Goal: Information Seeking & Learning: Check status

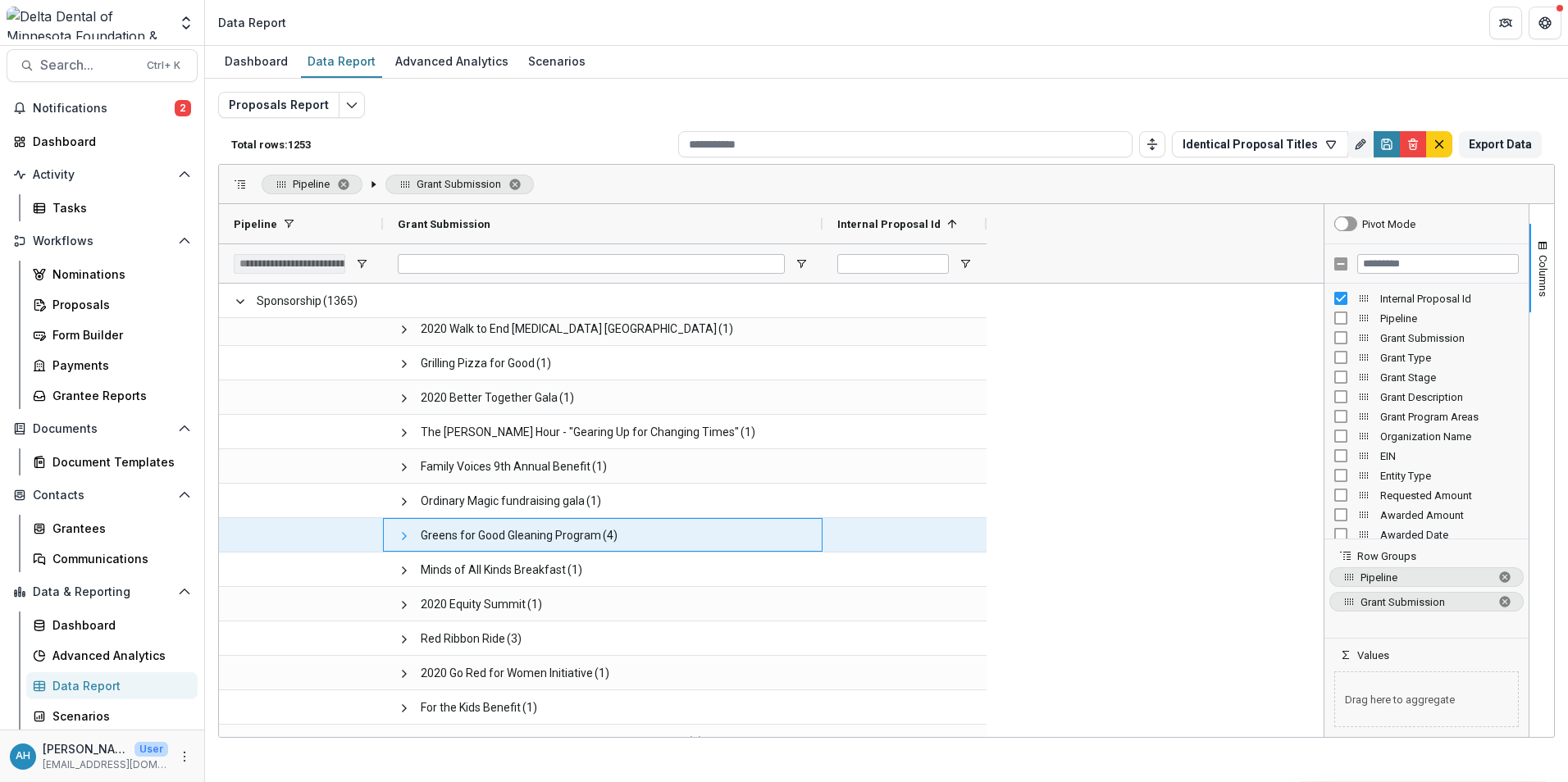
click at [404, 535] on span at bounding box center [404, 536] width 13 height 13
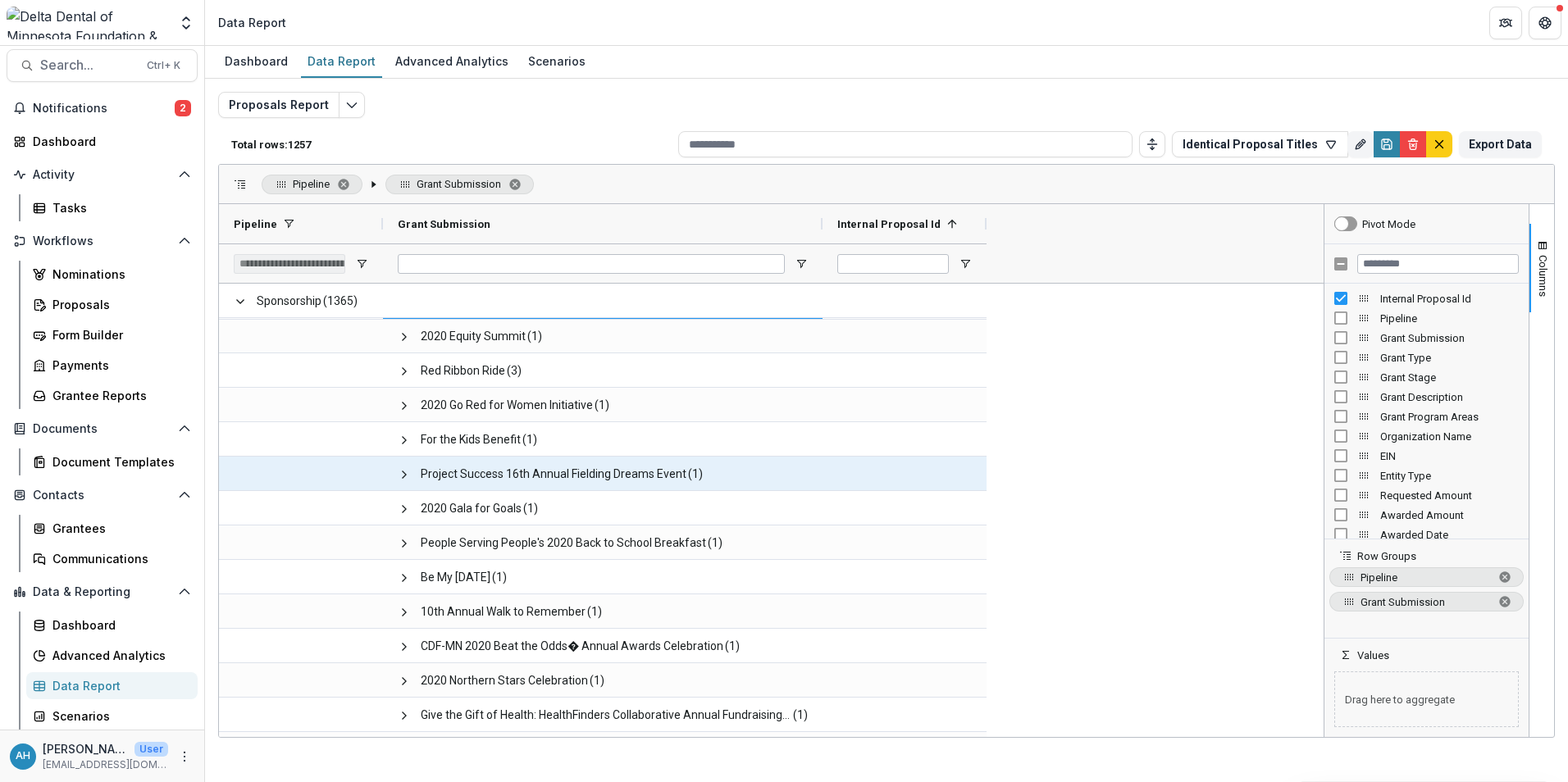
scroll to position [35738, 0]
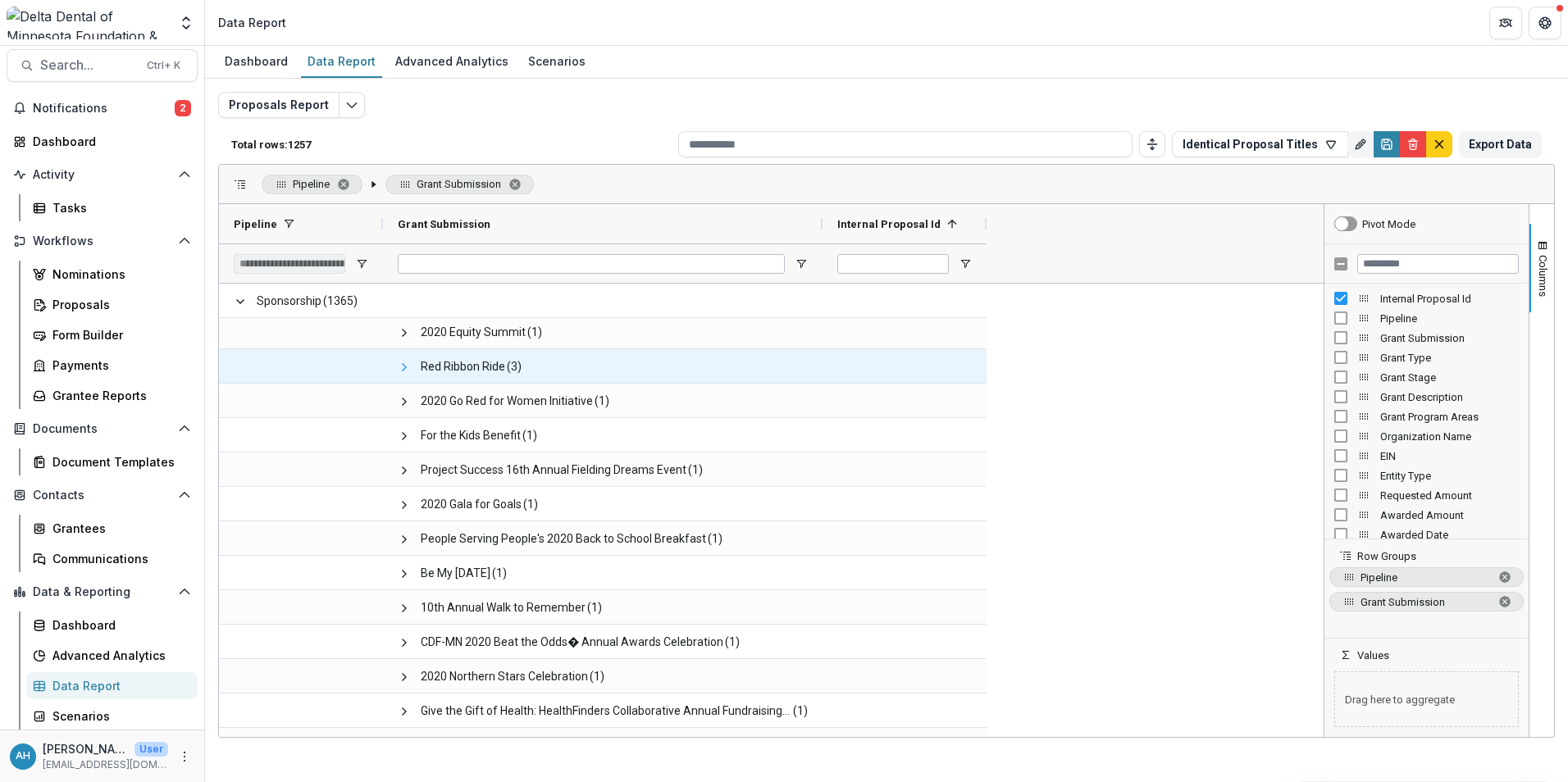
click at [404, 367] on span at bounding box center [404, 367] width 13 height 13
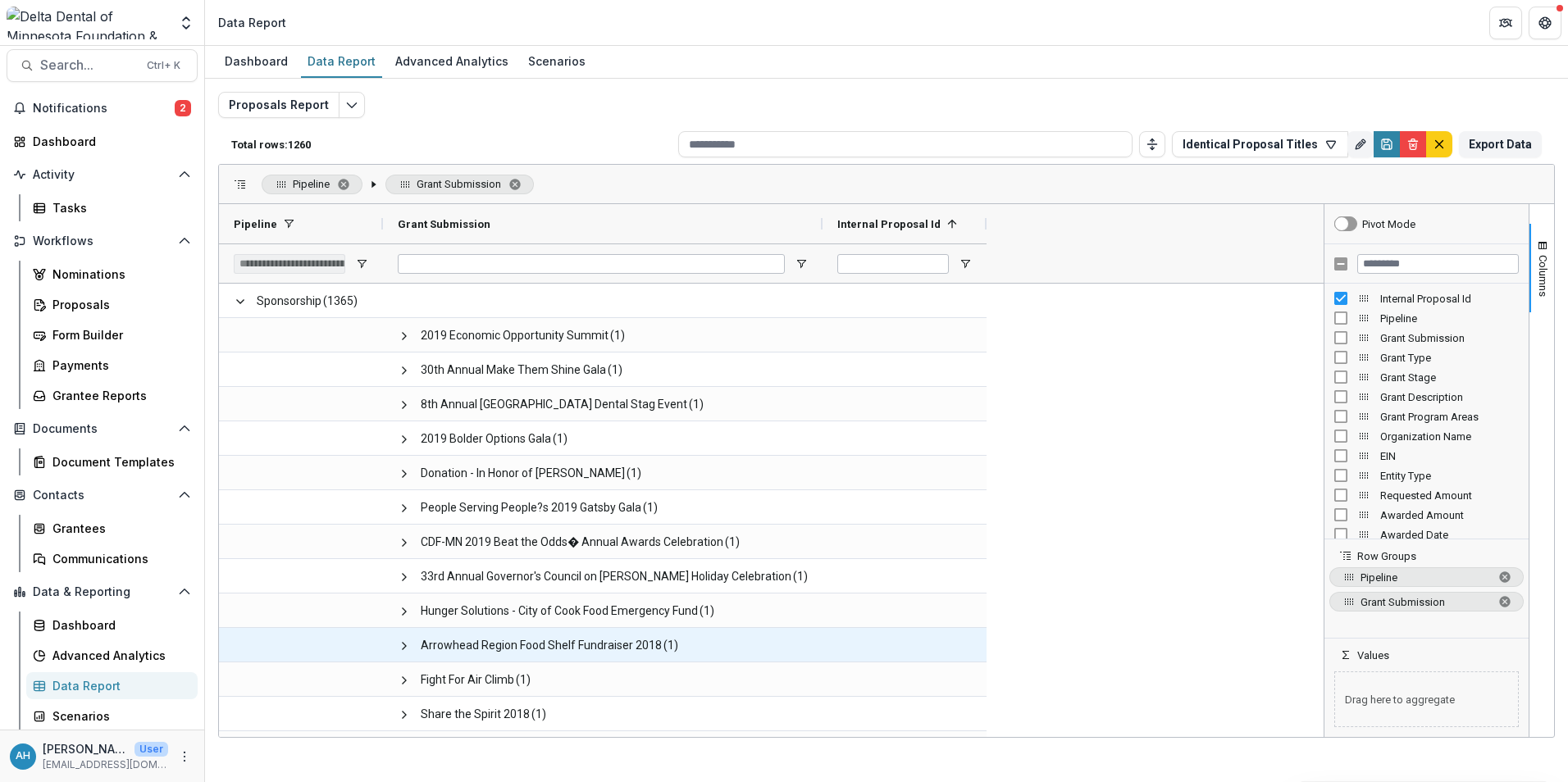
scroll to position [37951, 0]
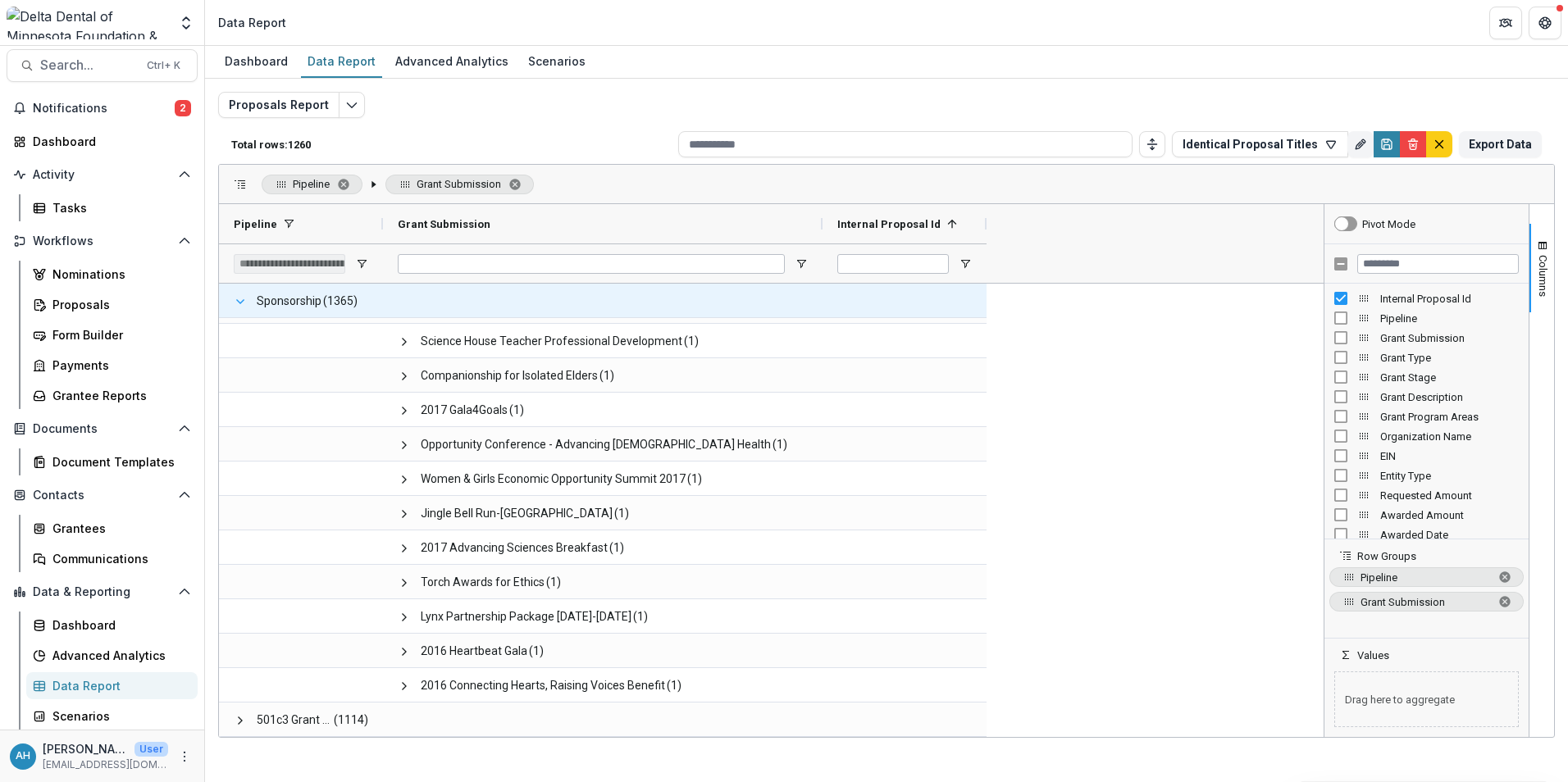
click at [241, 303] on span at bounding box center [240, 302] width 13 height 13
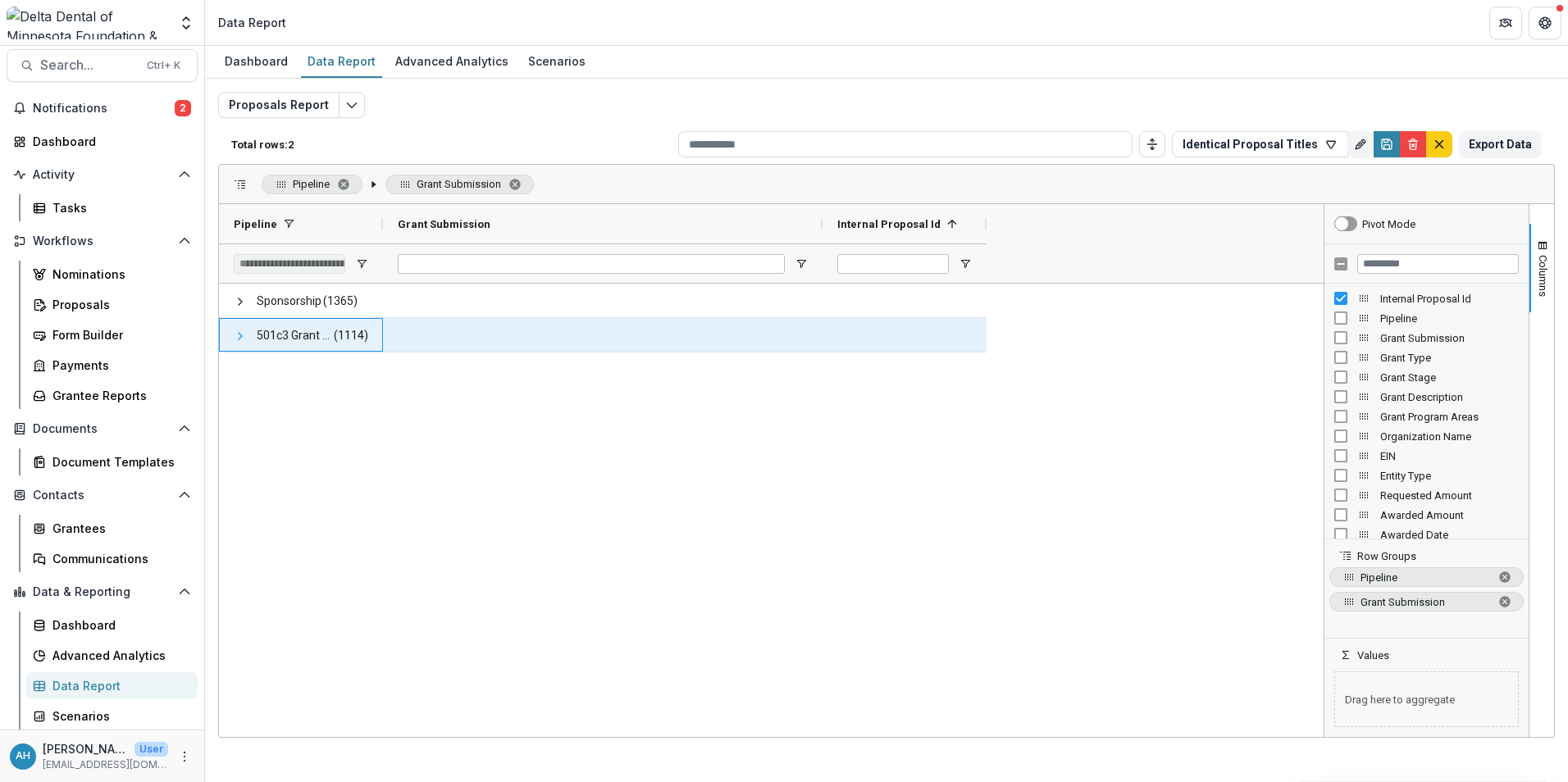
click at [238, 331] on span at bounding box center [240, 336] width 13 height 13
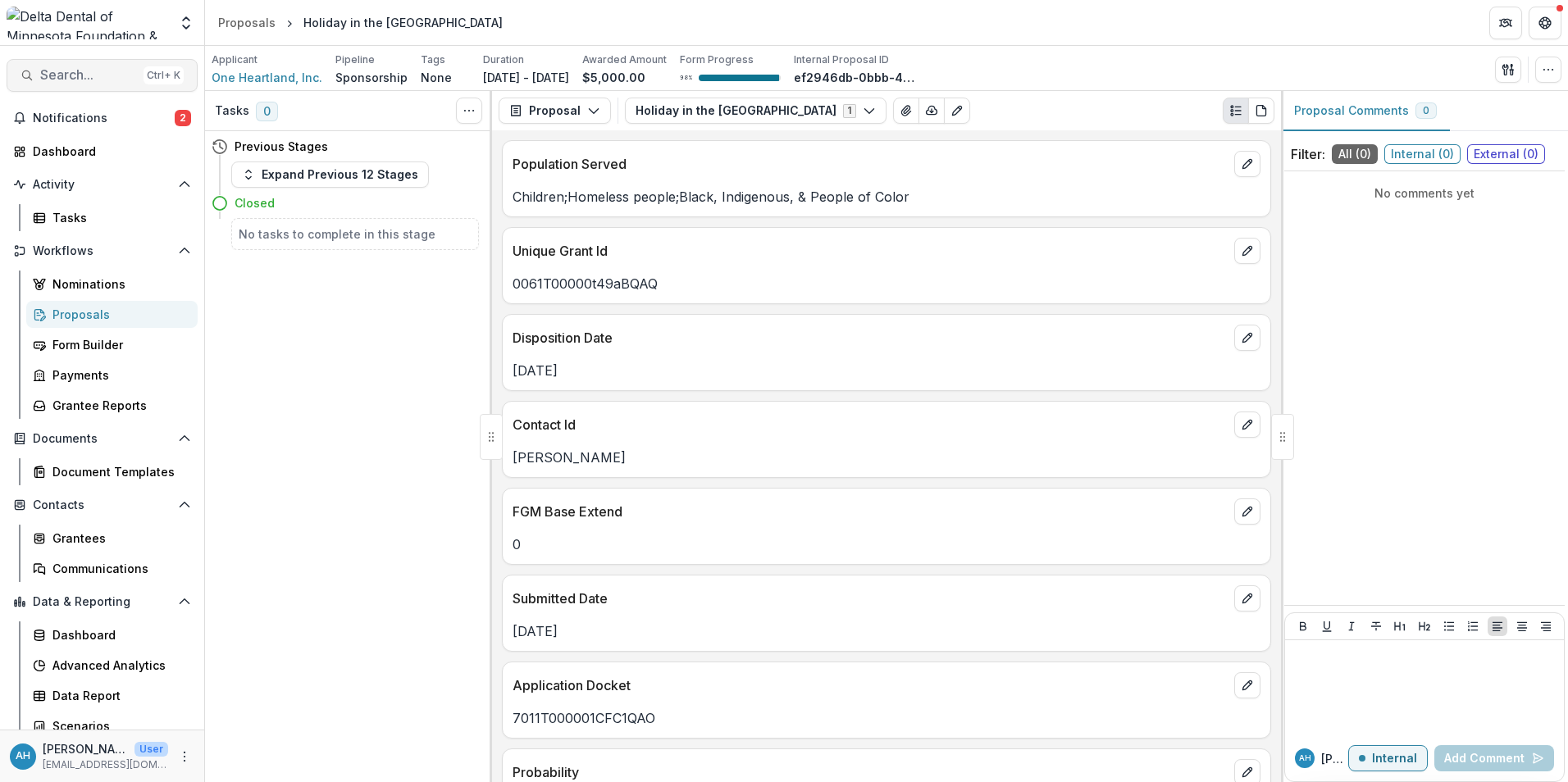
click at [89, 75] on span "Search..." at bounding box center [89, 74] width 97 height 16
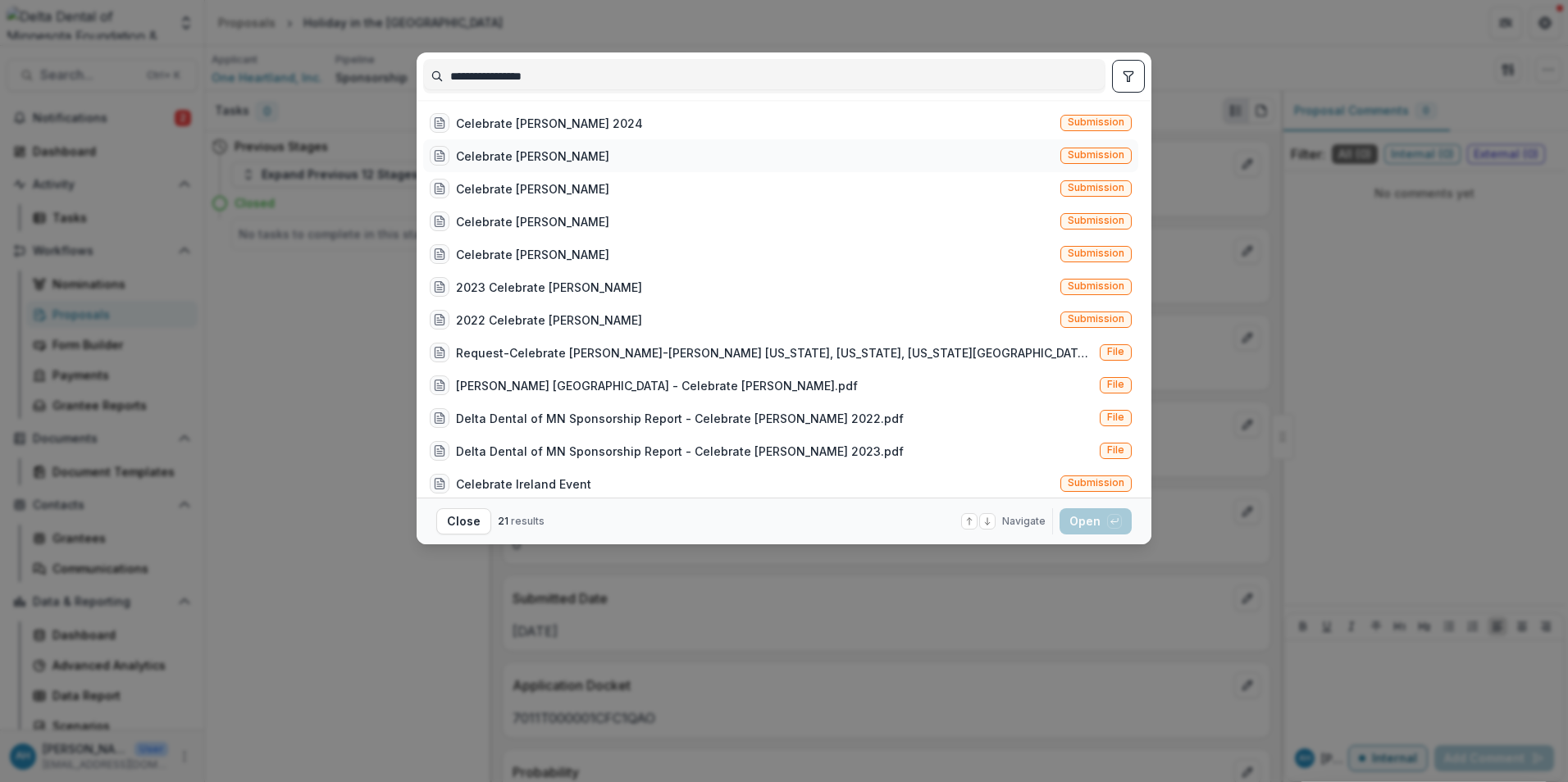
type input "**********"
click at [597, 153] on div "Celebrate [PERSON_NAME]" at bounding box center [532, 156] width 153 height 17
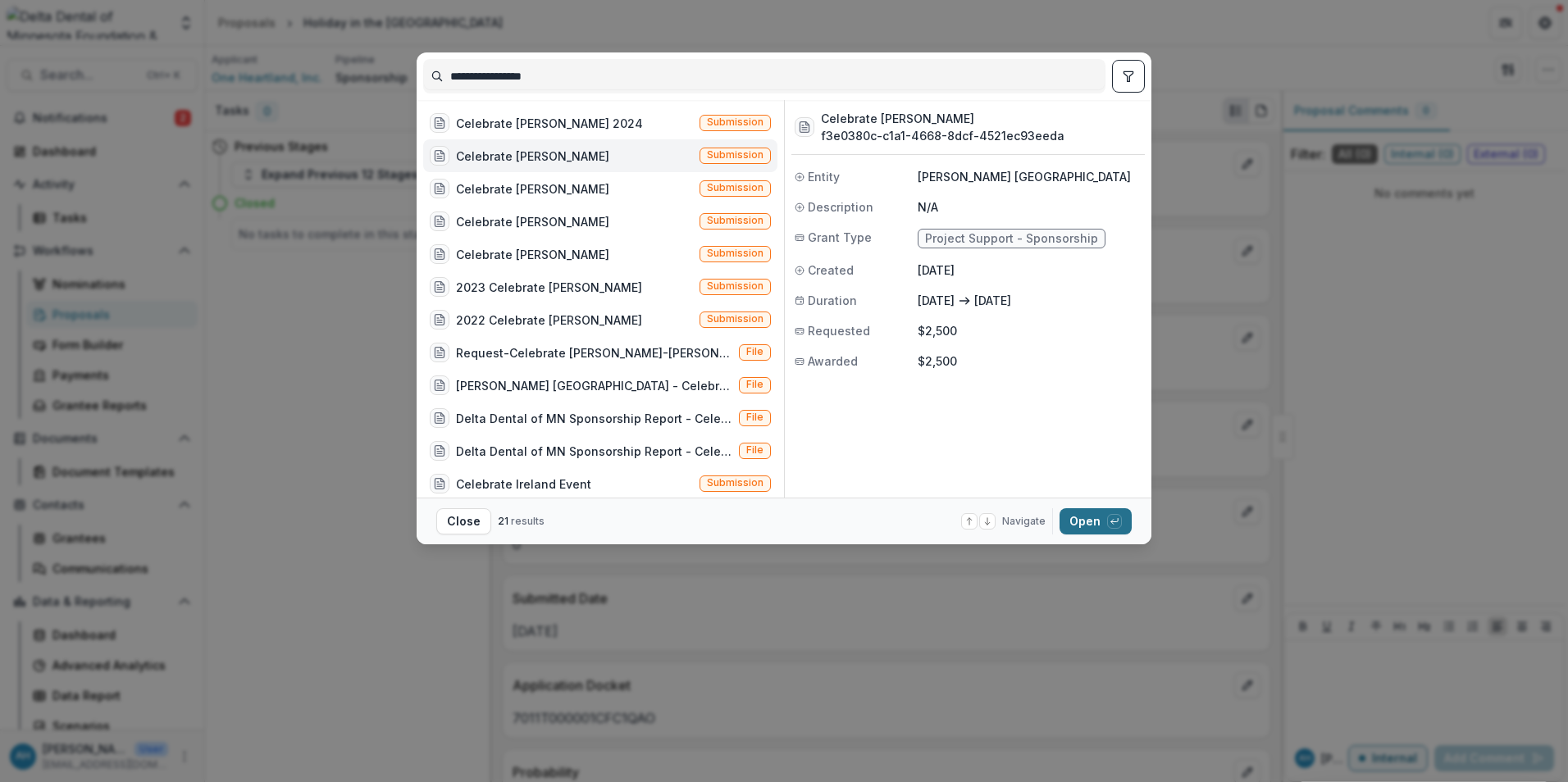
click at [1095, 520] on button "Open with enter key" at bounding box center [1095, 521] width 72 height 26
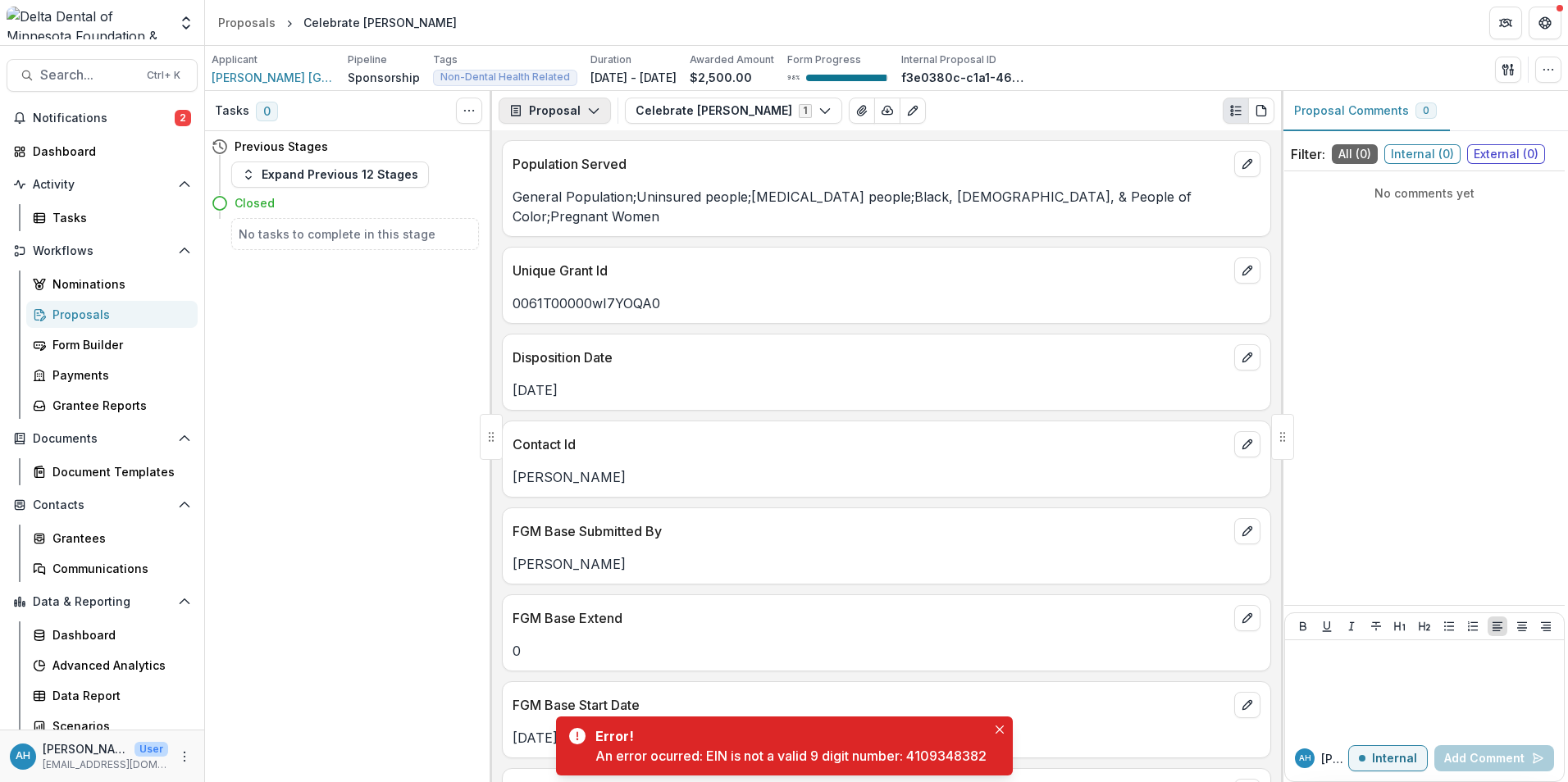
click at [563, 112] on button "Proposal" at bounding box center [555, 111] width 113 height 26
click at [569, 201] on div "Reports" at bounding box center [606, 202] width 150 height 17
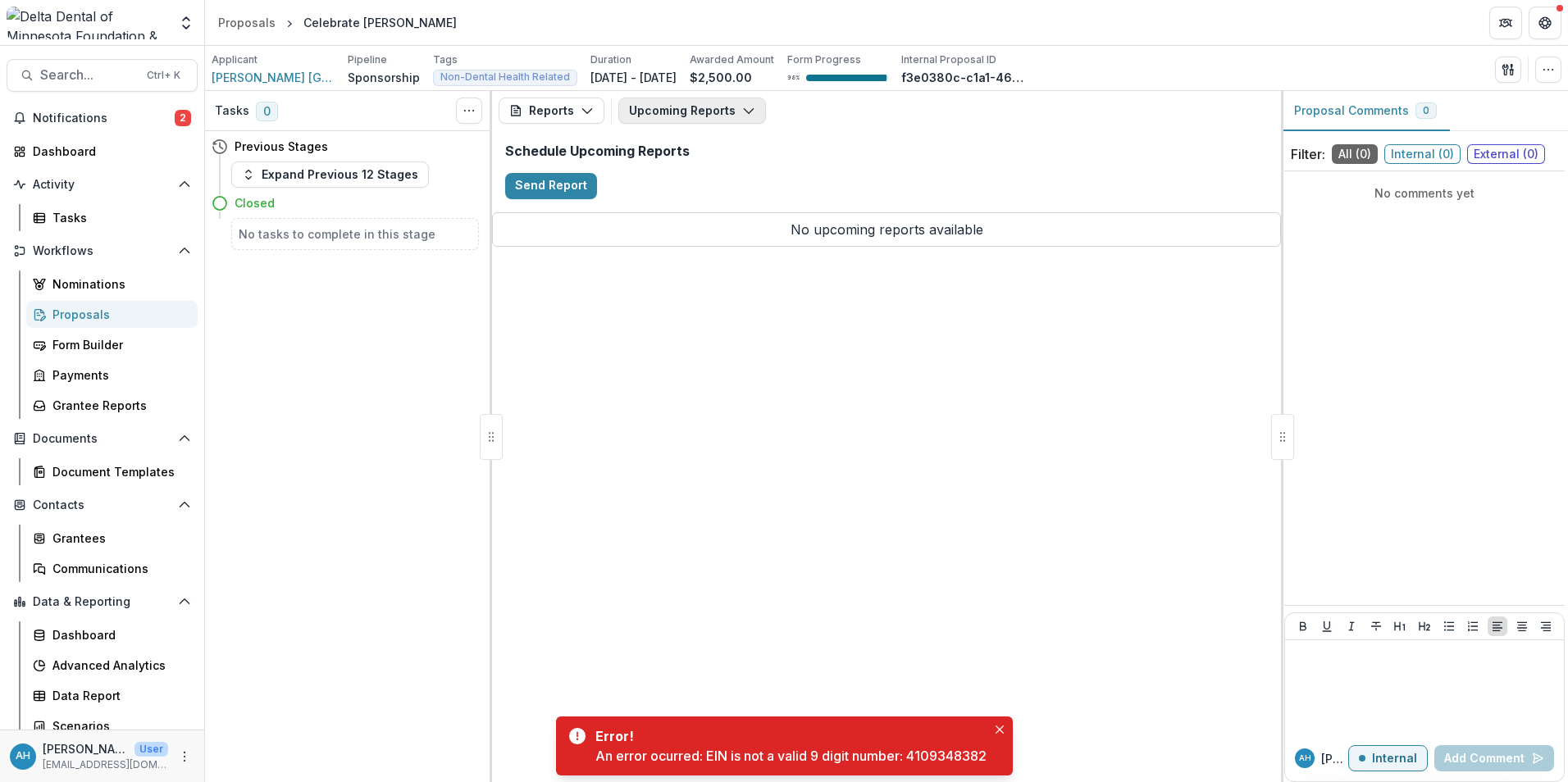
click at [696, 99] on button "Upcoming Reports" at bounding box center [692, 111] width 147 height 26
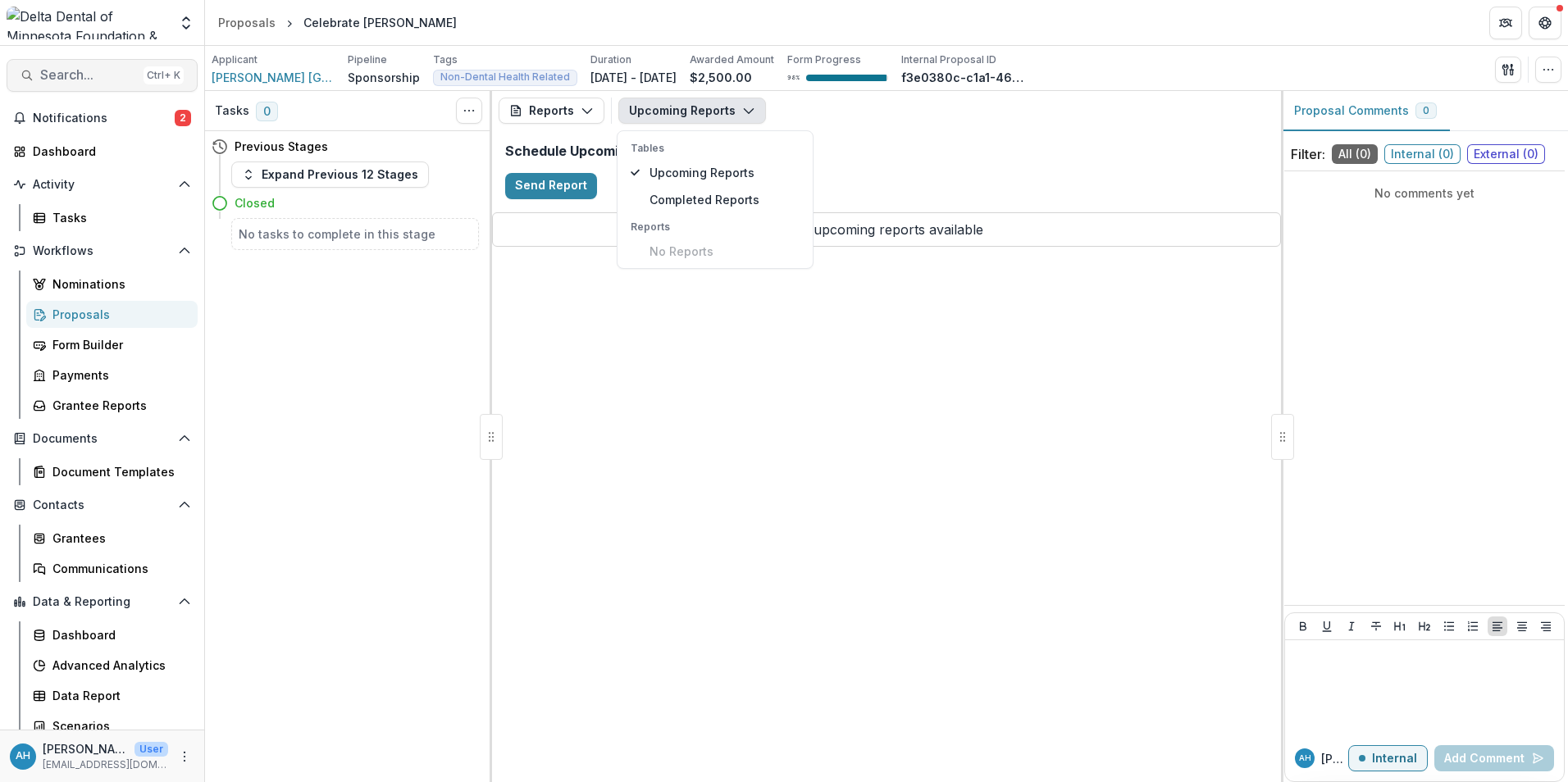
click at [69, 71] on span "Search..." at bounding box center [89, 74] width 97 height 16
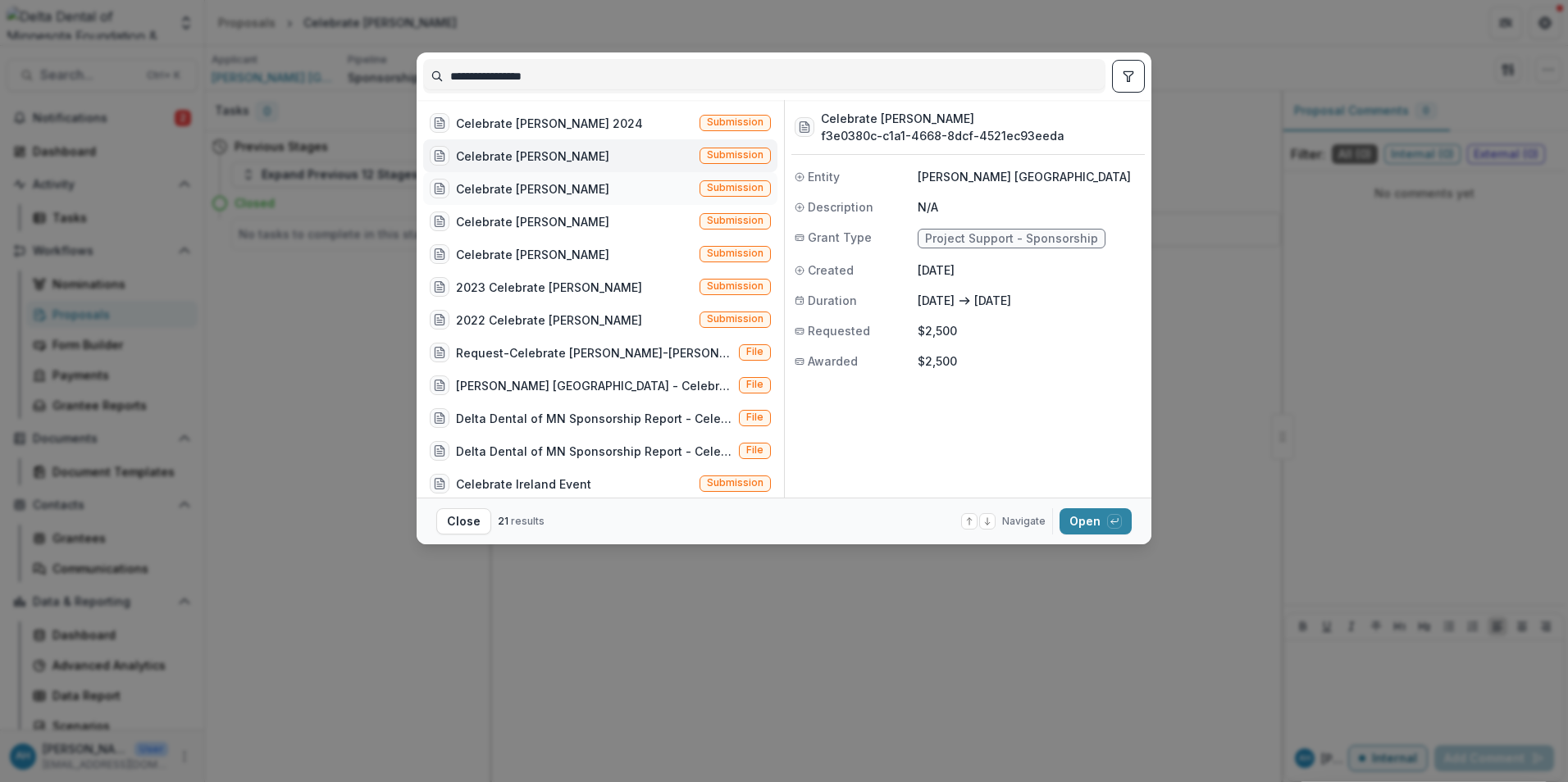
click at [563, 188] on div "Celebrate [PERSON_NAME]" at bounding box center [532, 189] width 153 height 17
click at [1093, 518] on button "Open with enter key" at bounding box center [1095, 521] width 72 height 26
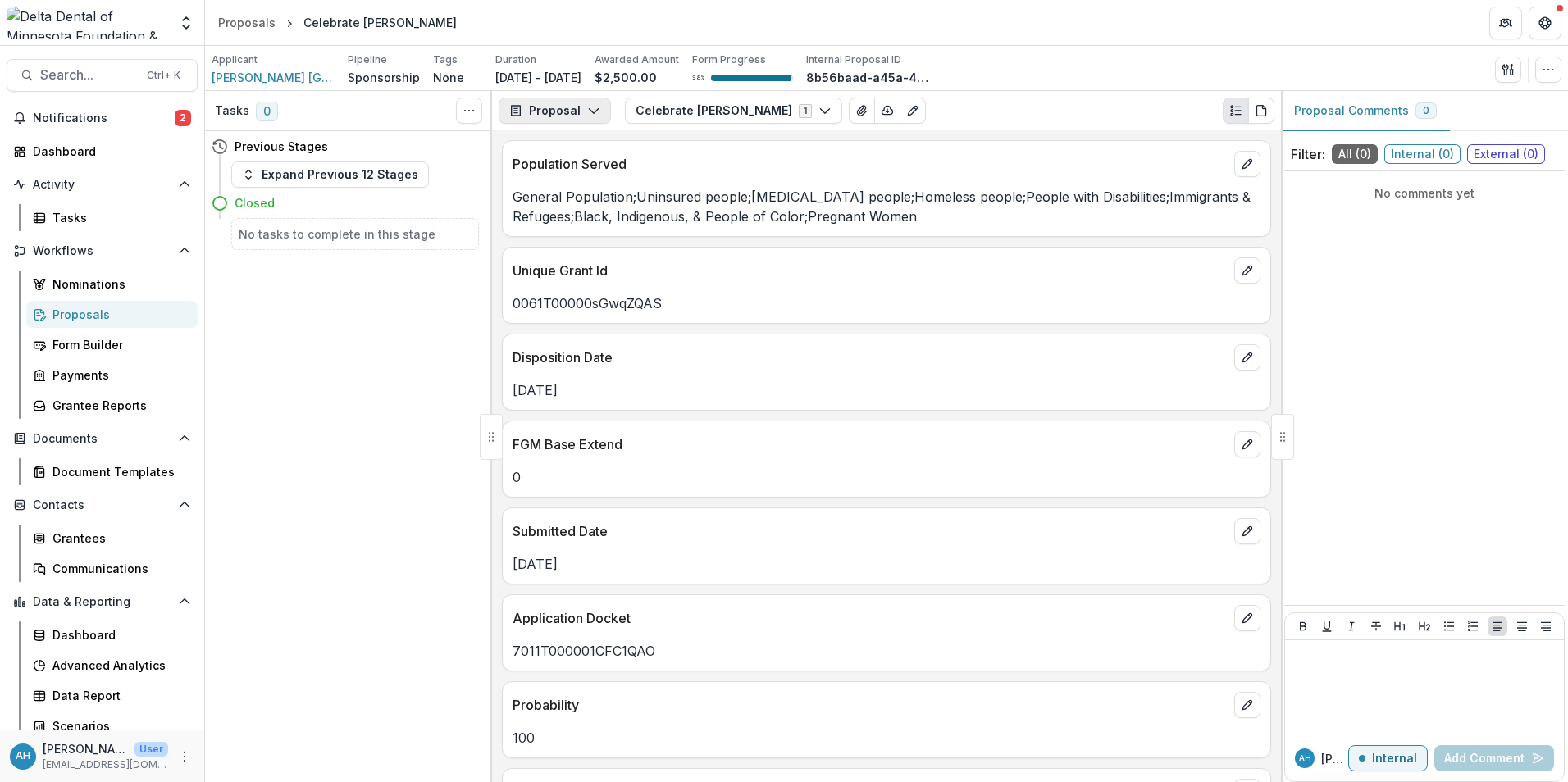
click at [547, 106] on button "Proposal" at bounding box center [555, 111] width 113 height 26
click at [585, 204] on div "Reports" at bounding box center [606, 202] width 150 height 17
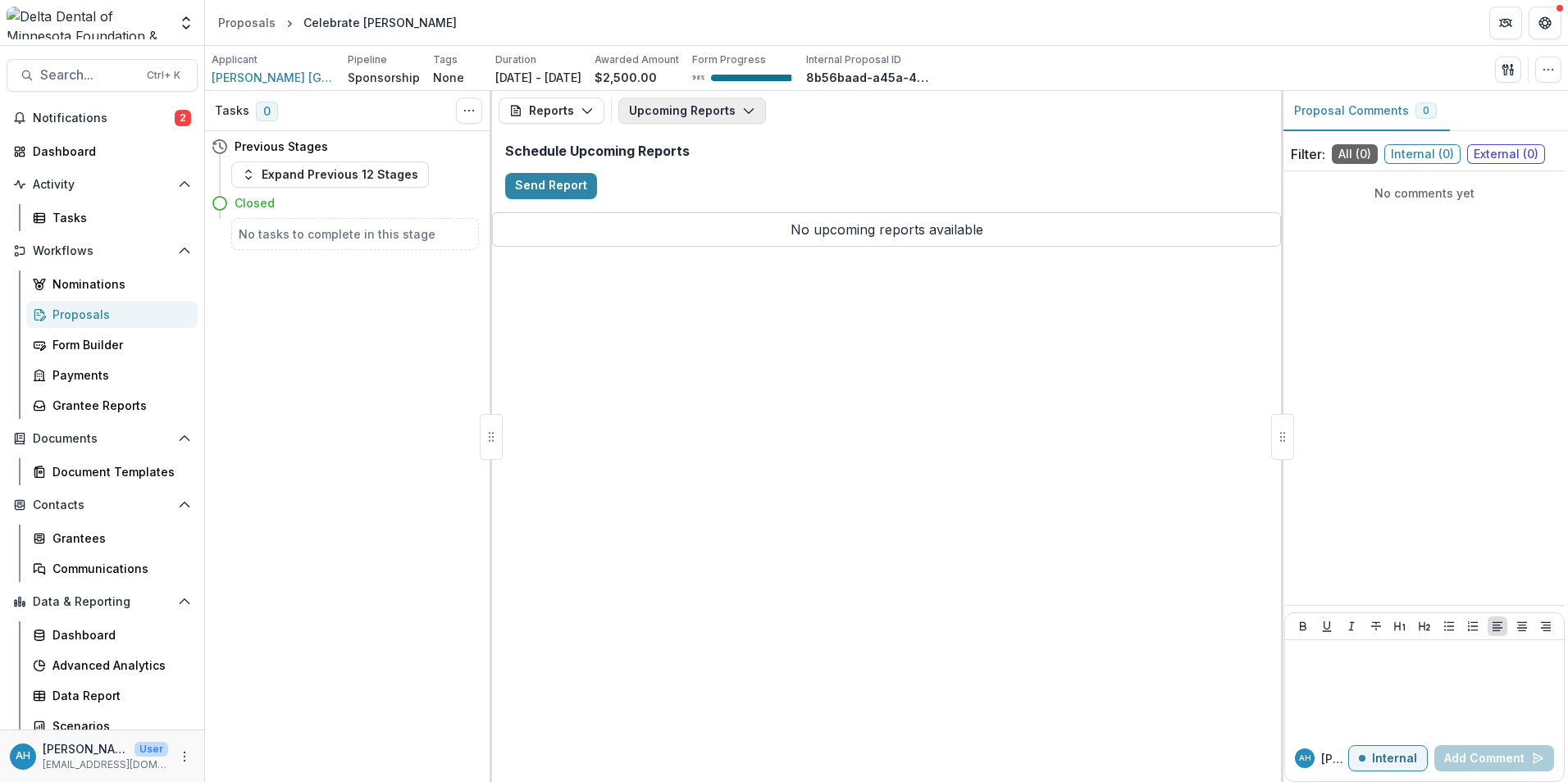
click at [685, 110] on button "Upcoming Reports" at bounding box center [692, 111] width 147 height 26
click at [92, 72] on span "Search..." at bounding box center [89, 74] width 97 height 16
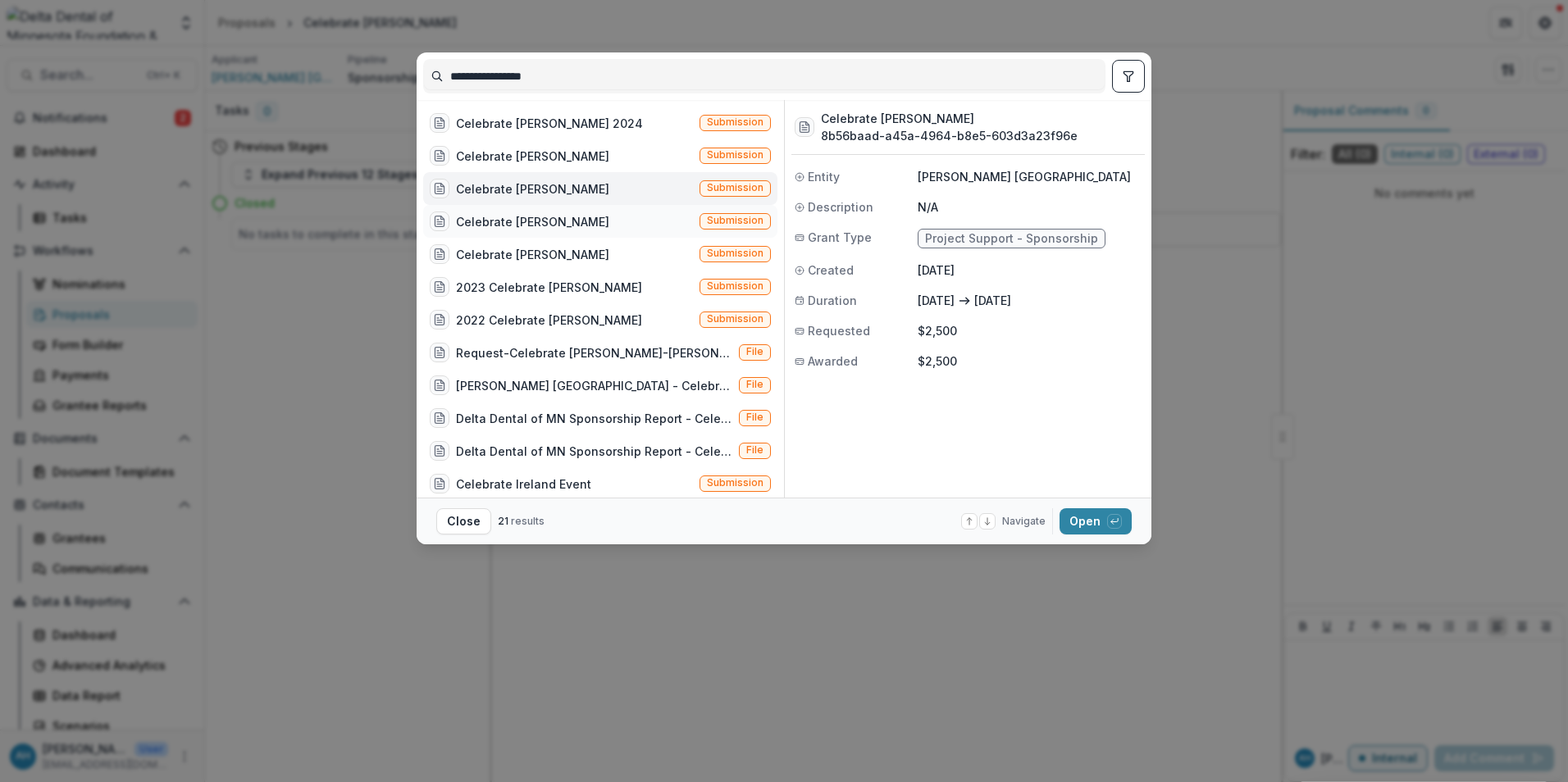
click at [566, 224] on div "Celebrate [PERSON_NAME]" at bounding box center [532, 222] width 153 height 17
click at [1091, 523] on button "Open with enter key" at bounding box center [1095, 521] width 72 height 26
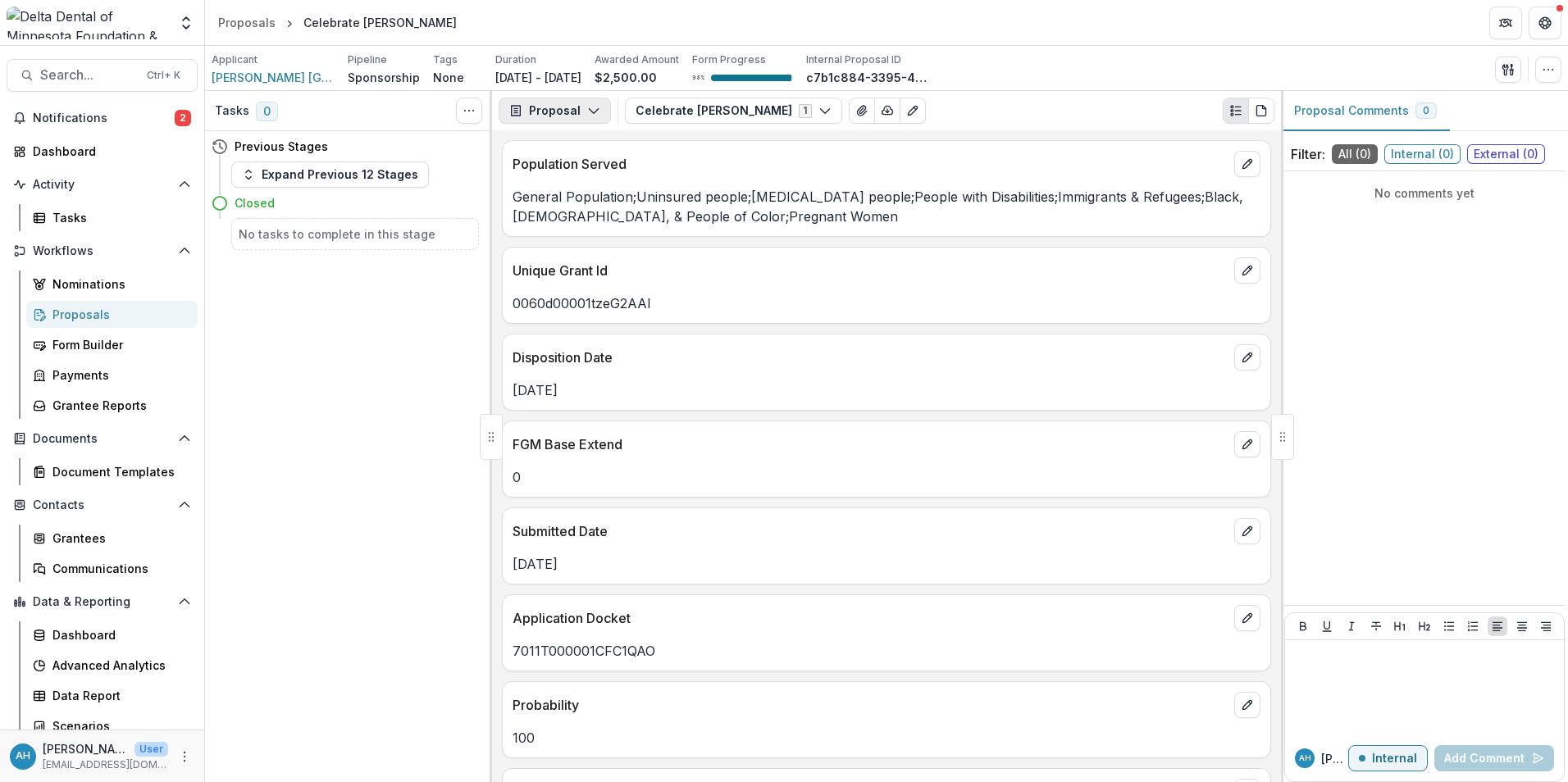
click at [536, 103] on button "Proposal" at bounding box center [555, 111] width 113 height 26
click at [588, 201] on div "Reports" at bounding box center [606, 202] width 150 height 17
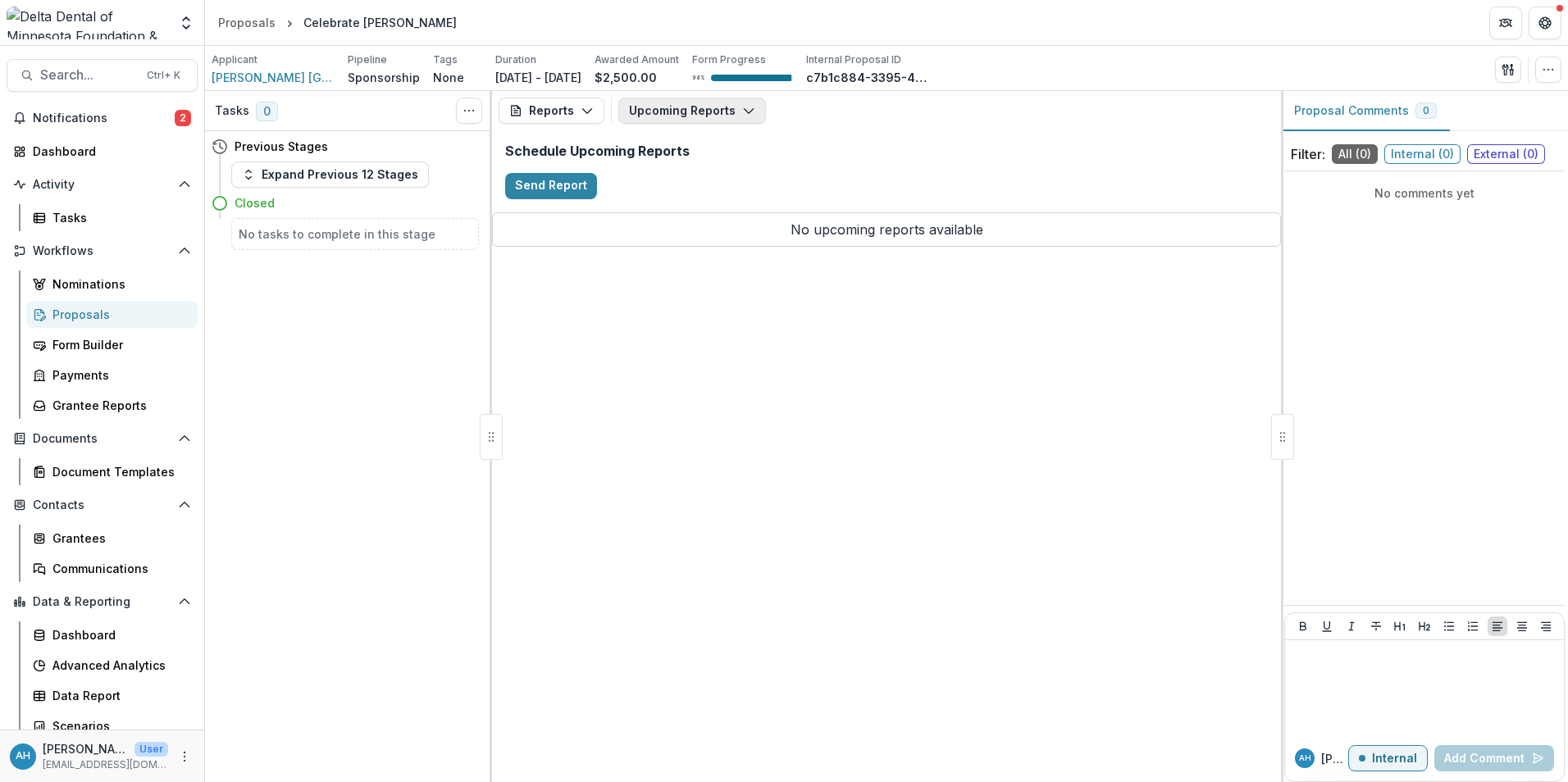
click at [678, 110] on button "Upcoming Reports" at bounding box center [692, 111] width 147 height 26
click at [86, 76] on span "Search..." at bounding box center [89, 74] width 97 height 16
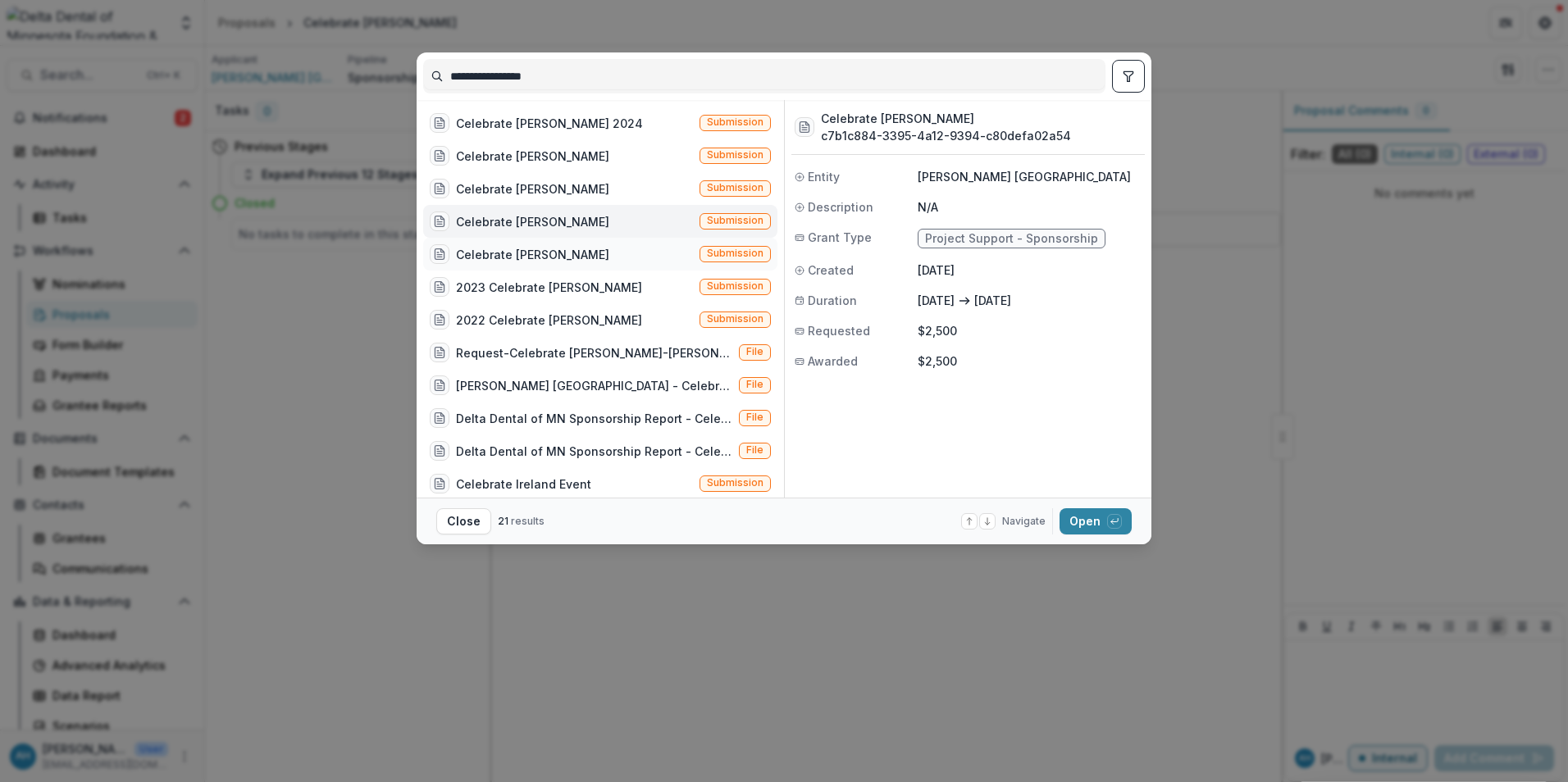
click at [561, 258] on div "Celebrate Planned Parenthood" at bounding box center [532, 254] width 153 height 17
click at [1093, 524] on button "Open with enter key" at bounding box center [1095, 521] width 72 height 26
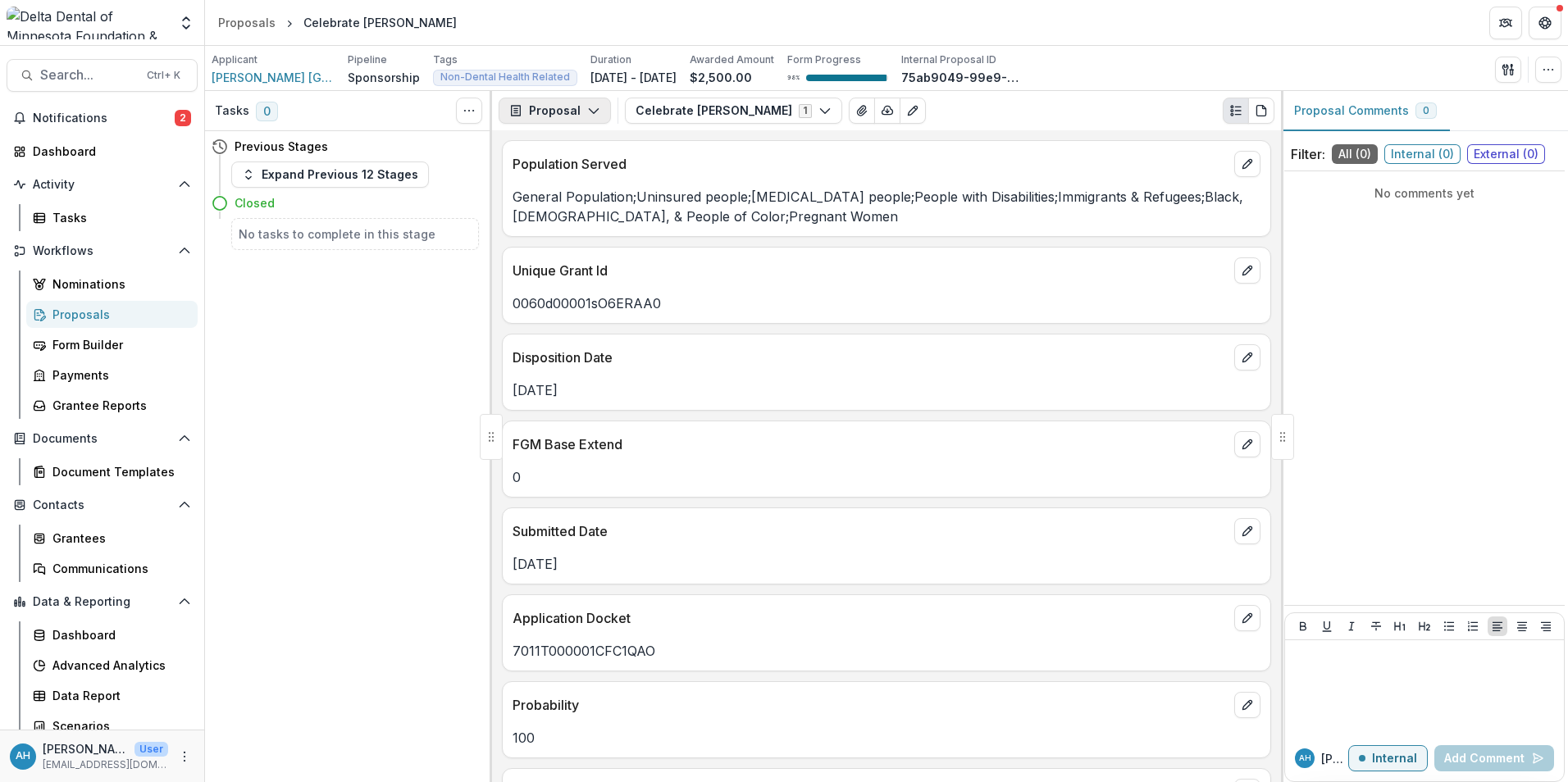
click at [556, 118] on button "Proposal" at bounding box center [555, 111] width 113 height 26
click at [577, 206] on div "Reports" at bounding box center [606, 202] width 150 height 17
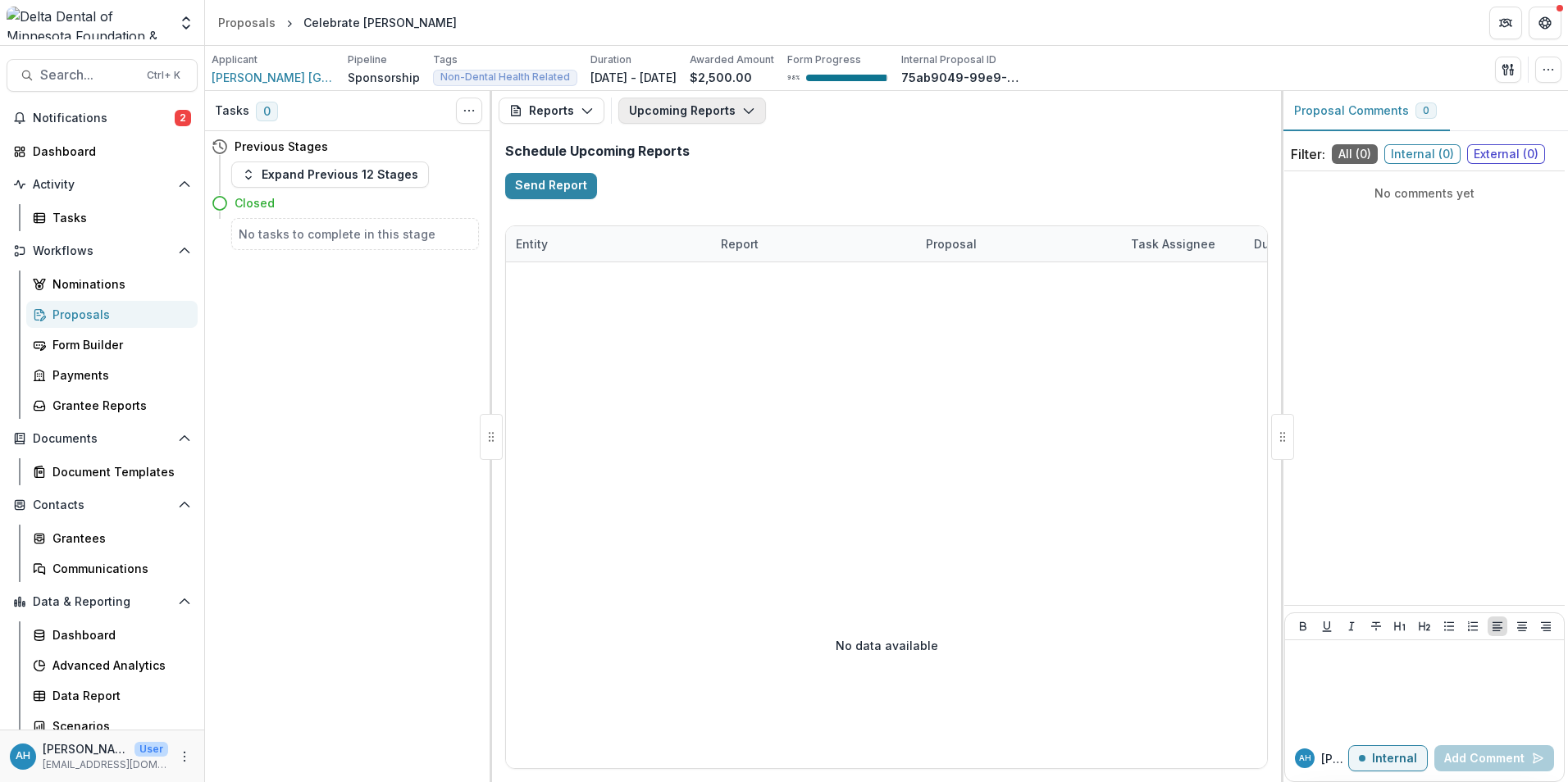
click at [693, 120] on button "Upcoming Reports" at bounding box center [692, 111] width 147 height 26
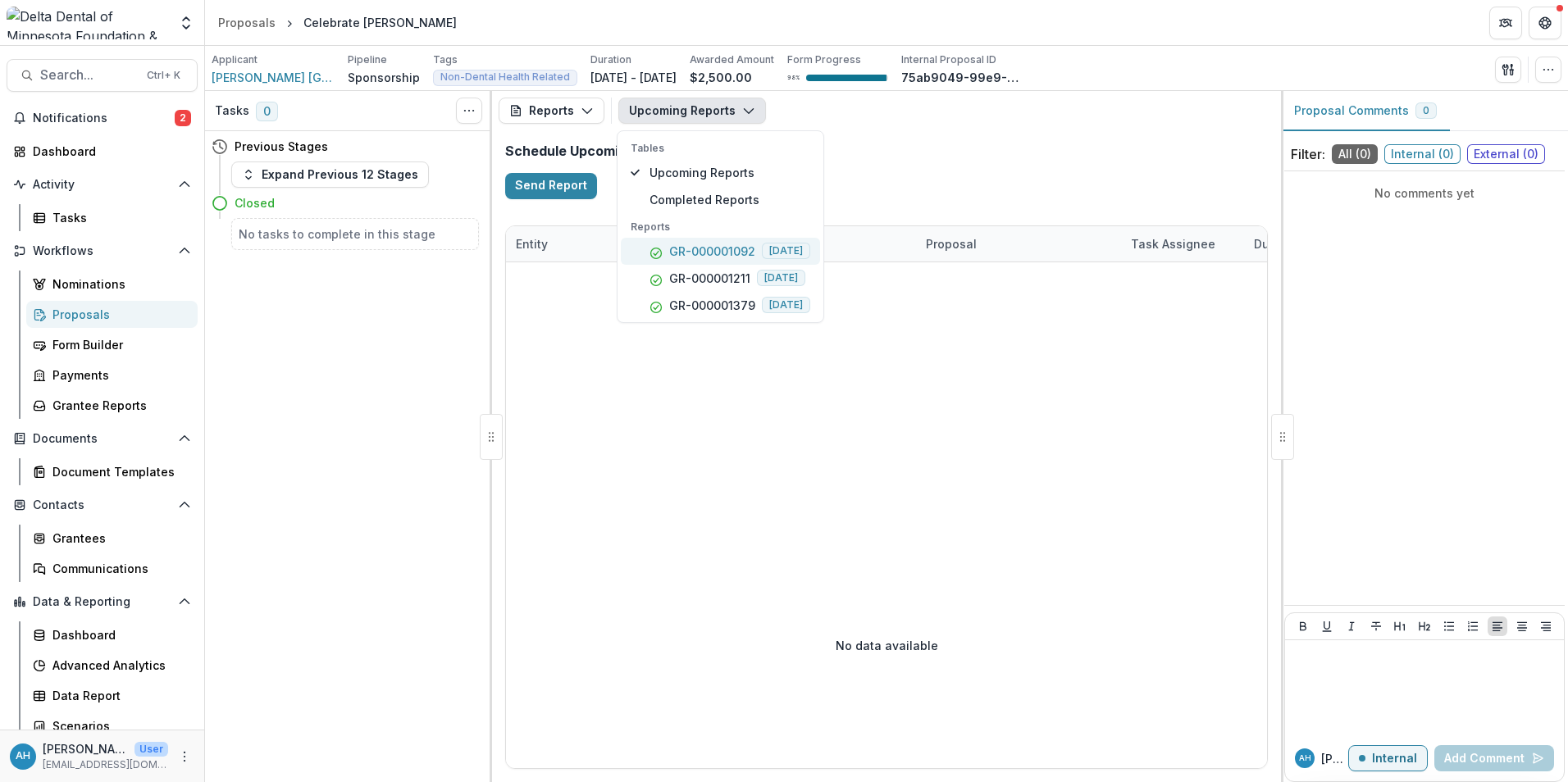
click at [708, 248] on p "GR-000001092" at bounding box center [712, 251] width 86 height 17
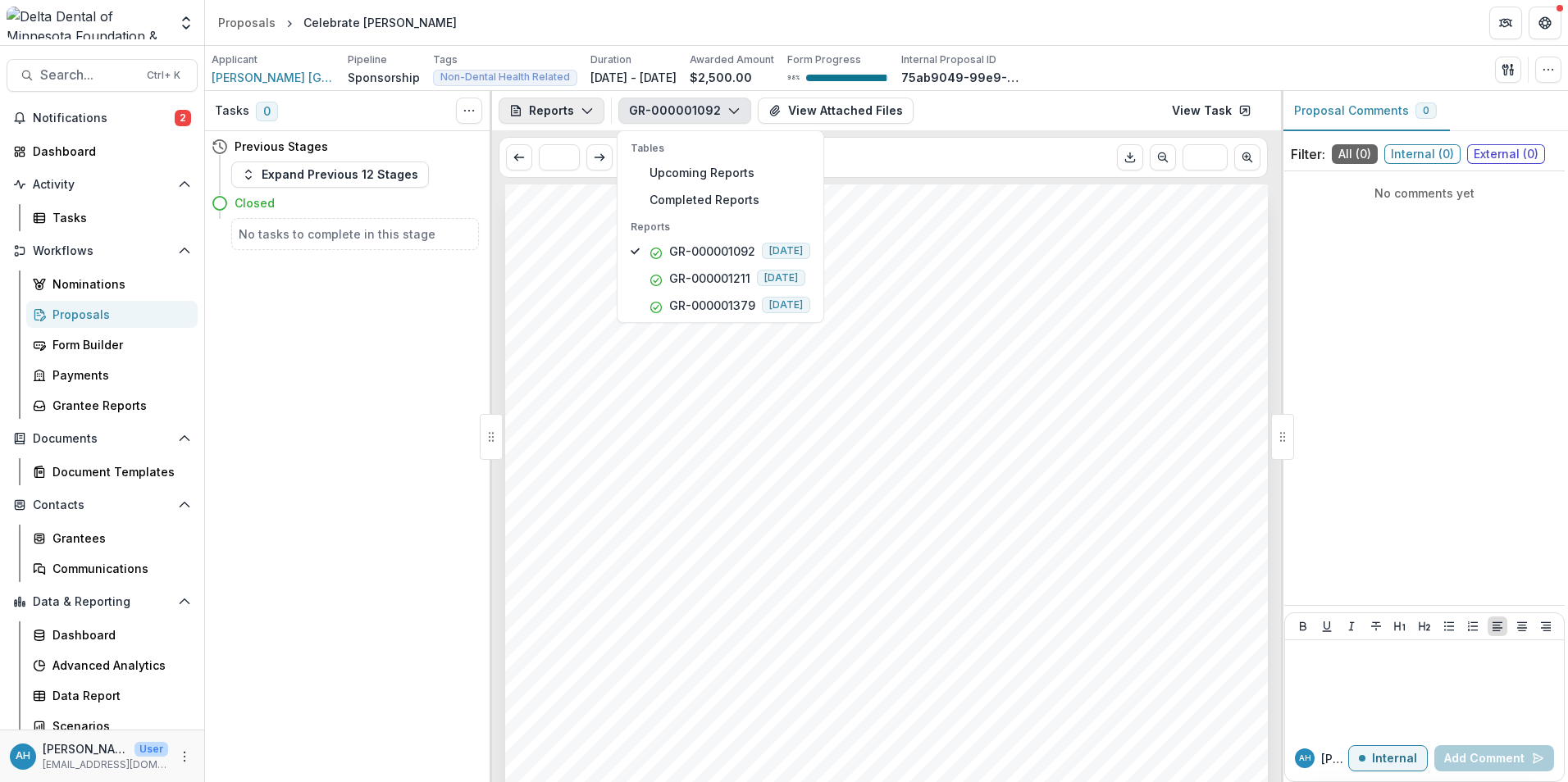
click at [544, 110] on button "Reports" at bounding box center [551, 111] width 106 height 26
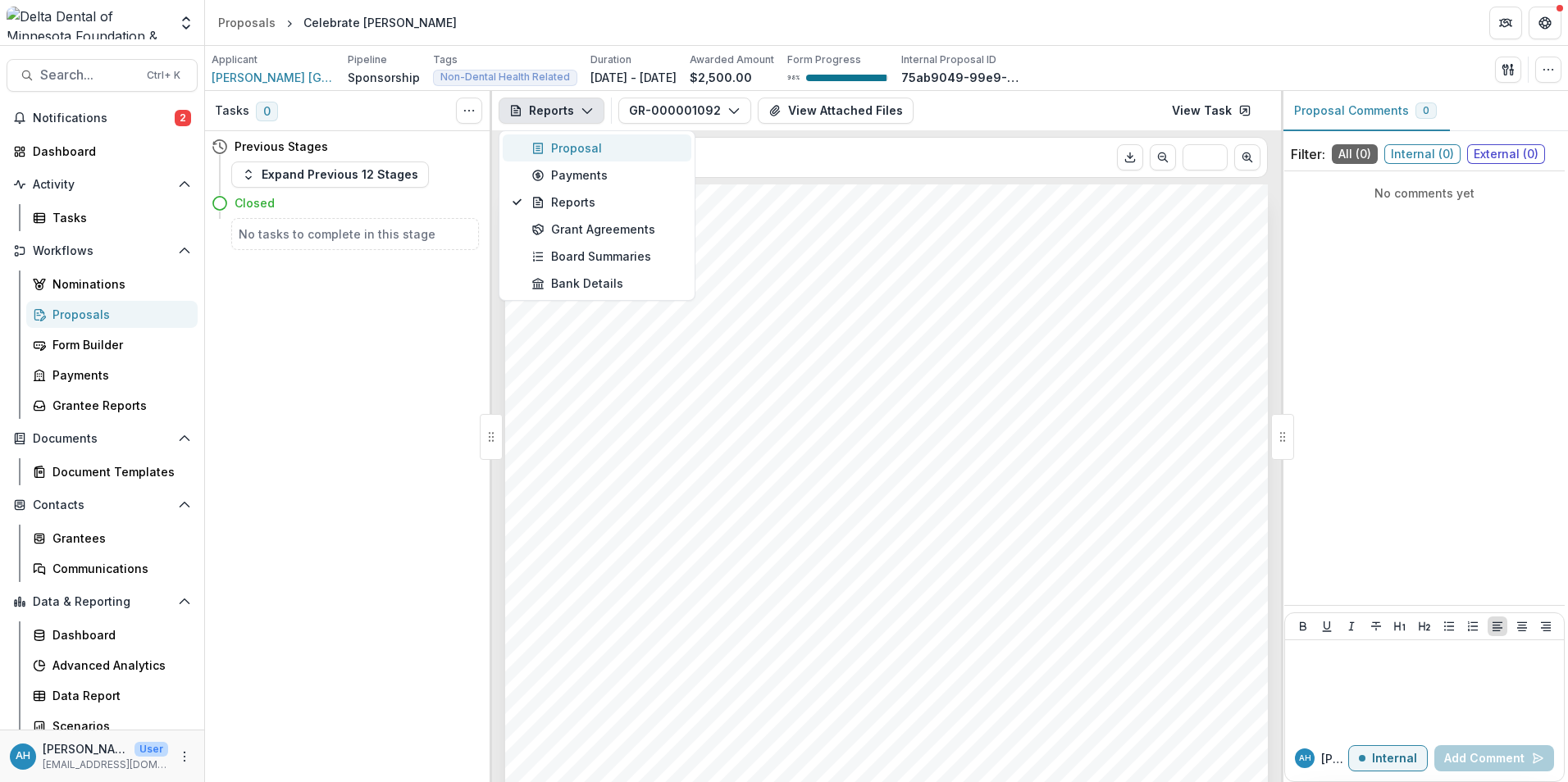
click at [594, 152] on div "Proposal" at bounding box center [606, 147] width 150 height 17
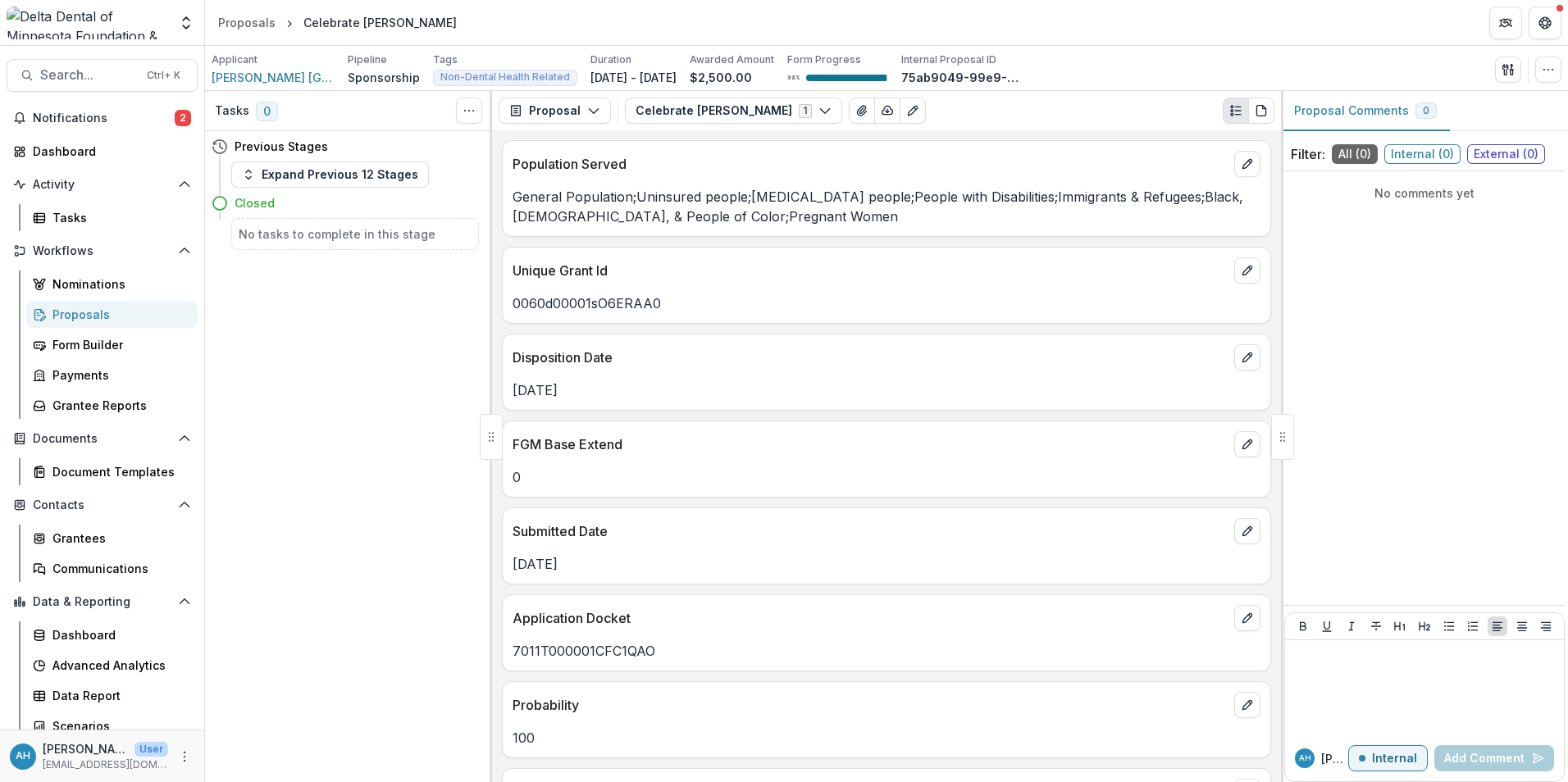
click at [386, 408] on div "Tasks 0 Show Cancelled Tasks Previous Stages Expand Previous 12 Stages Closed N…" at bounding box center [349, 436] width 287 height 691
click at [103, 77] on span "Search..." at bounding box center [89, 74] width 97 height 16
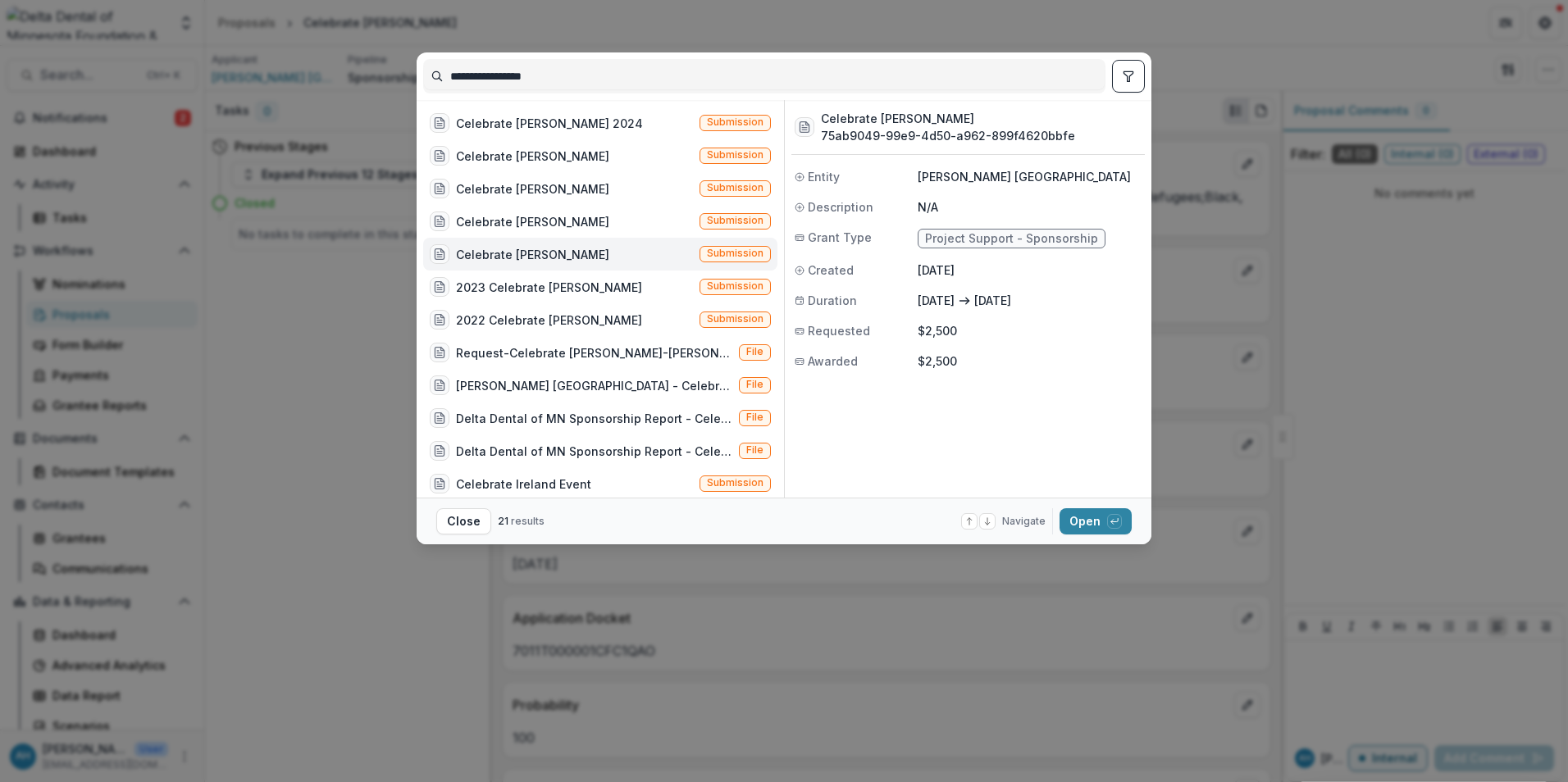
click at [573, 257] on div "Celebrate Planned Parenthood" at bounding box center [532, 254] width 153 height 17
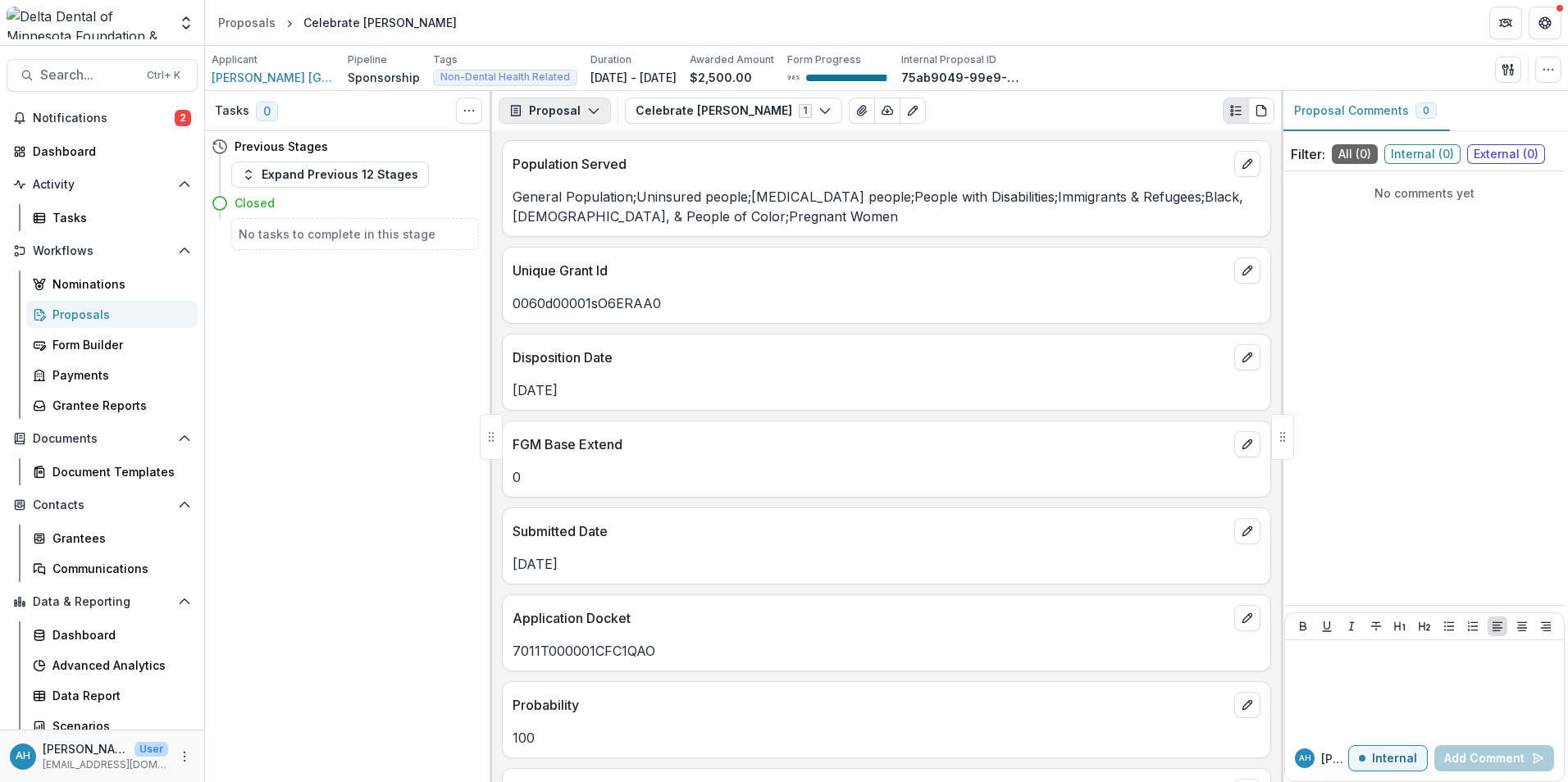
click at [561, 113] on button "Proposal" at bounding box center [555, 111] width 113 height 26
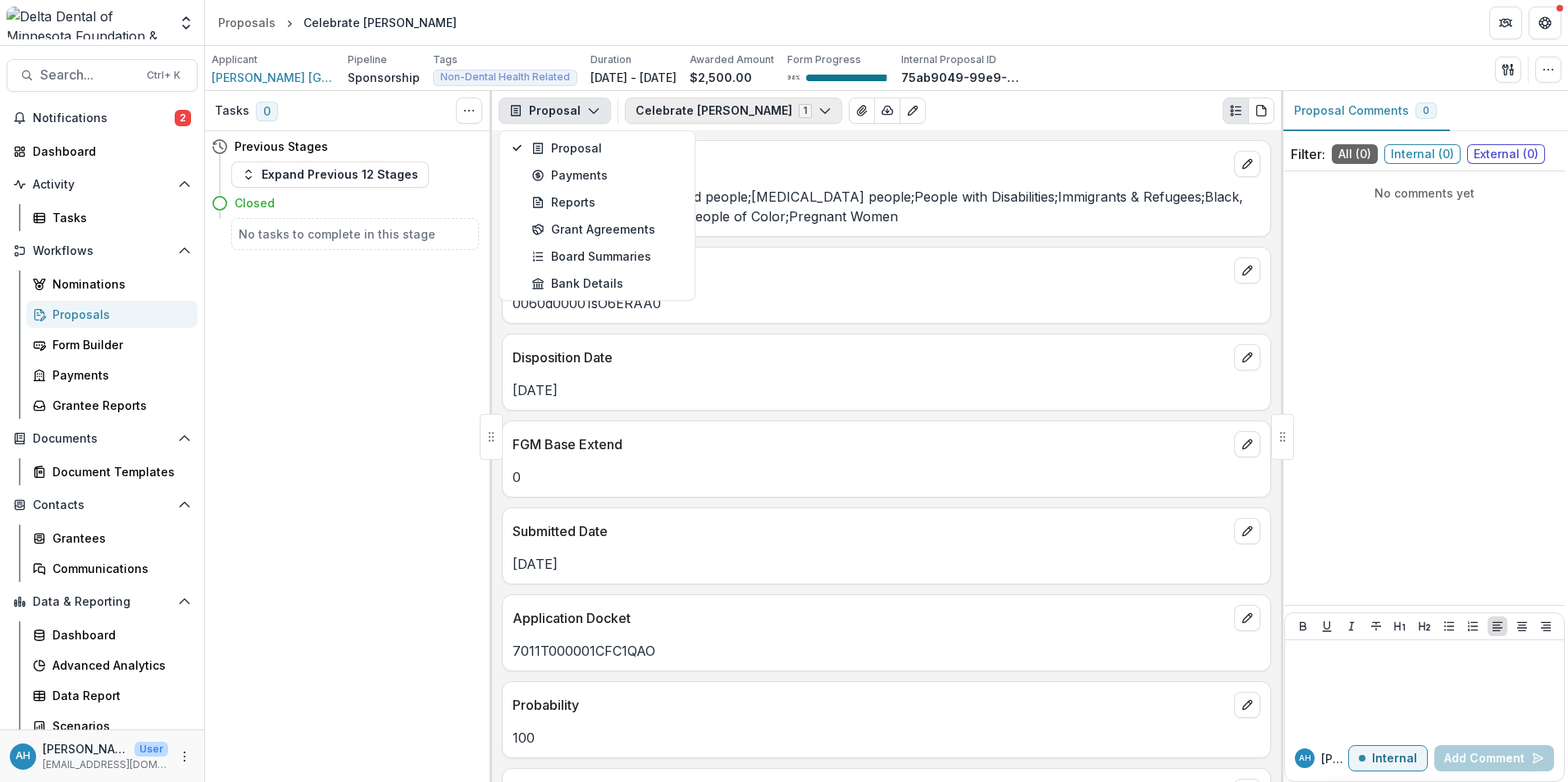
click at [719, 114] on button "Celebrate Planned Parenthood 1" at bounding box center [733, 111] width 217 height 26
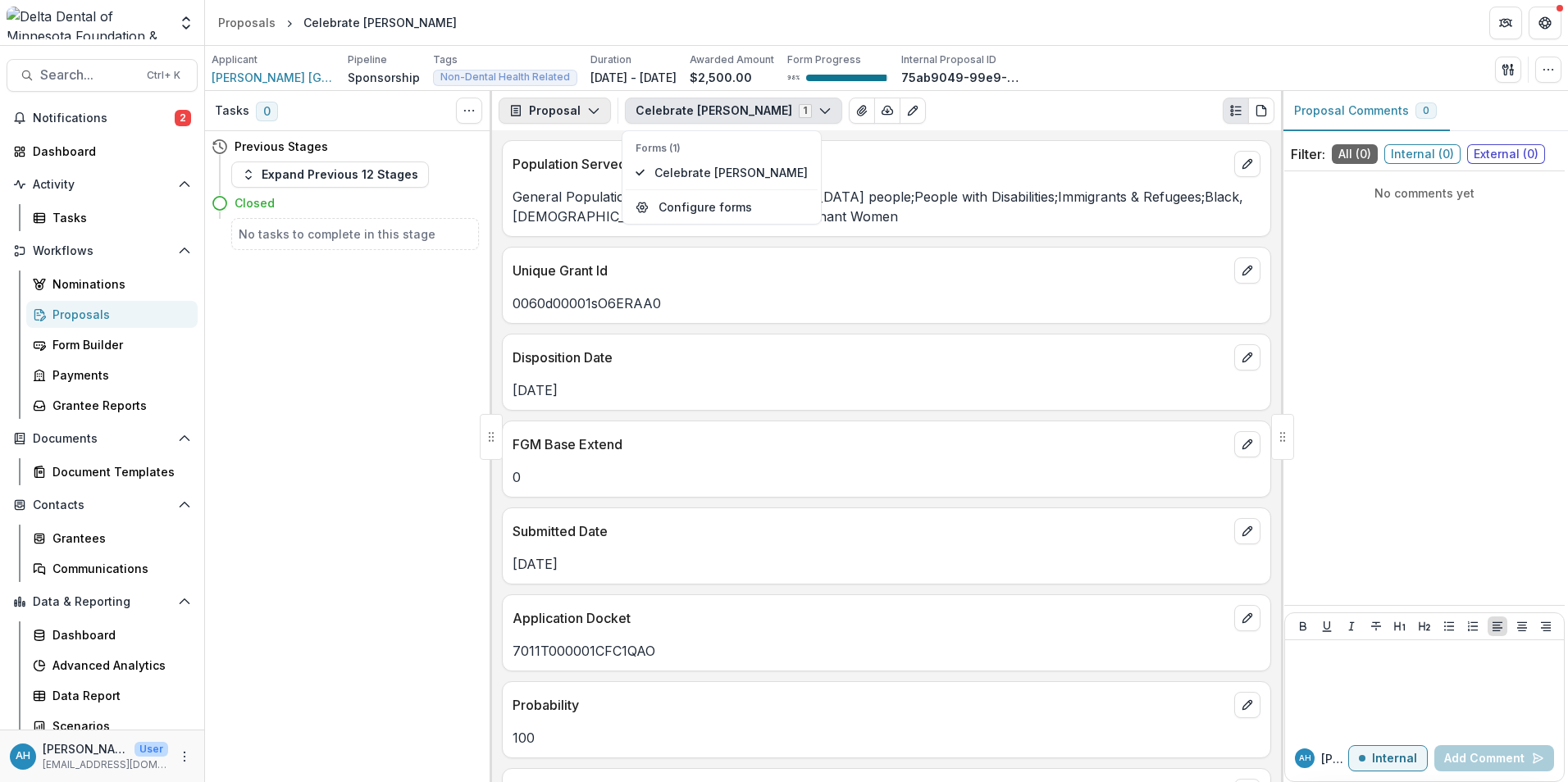
click at [570, 109] on button "Proposal" at bounding box center [555, 111] width 113 height 26
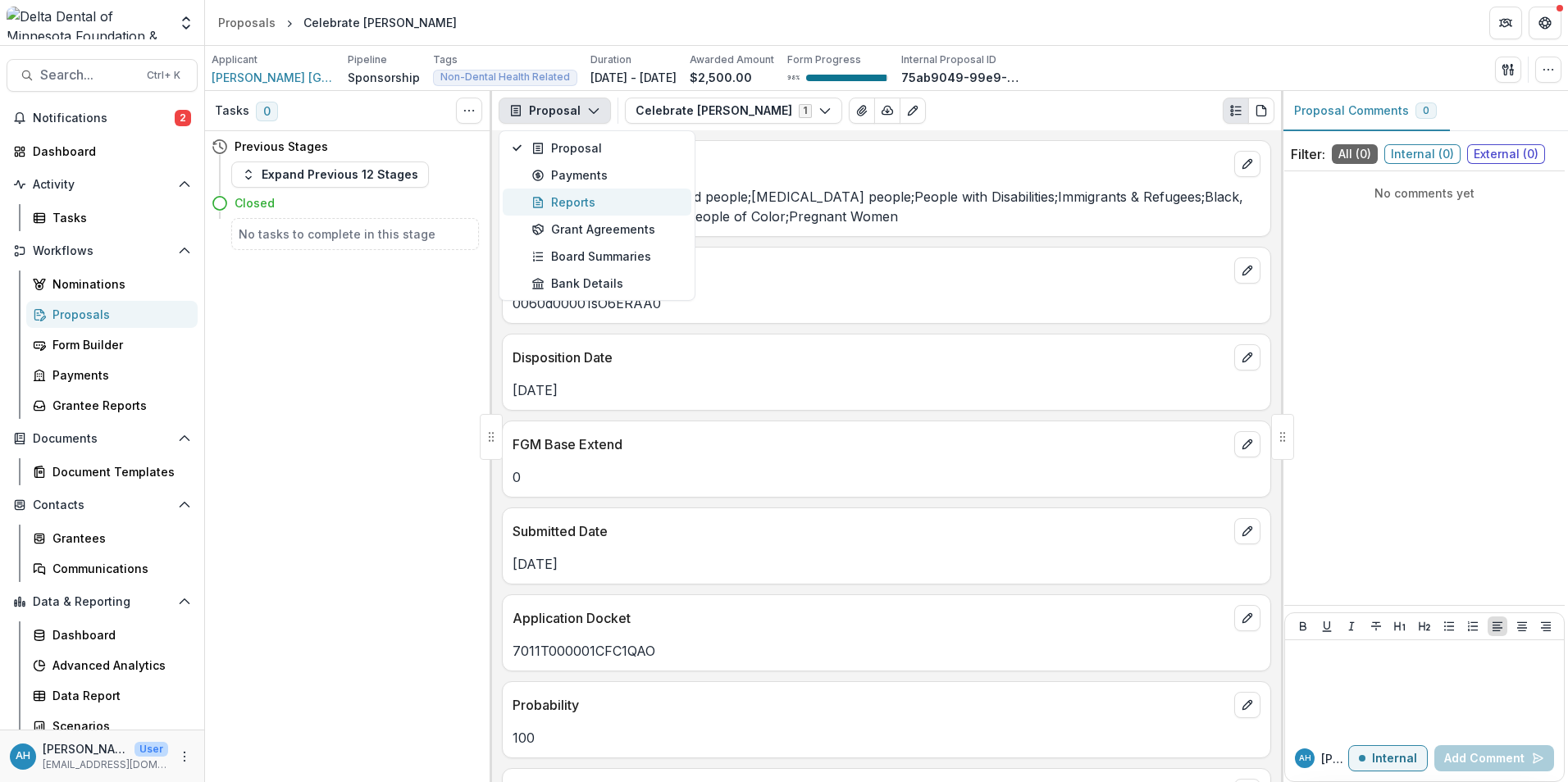
click at [584, 204] on div "Reports" at bounding box center [606, 202] width 150 height 17
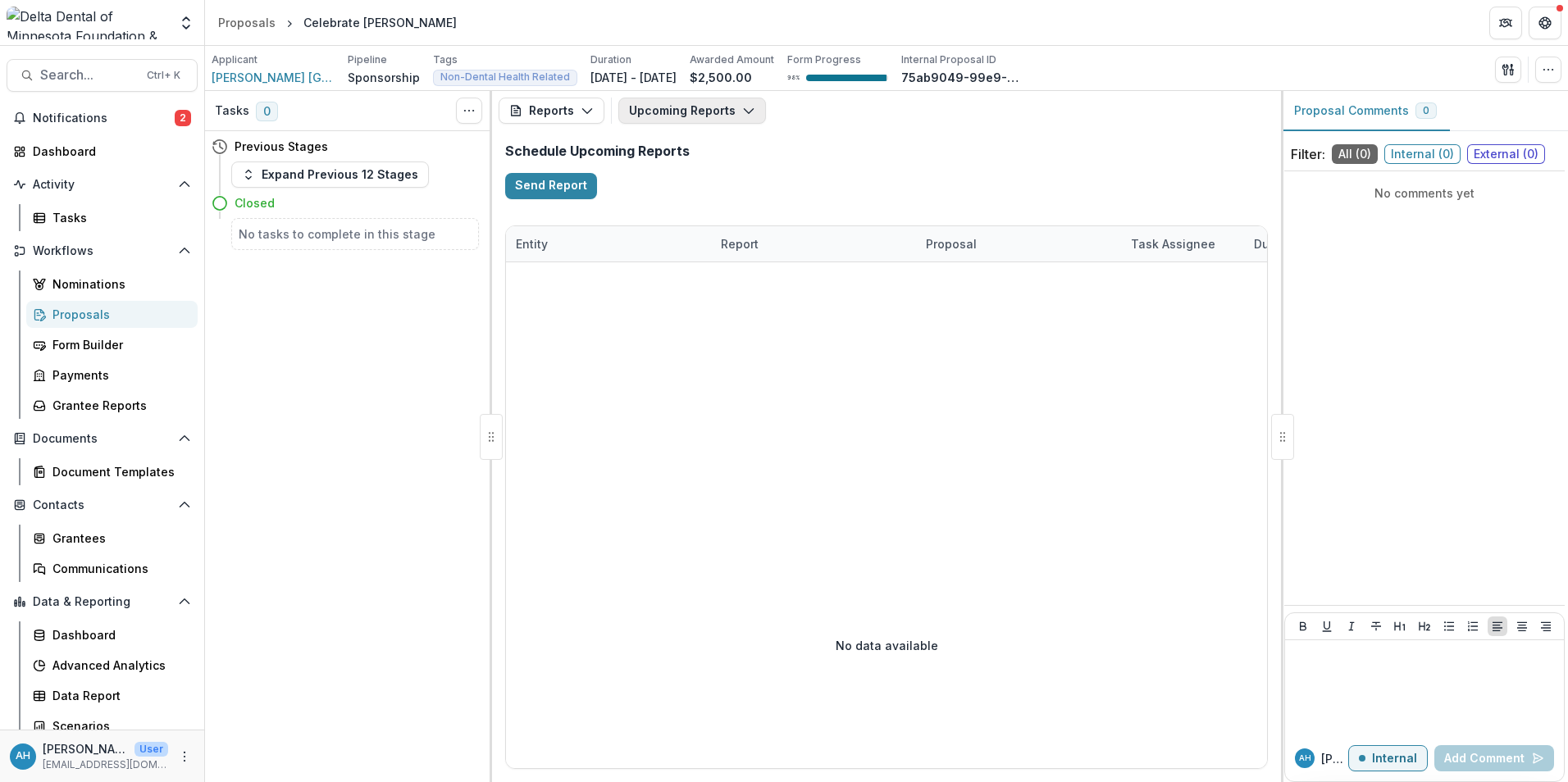
click at [702, 117] on button "Upcoming Reports" at bounding box center [692, 111] width 147 height 26
click at [703, 106] on button "Upcoming Reports" at bounding box center [692, 111] width 147 height 26
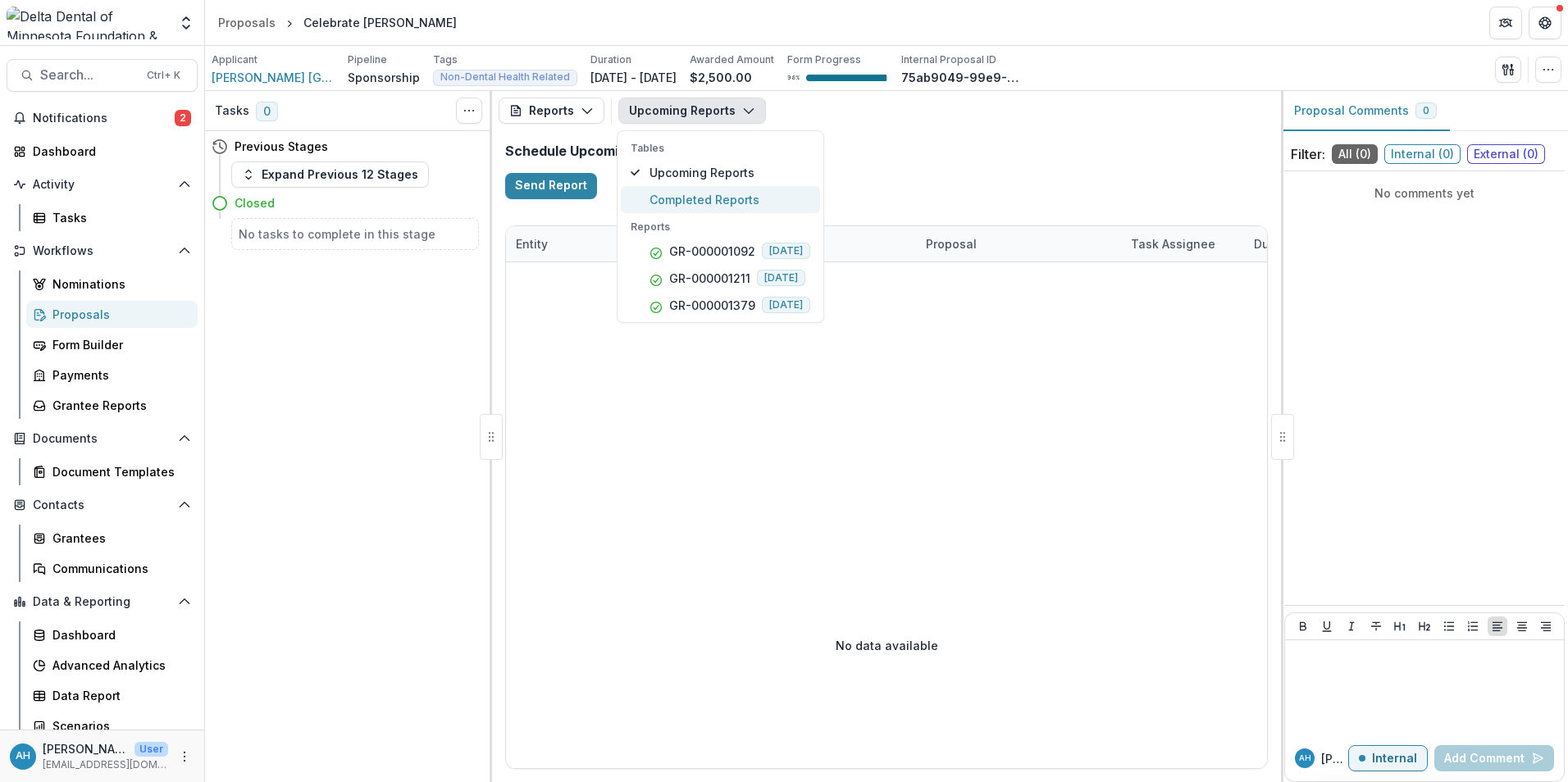
click at [705, 192] on span "Completed Reports" at bounding box center [730, 199] width 161 height 17
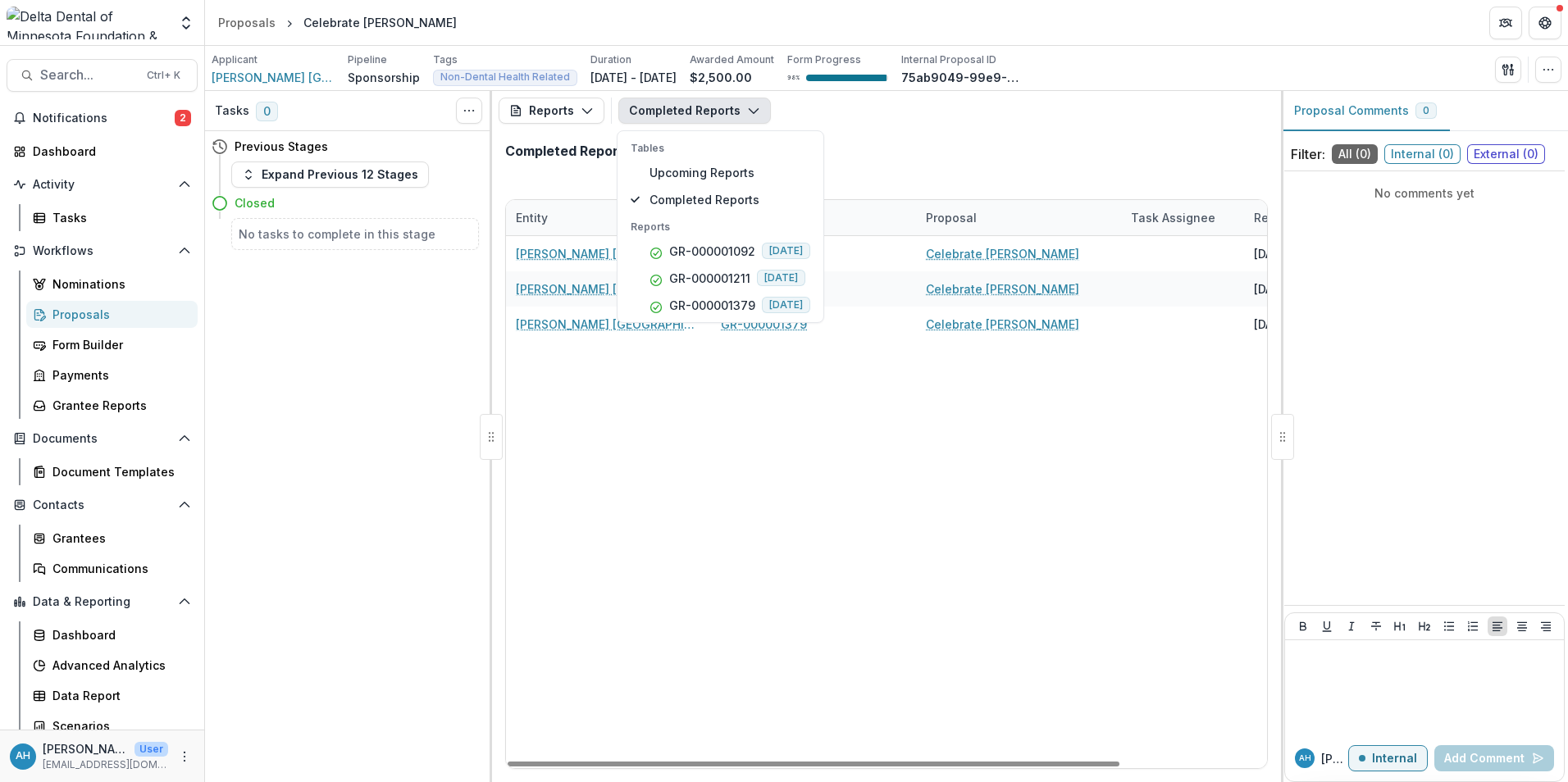
click at [888, 578] on div "Planned Parenthood North Central States GR-000001092 Celebrate Planned Parentho…" at bounding box center [977, 501] width 943 height 532
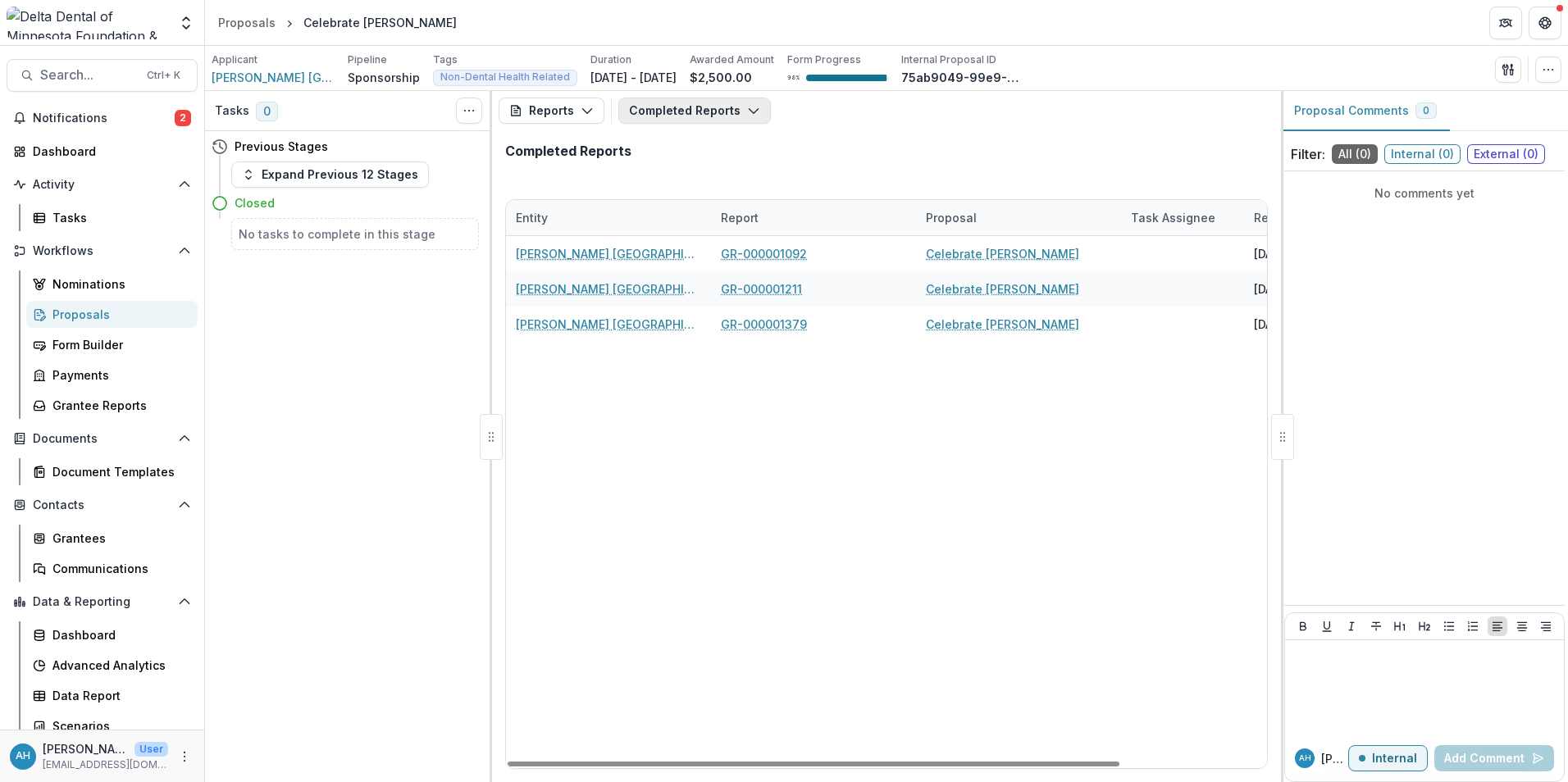
click at [676, 114] on button "Completed Reports" at bounding box center [695, 111] width 152 height 26
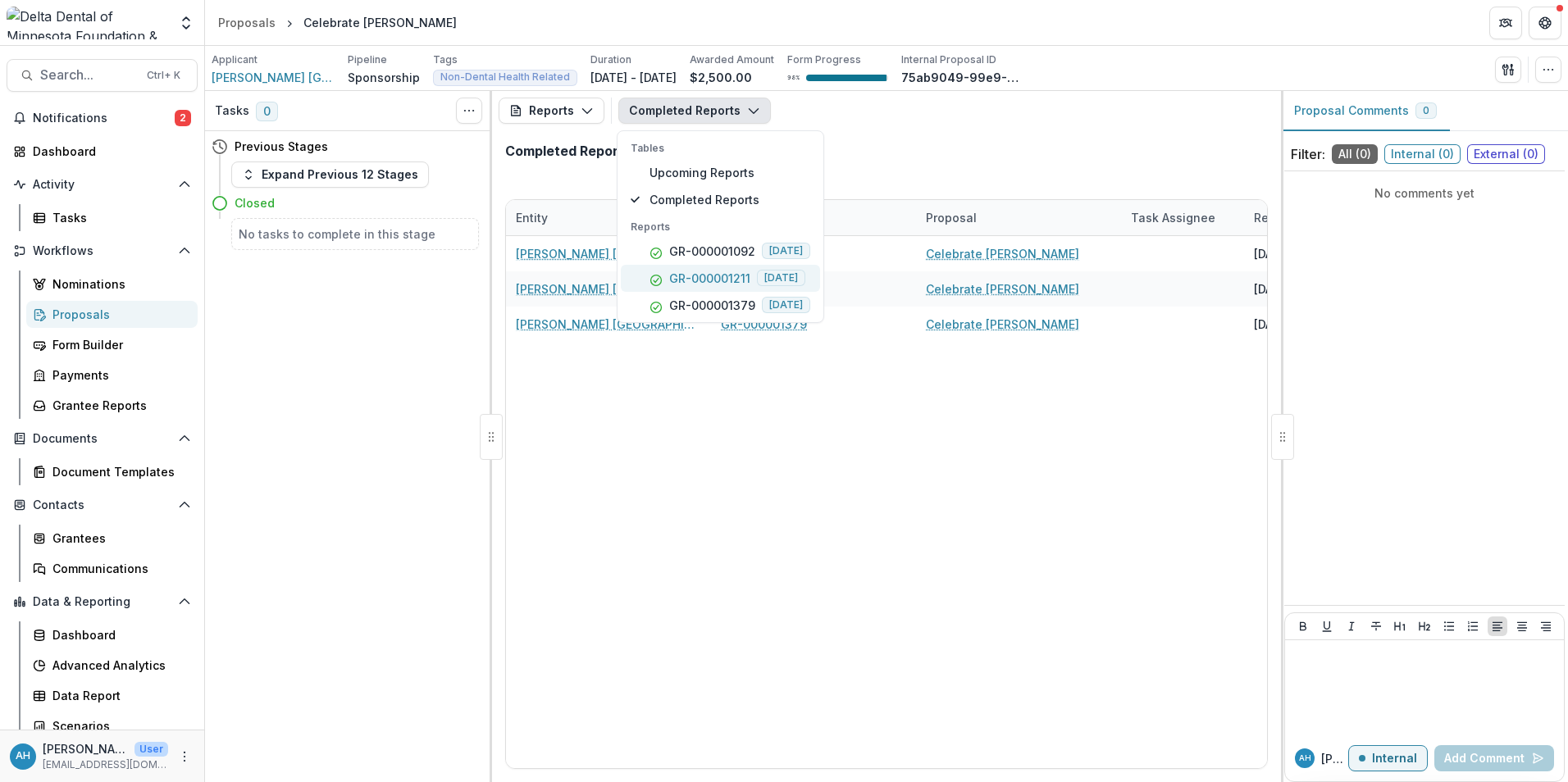
click at [723, 279] on p "GR-000001211" at bounding box center [709, 278] width 81 height 17
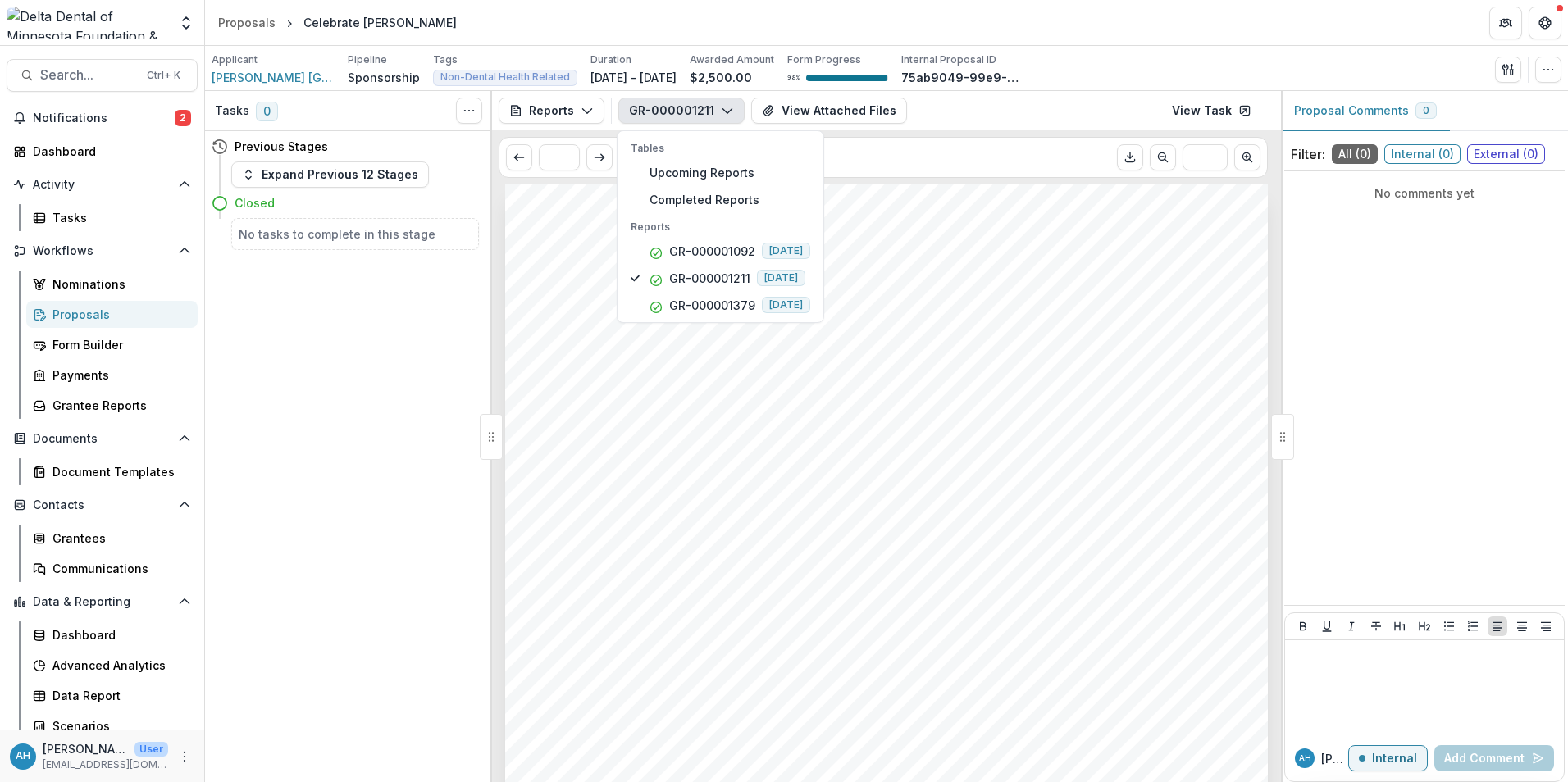
click at [987, 5] on header "Proposals Celebrate Planned Parenthood" at bounding box center [887, 22] width 1363 height 45
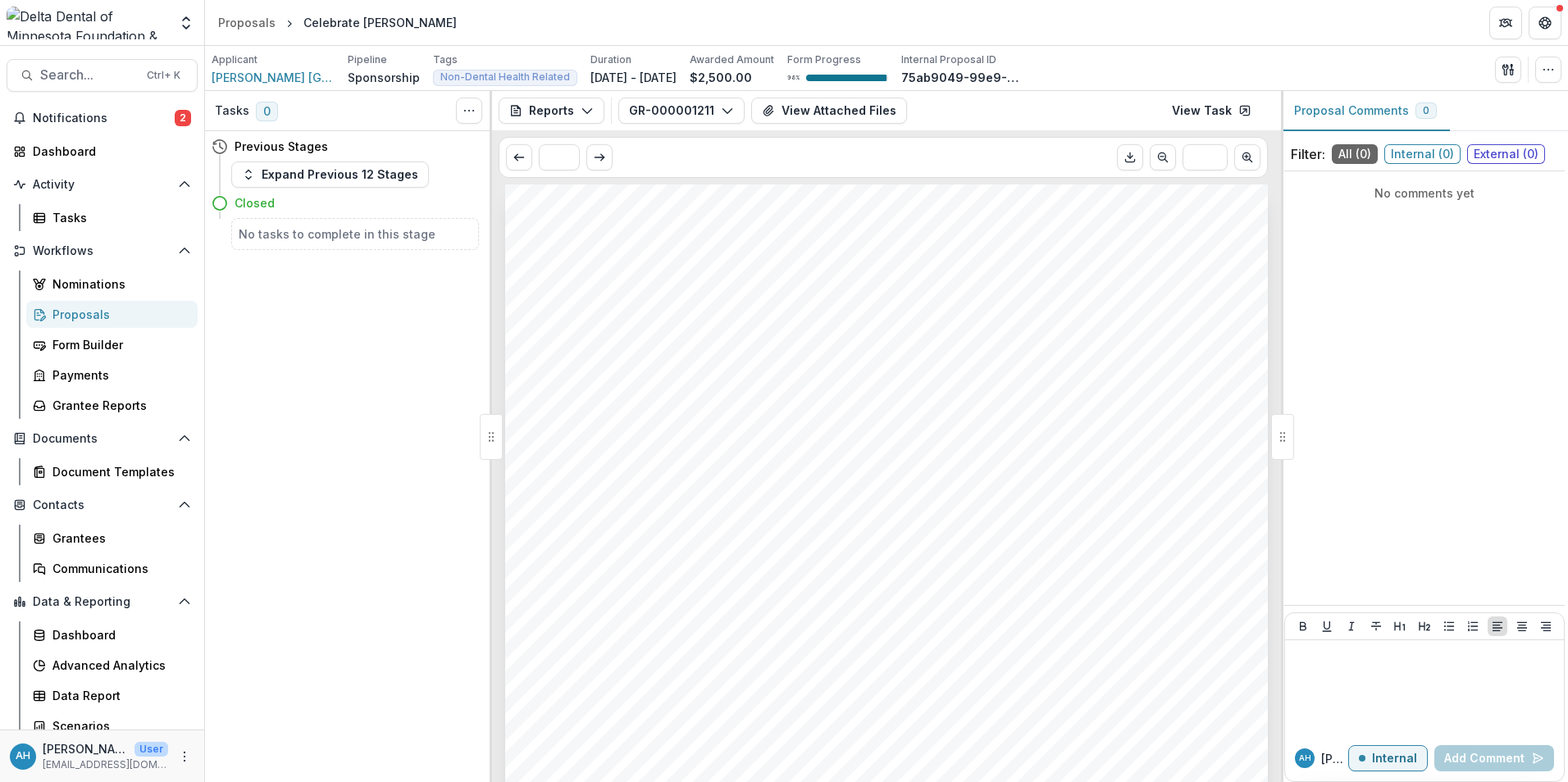
click at [847, 401] on div "Submission Responses Created Date 2019-07-29 16:52:23 Last Modified Date 2023-0…" at bounding box center [886, 724] width 762 height 1079
click at [690, 115] on button "GR-000001211" at bounding box center [681, 111] width 127 height 26
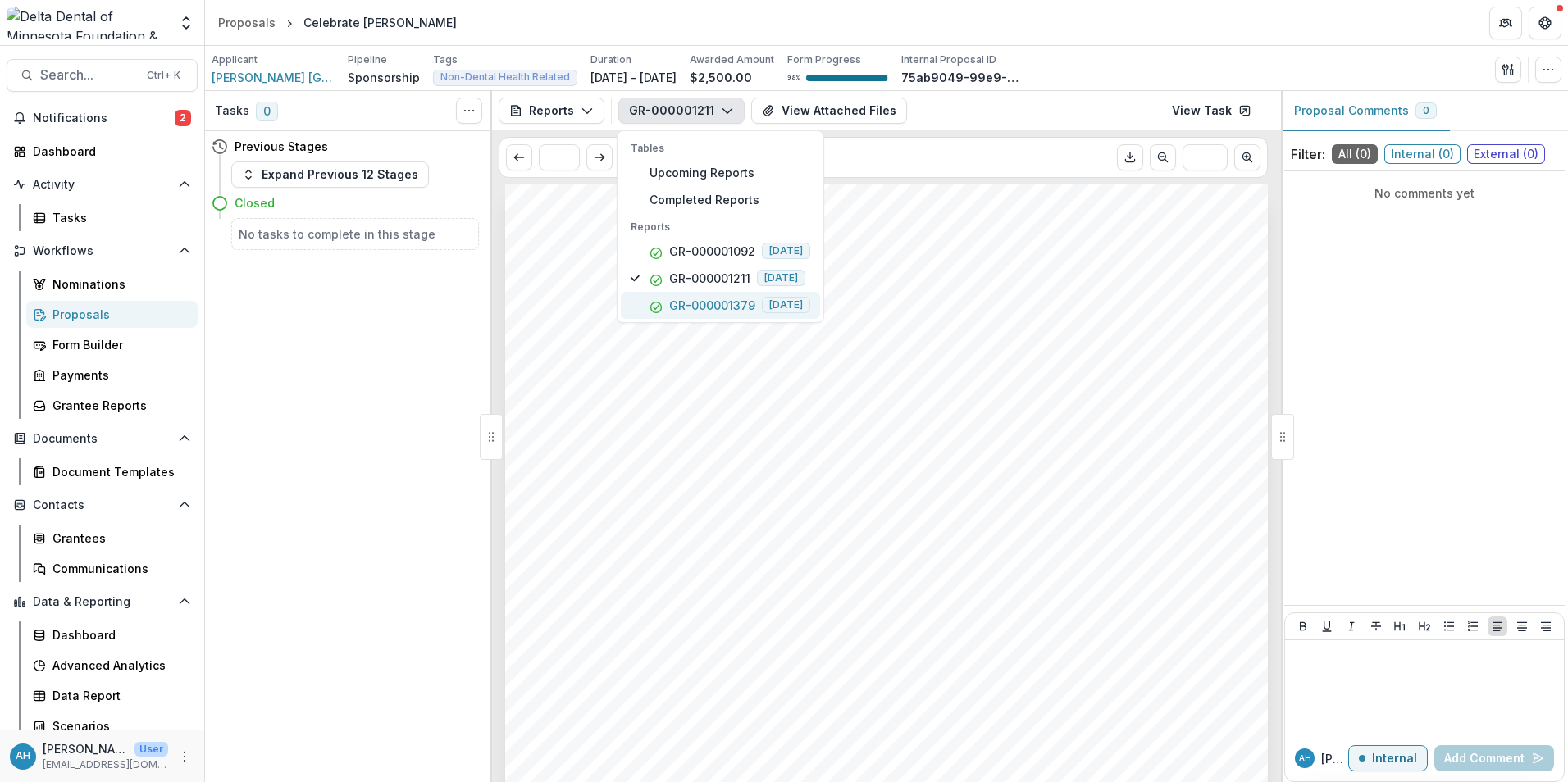
click at [712, 303] on p "GR-000001379" at bounding box center [712, 305] width 86 height 17
click at [719, 279] on p "GR-000001211" at bounding box center [709, 278] width 81 height 17
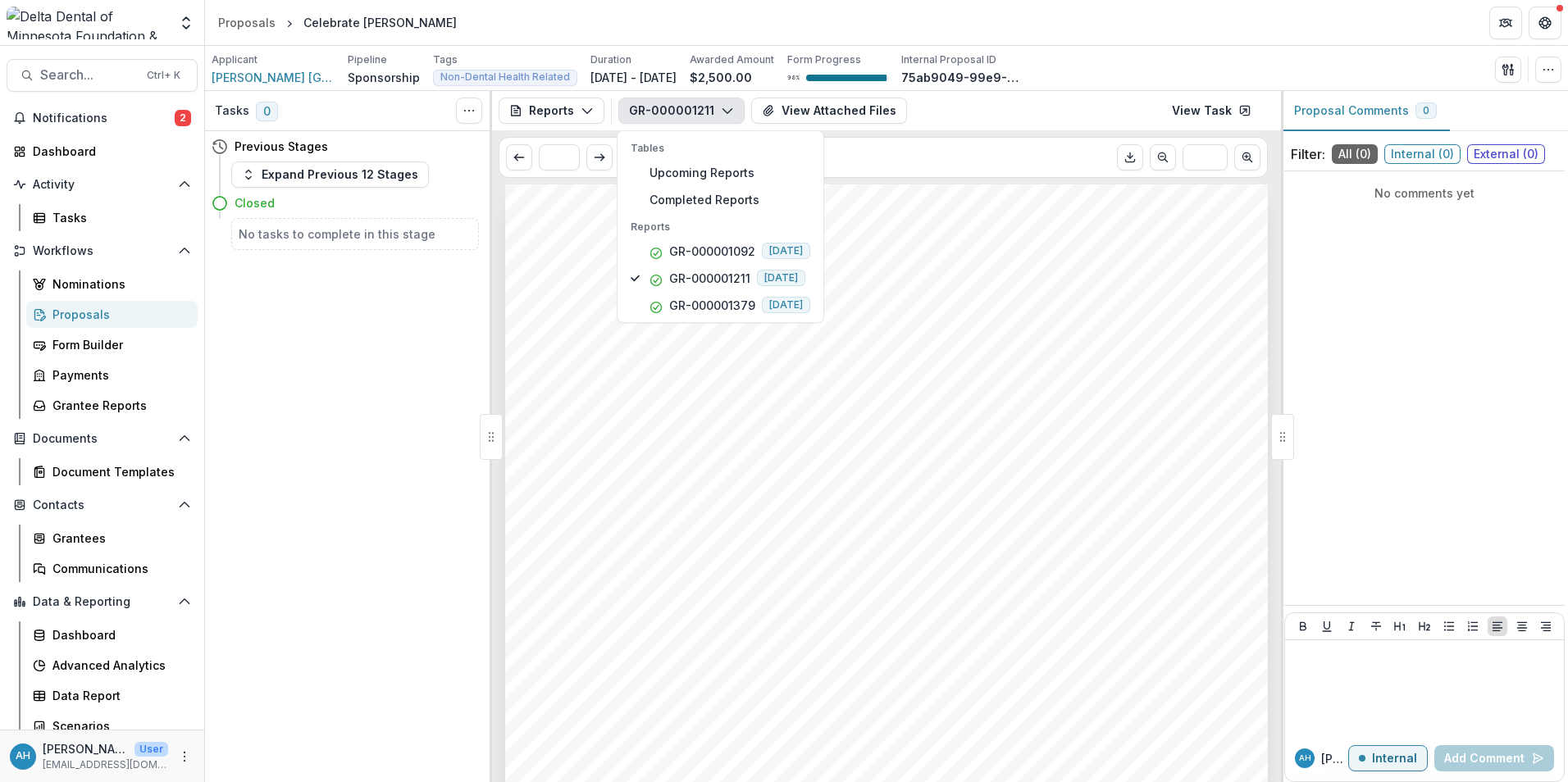
click at [917, 165] on div "* ***" at bounding box center [883, 157] width 769 height 41
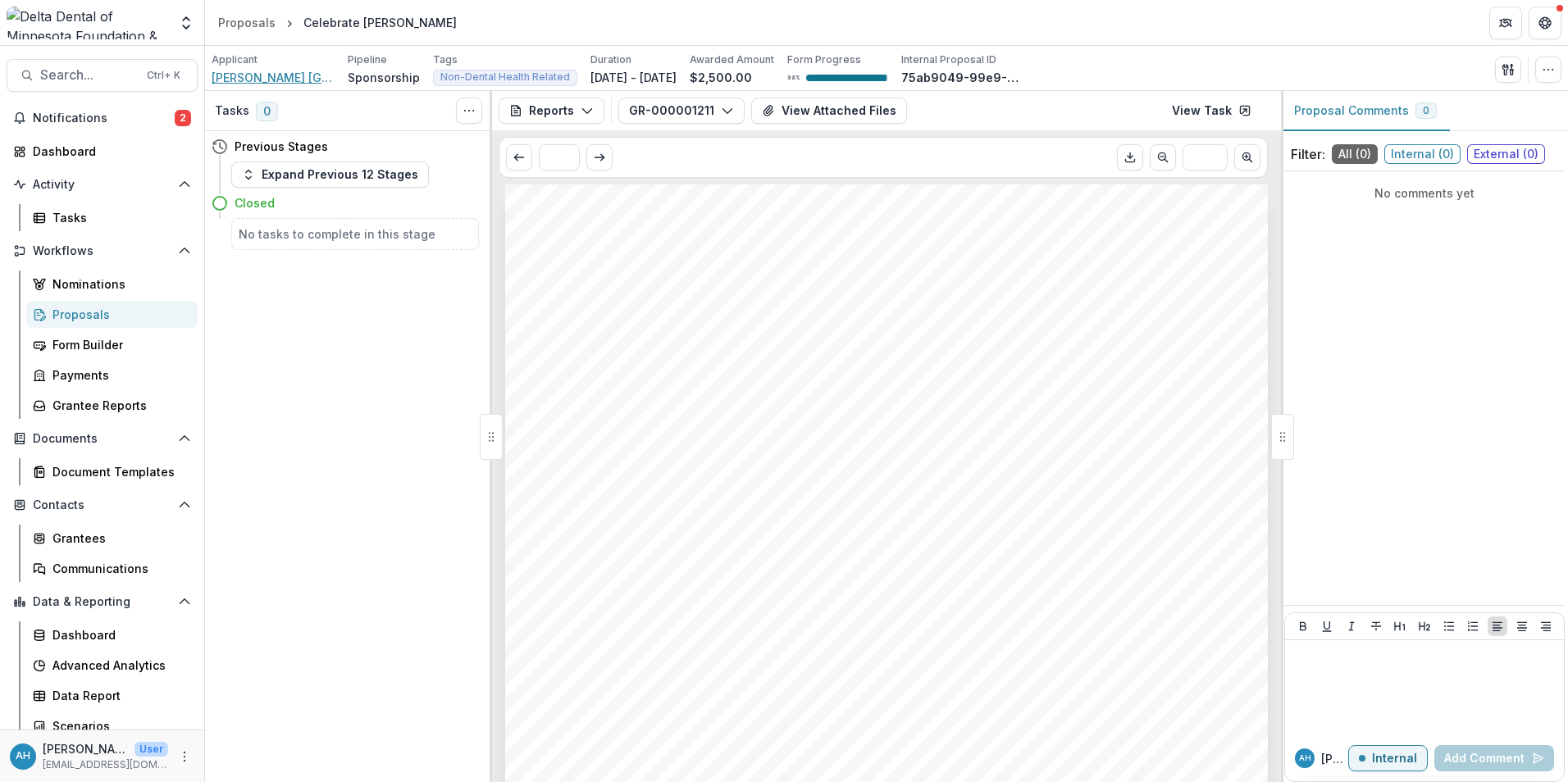
click at [262, 74] on span "Planned Parenthood North Central States" at bounding box center [273, 77] width 123 height 17
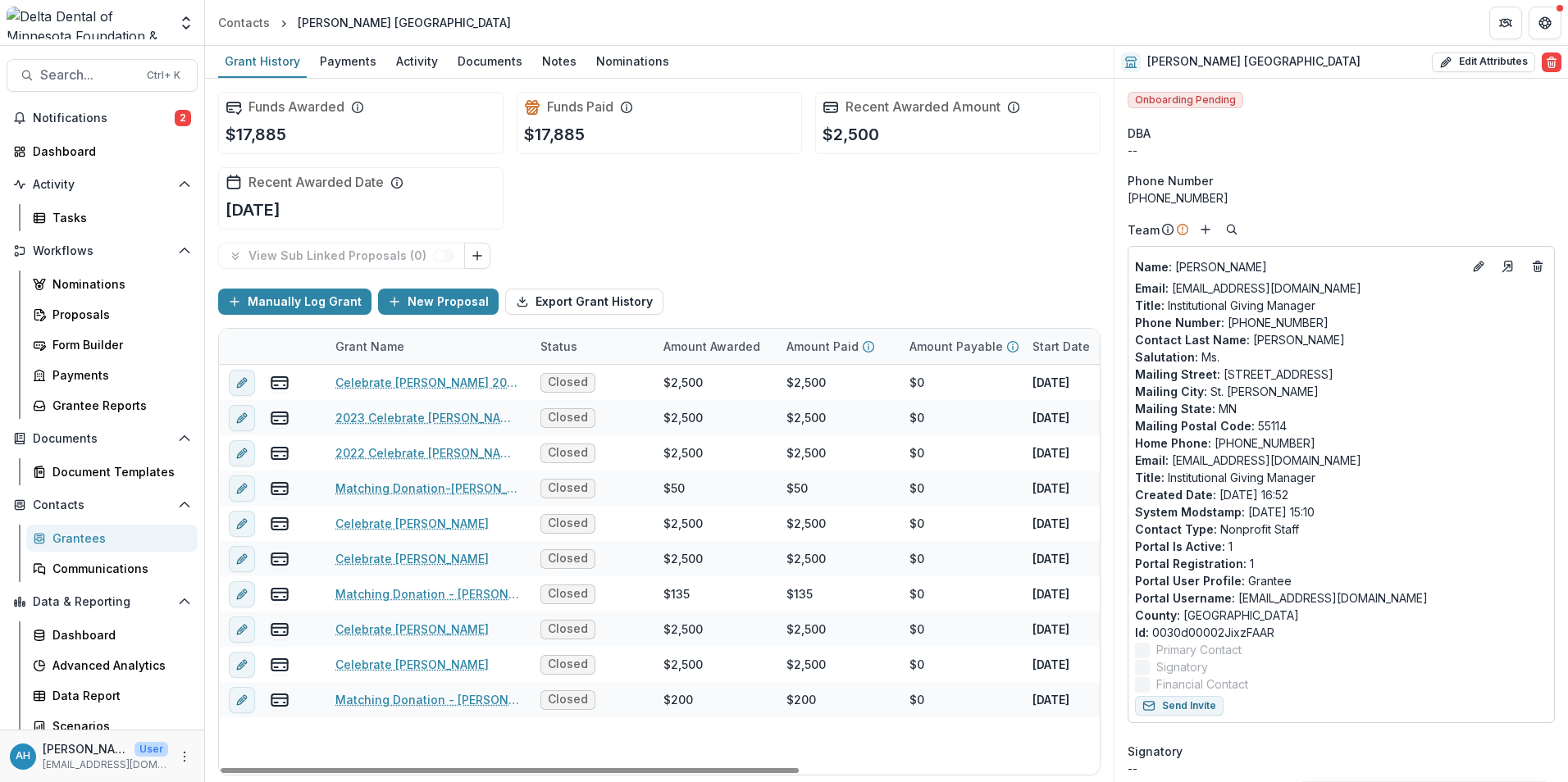
click at [371, 341] on div "Grant Name" at bounding box center [369, 346] width 89 height 17
click at [399, 416] on span "Sort Ascending" at bounding box center [402, 417] width 87 height 14
click at [767, 176] on div "Funds Awarded $17,885 Funds Paid $17,885 Recent Awarded Amount $2,500 Recent Aw…" at bounding box center [659, 161] width 883 height 164
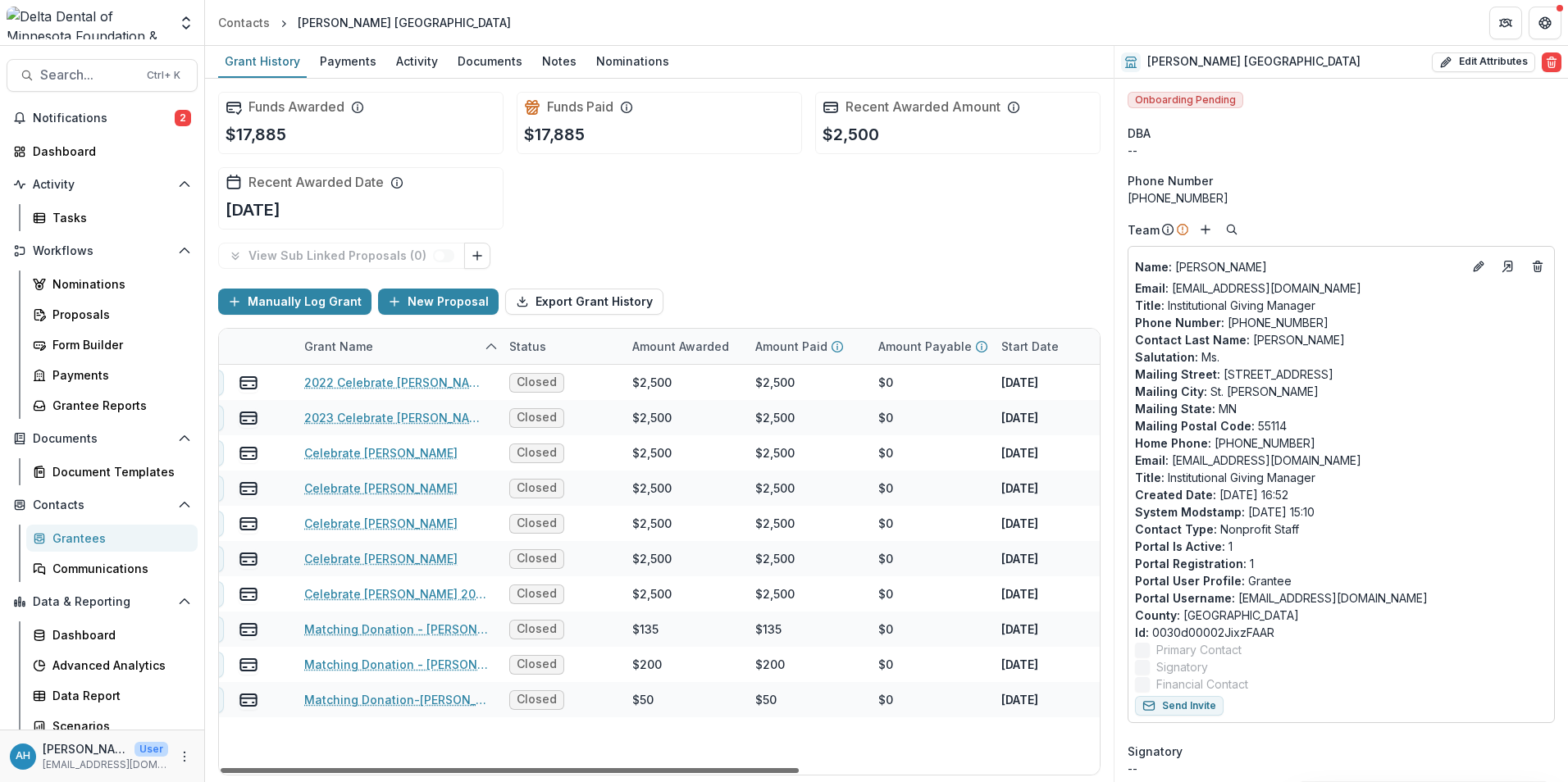
scroll to position [0, 29]
drag, startPoint x: 665, startPoint y: 770, endPoint x: 684, endPoint y: 775, distance: 19.6
click at [684, 773] on div at bounding box center [509, 770] width 578 height 5
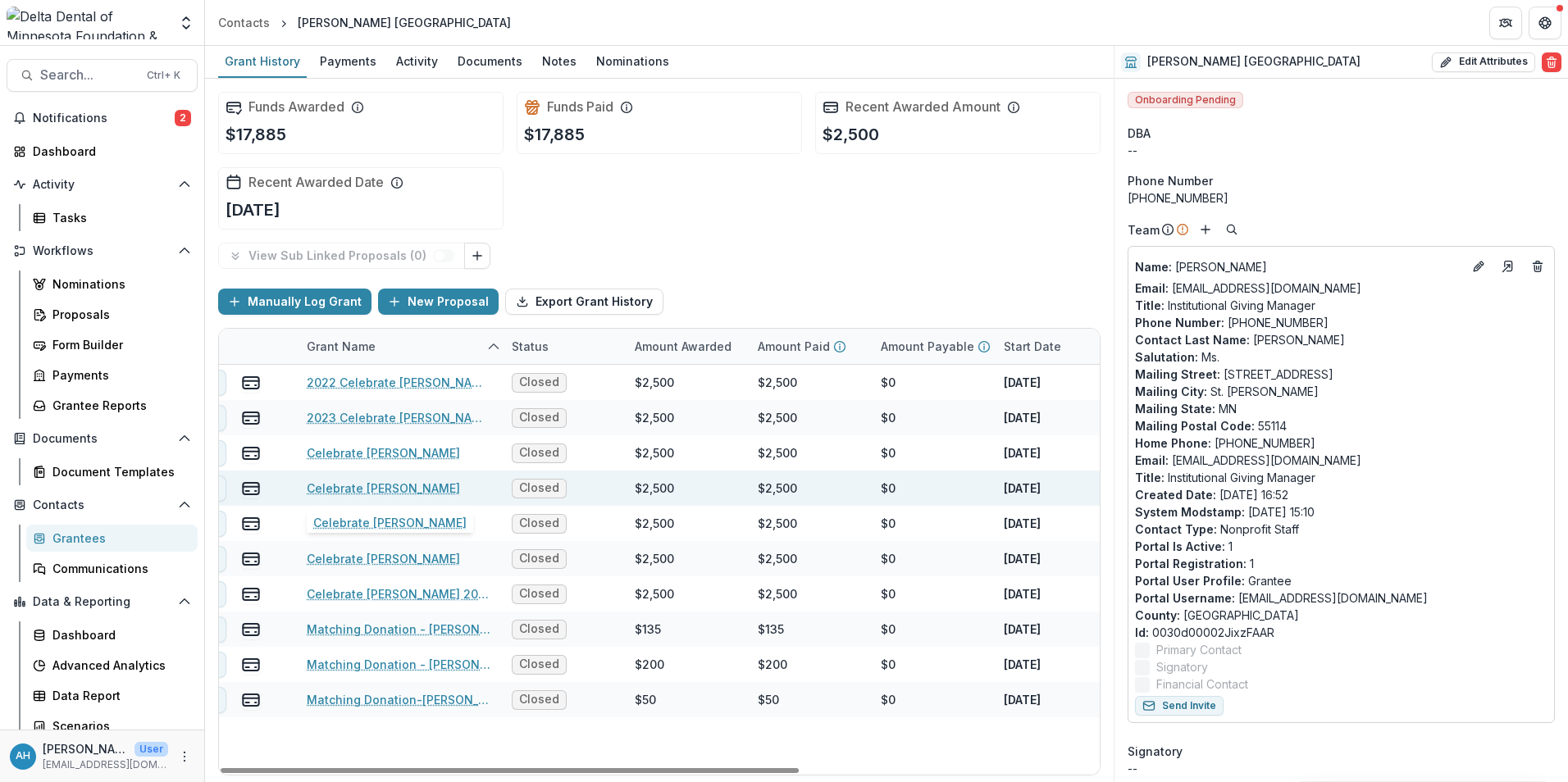
click at [421, 487] on link "Celebrate Planned Parenthood" at bounding box center [382, 487] width 153 height 17
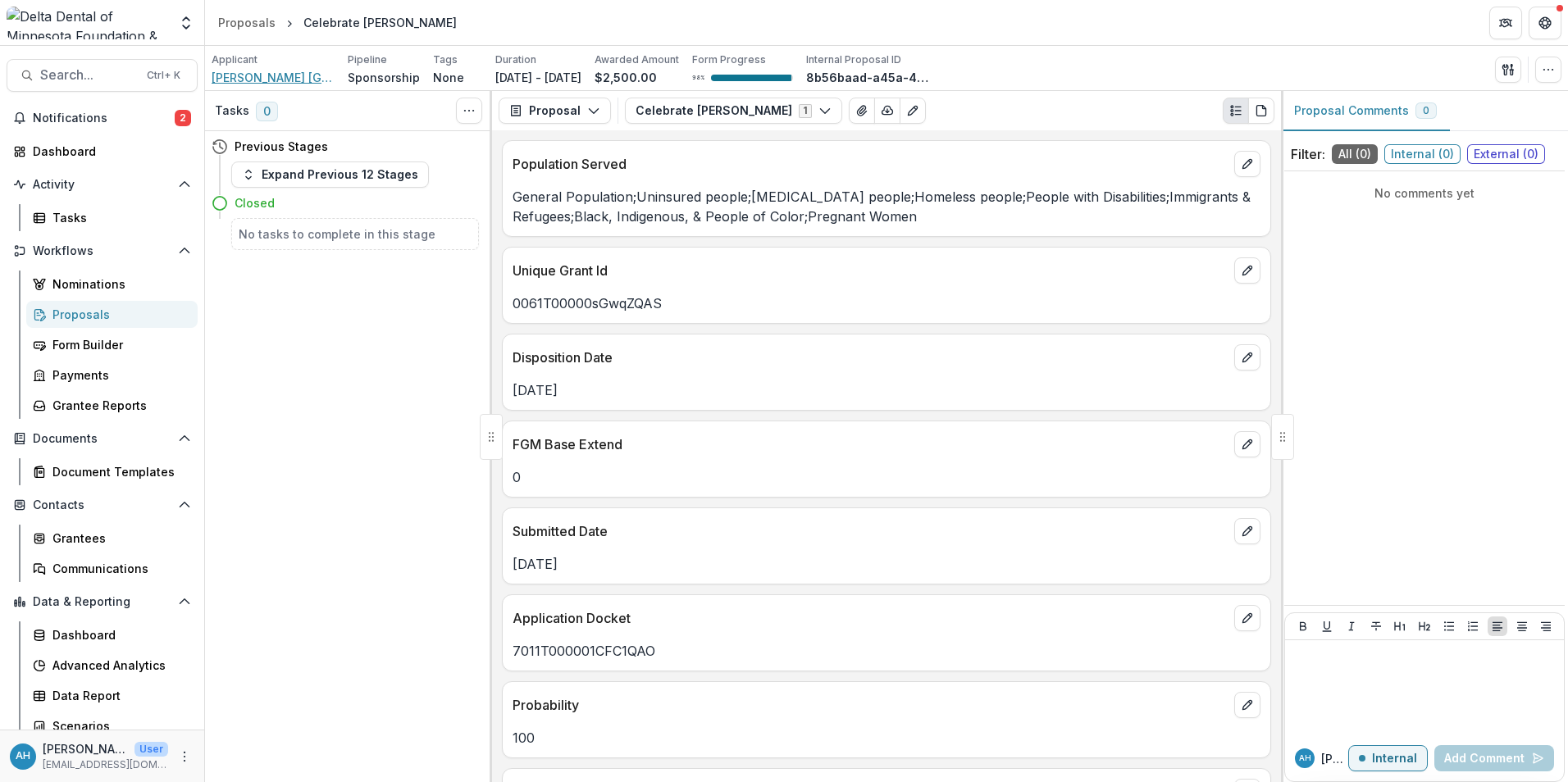
click at [291, 76] on span "Planned Parenthood North Central States" at bounding box center [273, 77] width 123 height 17
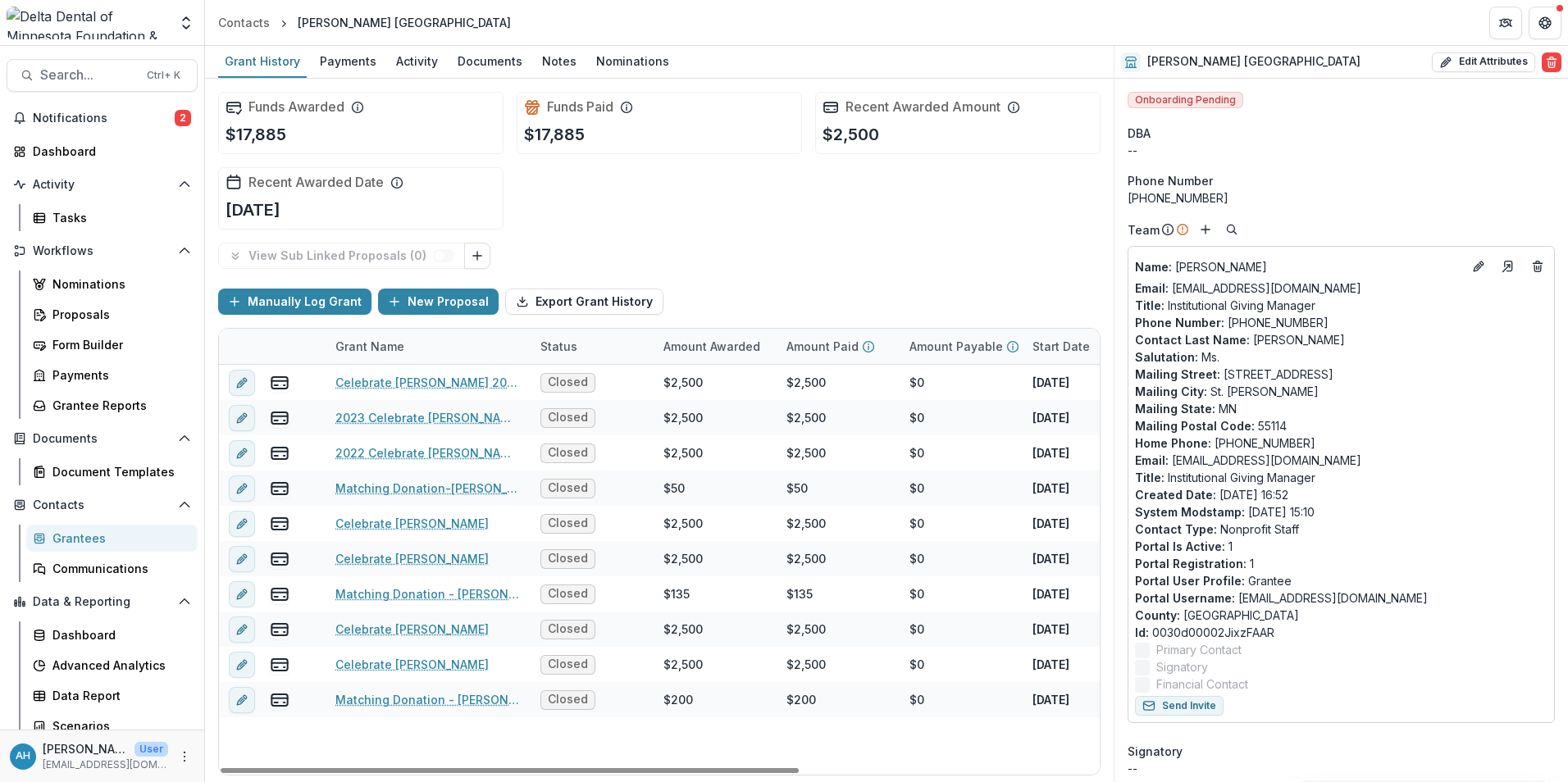
click at [373, 347] on div "Grant Name" at bounding box center [369, 346] width 89 height 17
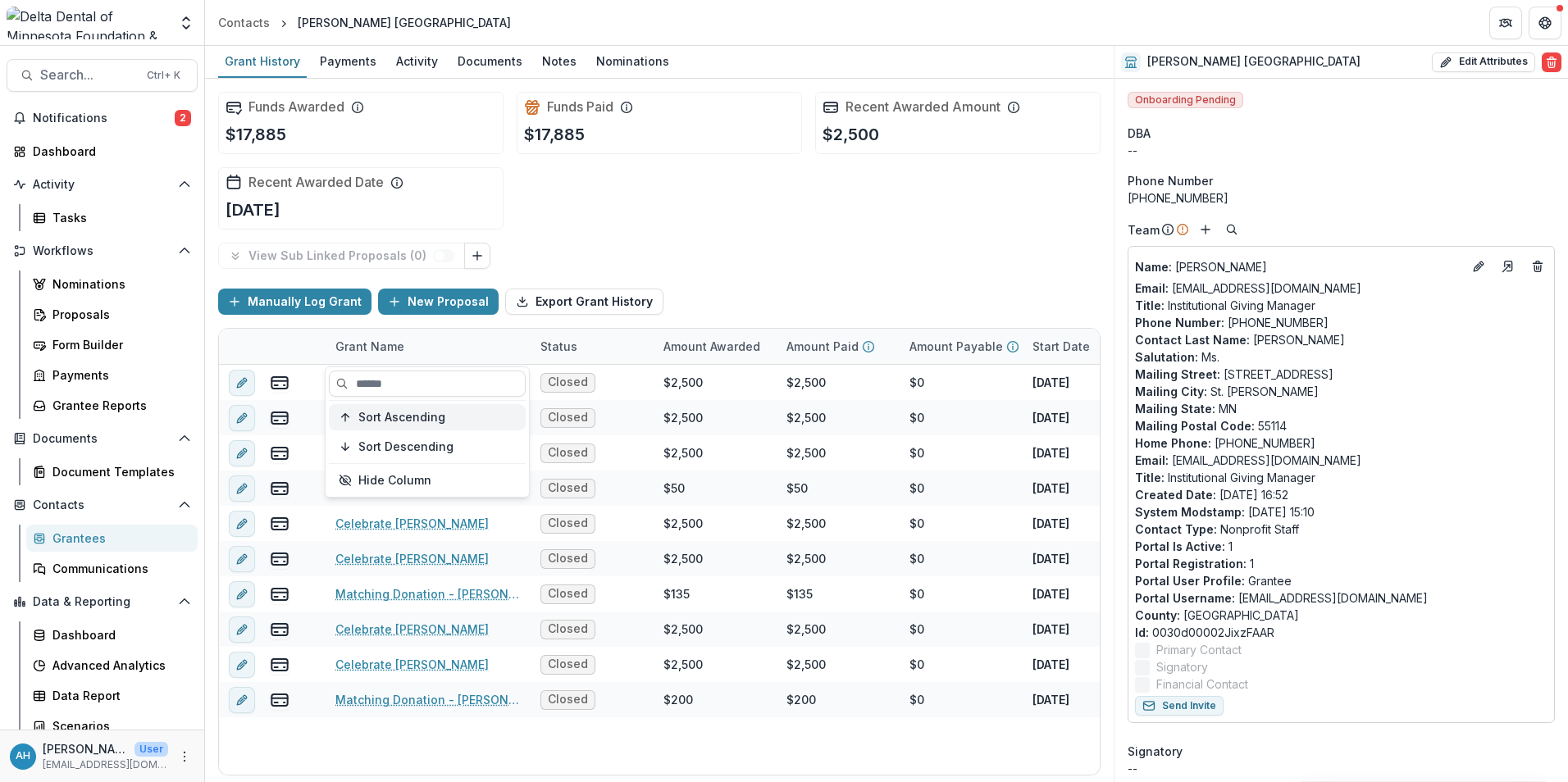
click at [390, 415] on span "Sort Ascending" at bounding box center [402, 417] width 87 height 14
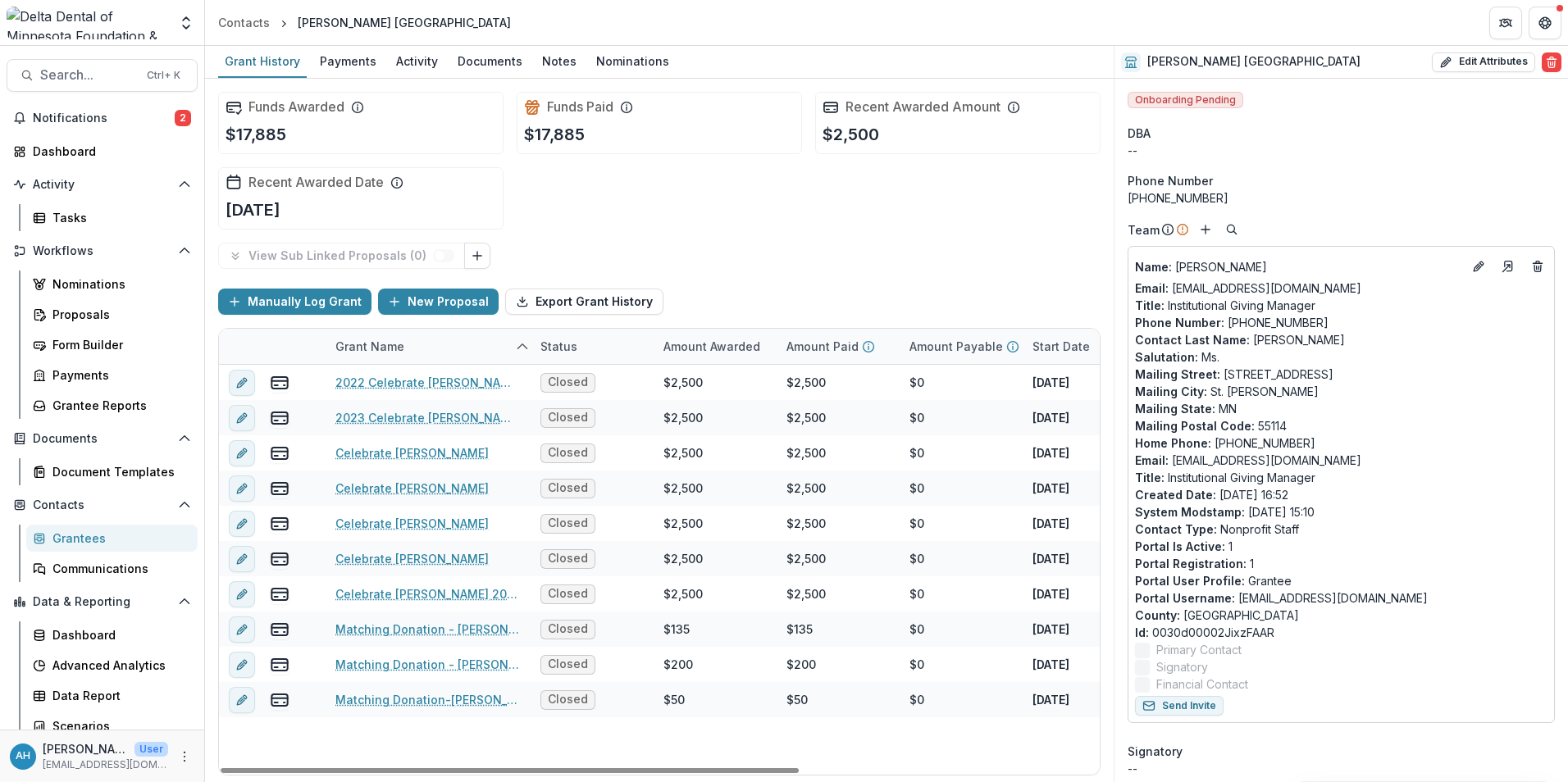
click at [826, 201] on div "Funds Awarded $17,885 Funds Paid $17,885 Recent Awarded Amount $2,500 Recent Aw…" at bounding box center [659, 161] width 883 height 164
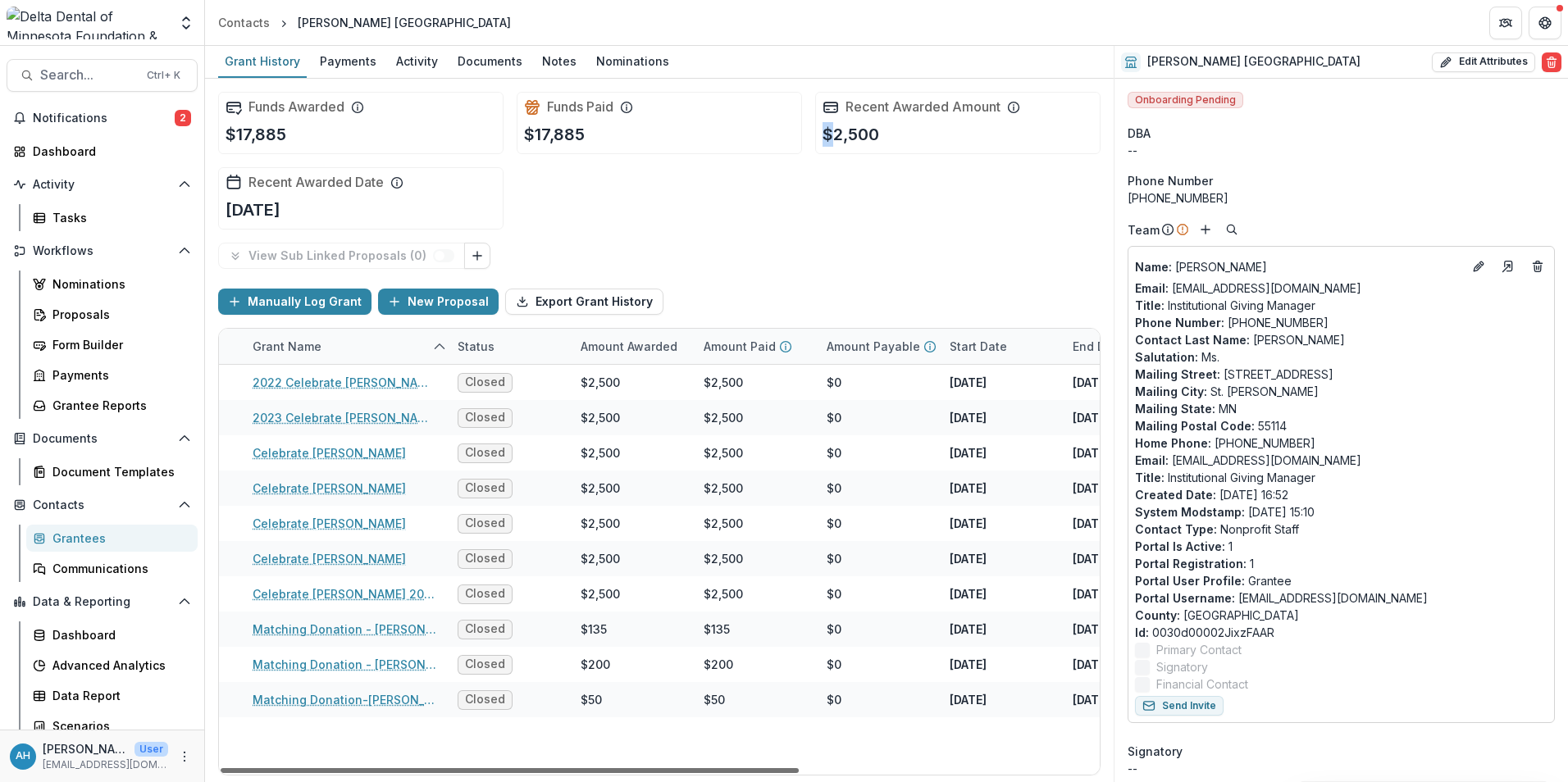
scroll to position [0, 85]
drag, startPoint x: 715, startPoint y: 779, endPoint x: 738, endPoint y: 780, distance: 23.0
click at [738, 773] on div at bounding box center [509, 770] width 578 height 5
click at [368, 561] on link "Celebrate Planned Parenthood" at bounding box center [326, 559] width 153 height 17
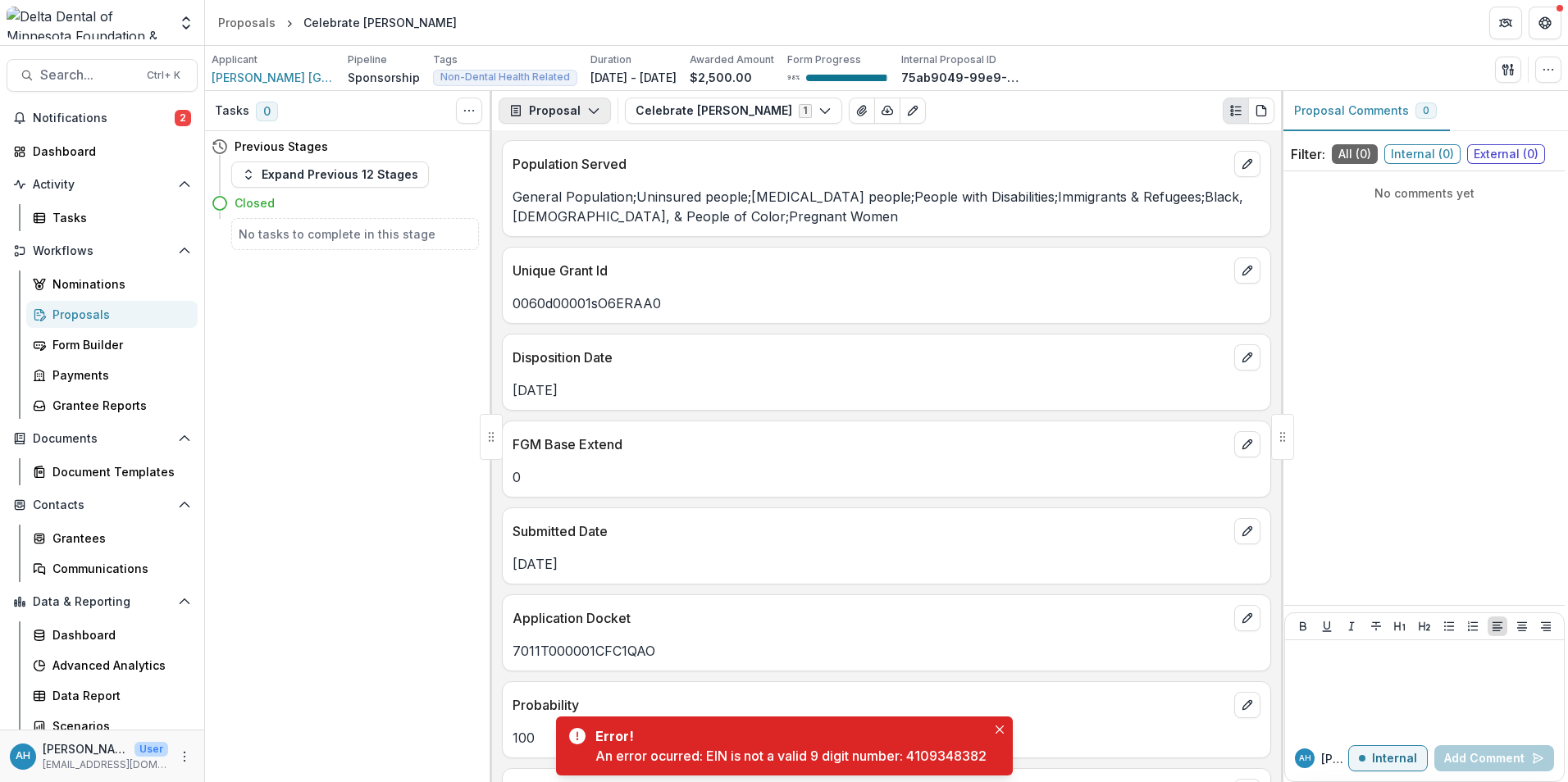
click at [563, 107] on button "Proposal" at bounding box center [555, 111] width 113 height 26
click at [569, 204] on div "Reports" at bounding box center [606, 202] width 150 height 17
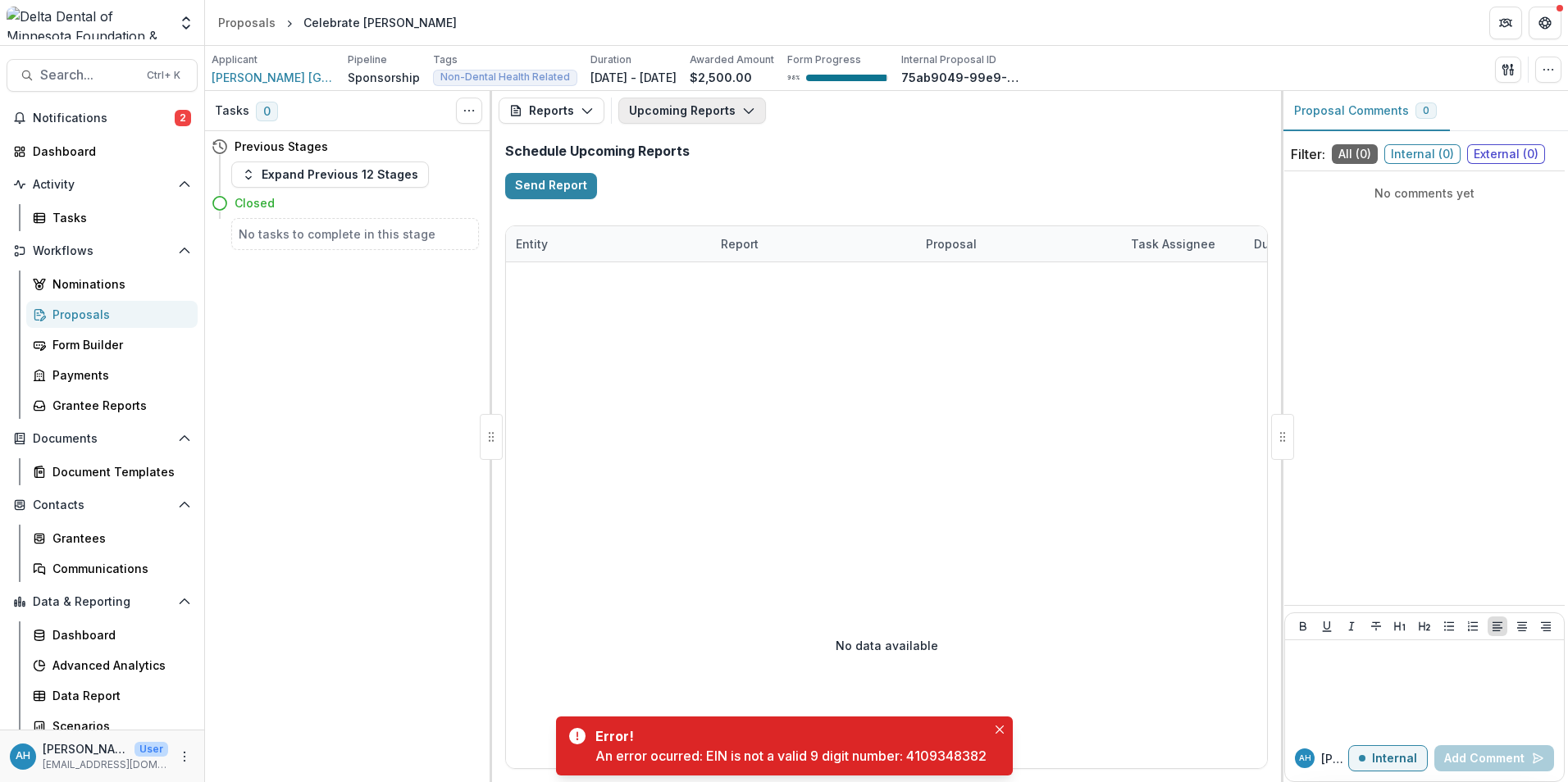
click at [701, 104] on button "Upcoming Reports" at bounding box center [692, 111] width 147 height 26
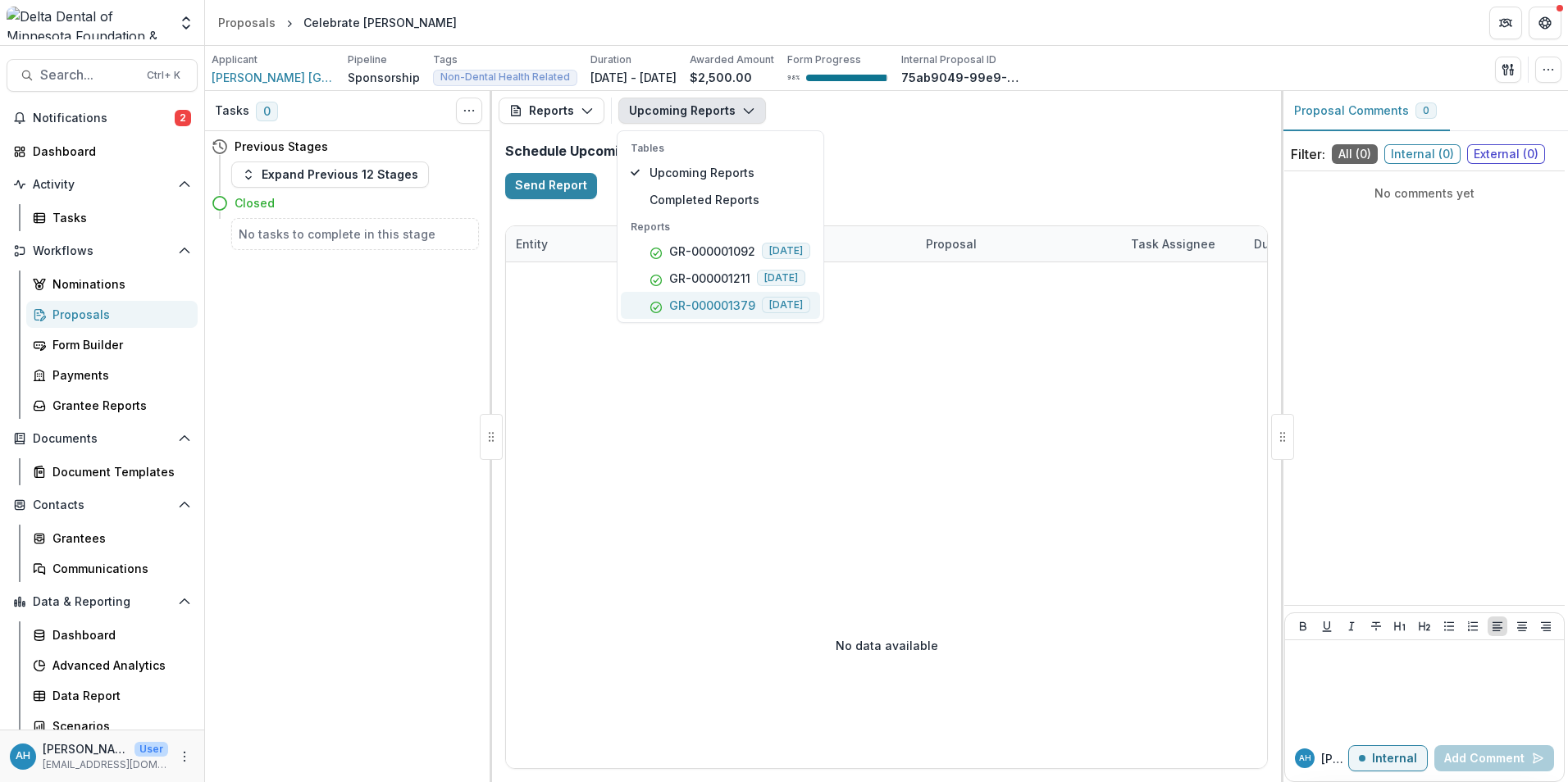
click at [717, 303] on p "GR-000001379" at bounding box center [712, 305] width 86 height 17
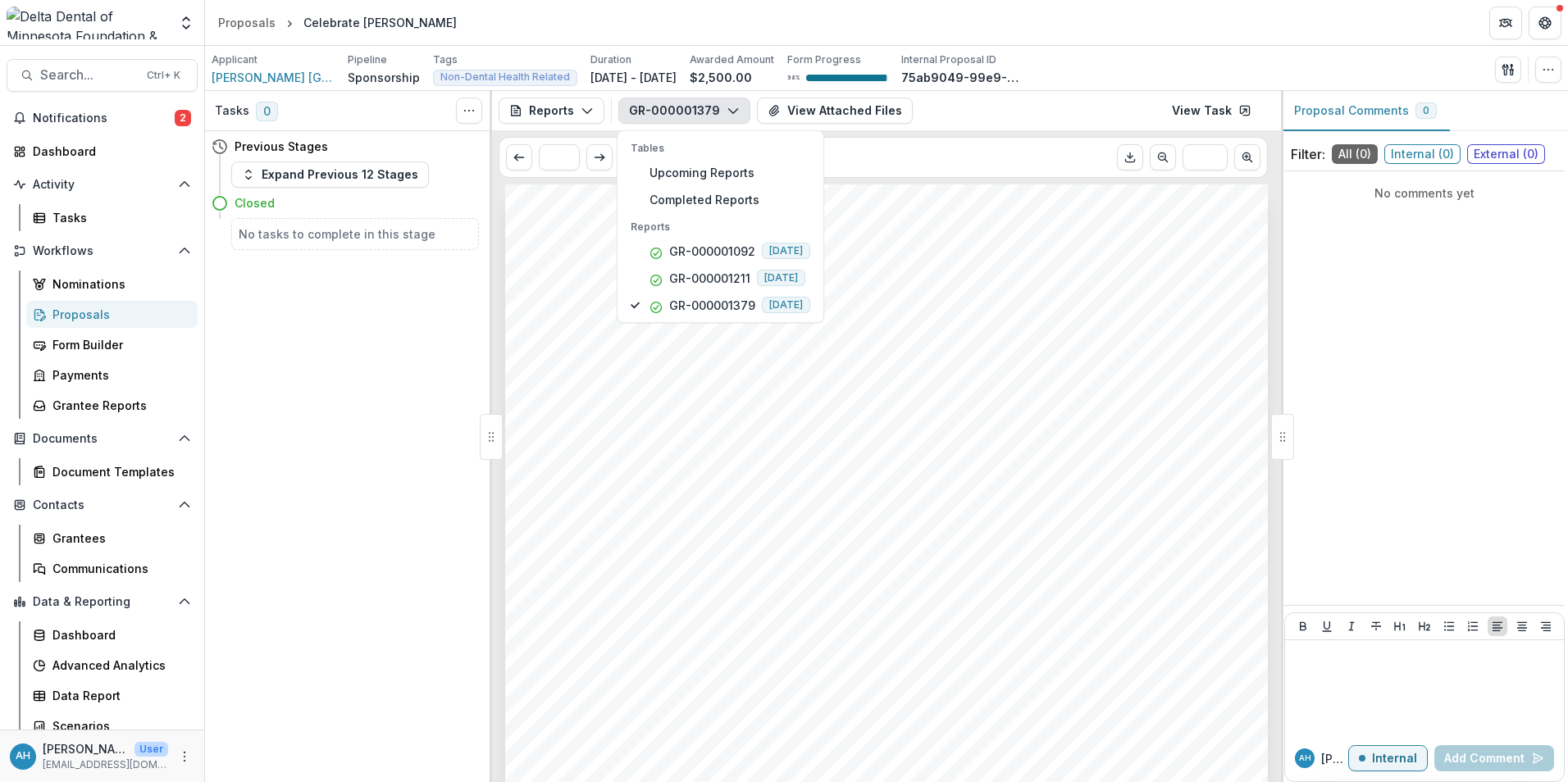
click at [849, 21] on header "Proposals Celebrate Planned Parenthood" at bounding box center [887, 22] width 1363 height 45
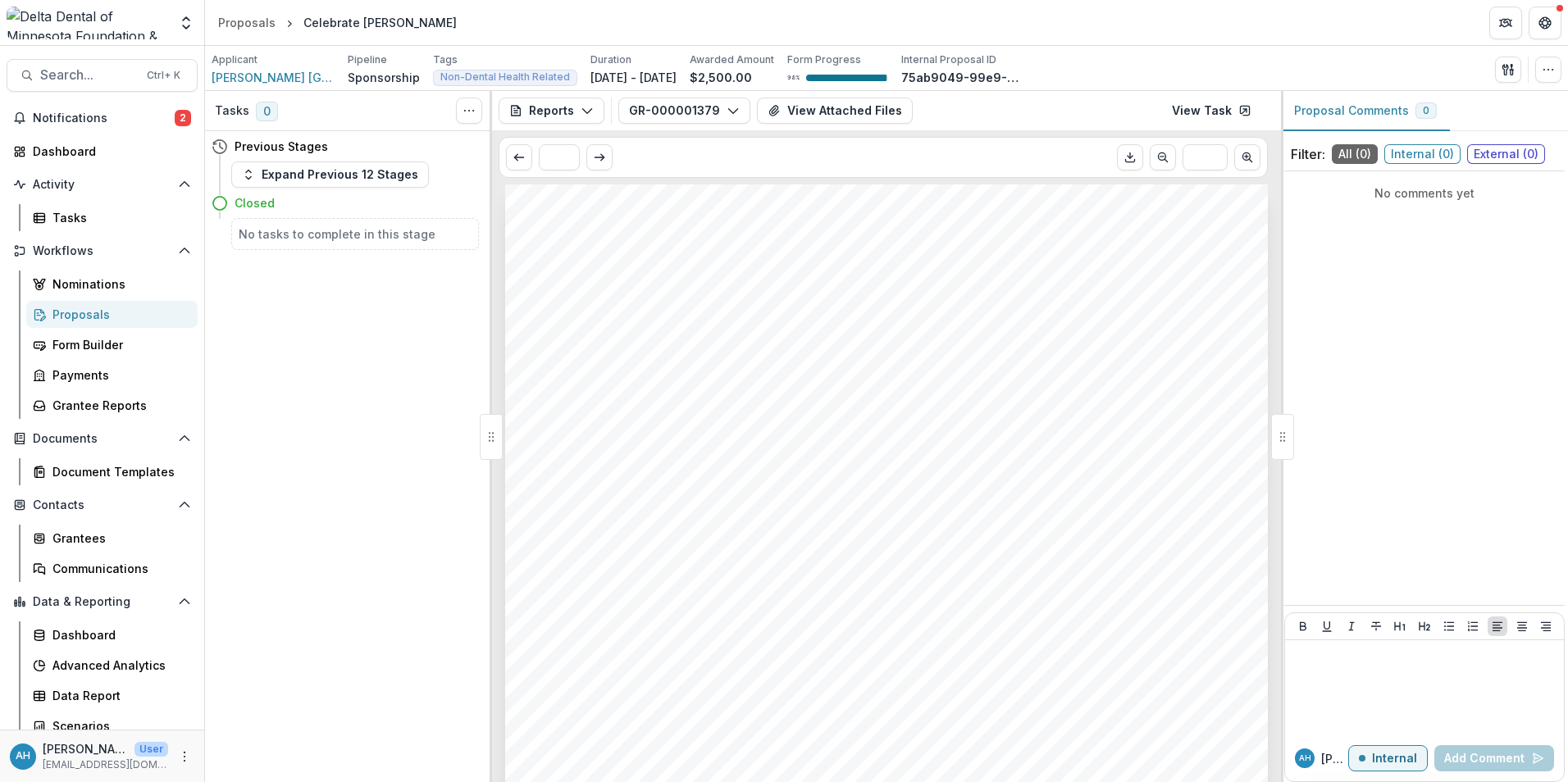
click at [371, 625] on div "Tasks 0 Show Cancelled Tasks Previous Stages Expand Previous 12 Stages Closed N…" at bounding box center [349, 436] width 287 height 691
click at [695, 115] on button "GR-000001379" at bounding box center [684, 111] width 132 height 26
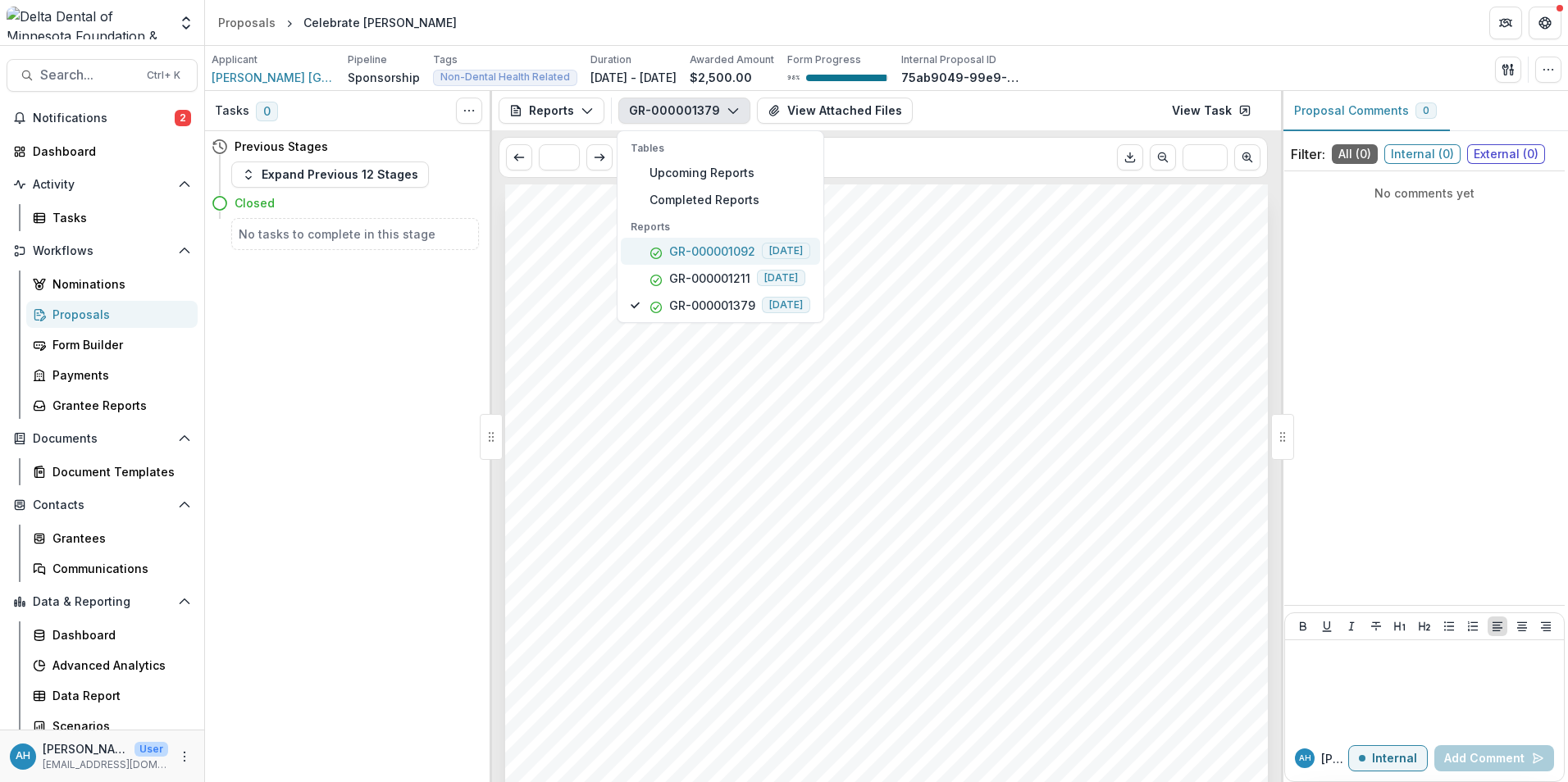
click at [698, 251] on p "GR-000001092" at bounding box center [712, 251] width 86 height 17
click at [736, 307] on p "GR-000001379" at bounding box center [712, 305] width 86 height 17
click at [998, 107] on div "GR-000001379 Tables Upcoming Reports Completed Reports Reports GR-000001092 201…" at bounding box center [946, 111] width 656 height 26
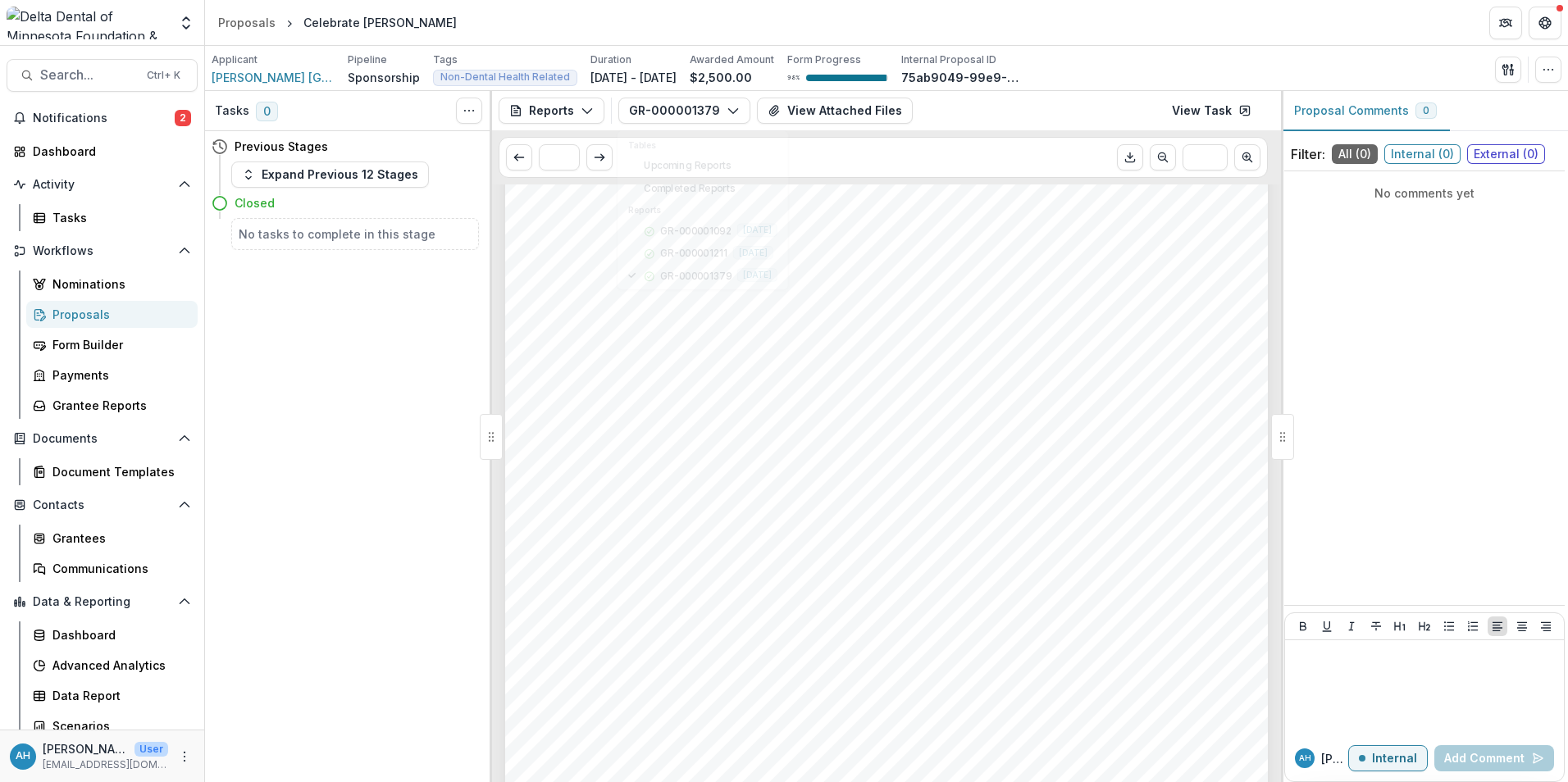
click at [998, 107] on div "GR-000001379 Tables Upcoming Reports Completed Reports Reports GR-000001092 201…" at bounding box center [946, 111] width 656 height 26
click at [690, 109] on button "GR-000001379" at bounding box center [684, 111] width 132 height 26
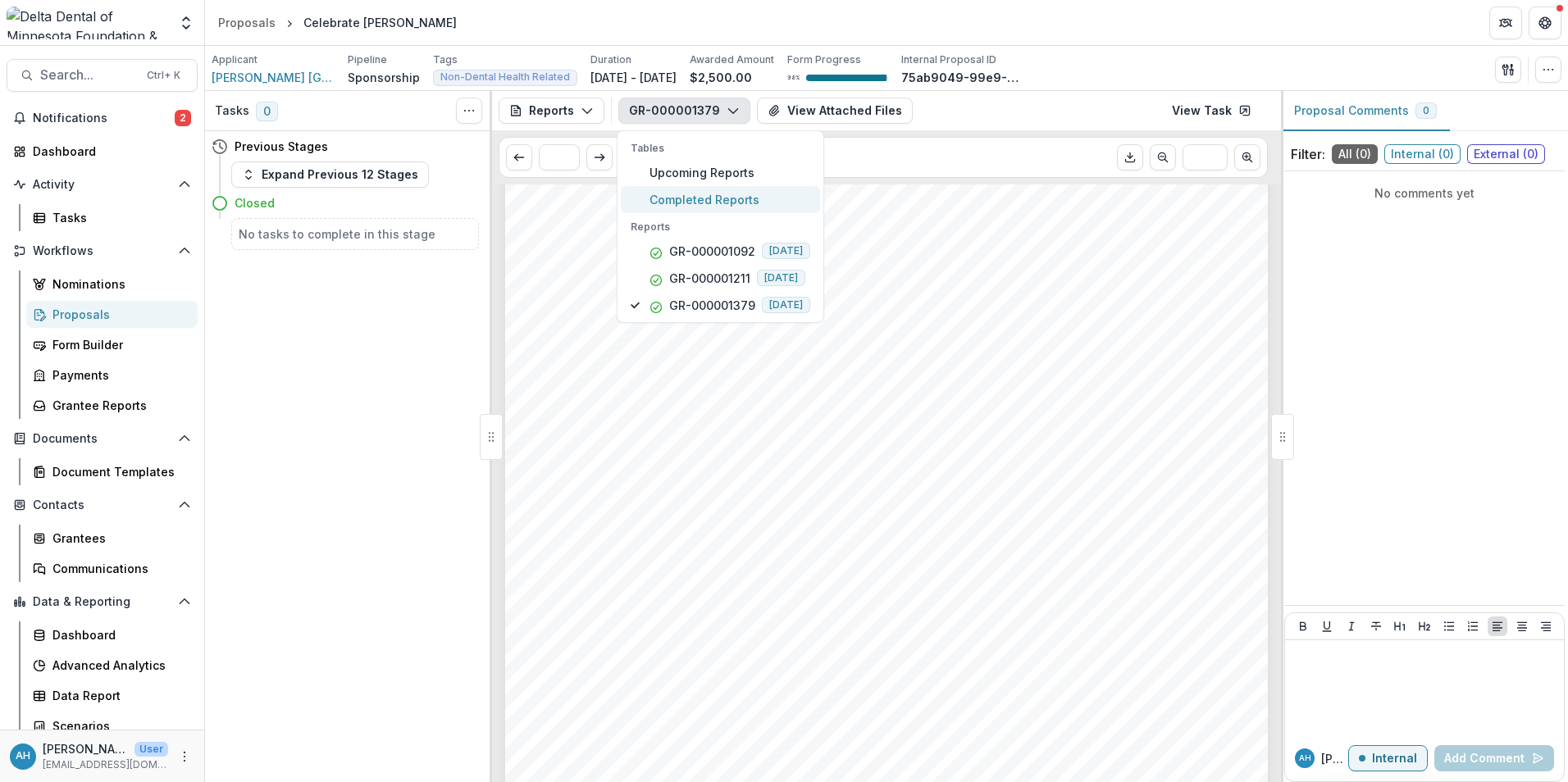
click at [732, 198] on span "Completed Reports" at bounding box center [730, 199] width 161 height 17
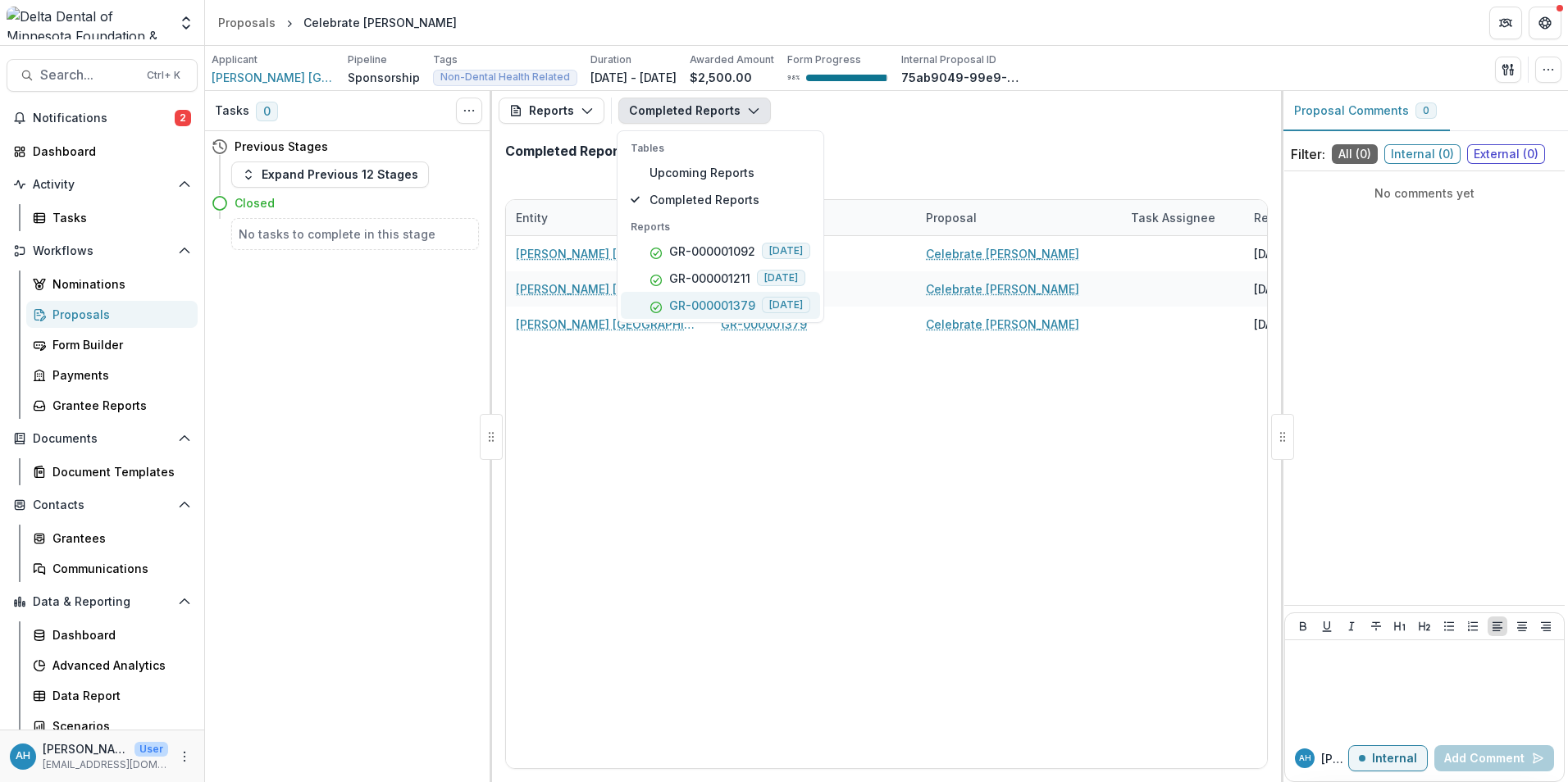
click at [731, 309] on p "GR-000001379" at bounding box center [712, 305] width 86 height 17
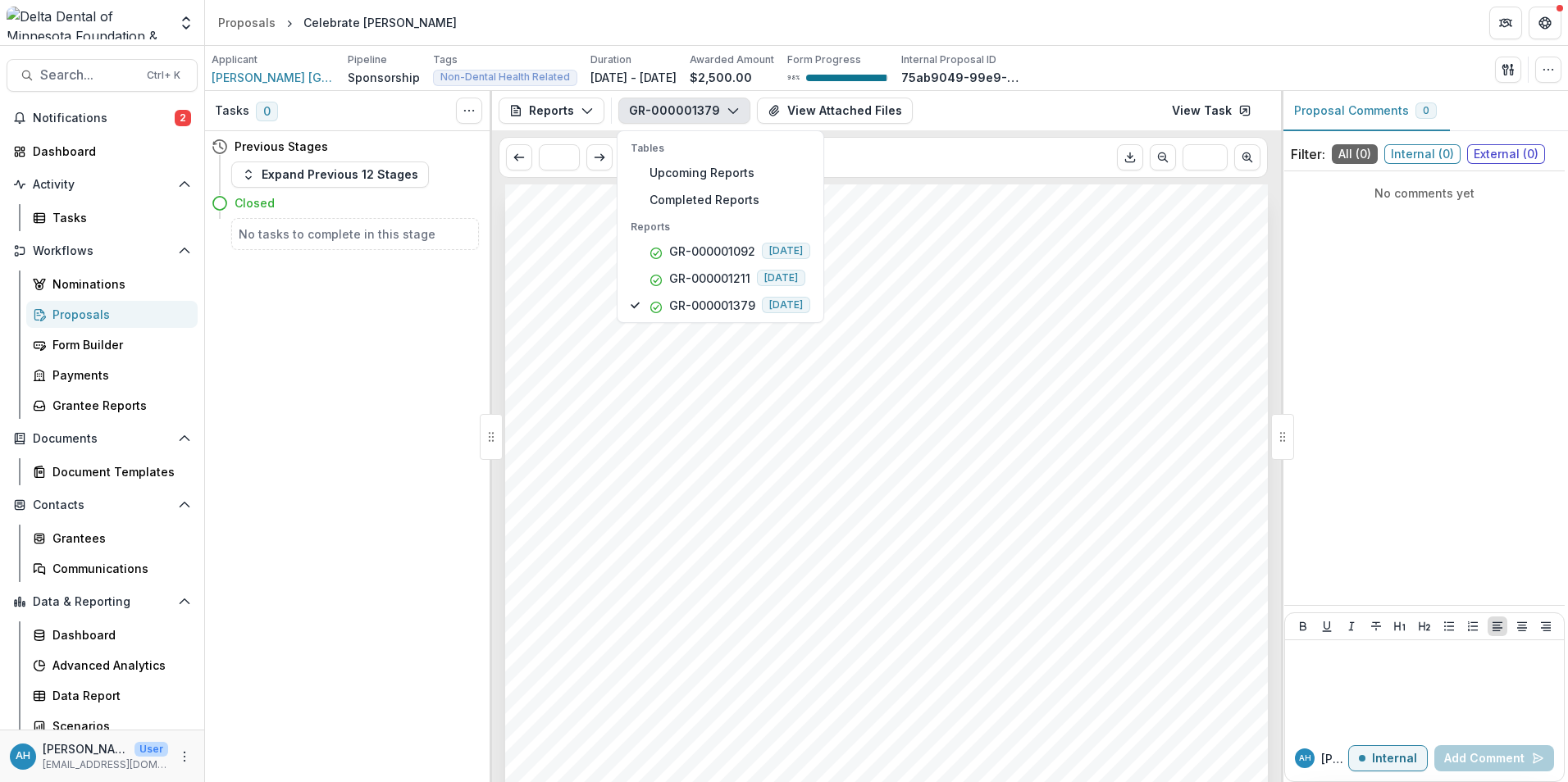
click at [1176, 47] on div "Applicant Planned Parenthood North Central States Pipeline Sponsorship Tags Non…" at bounding box center [887, 68] width 1363 height 45
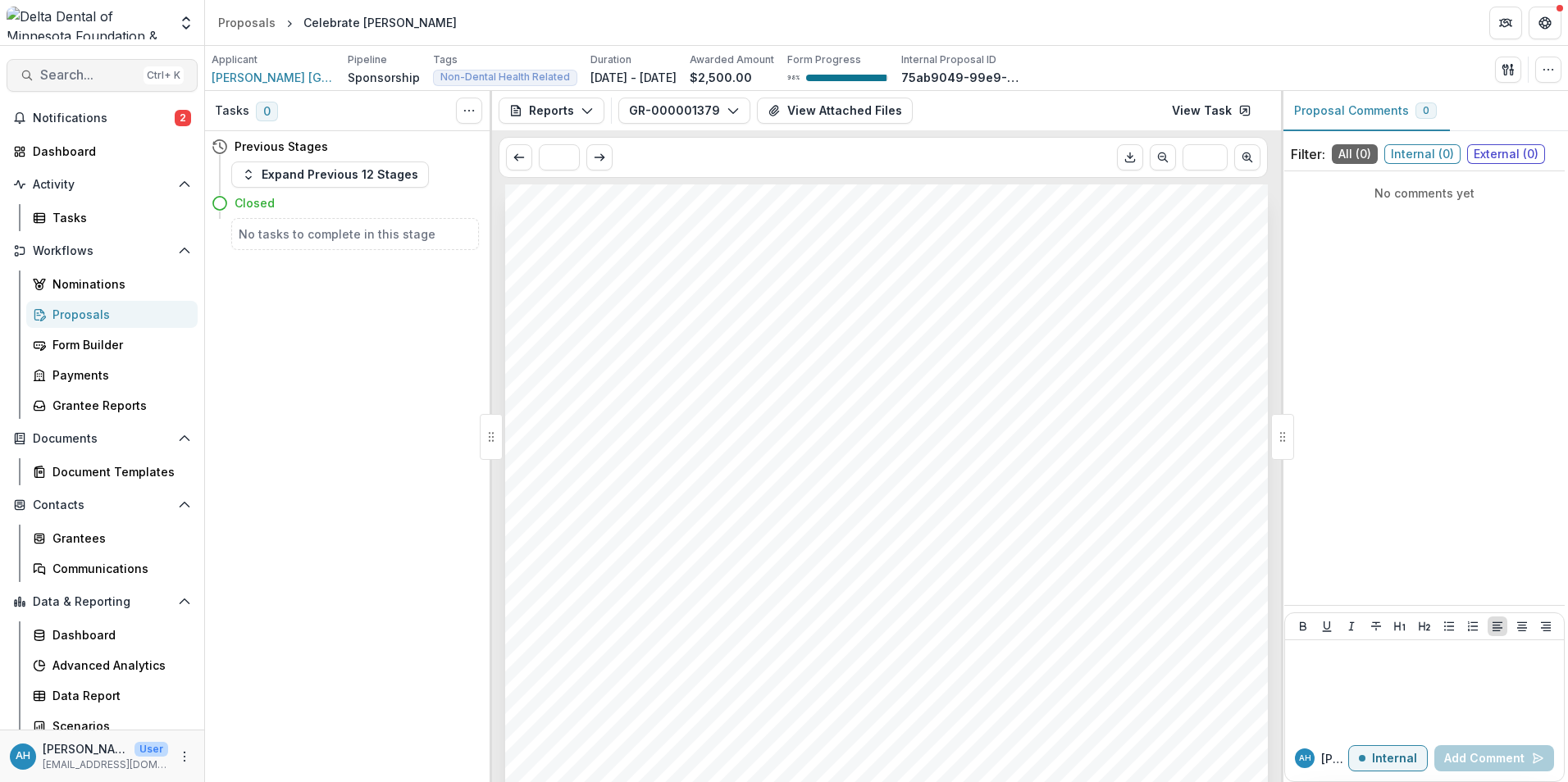
click at [75, 69] on span "Search..." at bounding box center [89, 74] width 97 height 16
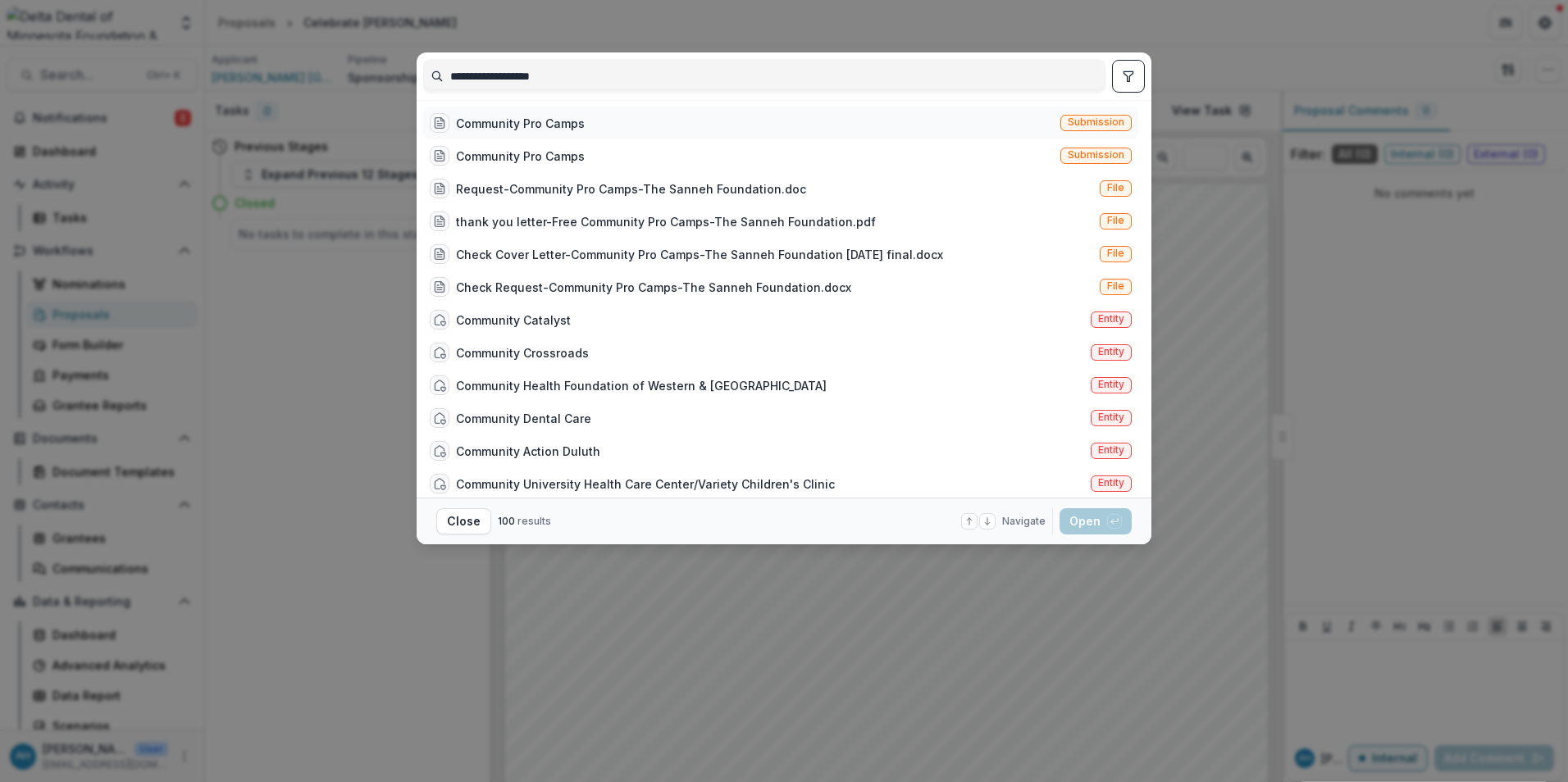
type input "**********"
click at [548, 130] on div "Community Pro Camps" at bounding box center [521, 123] width 129 height 17
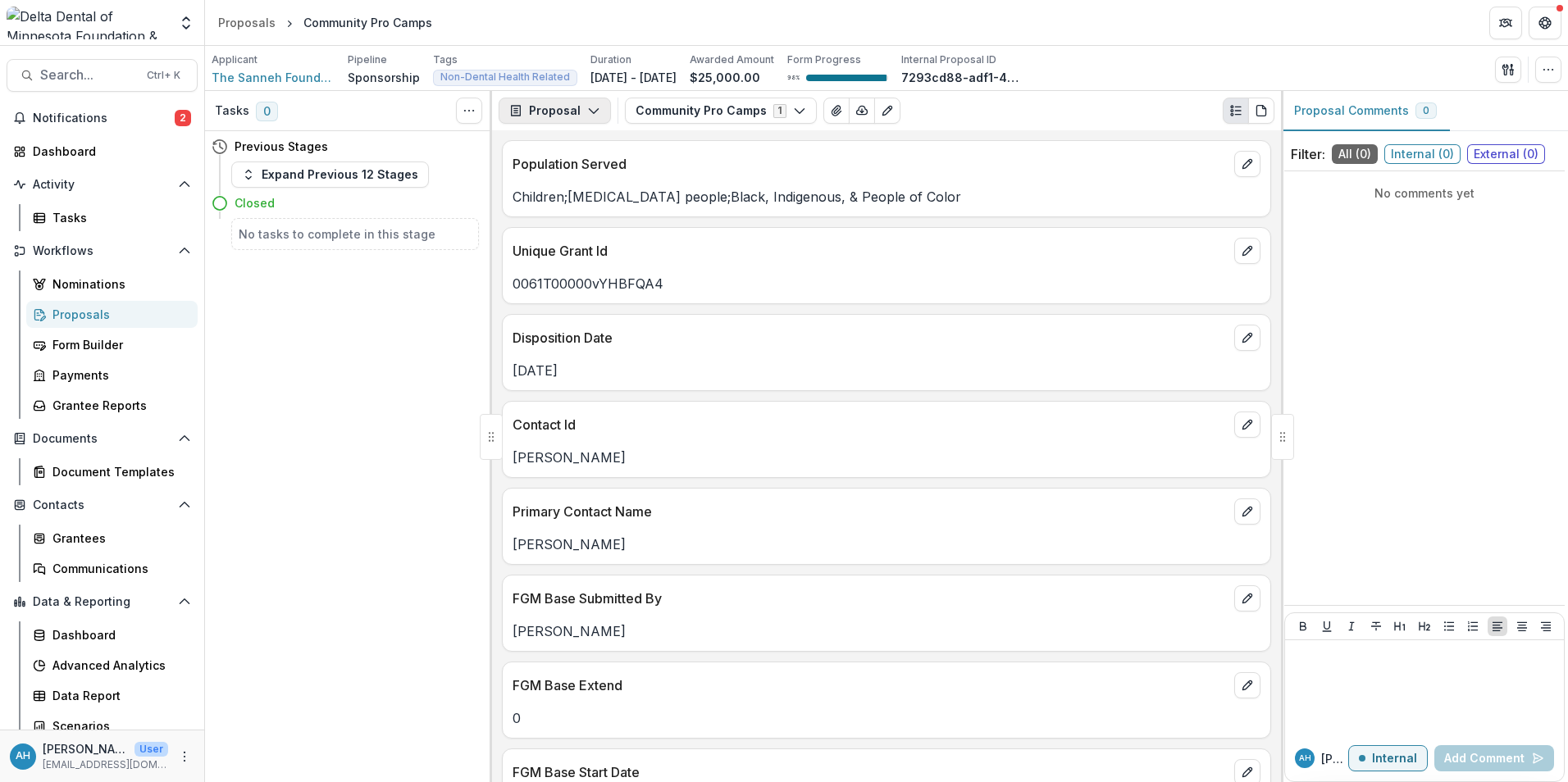
click at [565, 116] on button "Proposal" at bounding box center [555, 111] width 113 height 26
click at [561, 201] on div "Reports" at bounding box center [606, 202] width 150 height 17
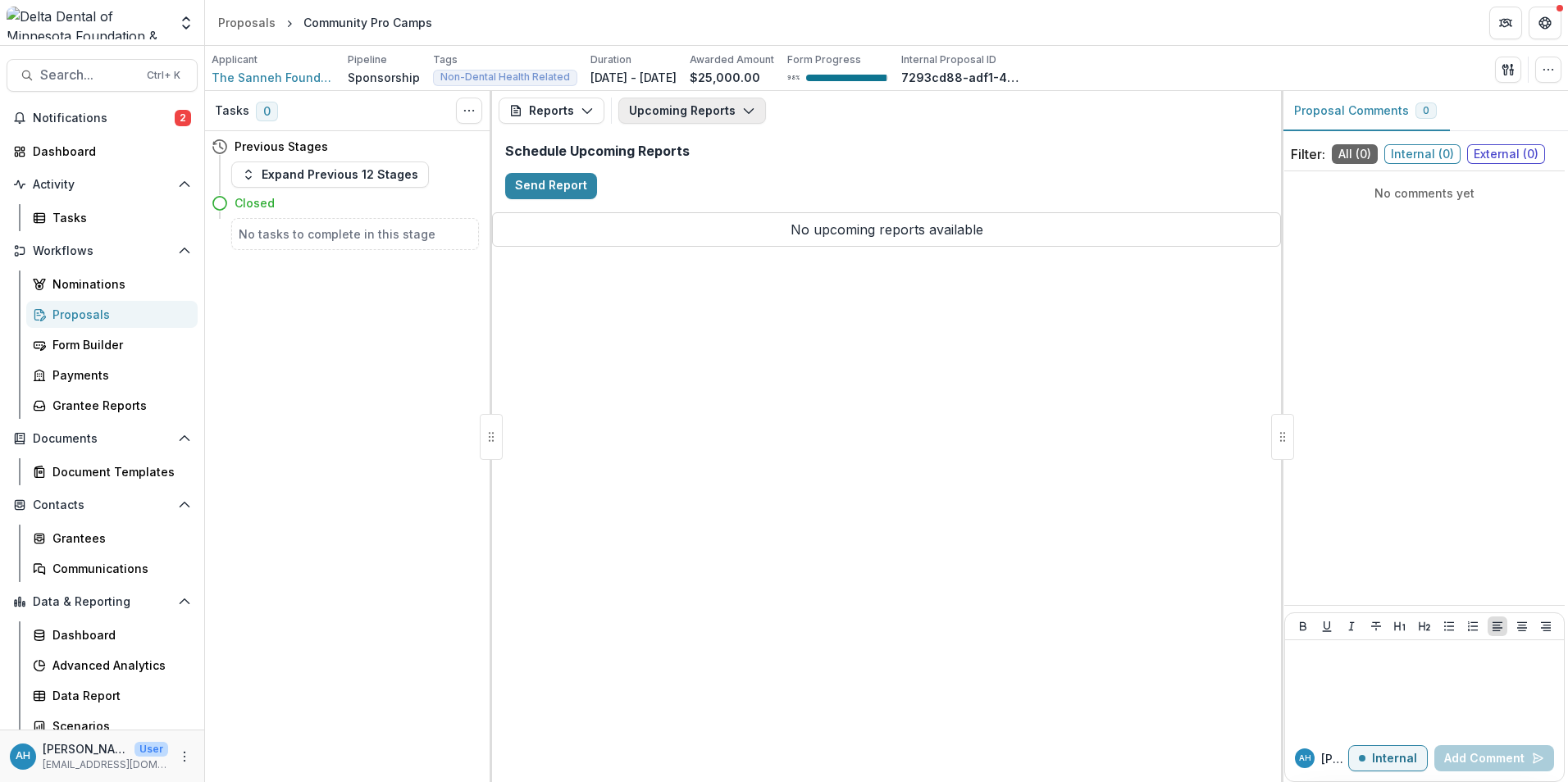
click at [688, 115] on button "Upcoming Reports" at bounding box center [692, 111] width 147 height 26
click at [65, 67] on span "Search..." at bounding box center [89, 74] width 97 height 16
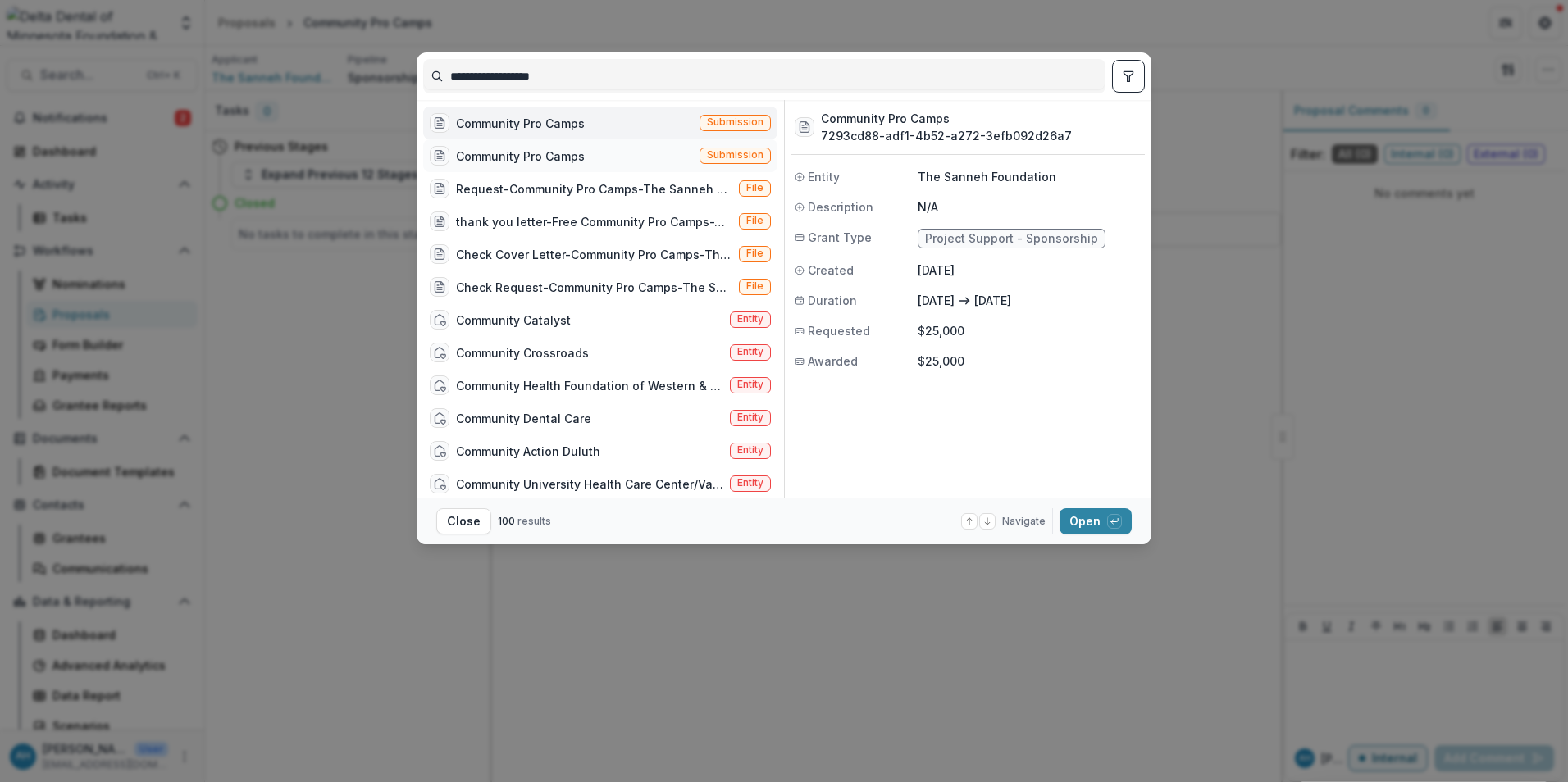
click at [536, 156] on div "Community Pro Camps" at bounding box center [521, 156] width 129 height 17
click at [1087, 523] on button "Open with enter key" at bounding box center [1095, 521] width 72 height 26
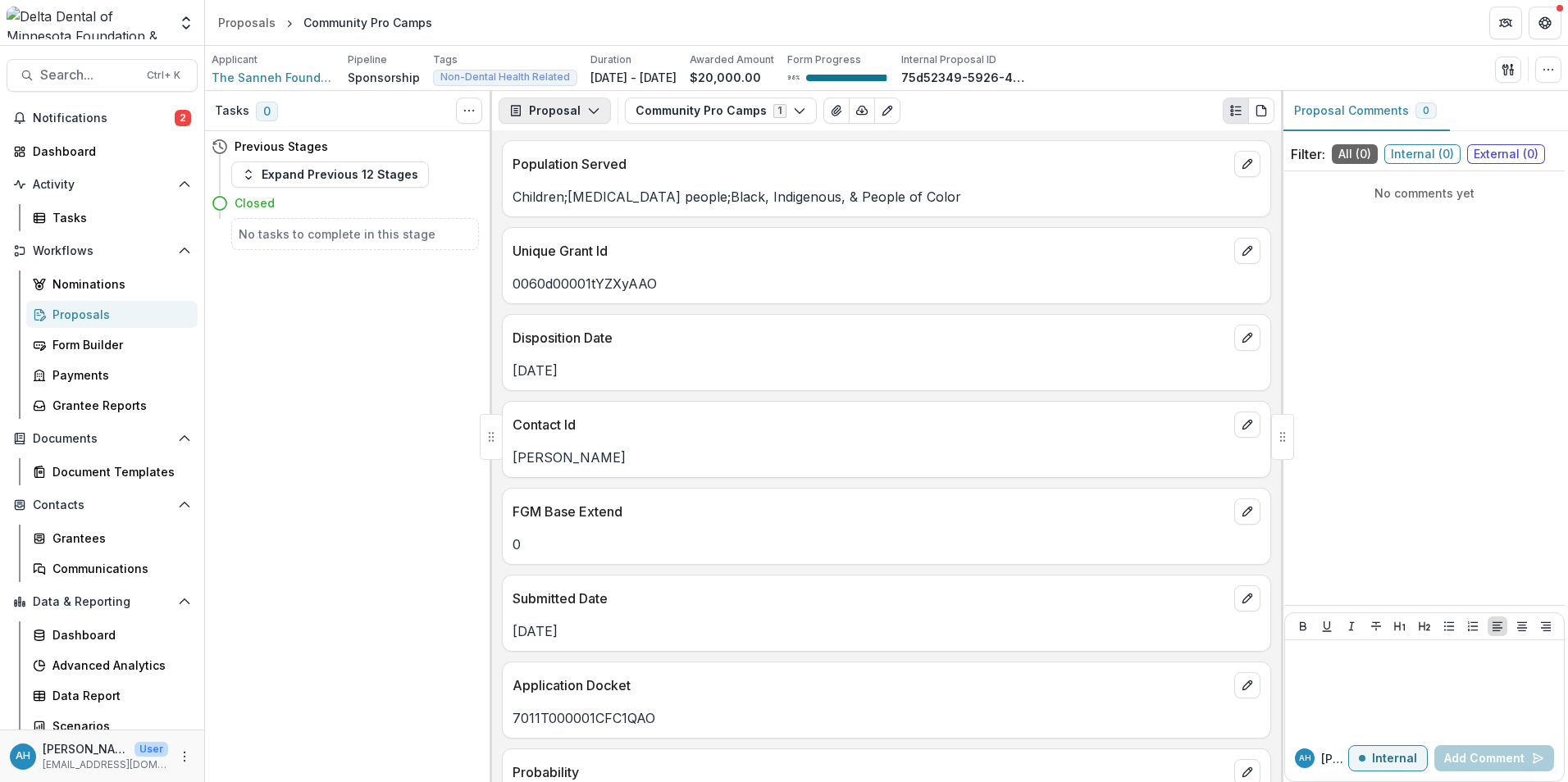
click at [545, 109] on button "Proposal" at bounding box center [555, 111] width 113 height 26
click at [580, 209] on div "Reports" at bounding box center [606, 202] width 150 height 17
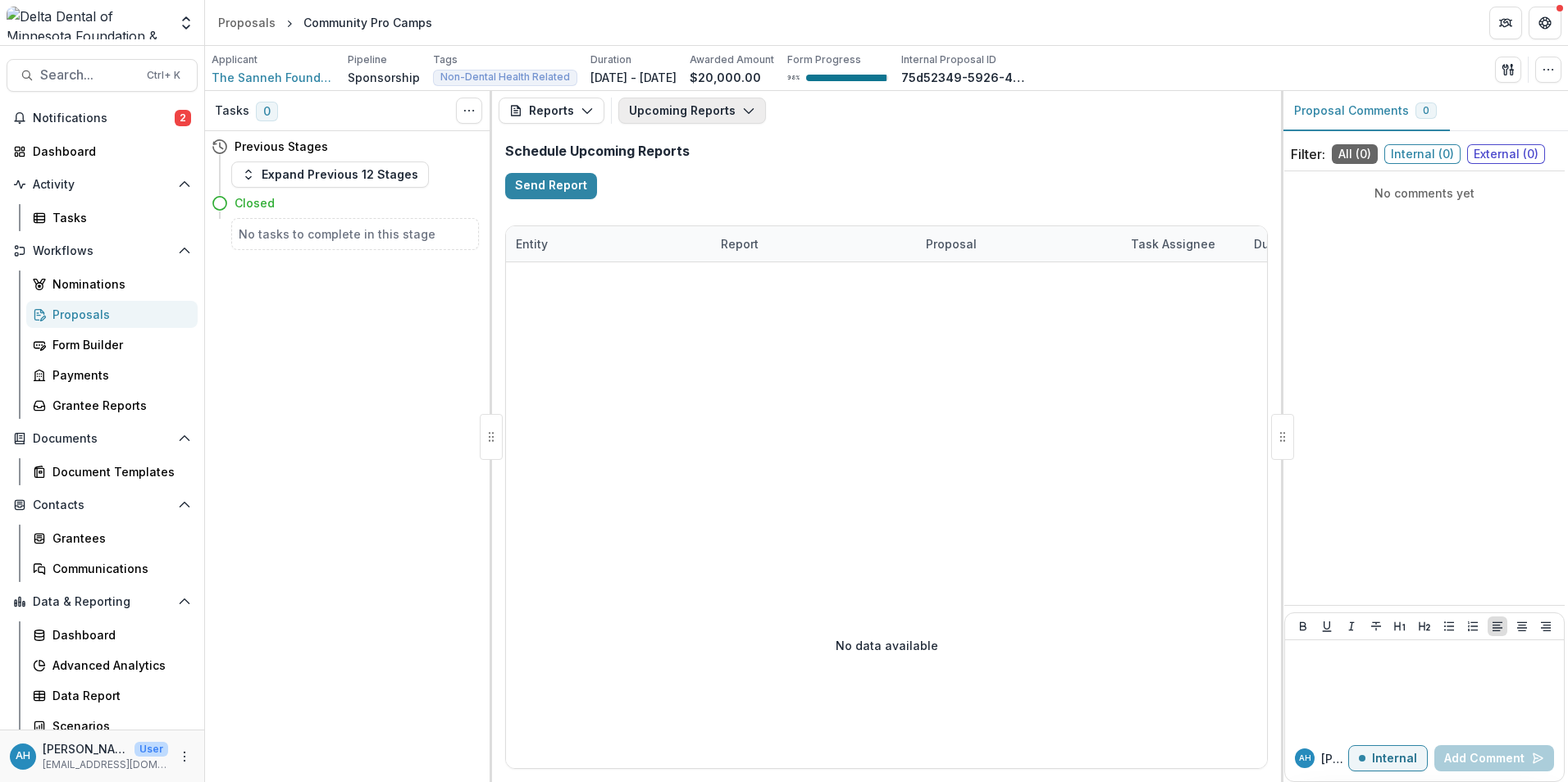
click at [696, 117] on button "Upcoming Reports" at bounding box center [692, 111] width 147 height 26
click at [701, 204] on span "Completed Reports" at bounding box center [729, 199] width 158 height 17
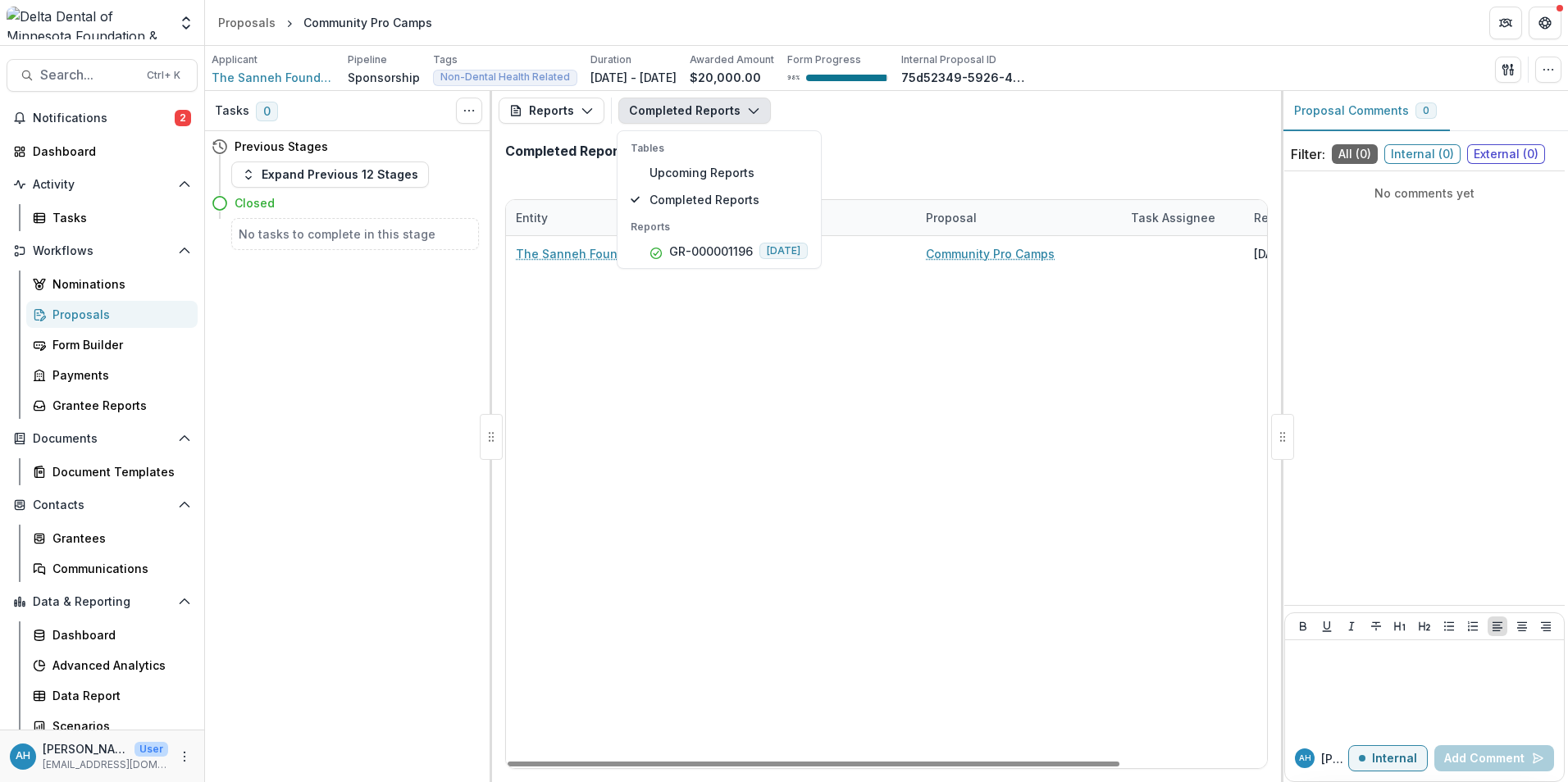
click at [790, 485] on div "The Sanneh Foundation GR-000001196 Community Pro Camps 07/15/2025" at bounding box center [977, 501] width 943 height 532
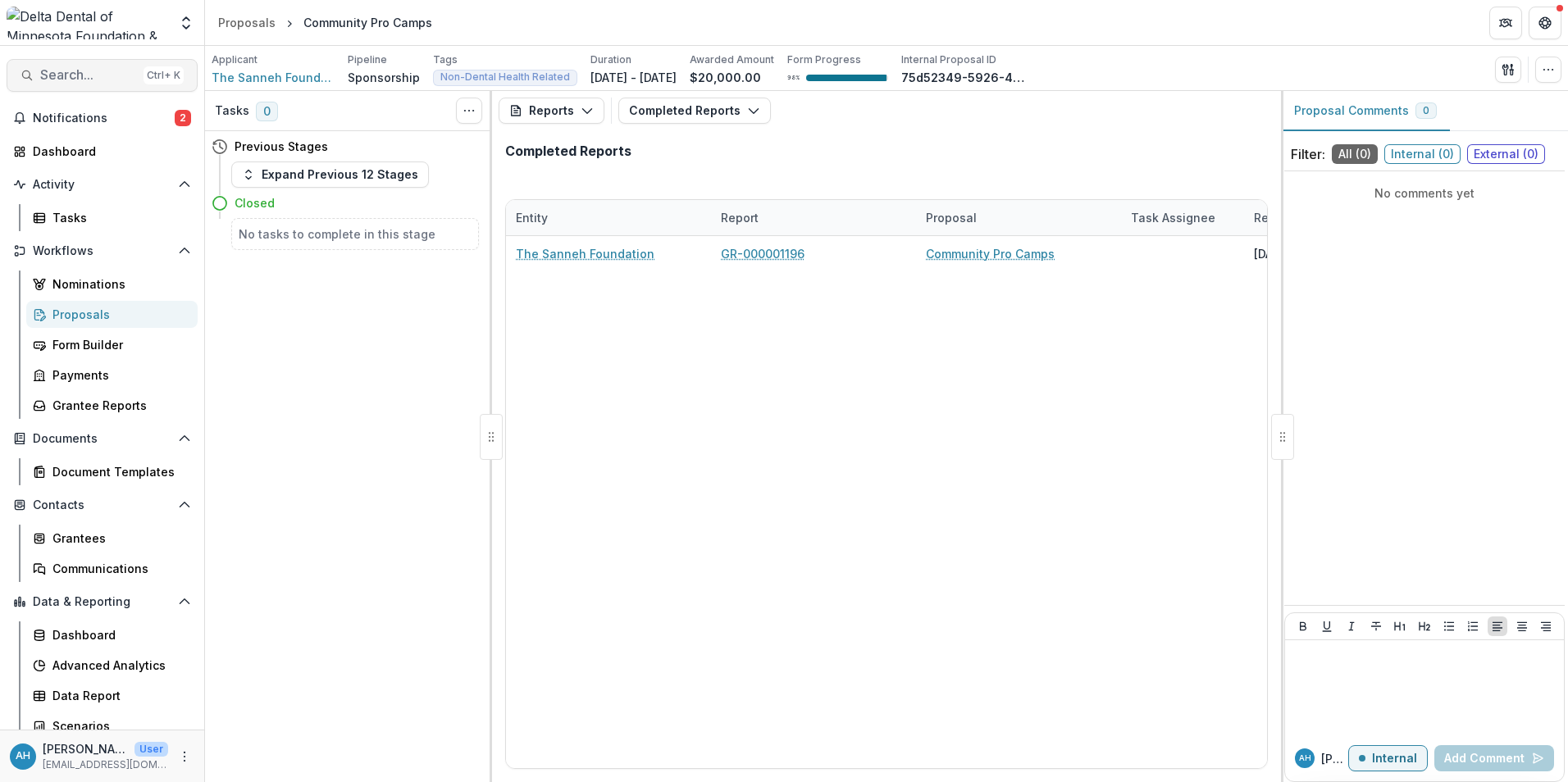
click at [108, 75] on span "Search..." at bounding box center [89, 74] width 97 height 16
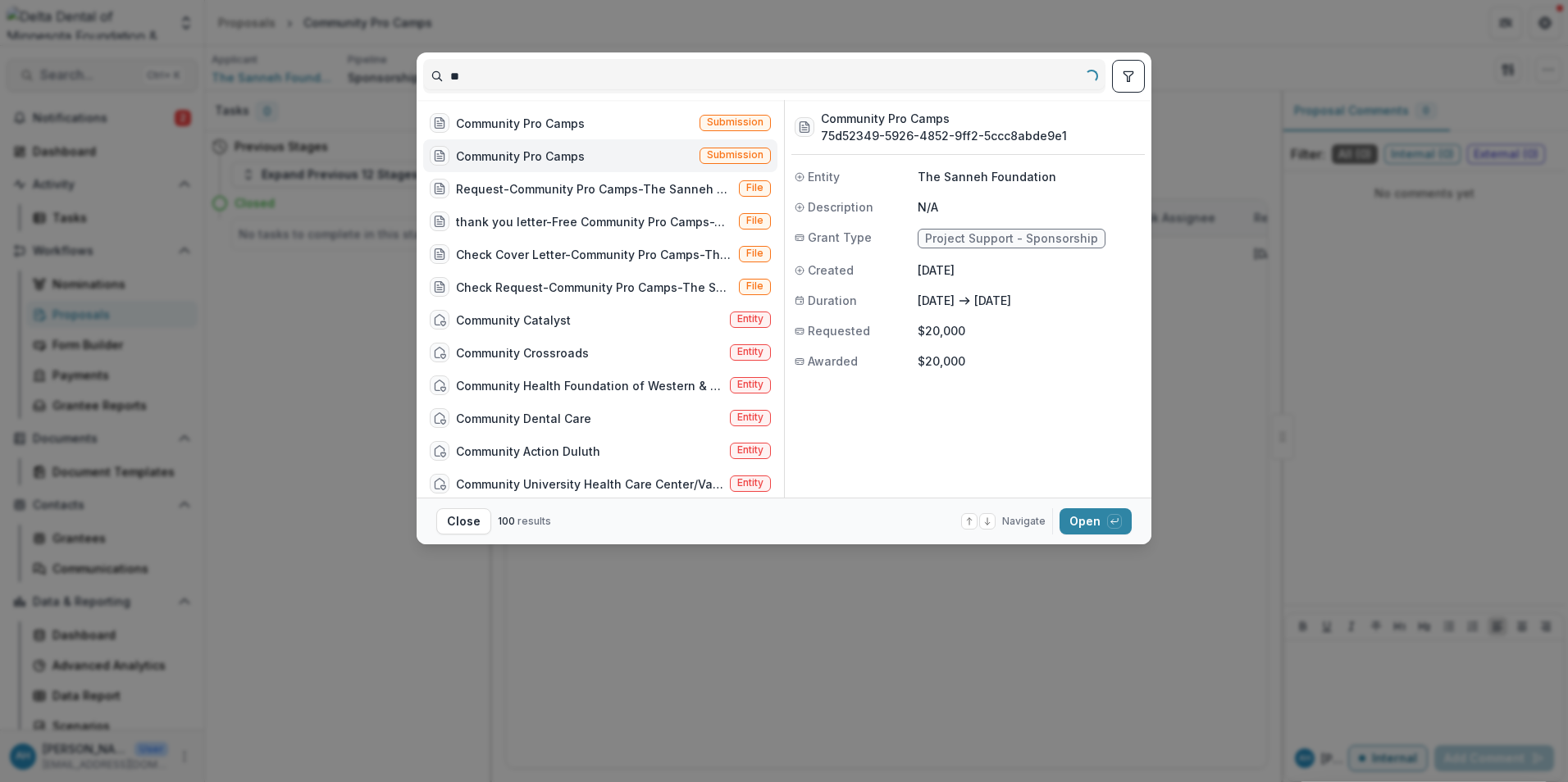
type input "*"
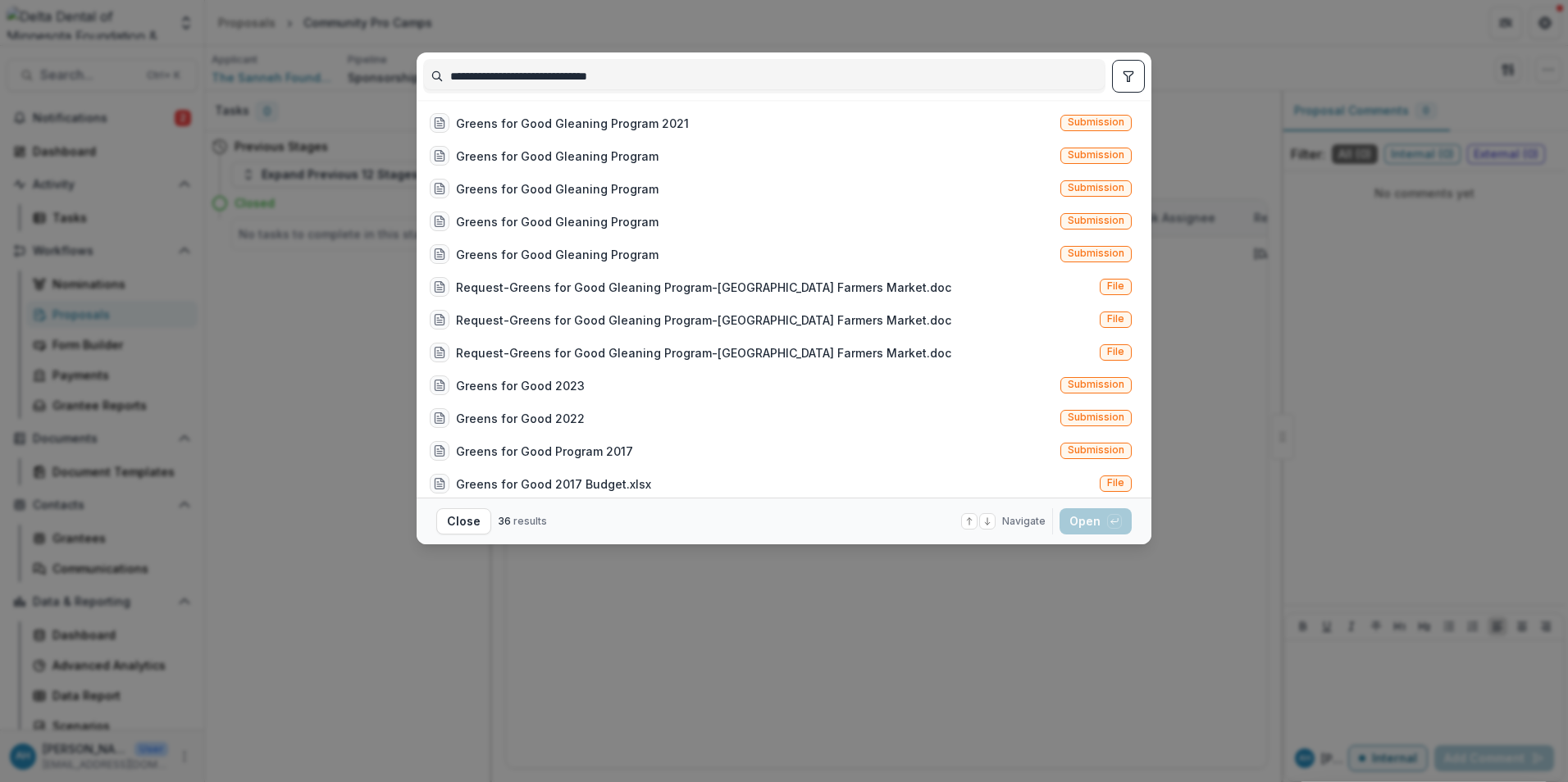
click at [546, 81] on input "**********" at bounding box center [764, 76] width 681 height 26
type input "**********"
click at [604, 118] on div "Greens for Good Gleaning Program" at bounding box center [557, 123] width 203 height 17
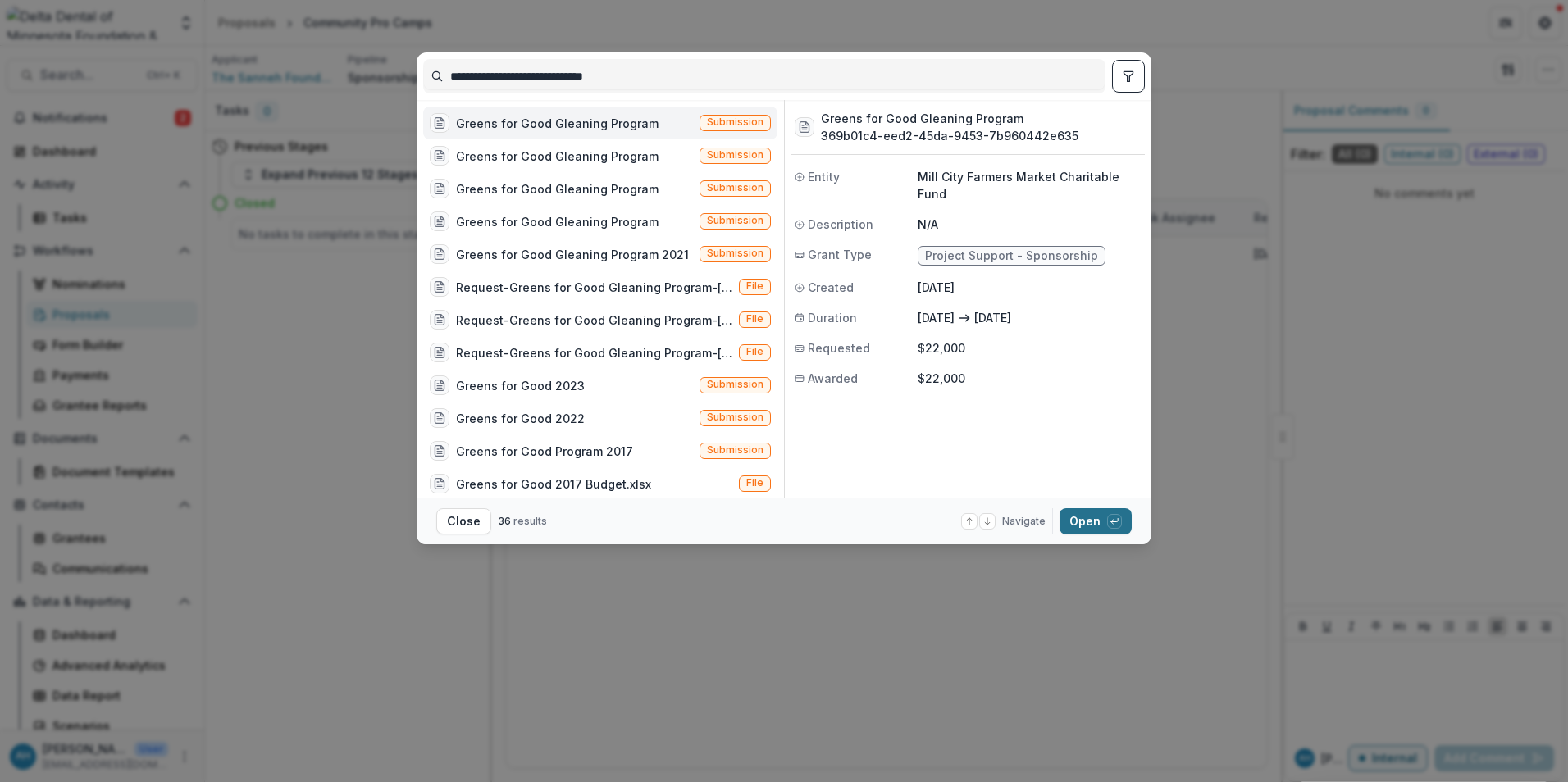
click at [1095, 525] on button "Open with enter key" at bounding box center [1095, 521] width 72 height 26
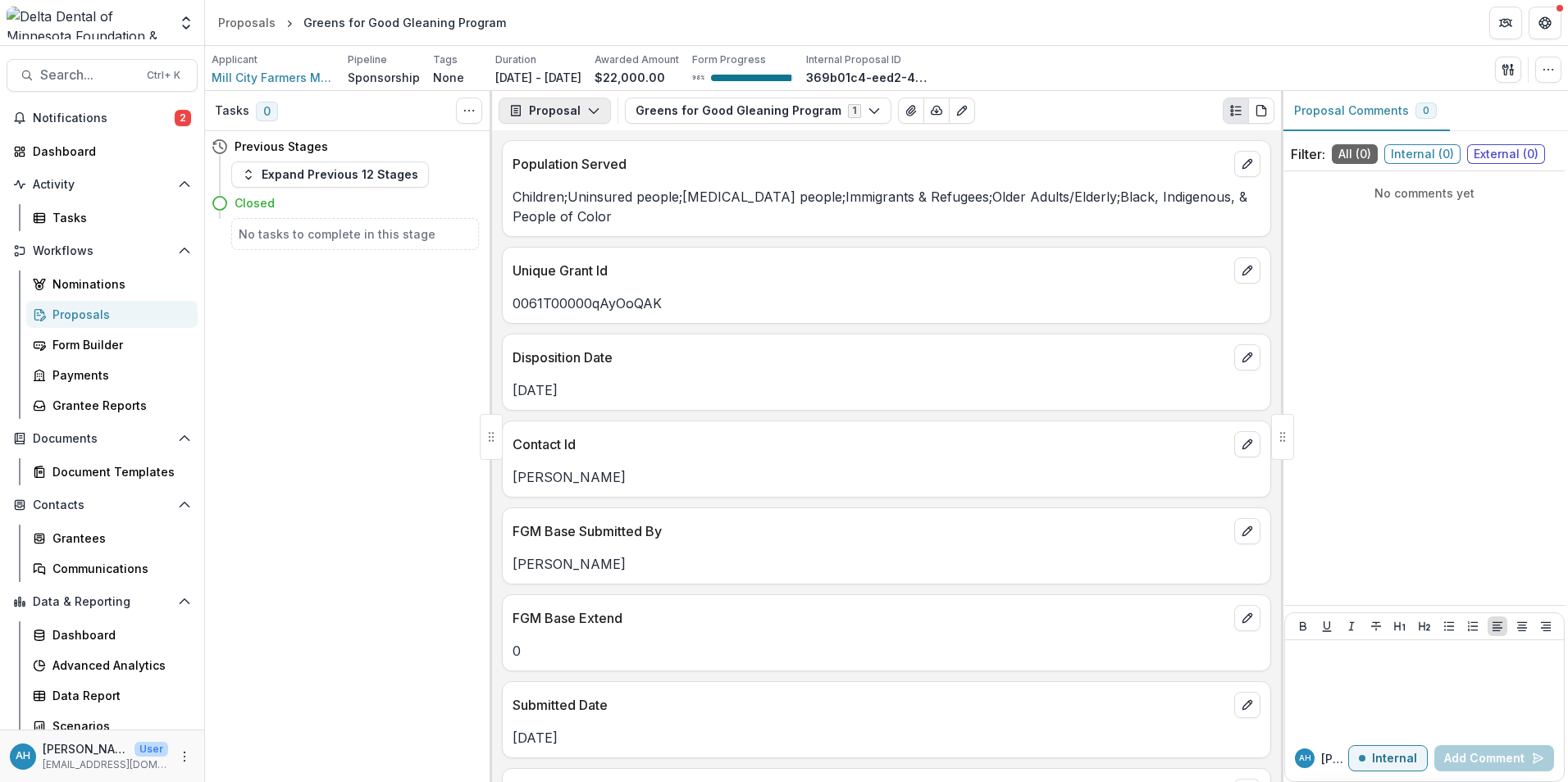
click at [546, 108] on button "Proposal" at bounding box center [555, 111] width 113 height 26
click at [565, 206] on div "Reports" at bounding box center [606, 202] width 150 height 17
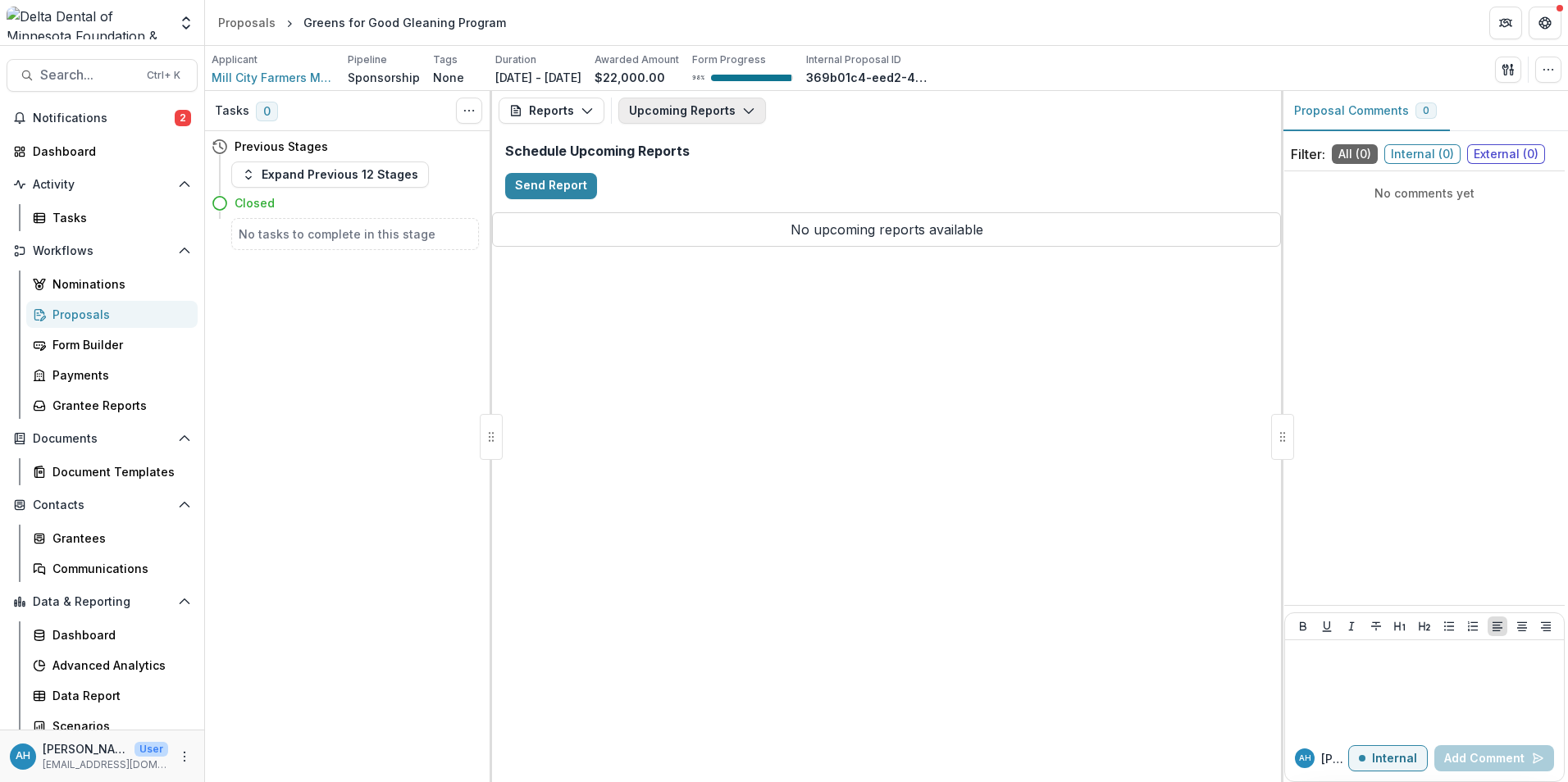
click at [686, 103] on button "Upcoming Reports" at bounding box center [692, 111] width 147 height 26
click at [76, 68] on span "Search..." at bounding box center [89, 74] width 97 height 16
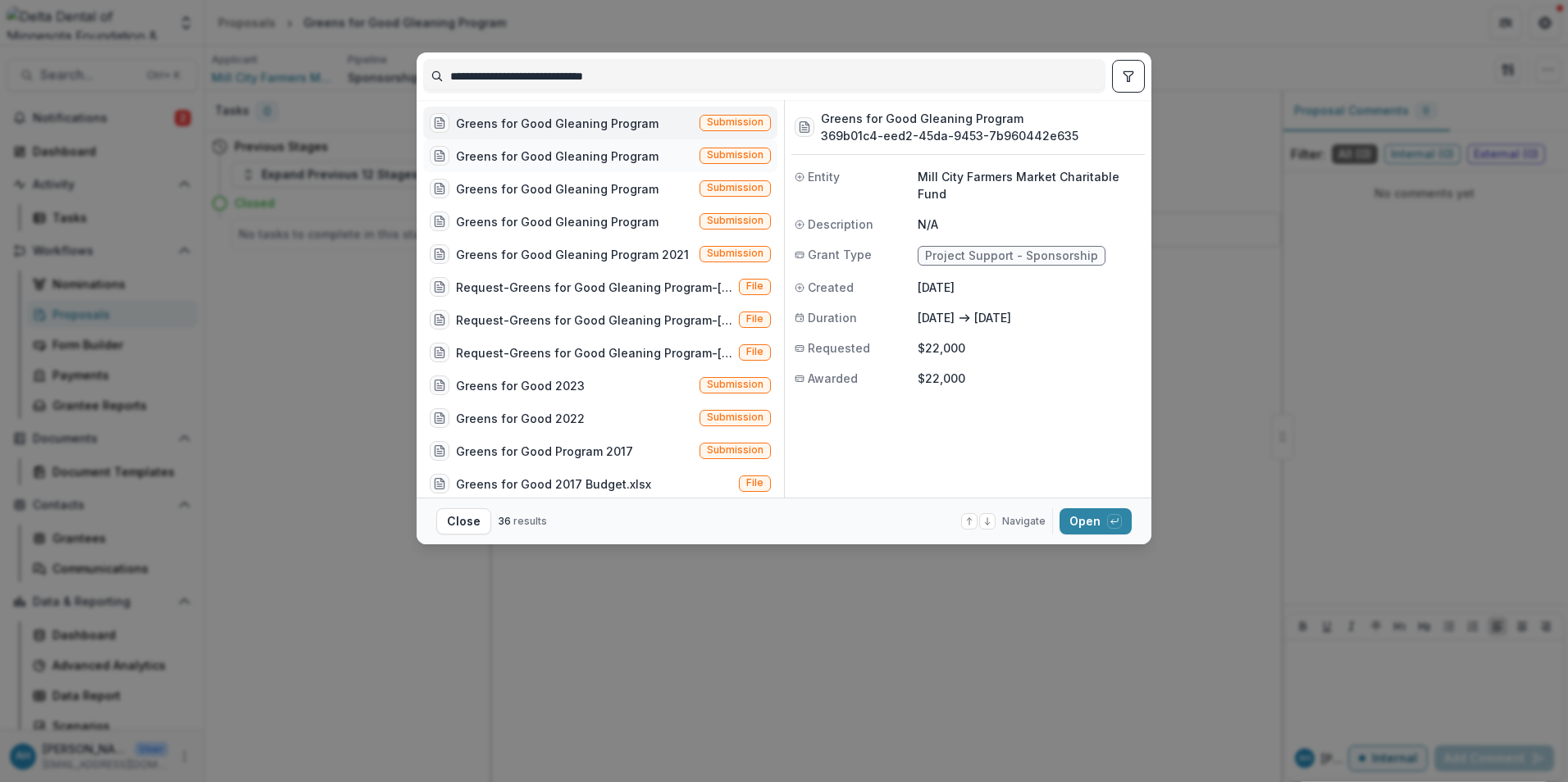
click at [527, 161] on div "Greens for Good Gleaning Program" at bounding box center [557, 156] width 203 height 17
click at [1099, 518] on button "Open with enter key" at bounding box center [1095, 521] width 72 height 26
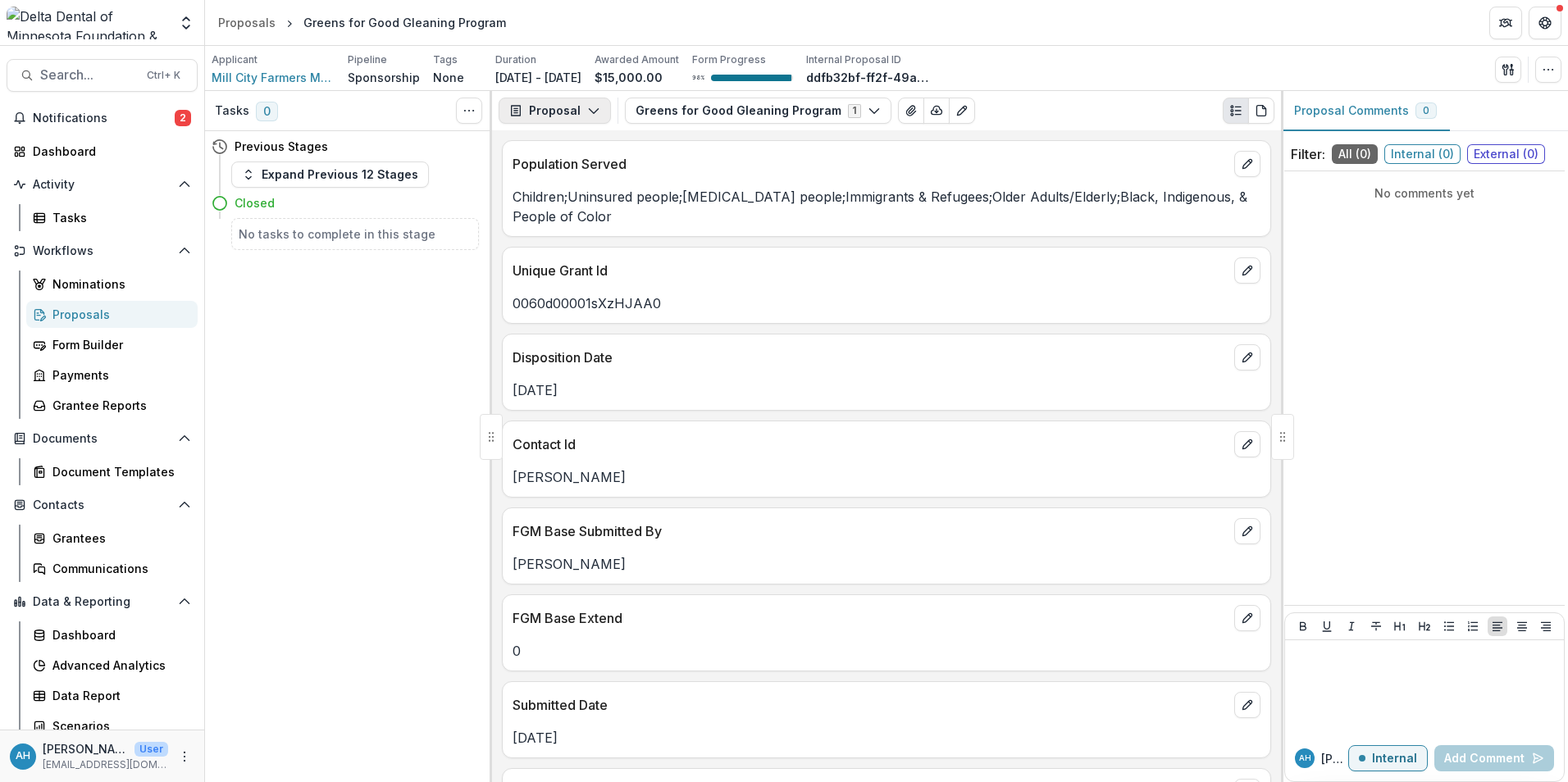
click at [571, 113] on button "Proposal" at bounding box center [555, 111] width 113 height 26
click at [581, 197] on div "Reports" at bounding box center [606, 202] width 150 height 17
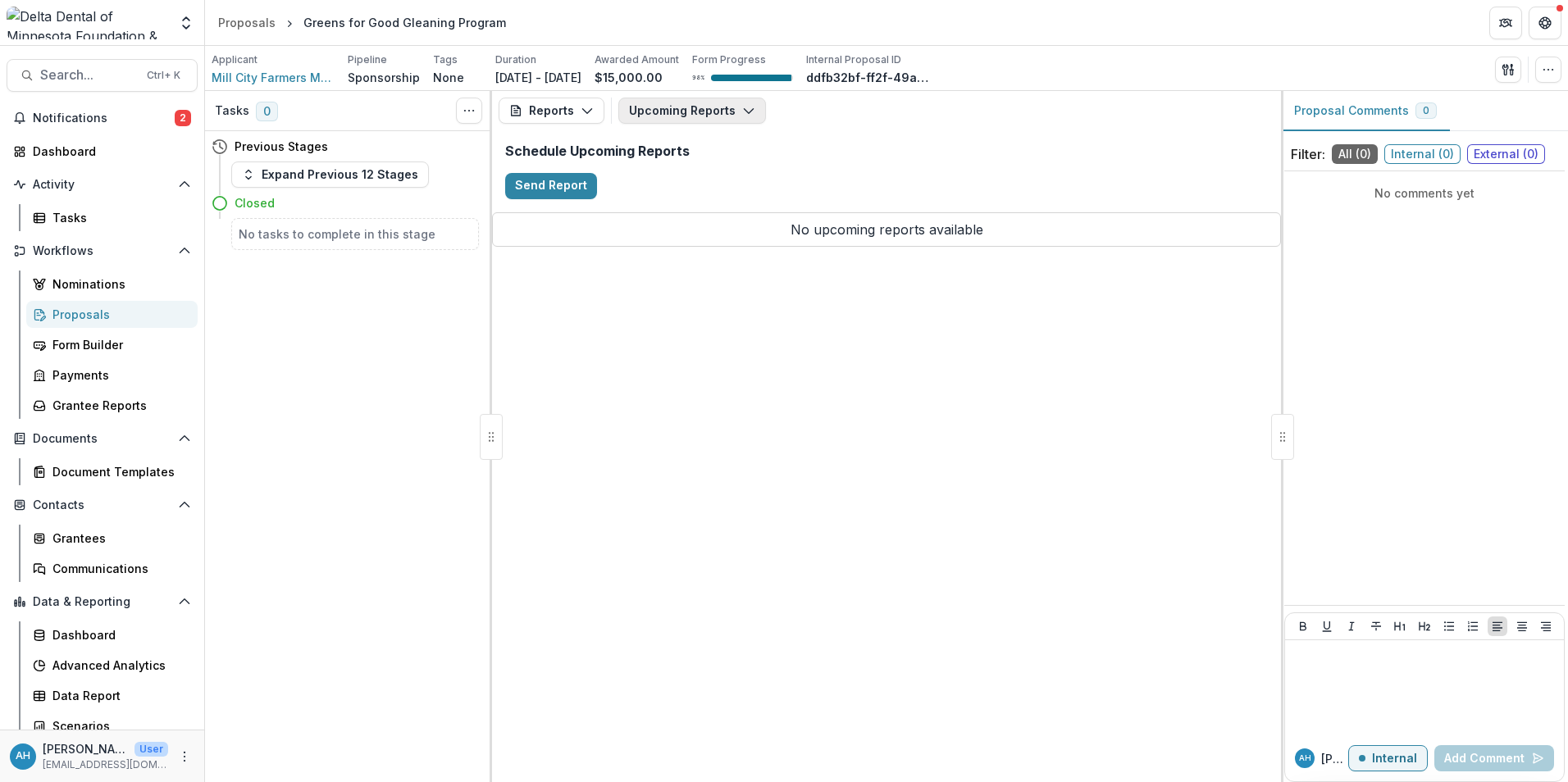
click at [681, 113] on button "Upcoming Reports" at bounding box center [692, 111] width 147 height 26
click at [87, 74] on span "Search..." at bounding box center [89, 74] width 97 height 16
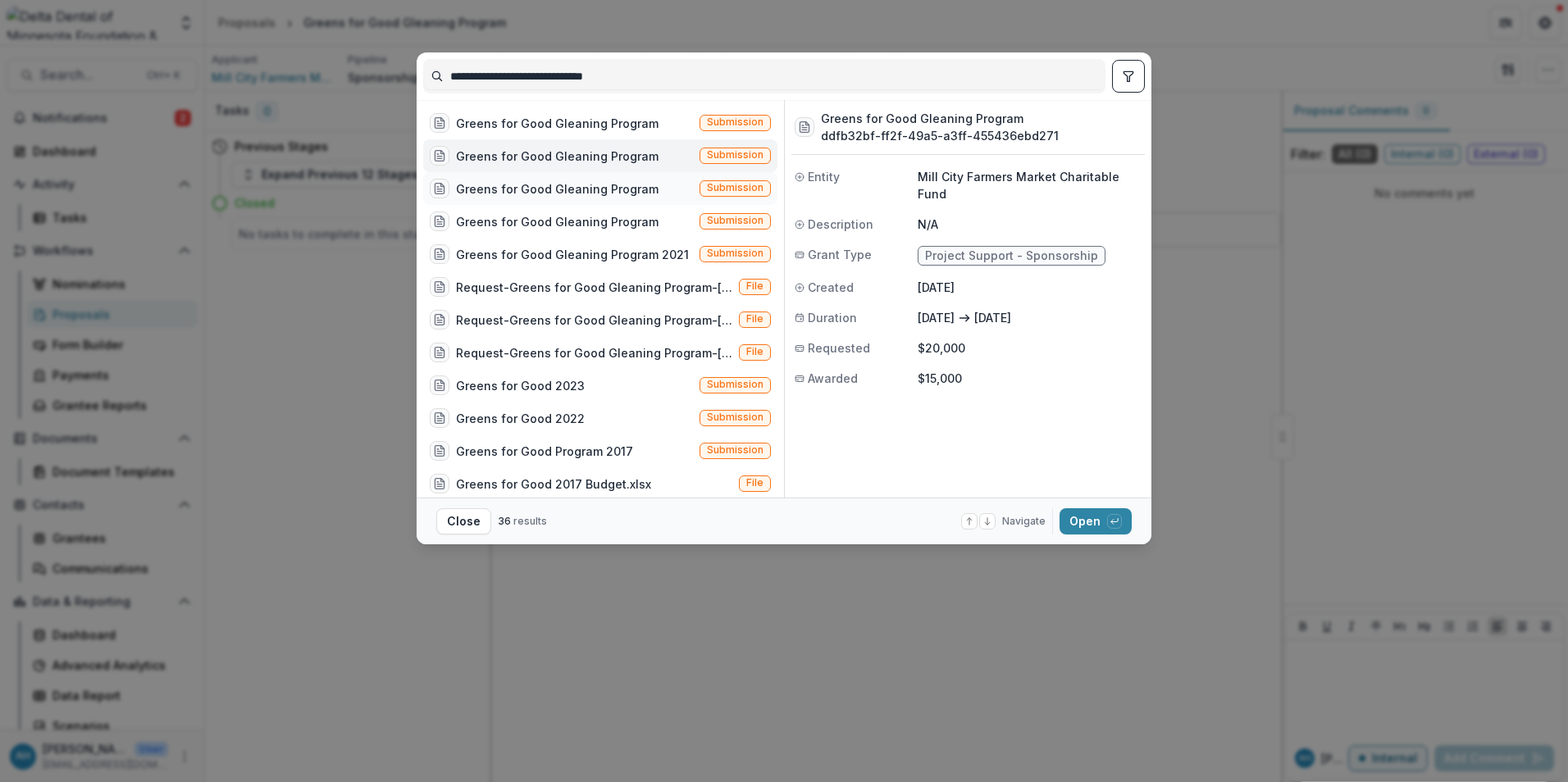
click at [579, 190] on div "Greens for Good Gleaning Program" at bounding box center [557, 189] width 203 height 17
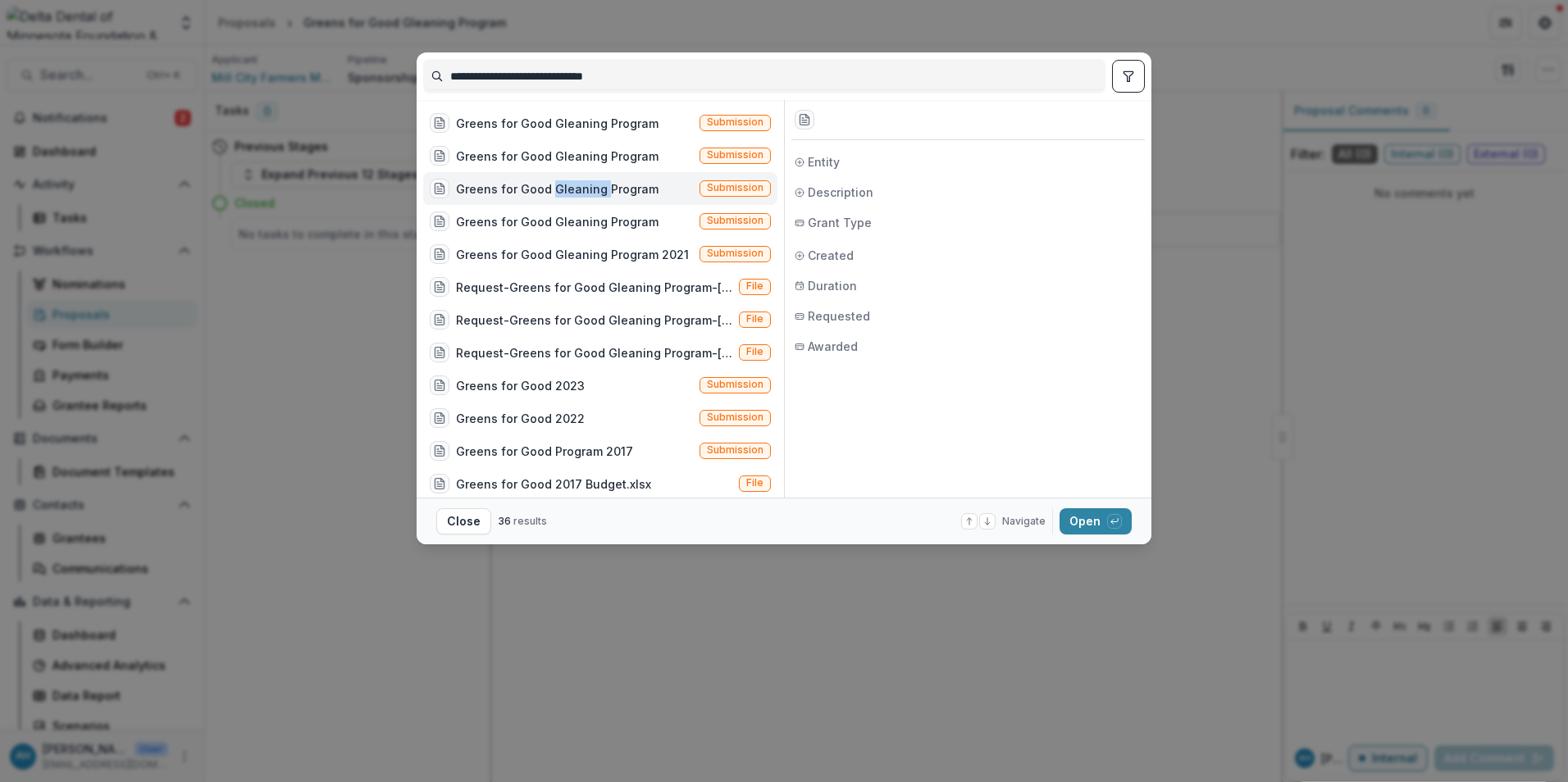
click at [579, 190] on div "Greens for Good Gleaning Program" at bounding box center [557, 189] width 203 height 17
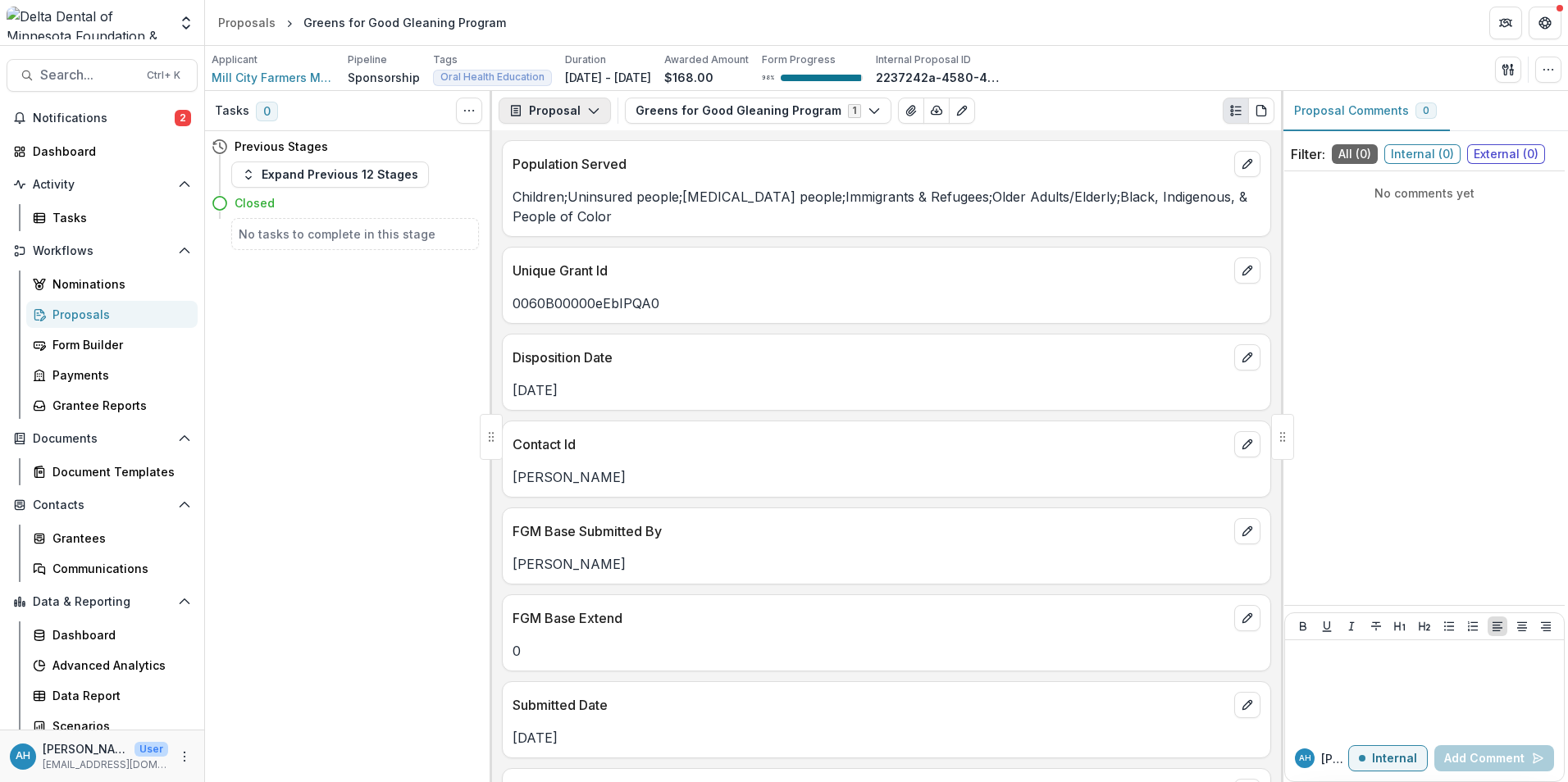
click at [554, 109] on button "Proposal" at bounding box center [555, 111] width 113 height 26
click at [587, 207] on div "Reports" at bounding box center [606, 202] width 150 height 17
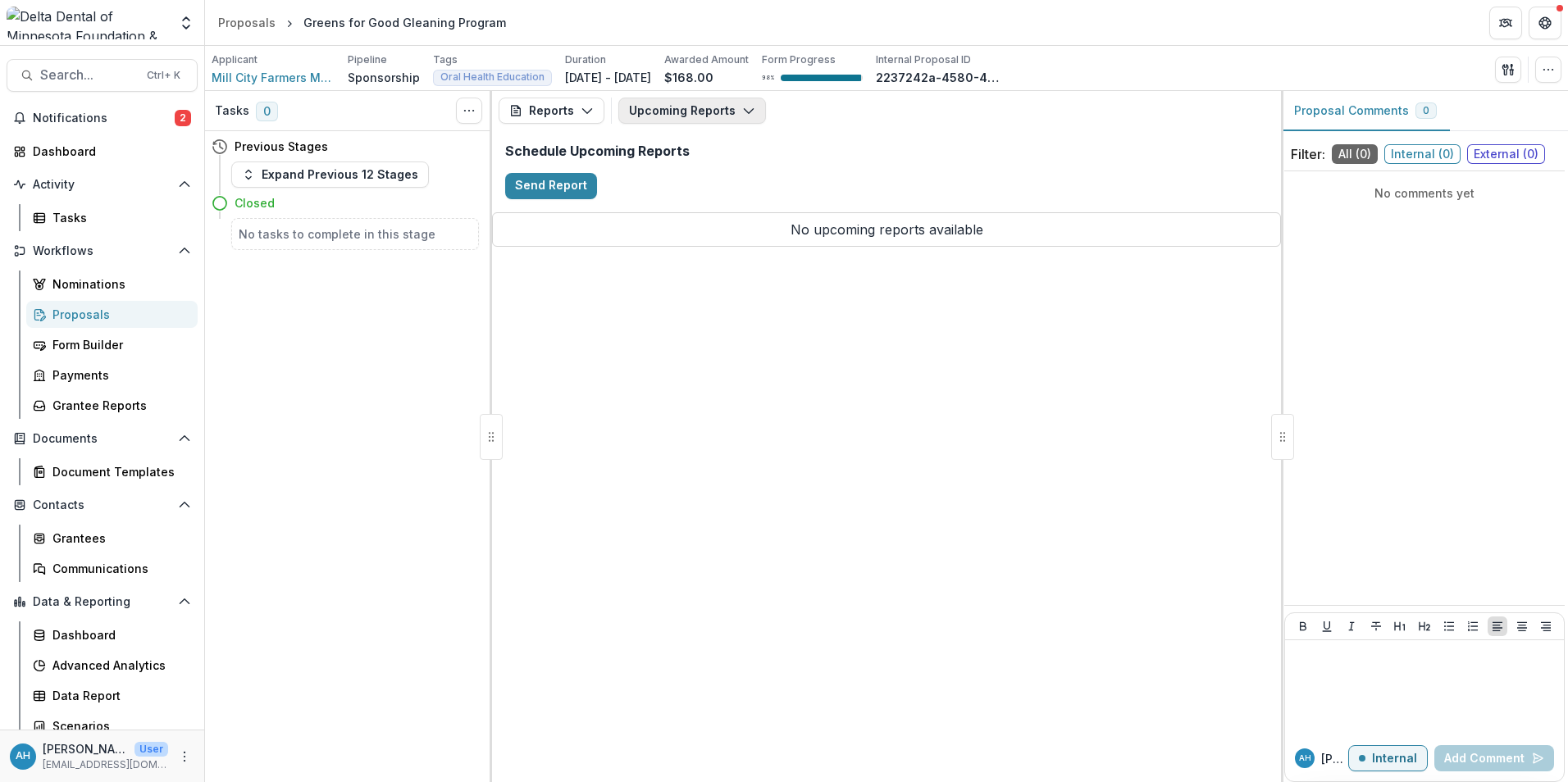
click at [679, 113] on button "Upcoming Reports" at bounding box center [692, 111] width 147 height 26
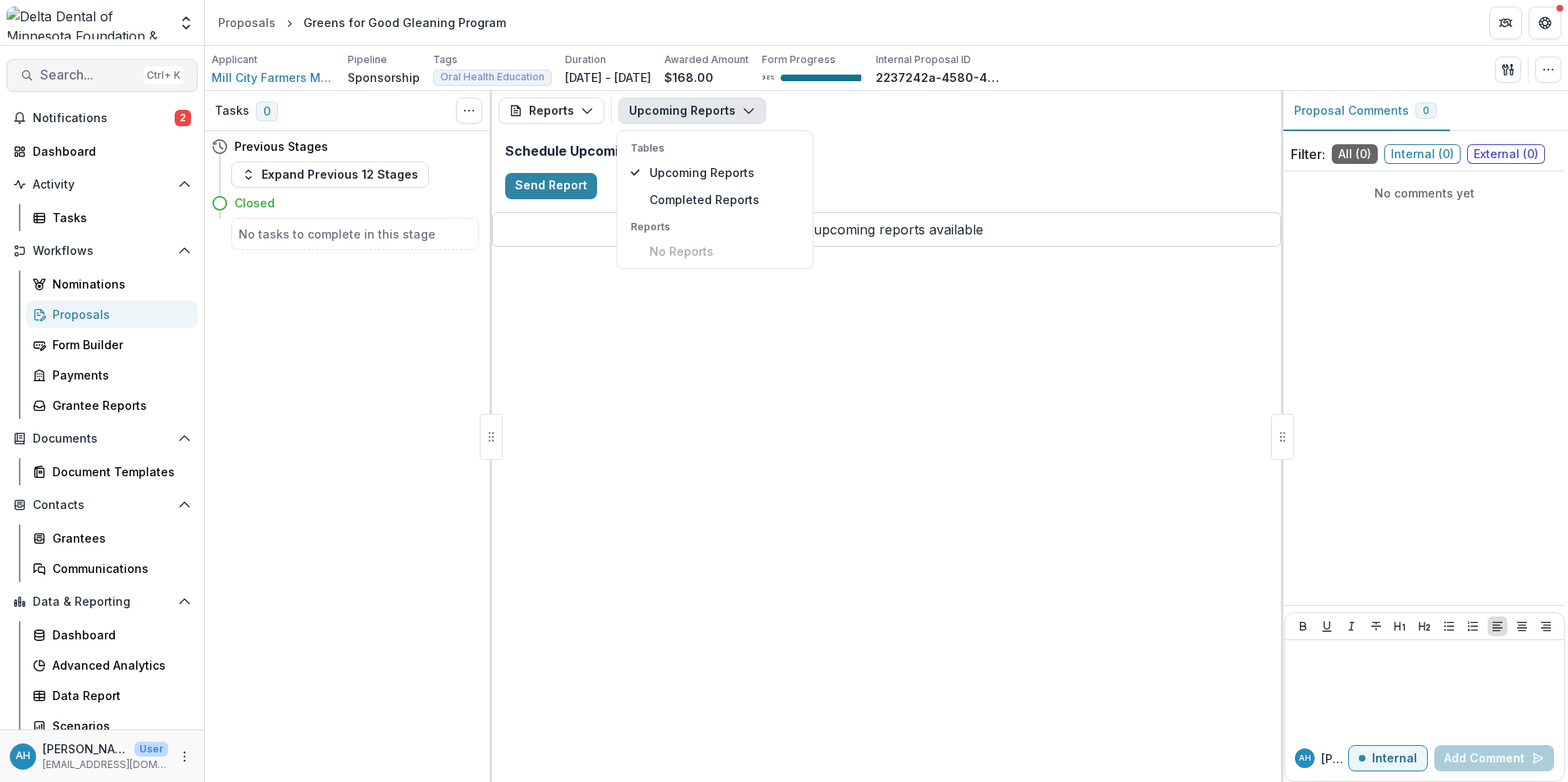
click at [75, 78] on span "Search..." at bounding box center [89, 74] width 97 height 16
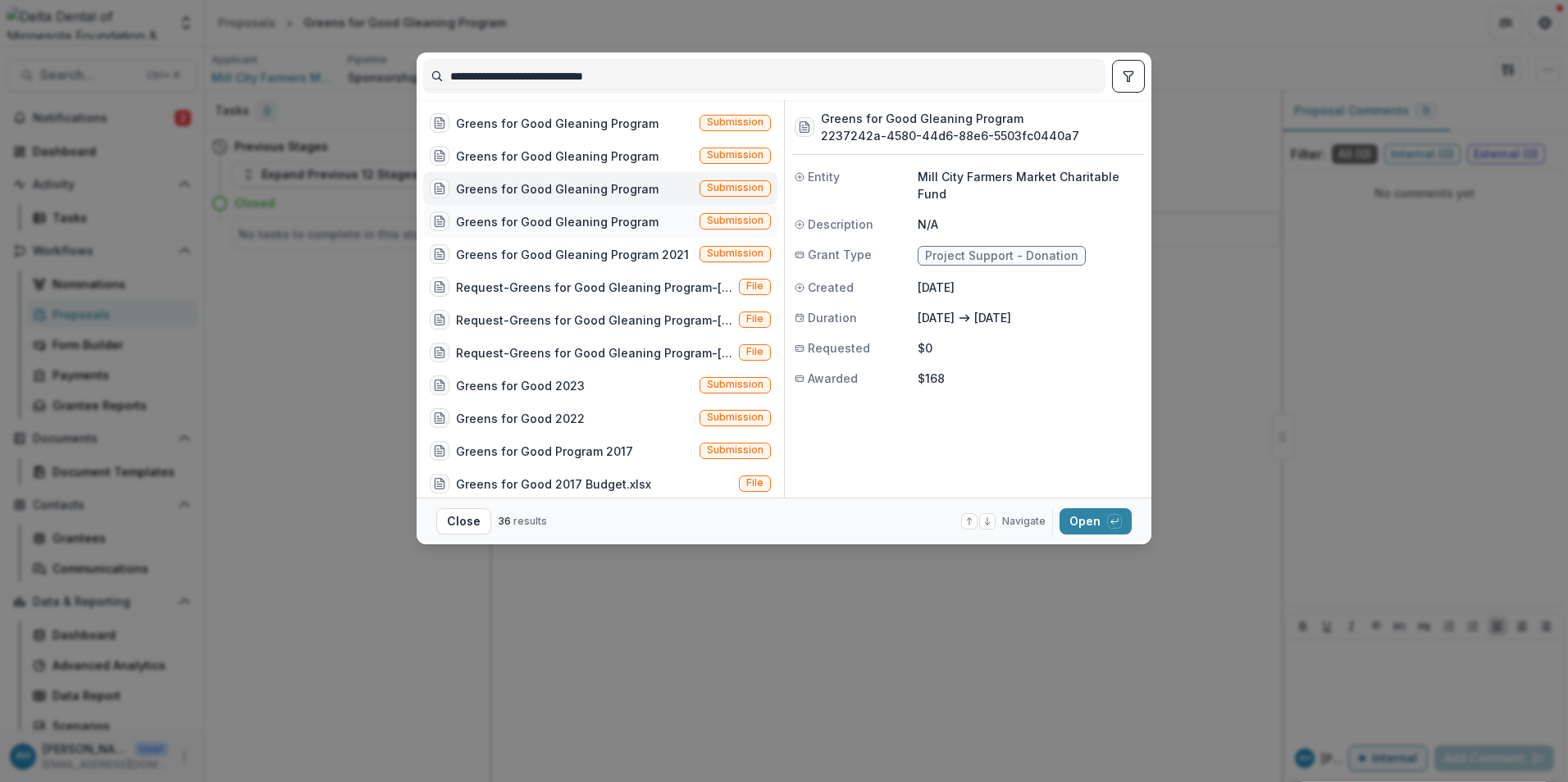
click at [584, 224] on div "Greens for Good Gleaning Program" at bounding box center [557, 222] width 203 height 17
click at [1085, 519] on button "Open with enter key" at bounding box center [1095, 521] width 72 height 26
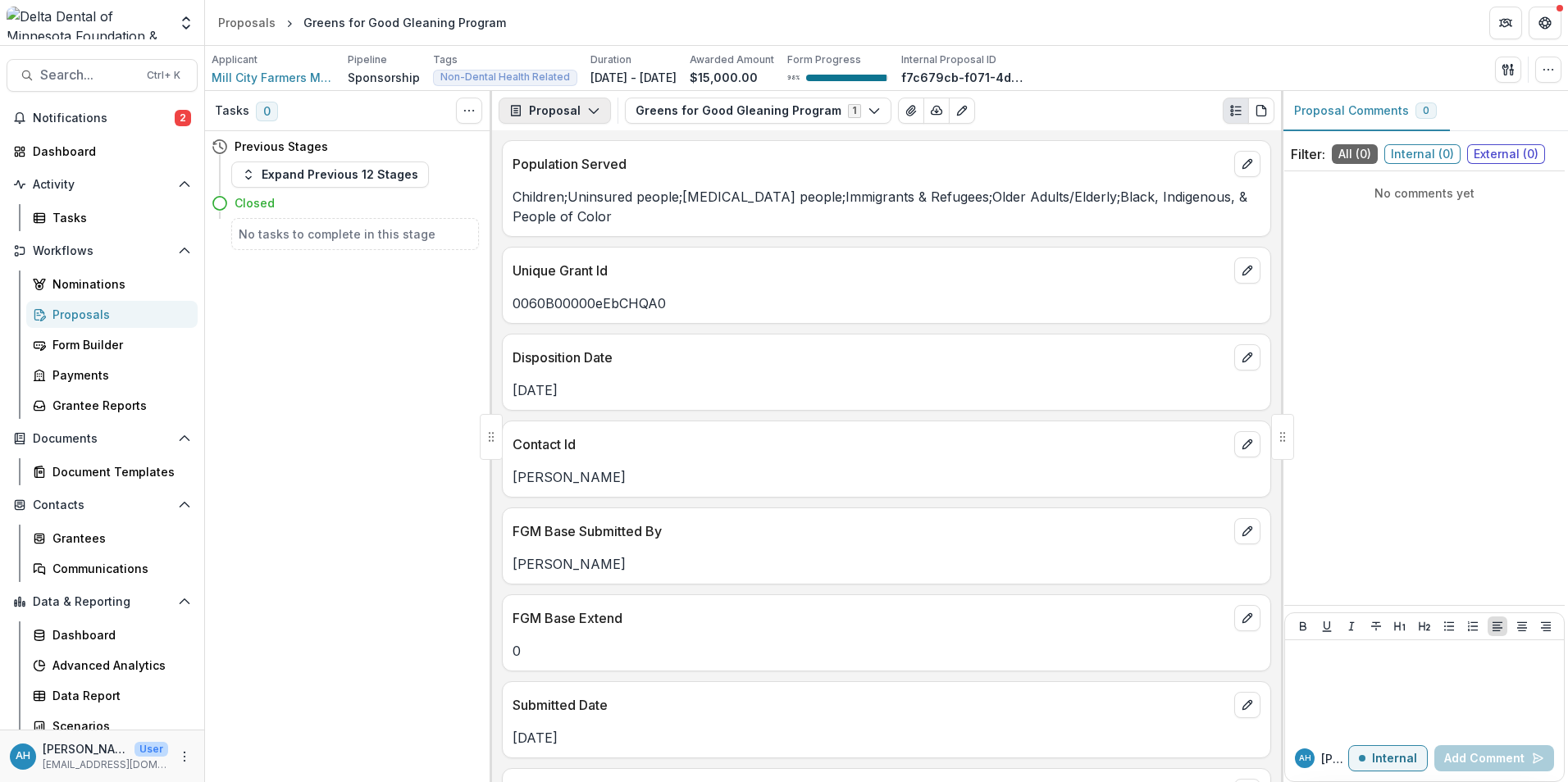
click at [575, 111] on button "Proposal" at bounding box center [555, 111] width 113 height 26
click at [575, 196] on div "Reports" at bounding box center [606, 202] width 150 height 17
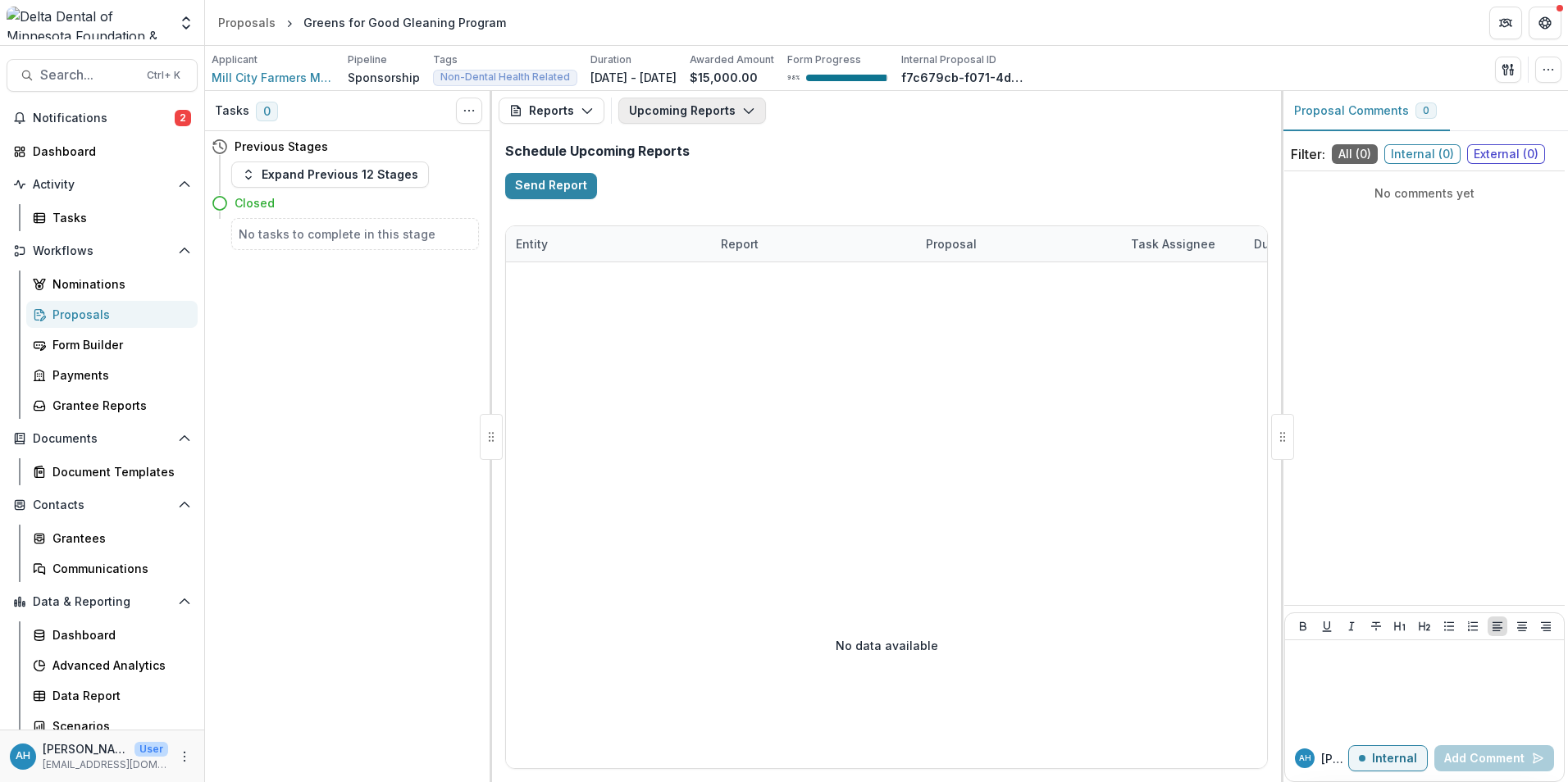
click at [690, 110] on button "Upcoming Reports" at bounding box center [692, 111] width 147 height 26
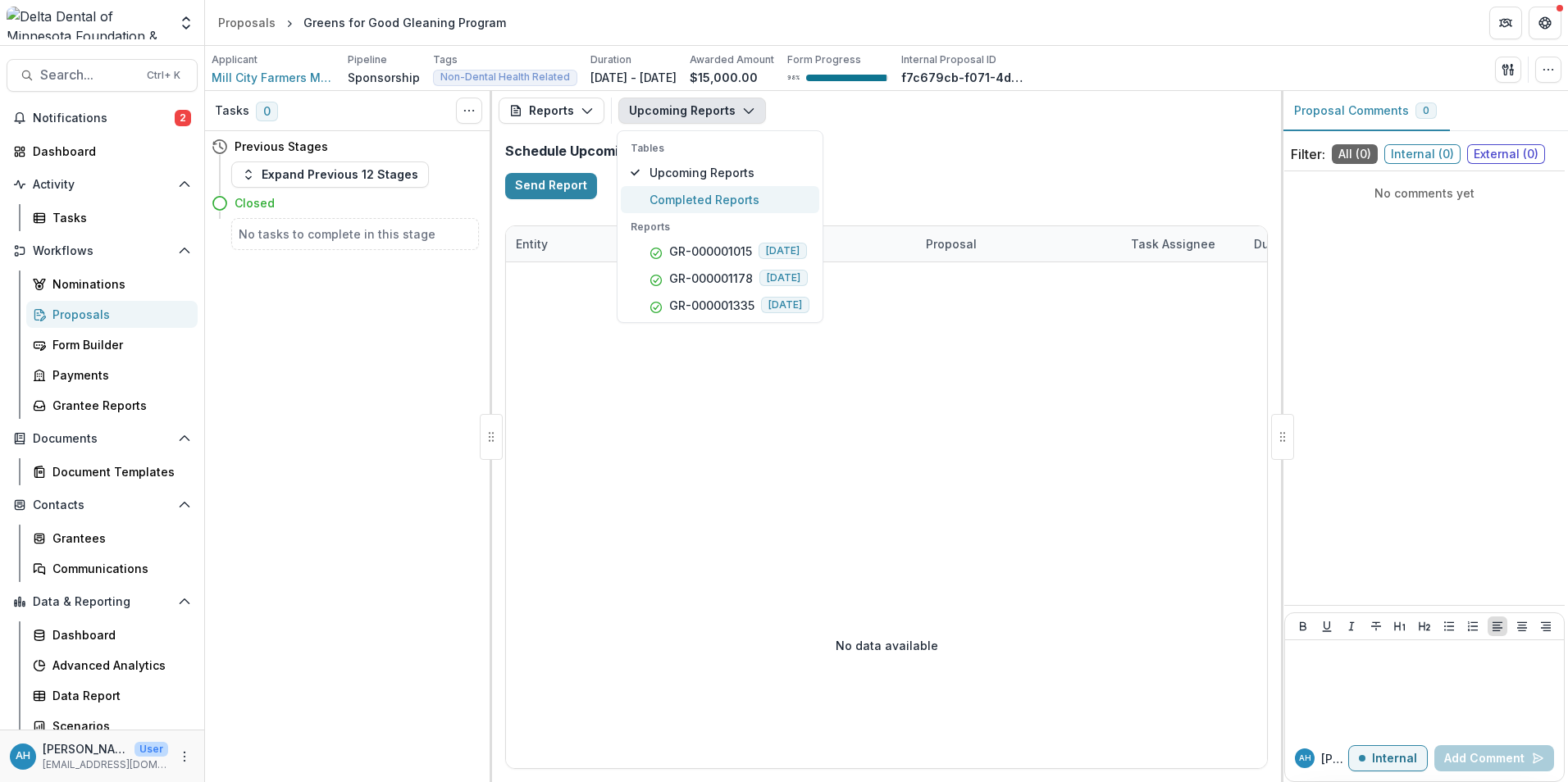
click at [702, 201] on span "Completed Reports" at bounding box center [729, 199] width 160 height 17
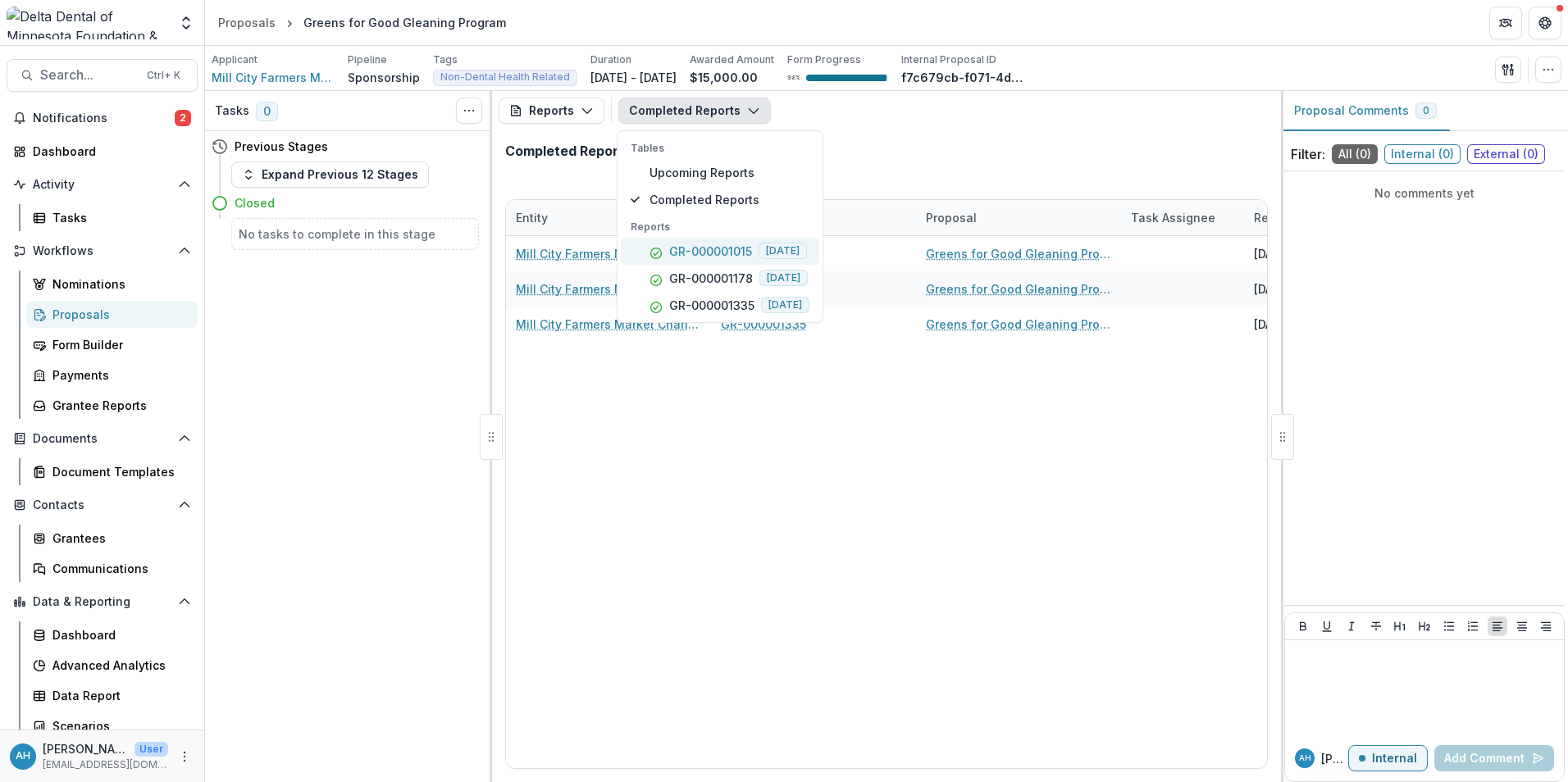
click at [719, 252] on p "GR-000001015" at bounding box center [710, 251] width 83 height 17
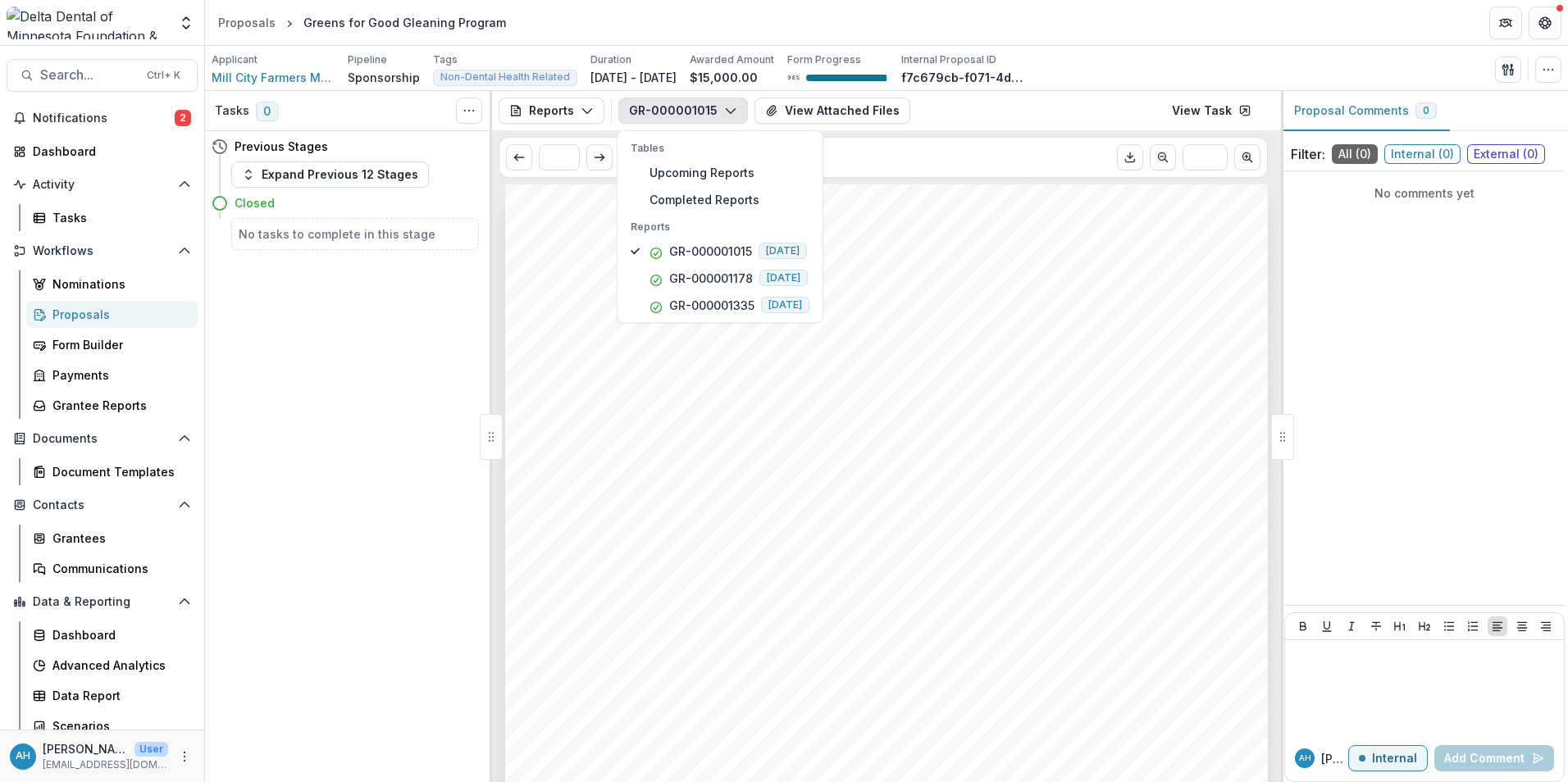
click at [1092, 508] on div "Submission Responses FGM Base Report Contact Martha Archer FGM Base Submitted B…" at bounding box center [886, 724] width 762 height 1079
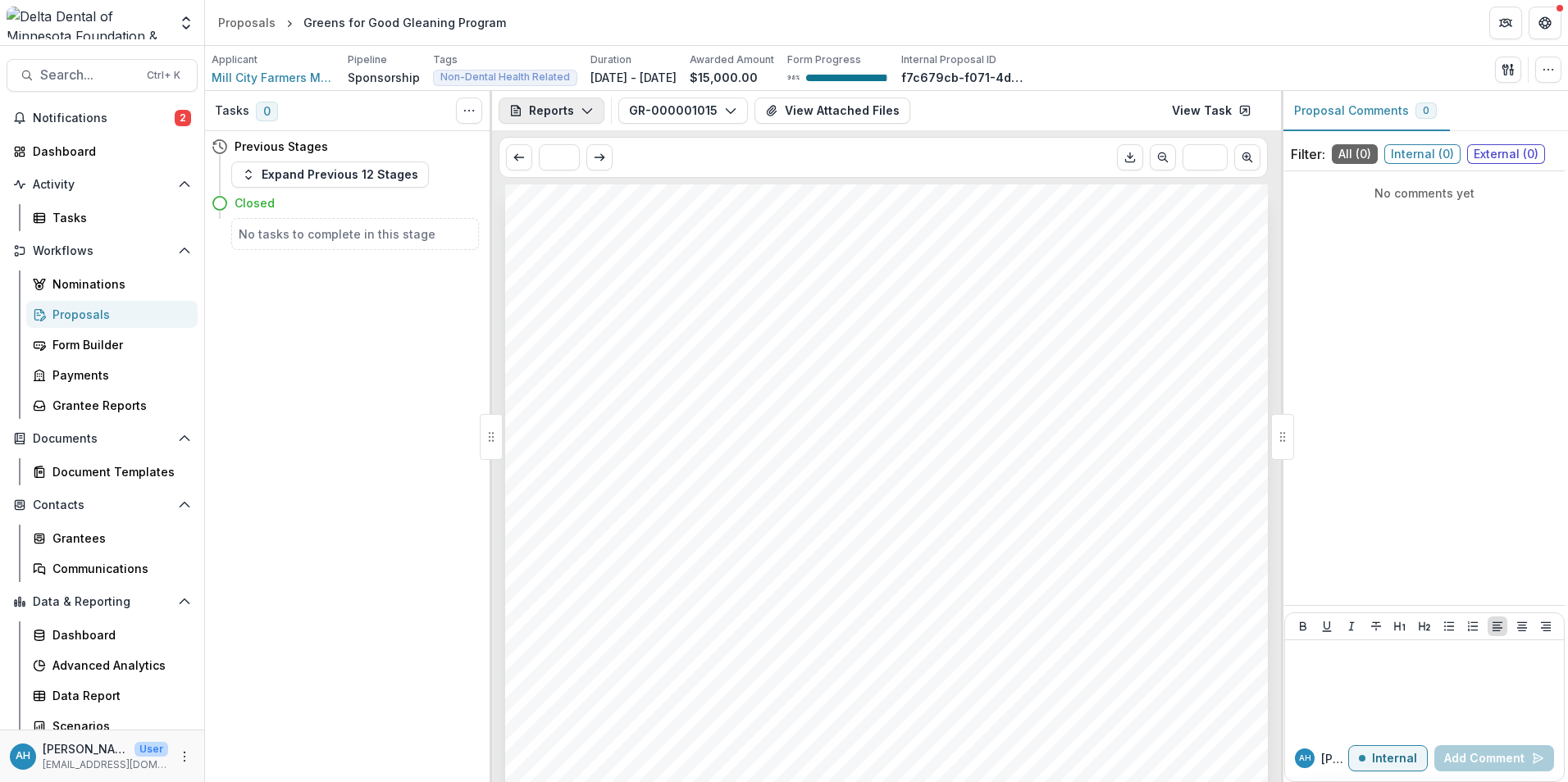
click at [563, 112] on button "Reports" at bounding box center [551, 111] width 106 height 26
click at [584, 149] on div "Proposal" at bounding box center [606, 147] width 150 height 17
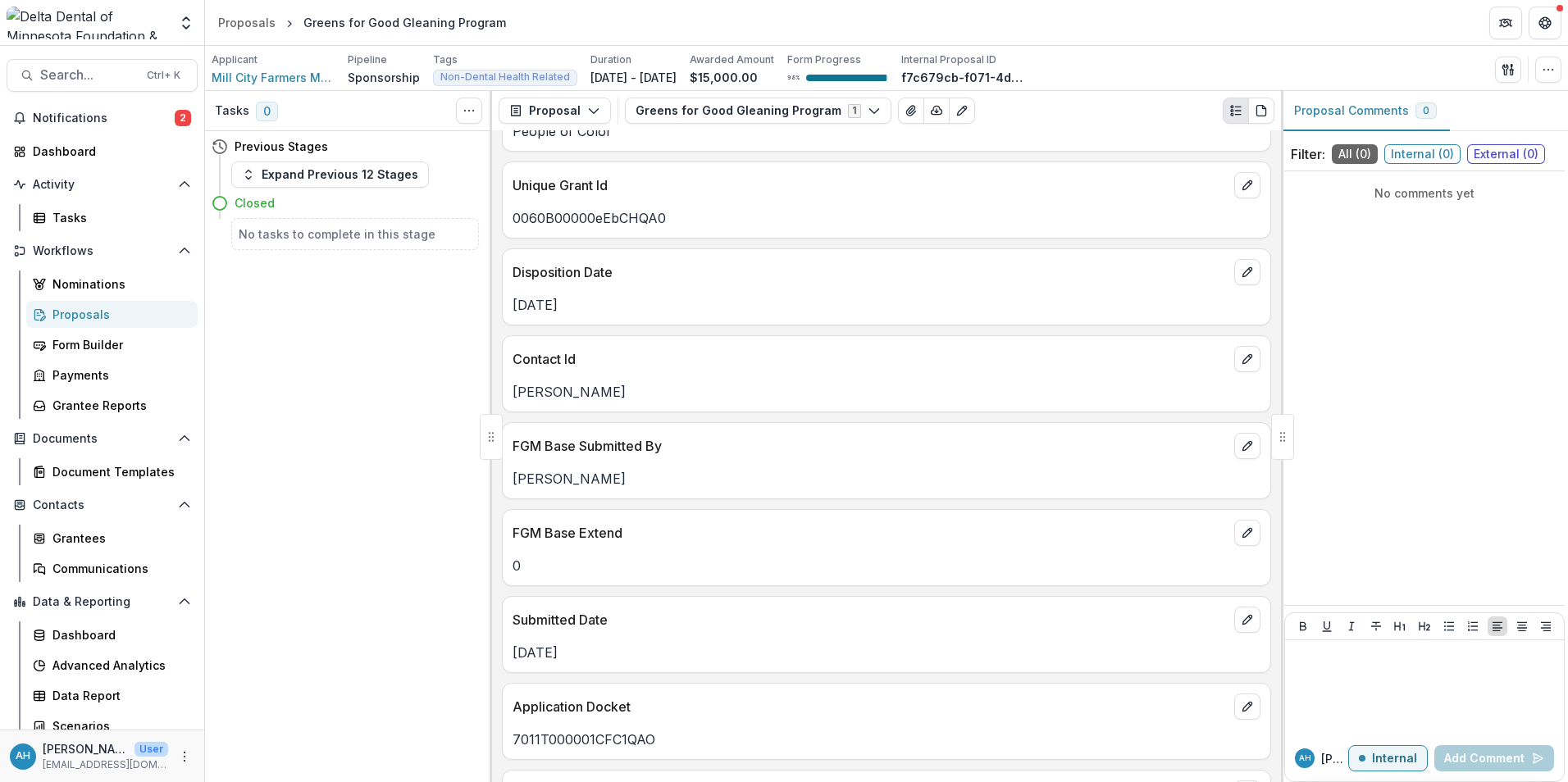
scroll to position [164, 0]
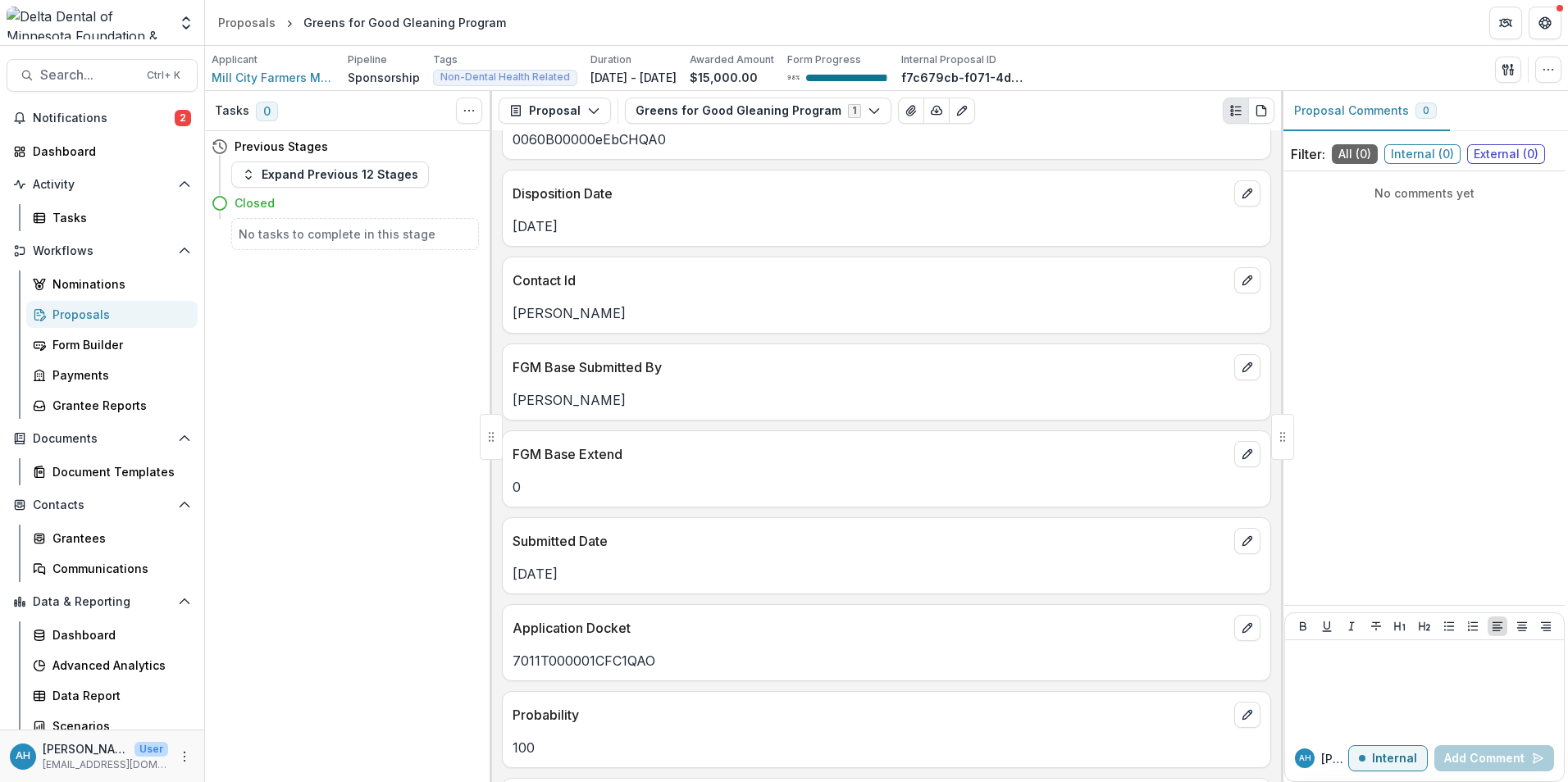
click at [398, 30] on div "Greens for Good Gleaning Program" at bounding box center [404, 22] width 203 height 17
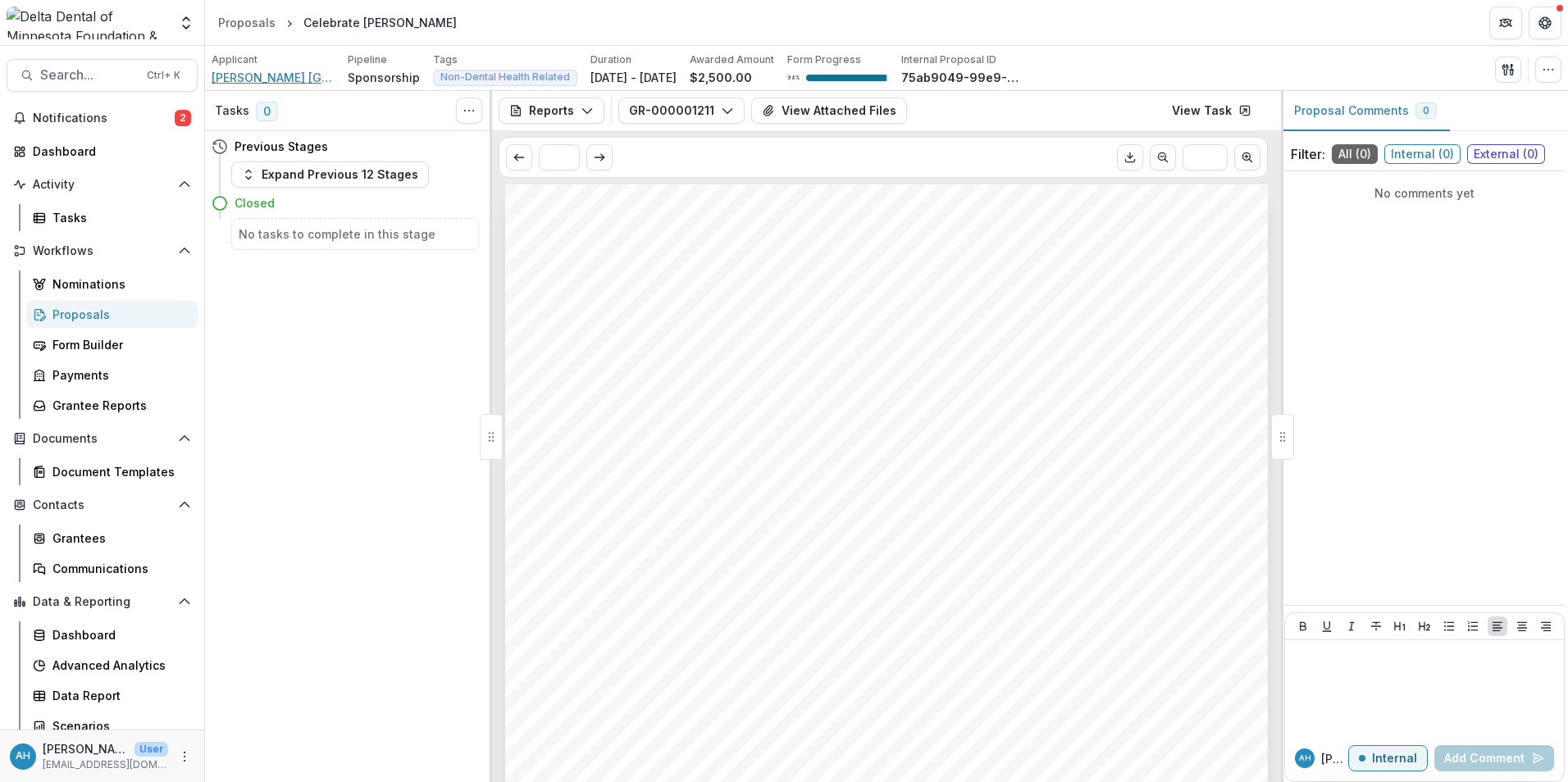
click at [278, 80] on span "[PERSON_NAME] [GEOGRAPHIC_DATA]" at bounding box center [273, 77] width 123 height 17
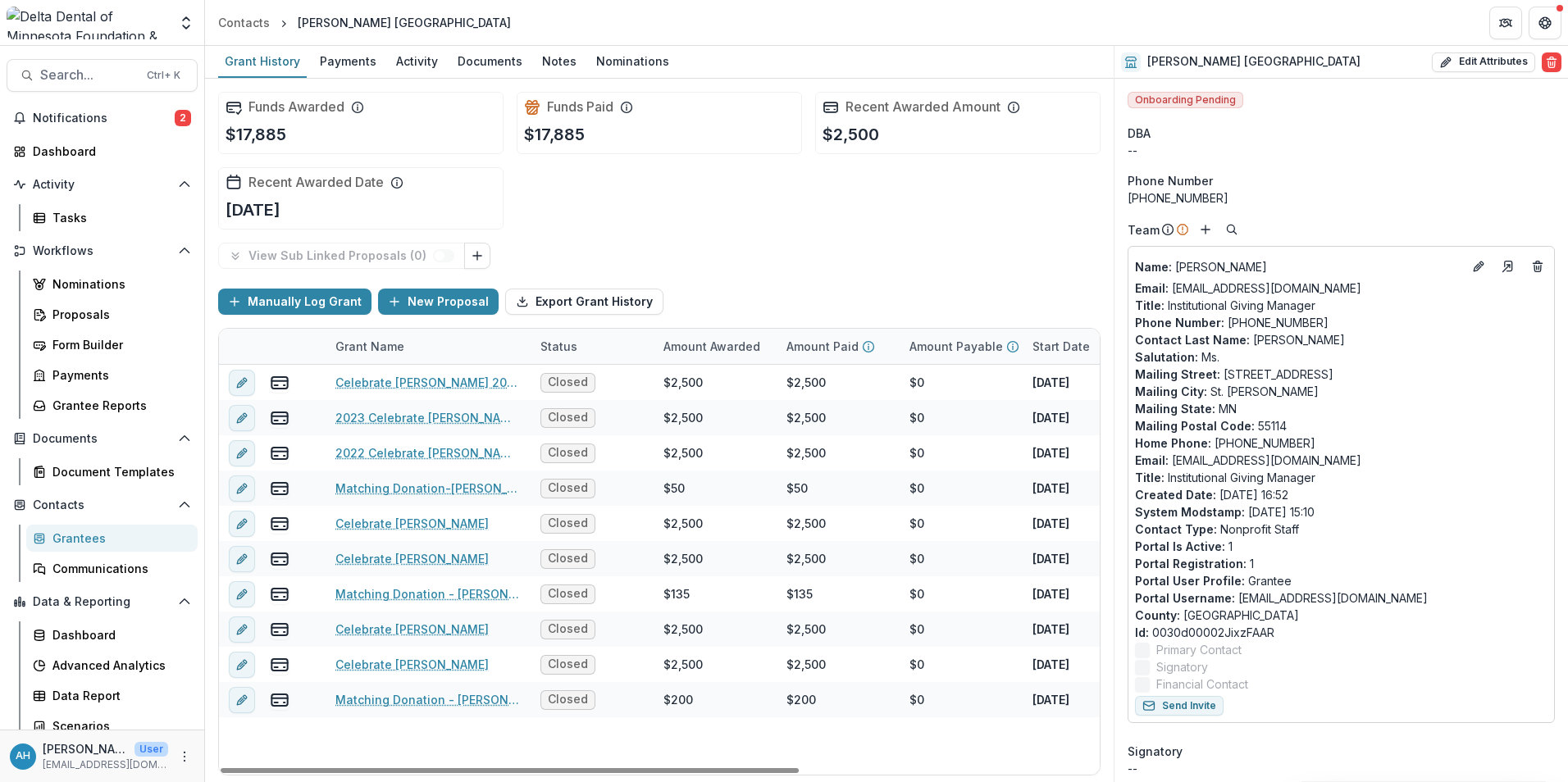
click at [373, 342] on div "Grant Name" at bounding box center [369, 346] width 89 height 17
click at [384, 417] on span "Sort Ascending" at bounding box center [402, 417] width 87 height 14
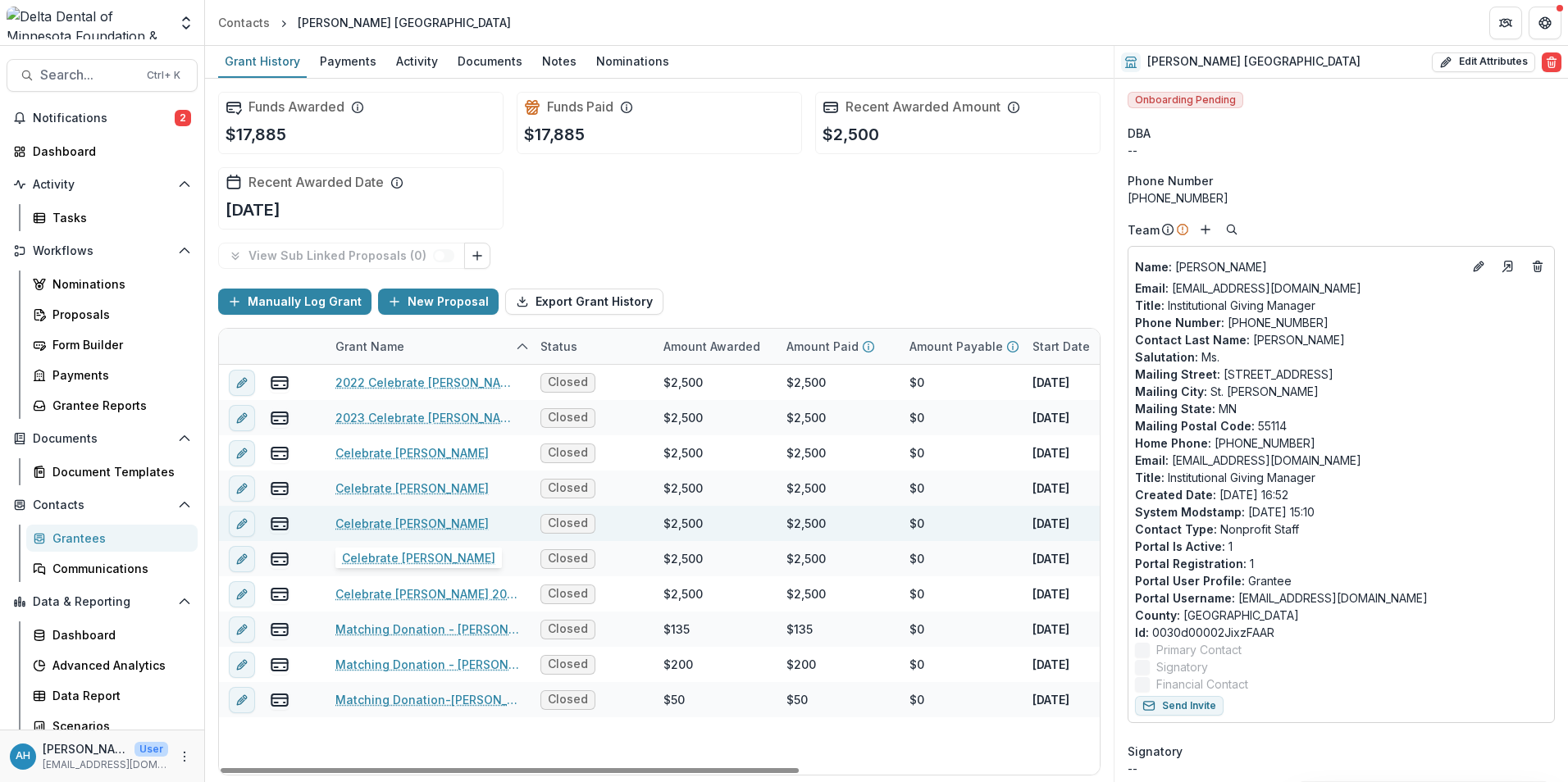
click at [444, 522] on link "Celebrate [PERSON_NAME]" at bounding box center [411, 523] width 153 height 17
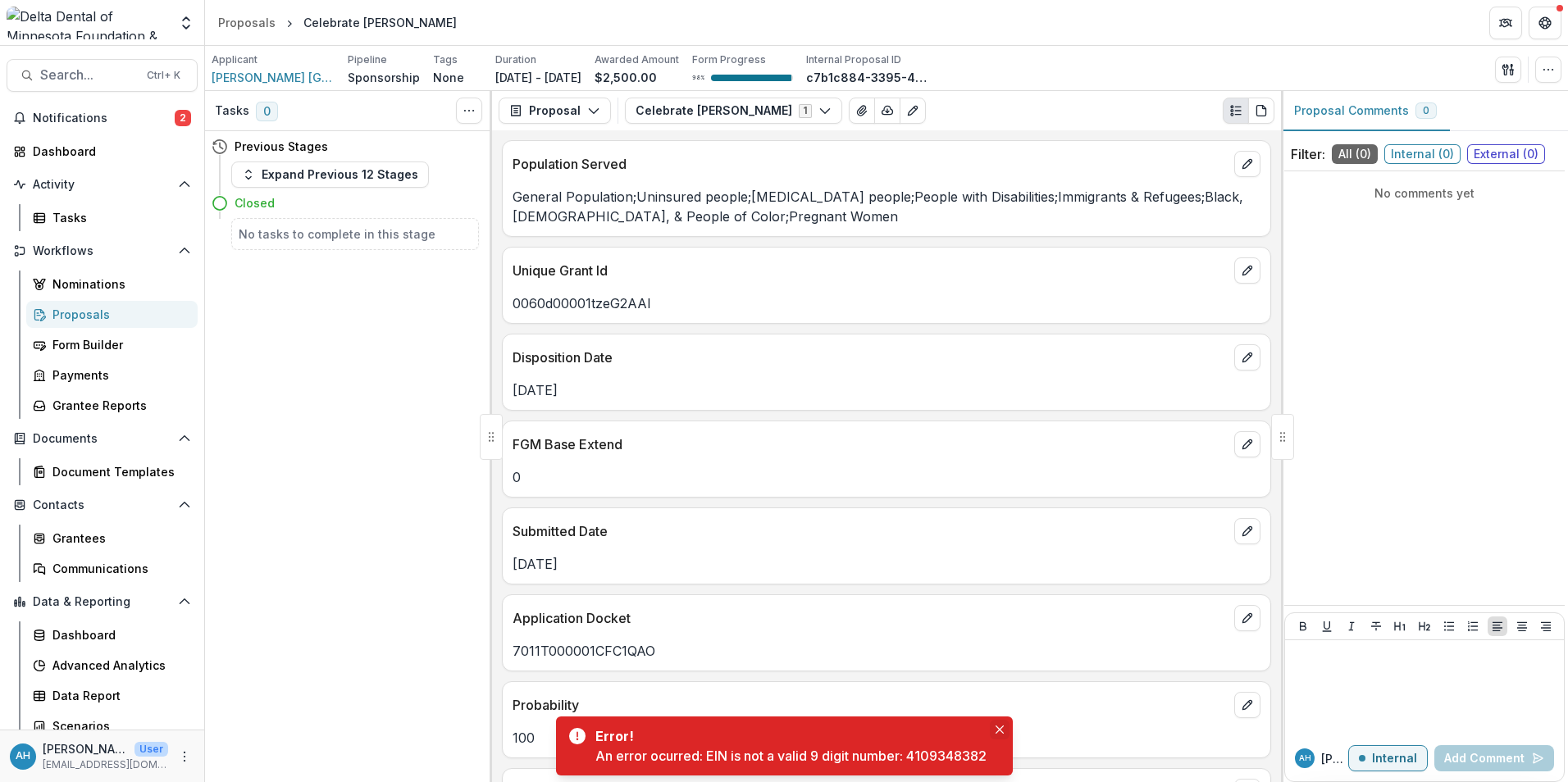
click at [1001, 726] on icon "Close" at bounding box center [1000, 730] width 8 height 8
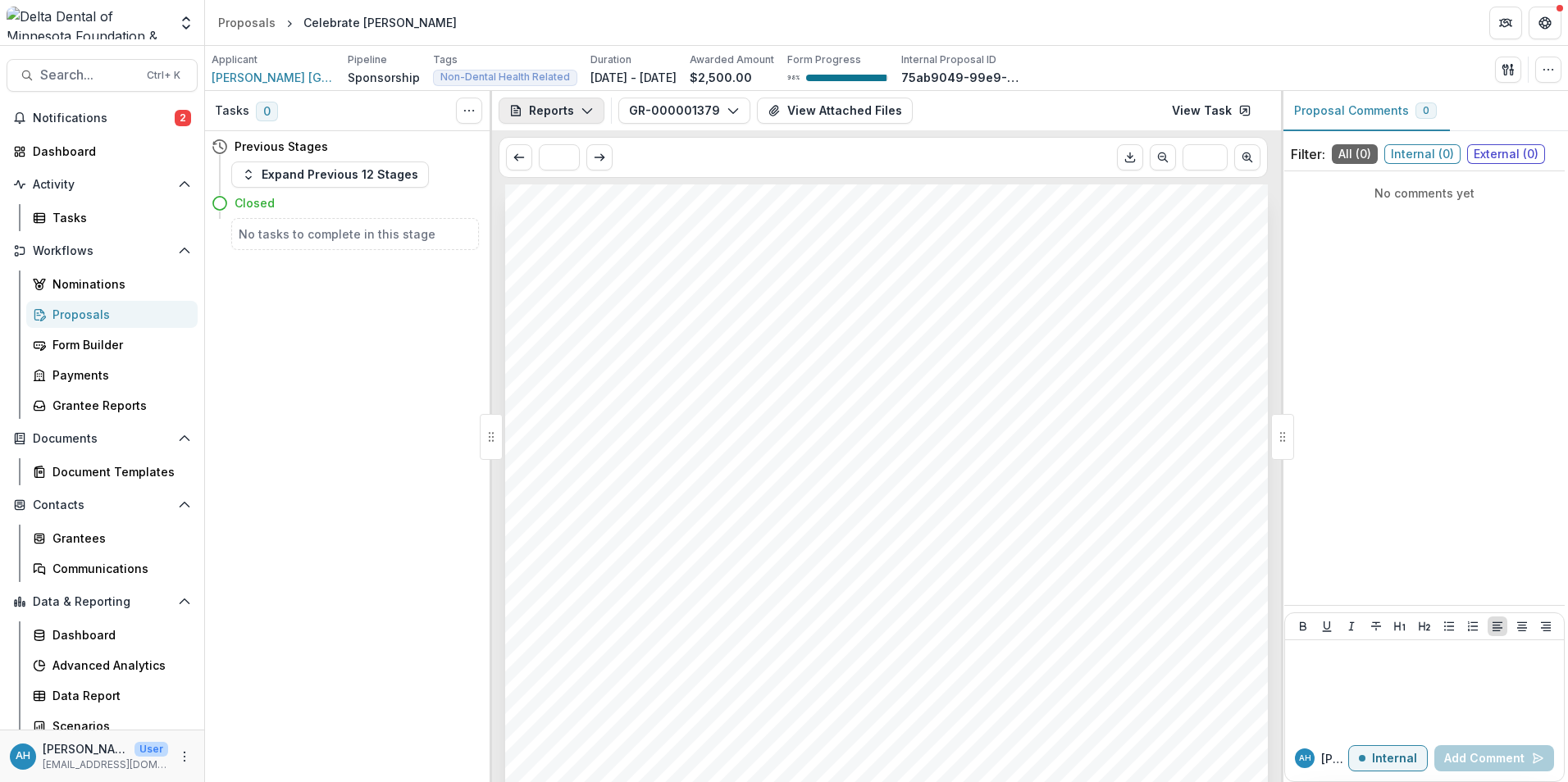
click at [560, 113] on button "Reports" at bounding box center [551, 111] width 106 height 26
click at [569, 147] on div "Proposal" at bounding box center [606, 147] width 150 height 17
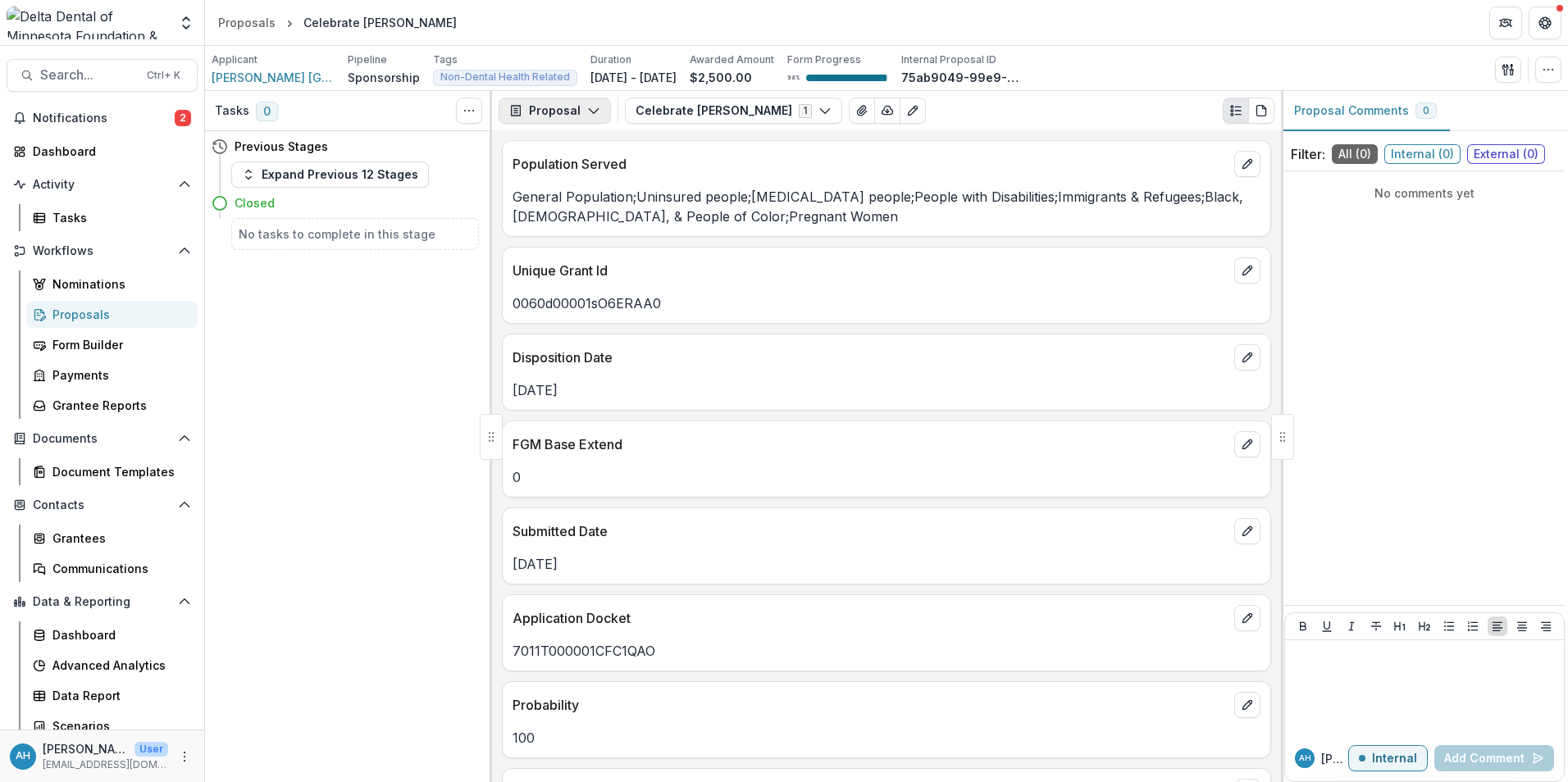
click at [570, 108] on button "Proposal" at bounding box center [555, 111] width 113 height 26
click at [576, 207] on div "Reports" at bounding box center [606, 202] width 150 height 17
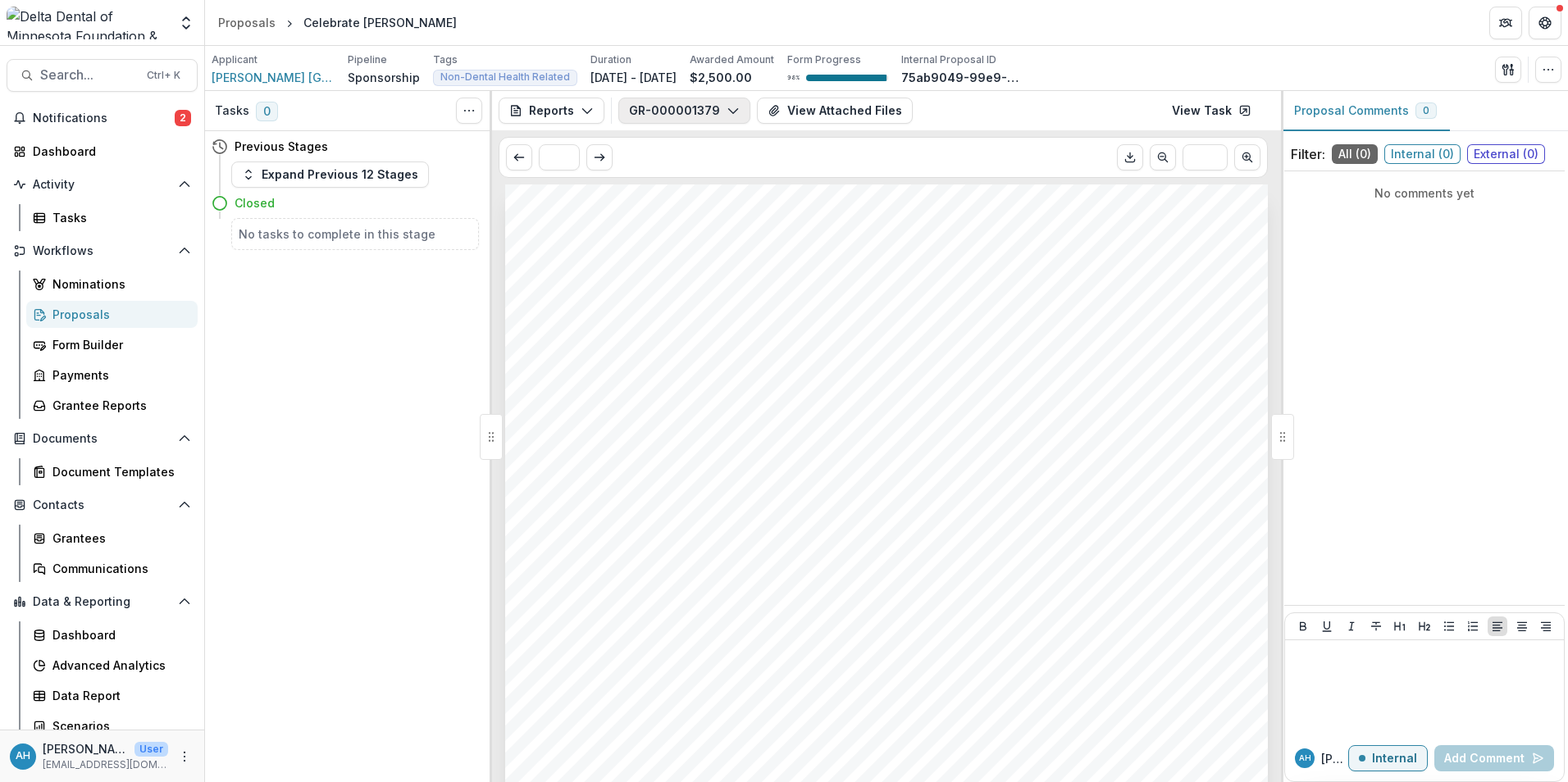
click at [700, 117] on button "GR-000001379" at bounding box center [684, 111] width 132 height 26
click at [713, 252] on p "GR-000001092" at bounding box center [712, 251] width 86 height 17
click at [283, 77] on span "[PERSON_NAME] [GEOGRAPHIC_DATA]" at bounding box center [273, 77] width 123 height 17
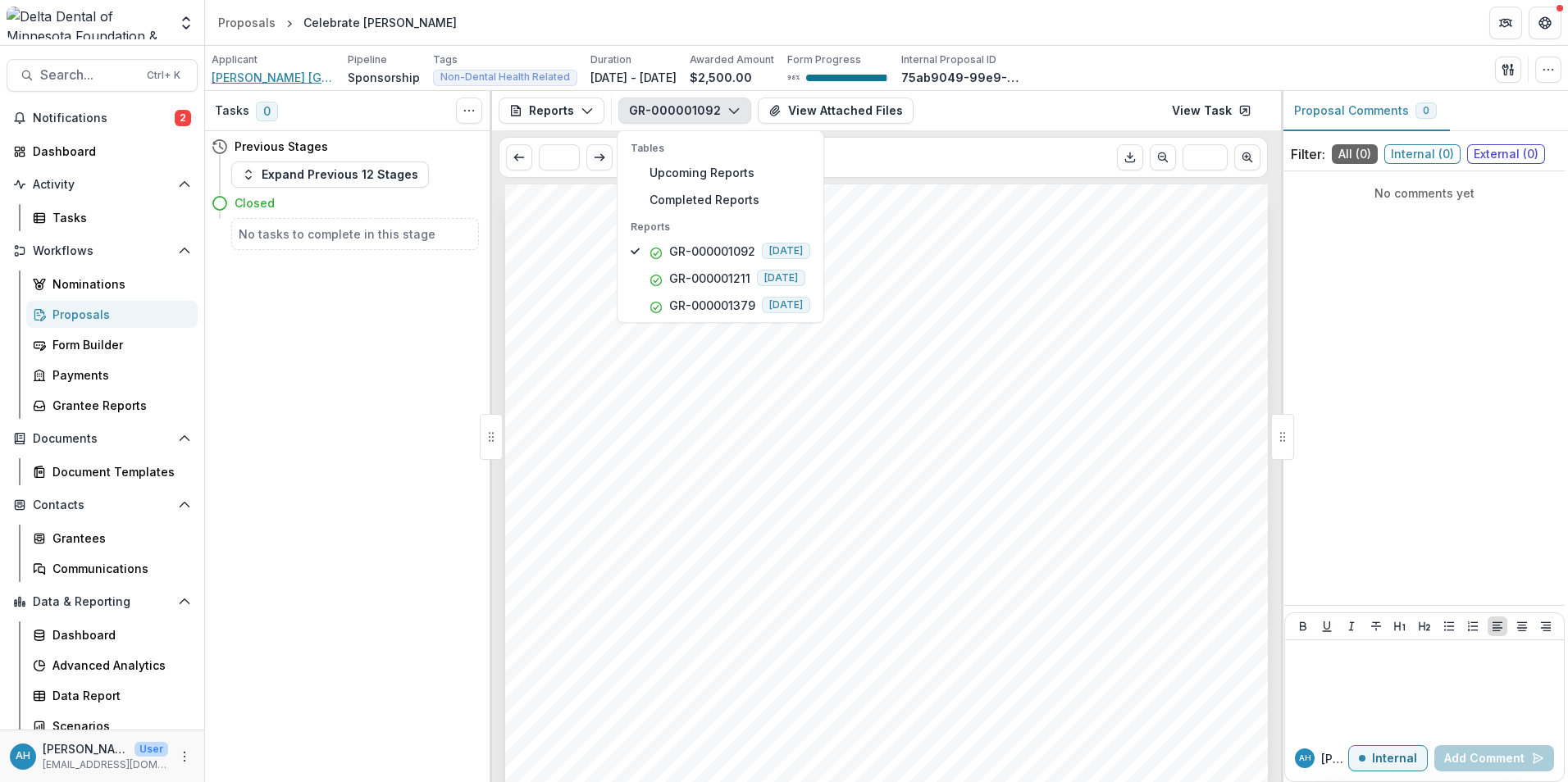
click at [283, 77] on span "[PERSON_NAME] [GEOGRAPHIC_DATA]" at bounding box center [273, 77] width 123 height 17
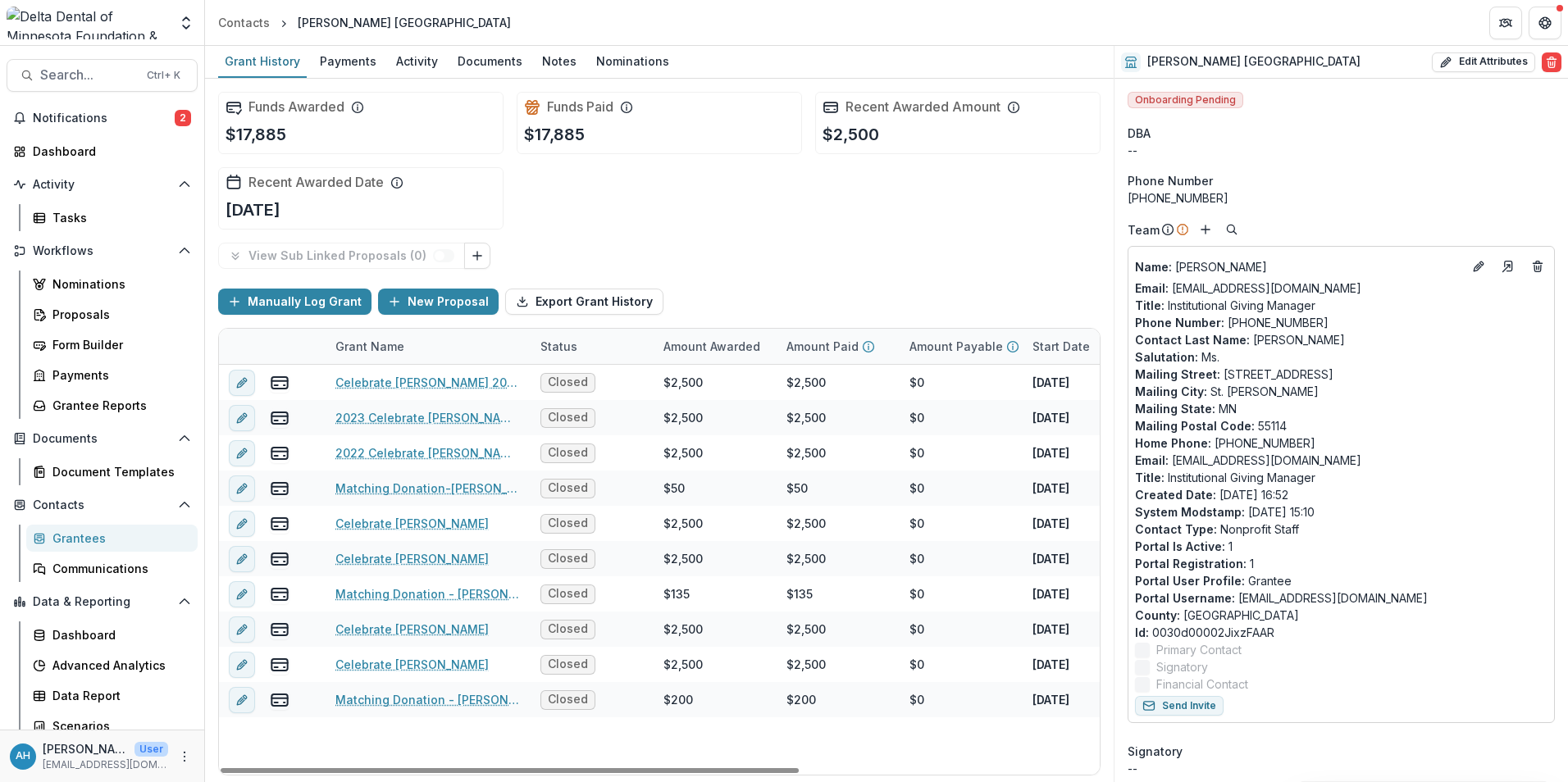
click at [363, 341] on div "Grant Name" at bounding box center [369, 346] width 89 height 17
click at [409, 412] on span "Sort Ascending" at bounding box center [402, 417] width 87 height 14
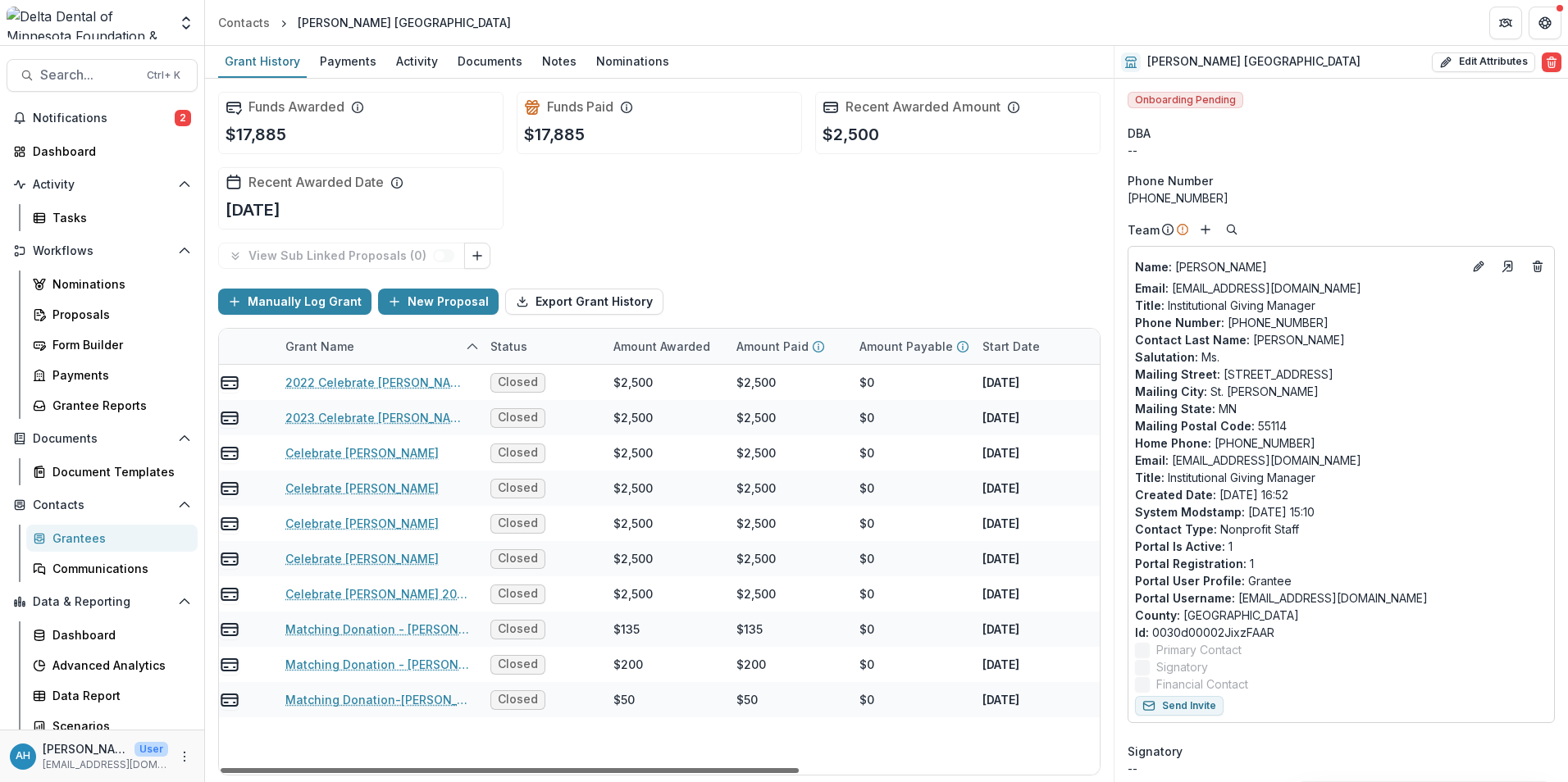
scroll to position [0, 46]
drag, startPoint x: 628, startPoint y: 768, endPoint x: 658, endPoint y: 777, distance: 31.3
click at [658, 773] on div at bounding box center [509, 770] width 578 height 5
click at [658, 777] on div "Funds Awarded $17,885 Funds Paid $17,885 Recent Awarded Amount $2,500 Recent Aw…" at bounding box center [660, 430] width 909 height 703
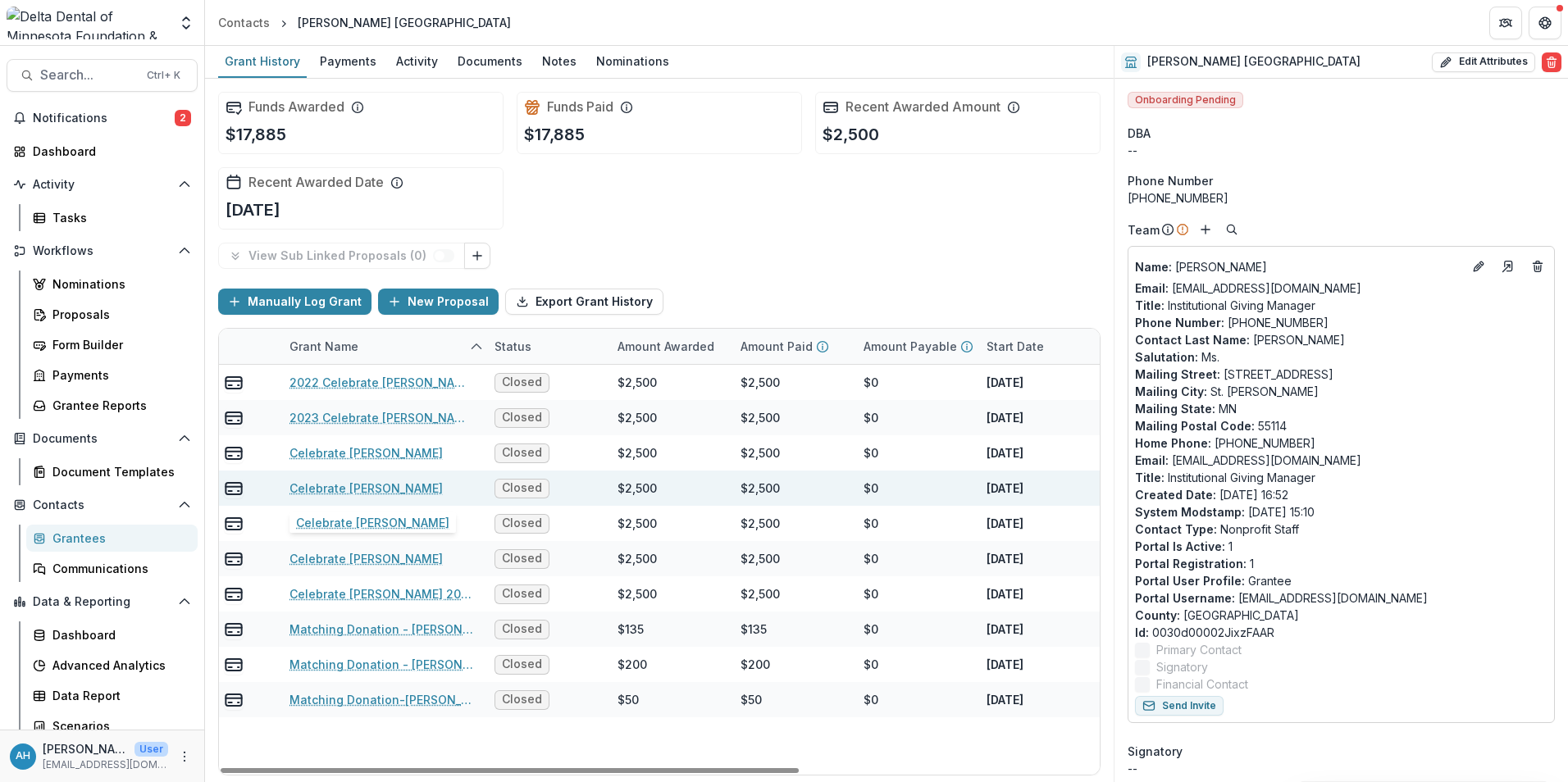
click at [392, 491] on link "Celebrate Planned Parenthood" at bounding box center [366, 487] width 153 height 17
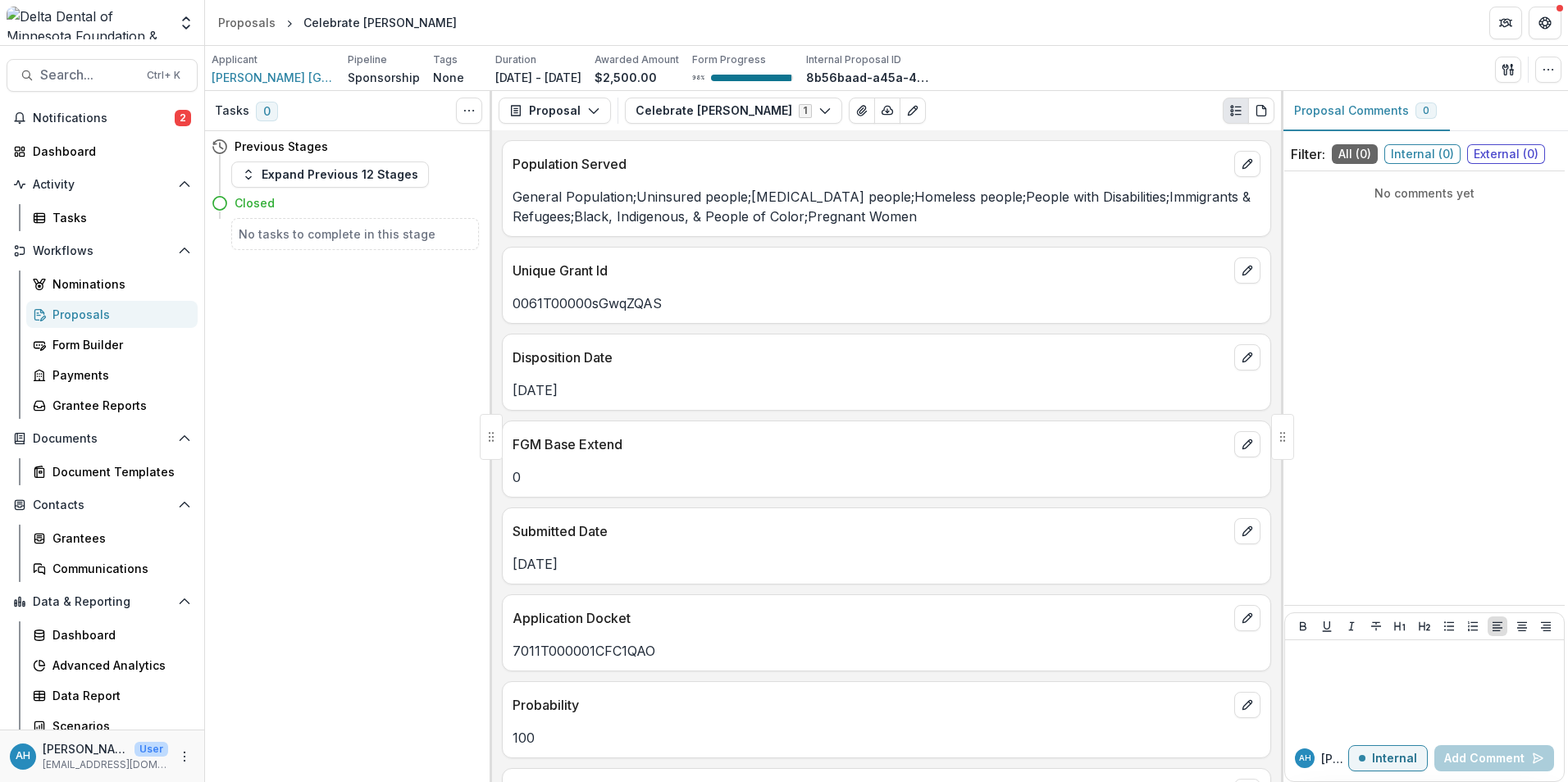
click at [376, 516] on div "Tasks 0 Show Cancelled Tasks Previous Stages Expand Previous 12 Stages Closed N…" at bounding box center [349, 436] width 287 height 691
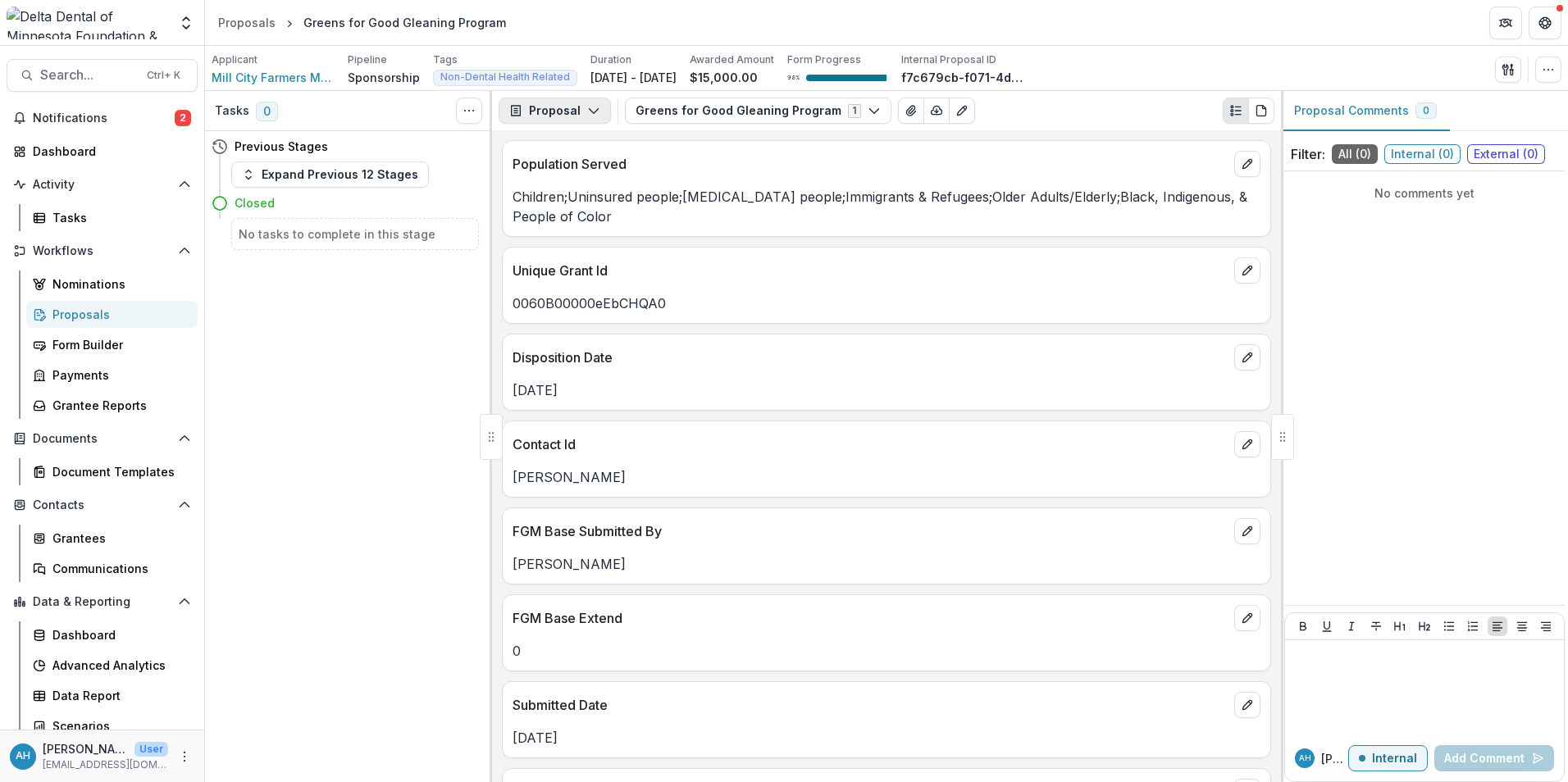
click at [582, 112] on button "Proposal" at bounding box center [555, 111] width 113 height 26
click at [574, 204] on div "Reports" at bounding box center [606, 202] width 150 height 17
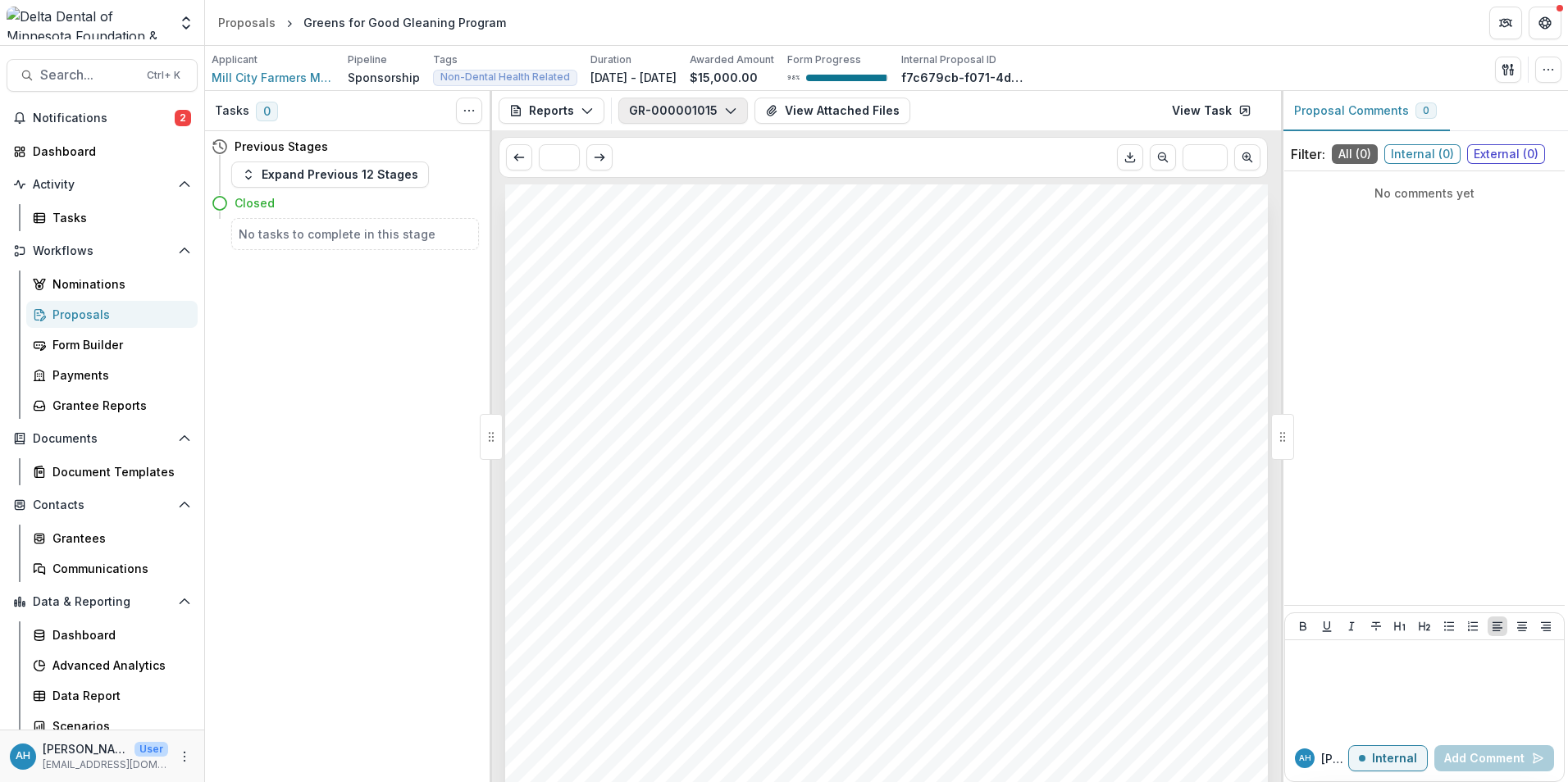
click at [696, 110] on button "GR-000001015" at bounding box center [683, 111] width 130 height 26
click at [733, 278] on p "GR-000001178" at bounding box center [710, 278] width 84 height 17
click at [1092, 476] on div "Submission Responses FGM Base Report Contact Martha Archer FGM Base Submitted B…" at bounding box center [886, 724] width 762 height 1079
drag, startPoint x: 1004, startPoint y: 529, endPoint x: 1020, endPoint y: 516, distance: 20.6
click at [1004, 528] on div "Submission Responses FGM Base Report Contact Martha Archer FGM Base Submitted B…" at bounding box center [886, 724] width 762 height 1079
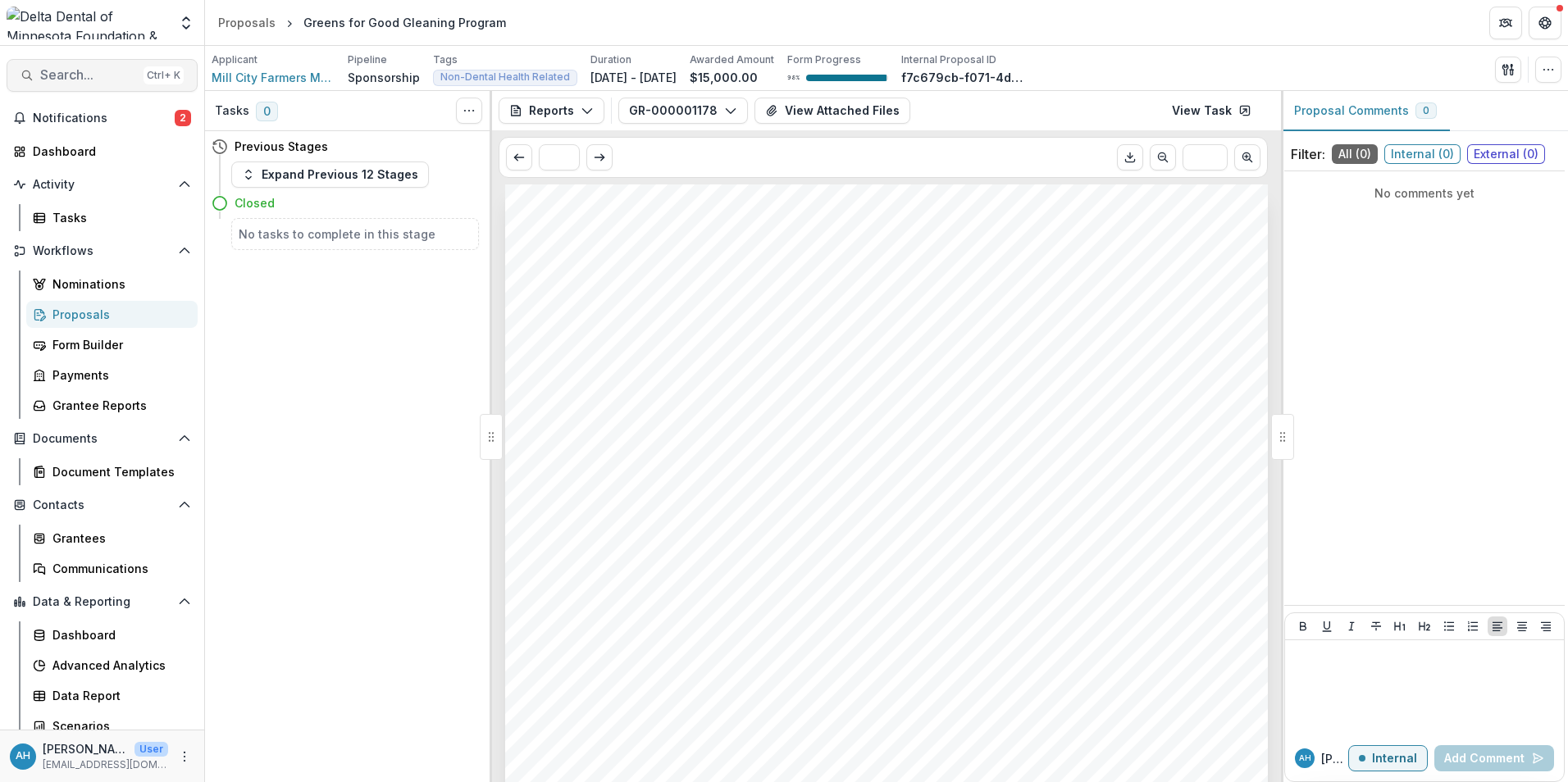
click at [83, 71] on span "Search..." at bounding box center [89, 74] width 97 height 16
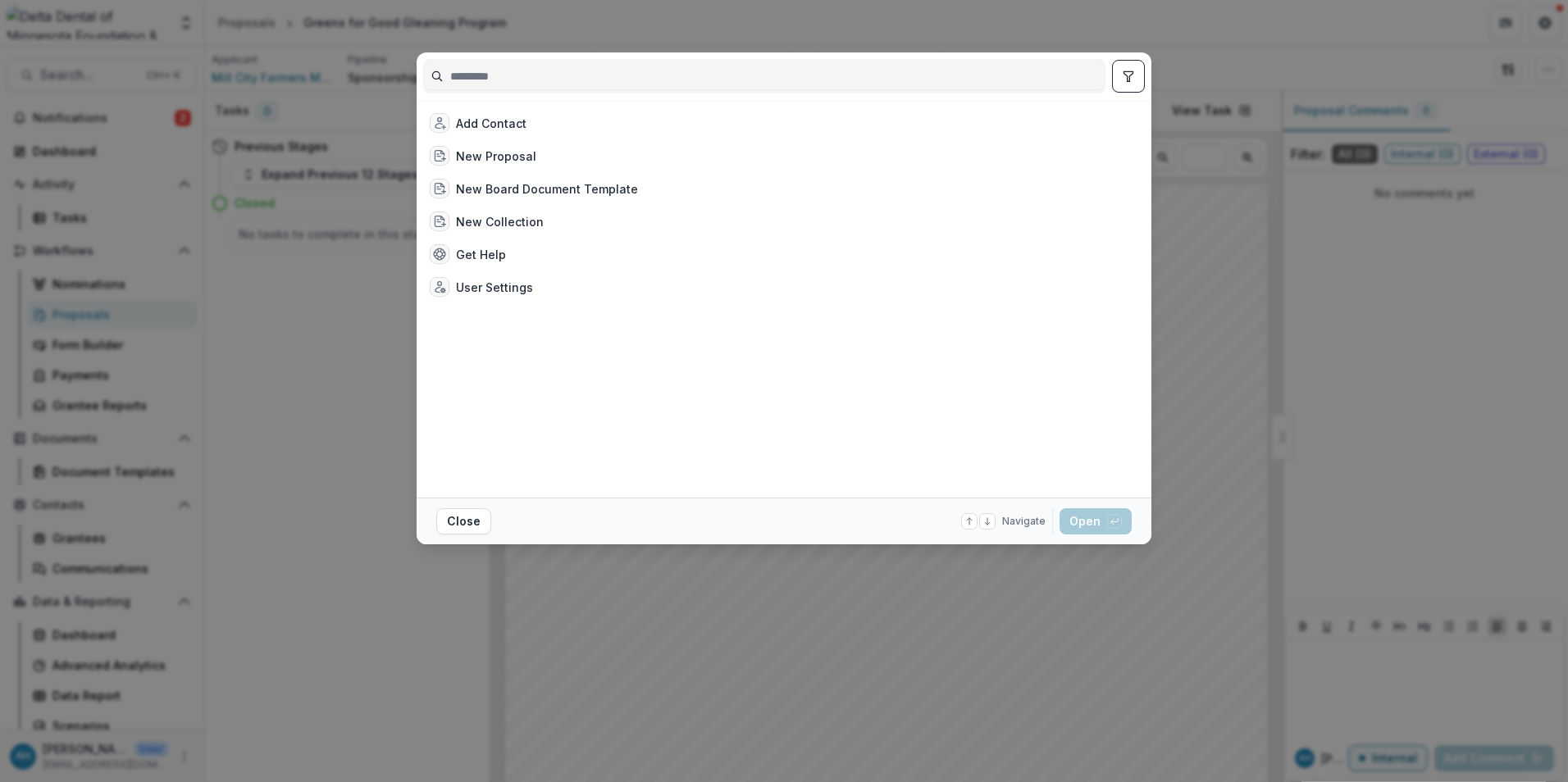
click at [367, 367] on div "Add Contact New Proposal New Board Document Template New Collection Get Help Us…" at bounding box center [784, 391] width 1568 height 782
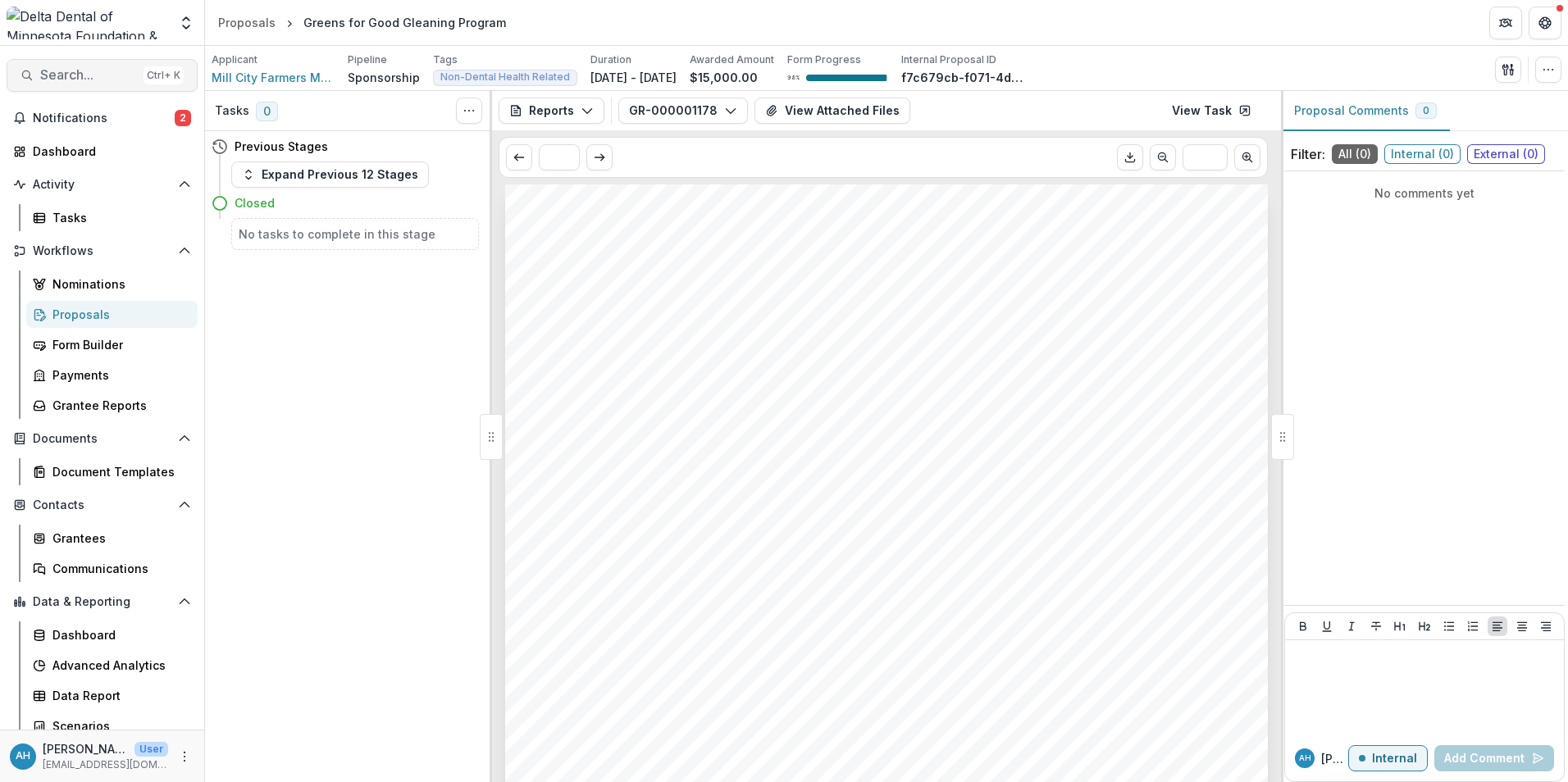
click at [93, 78] on span "Search..." at bounding box center [89, 74] width 97 height 16
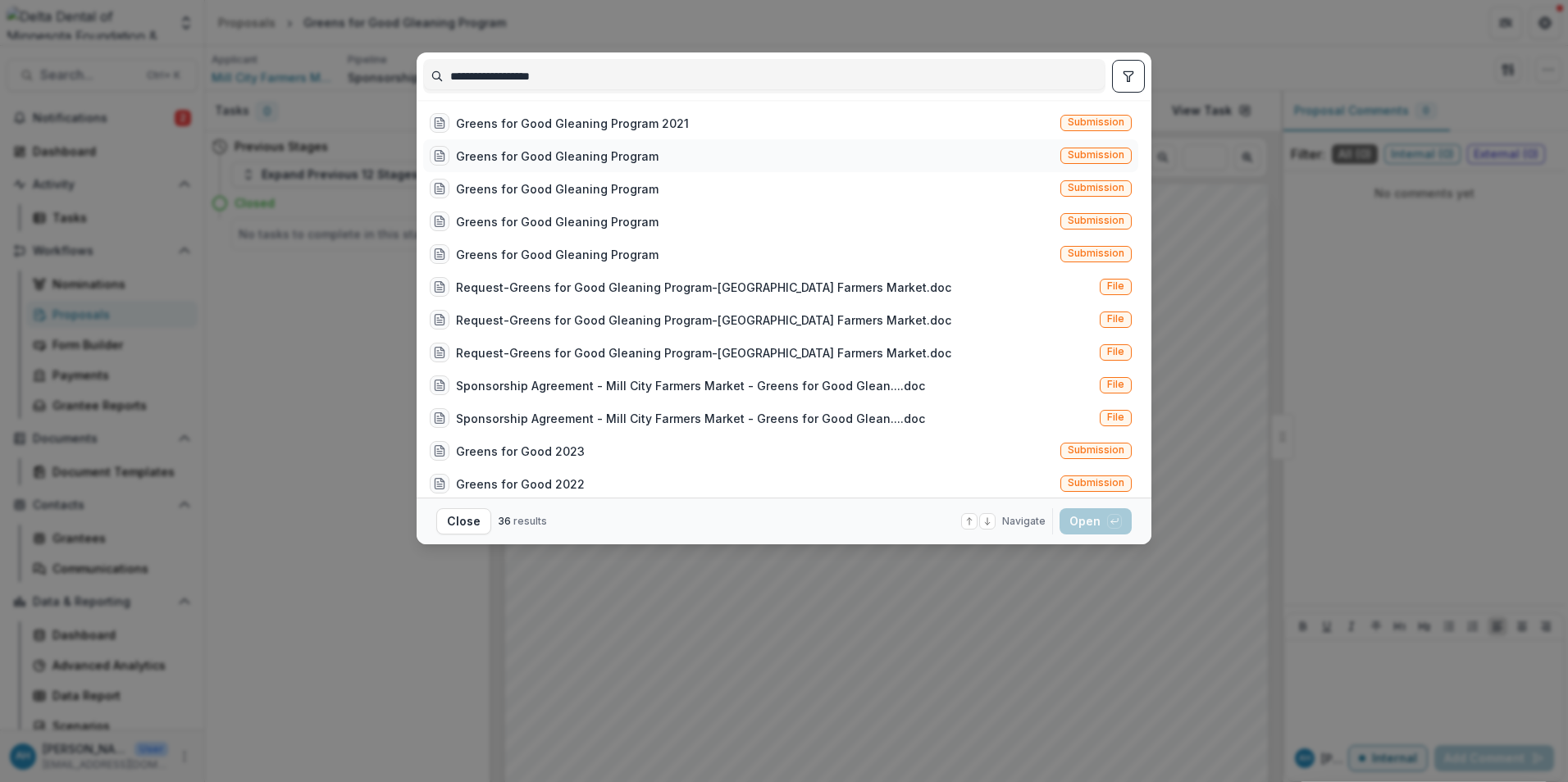
type input "**********"
click at [605, 151] on div "Greens for Good Gleaning Program" at bounding box center [557, 156] width 203 height 17
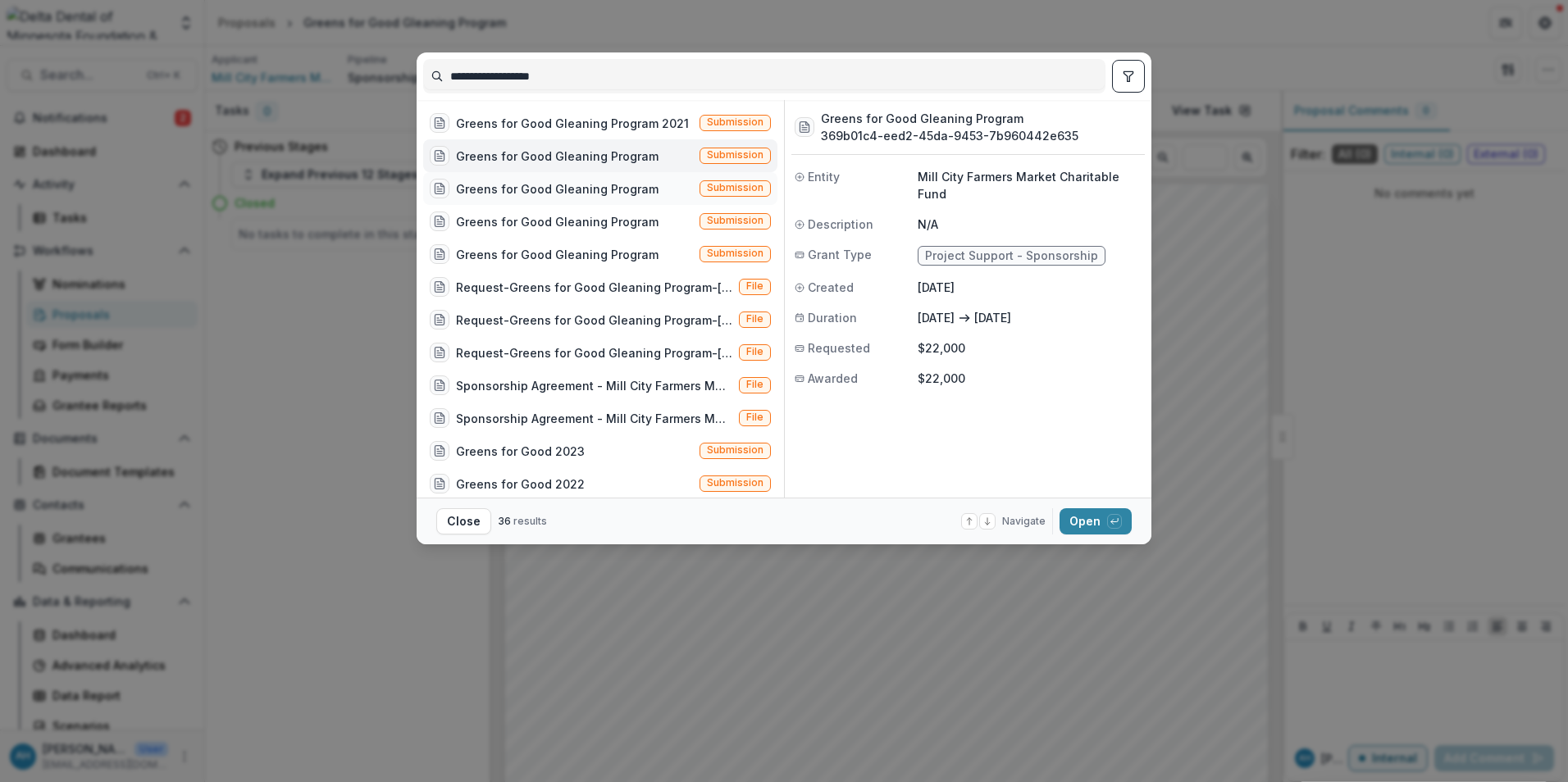
click at [612, 188] on div "Greens for Good Gleaning Program" at bounding box center [557, 189] width 203 height 17
click at [610, 186] on div "Greens for Good Gleaning Program" at bounding box center [557, 189] width 203 height 17
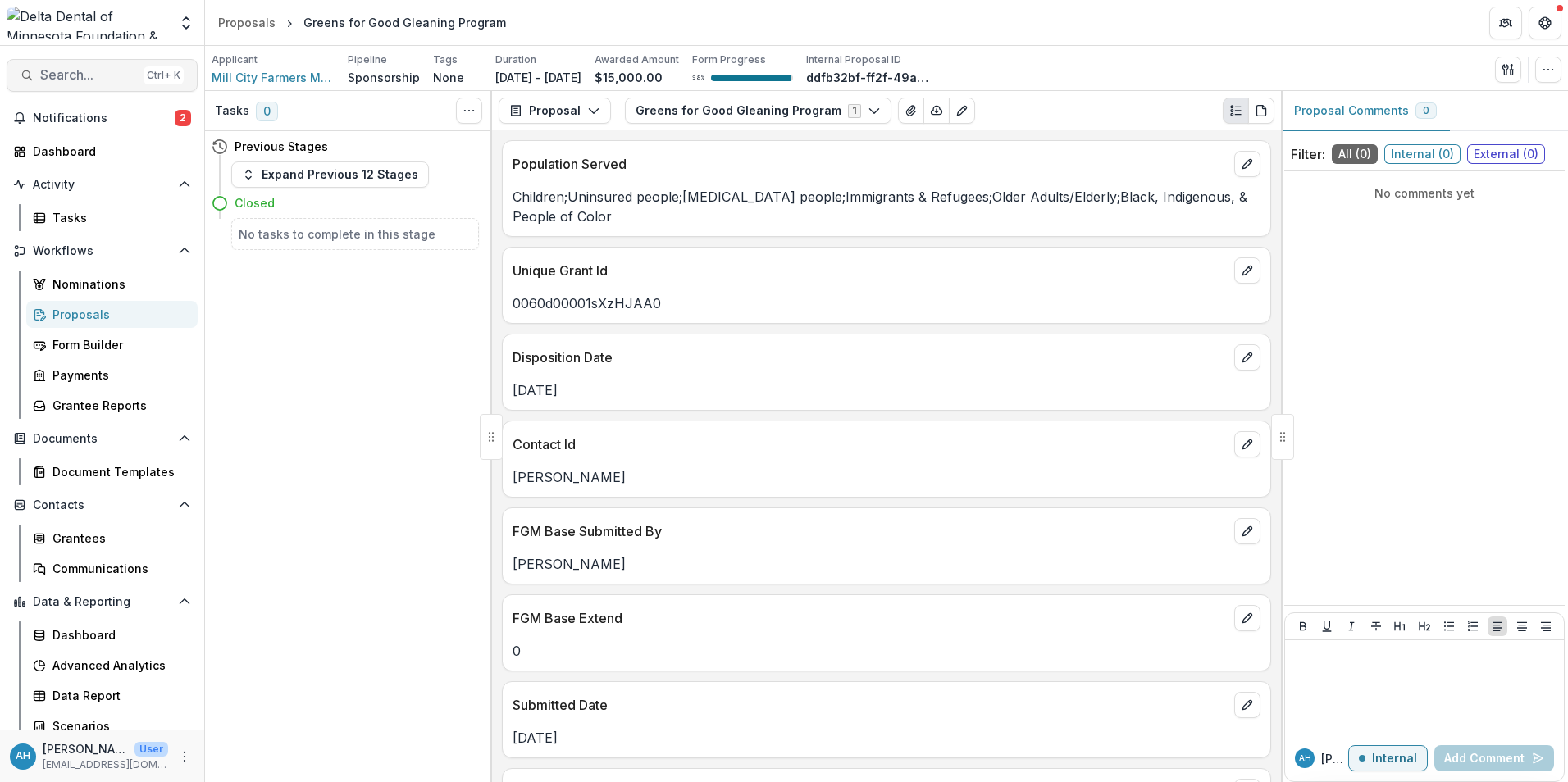
click at [70, 77] on span "Search..." at bounding box center [89, 74] width 97 height 16
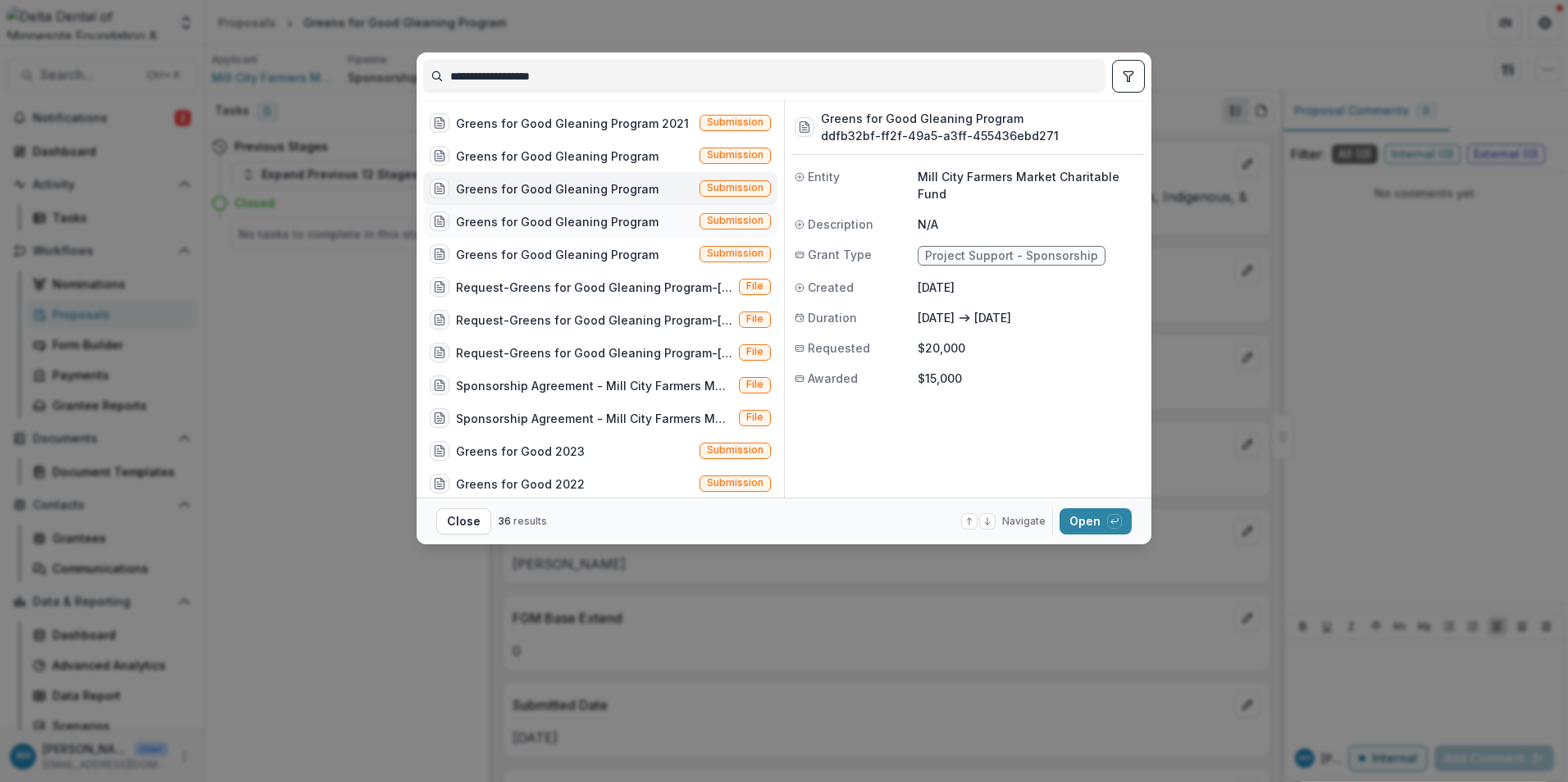
click at [594, 223] on div "Greens for Good Gleaning Program" at bounding box center [557, 222] width 203 height 17
click at [1096, 526] on button "Open with enter key" at bounding box center [1095, 521] width 72 height 26
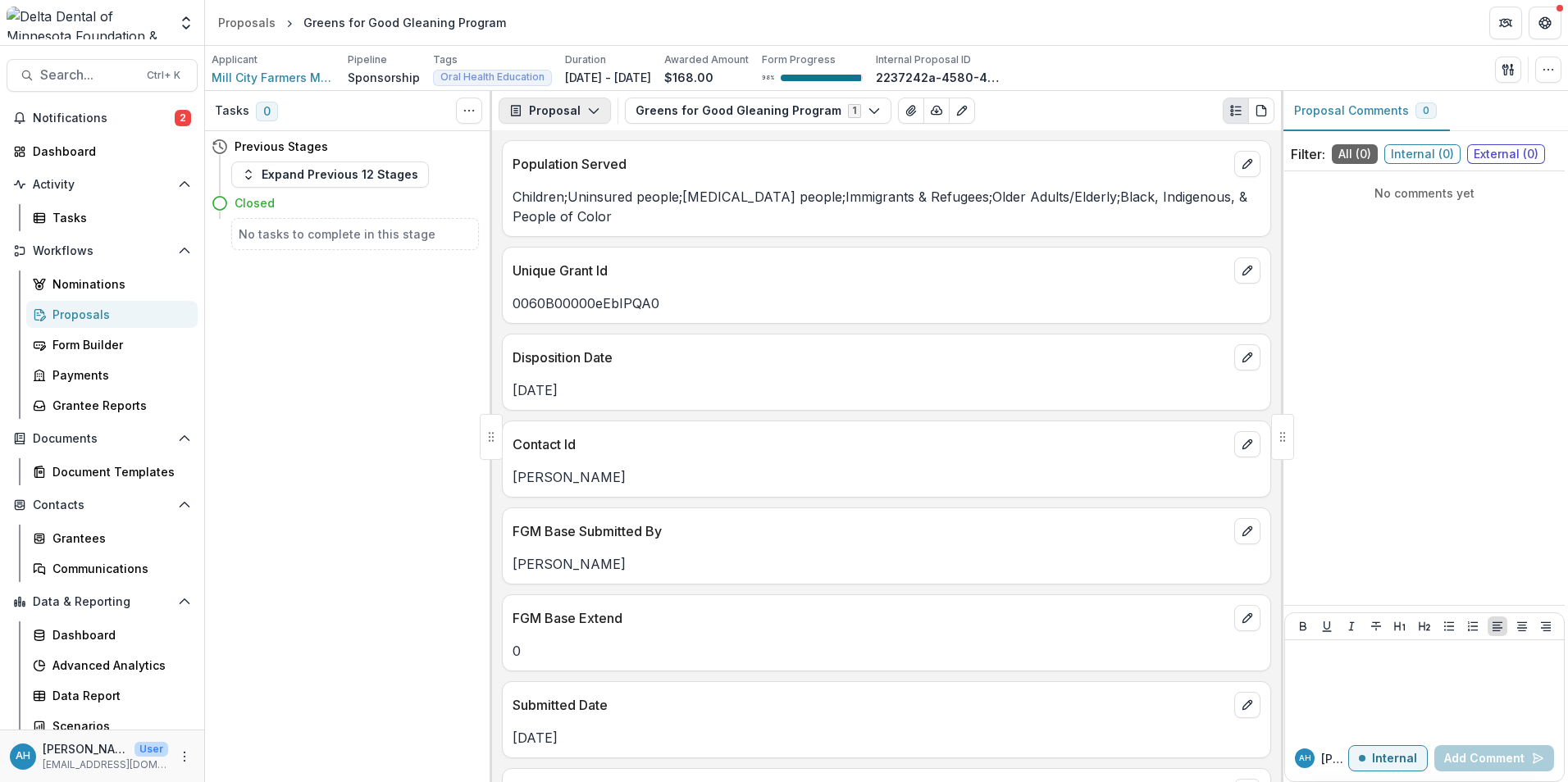
click at [572, 119] on button "Proposal" at bounding box center [555, 111] width 113 height 26
drag, startPoint x: 575, startPoint y: 206, endPoint x: 689, endPoint y: 185, distance: 115.9
click at [576, 206] on div "Reports" at bounding box center [606, 202] width 150 height 17
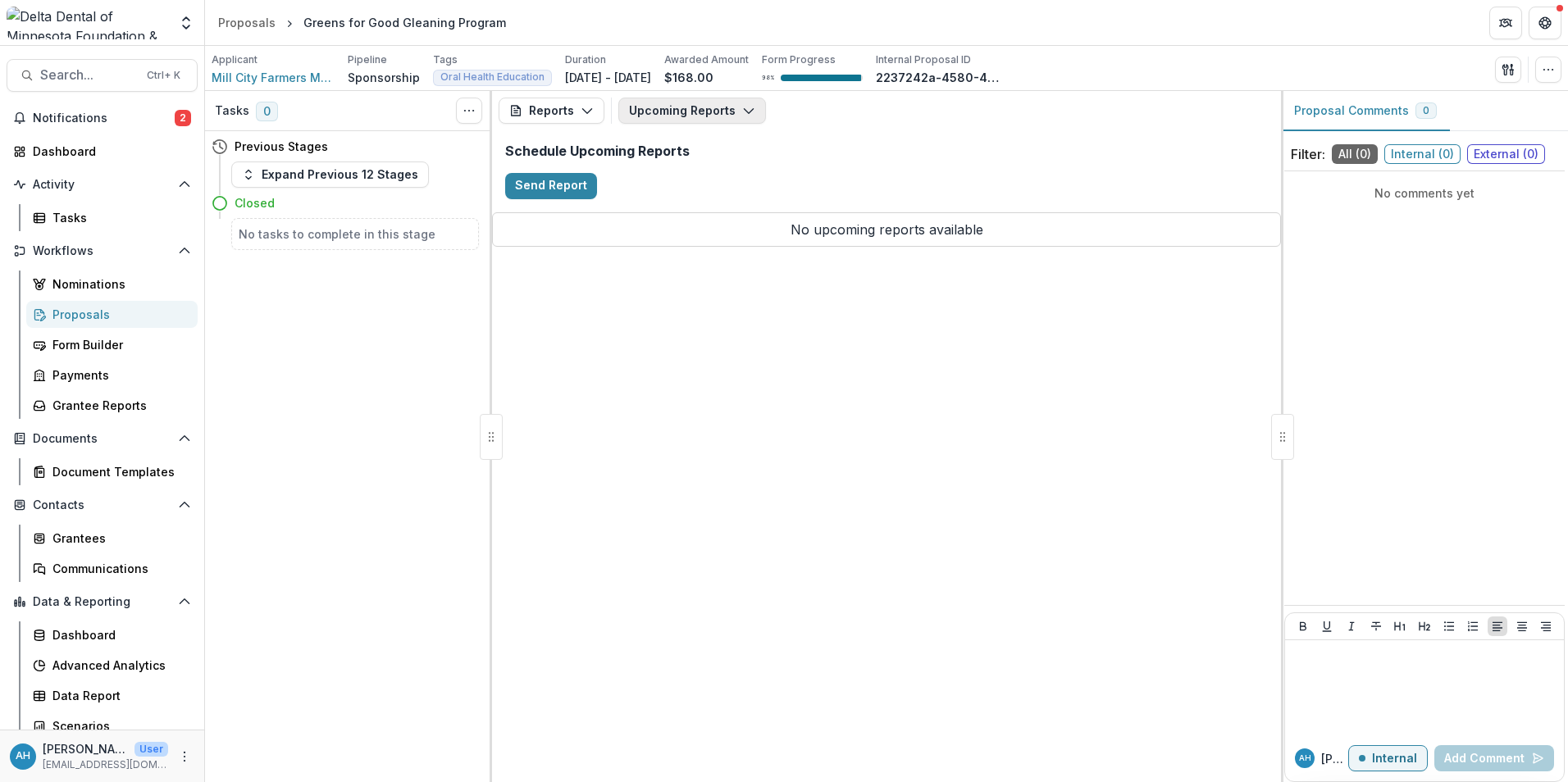
click at [709, 110] on button "Upcoming Reports" at bounding box center [692, 111] width 147 height 26
click at [72, 72] on span "Search..." at bounding box center [89, 74] width 97 height 16
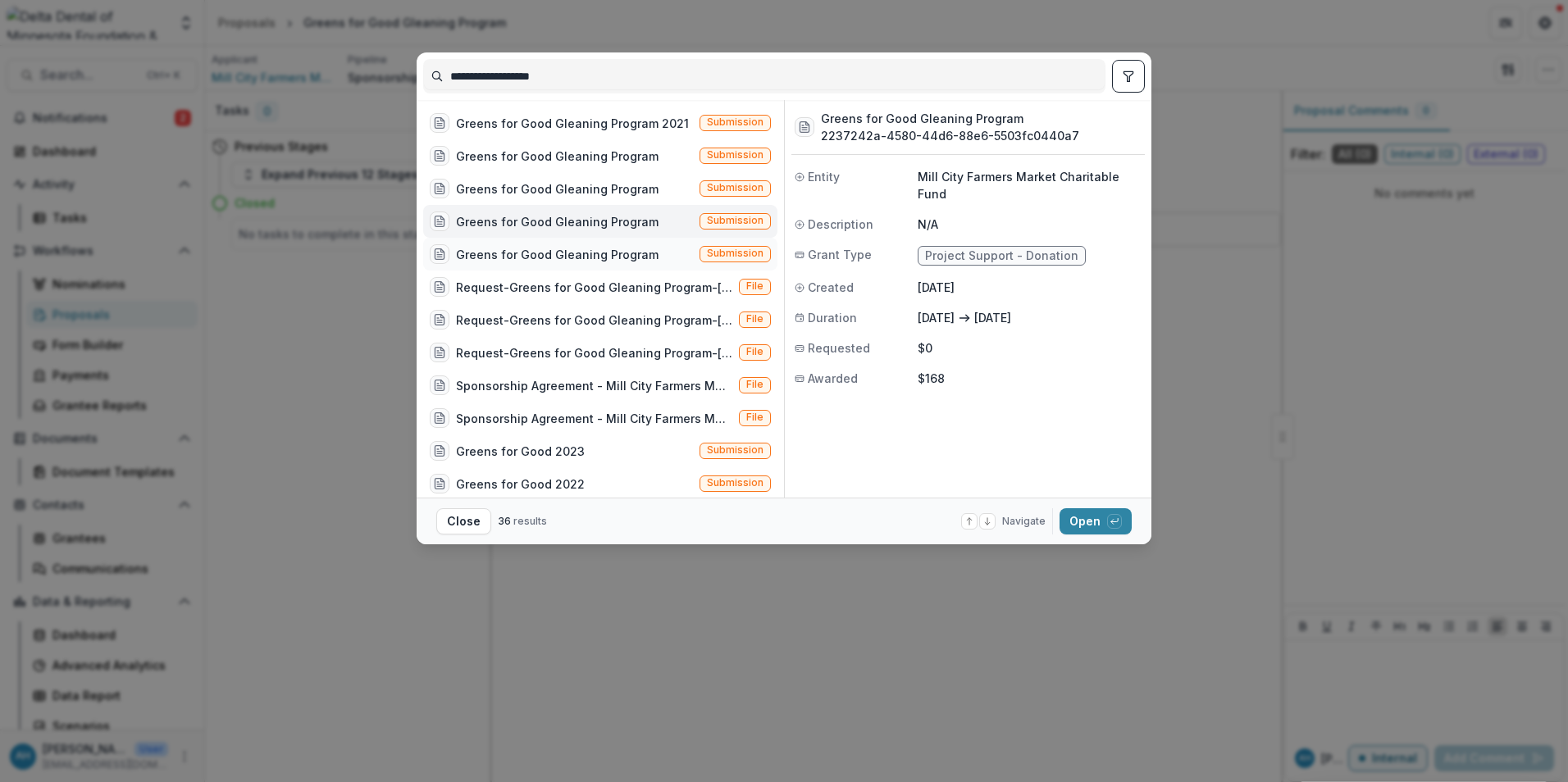
click at [575, 259] on div "Greens for Good Gleaning Program" at bounding box center [557, 254] width 203 height 17
click at [1094, 527] on button "Open with enter key" at bounding box center [1095, 521] width 72 height 26
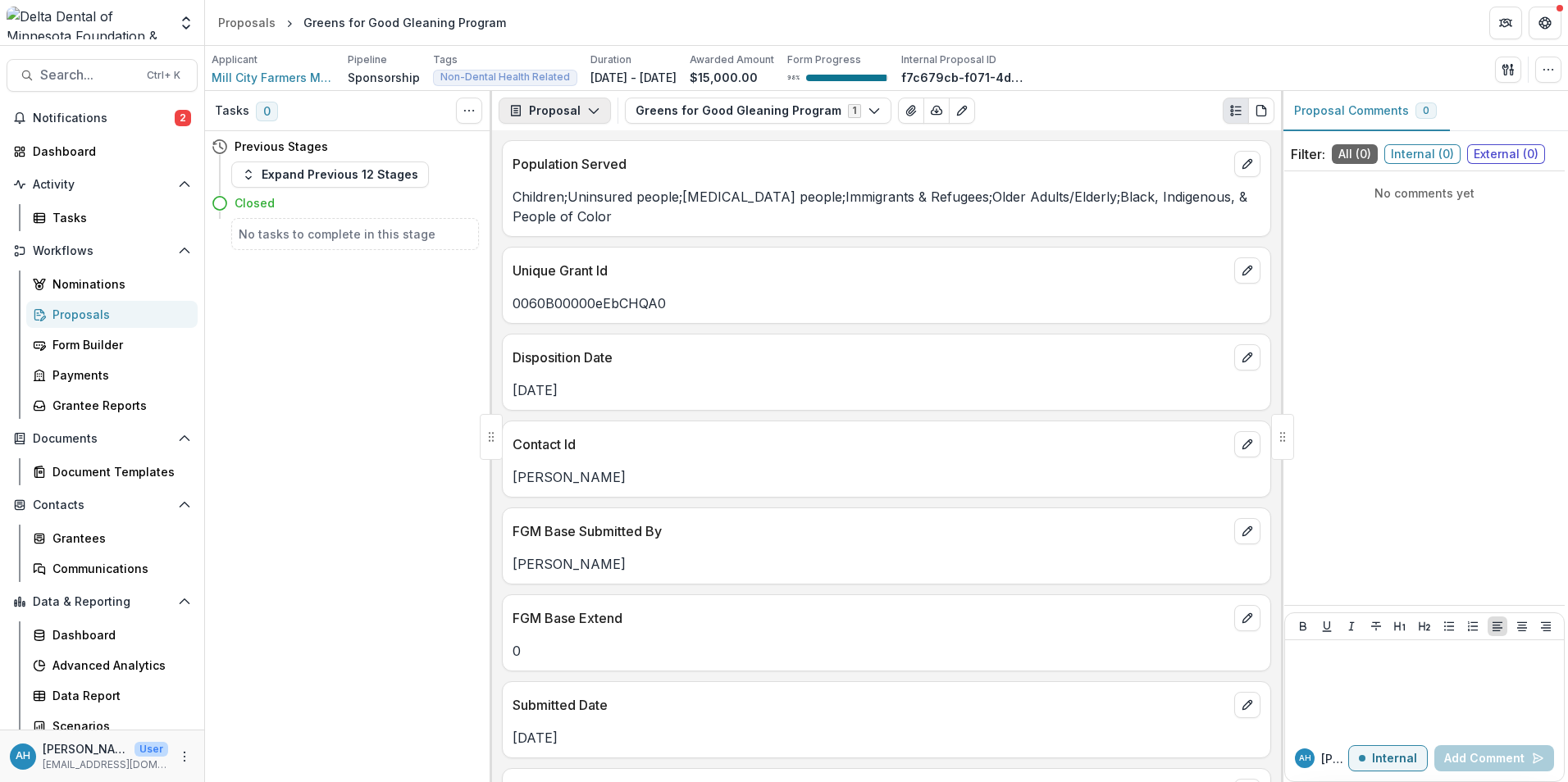
click at [561, 116] on button "Proposal" at bounding box center [555, 111] width 113 height 26
click at [598, 207] on div "Reports" at bounding box center [606, 202] width 150 height 17
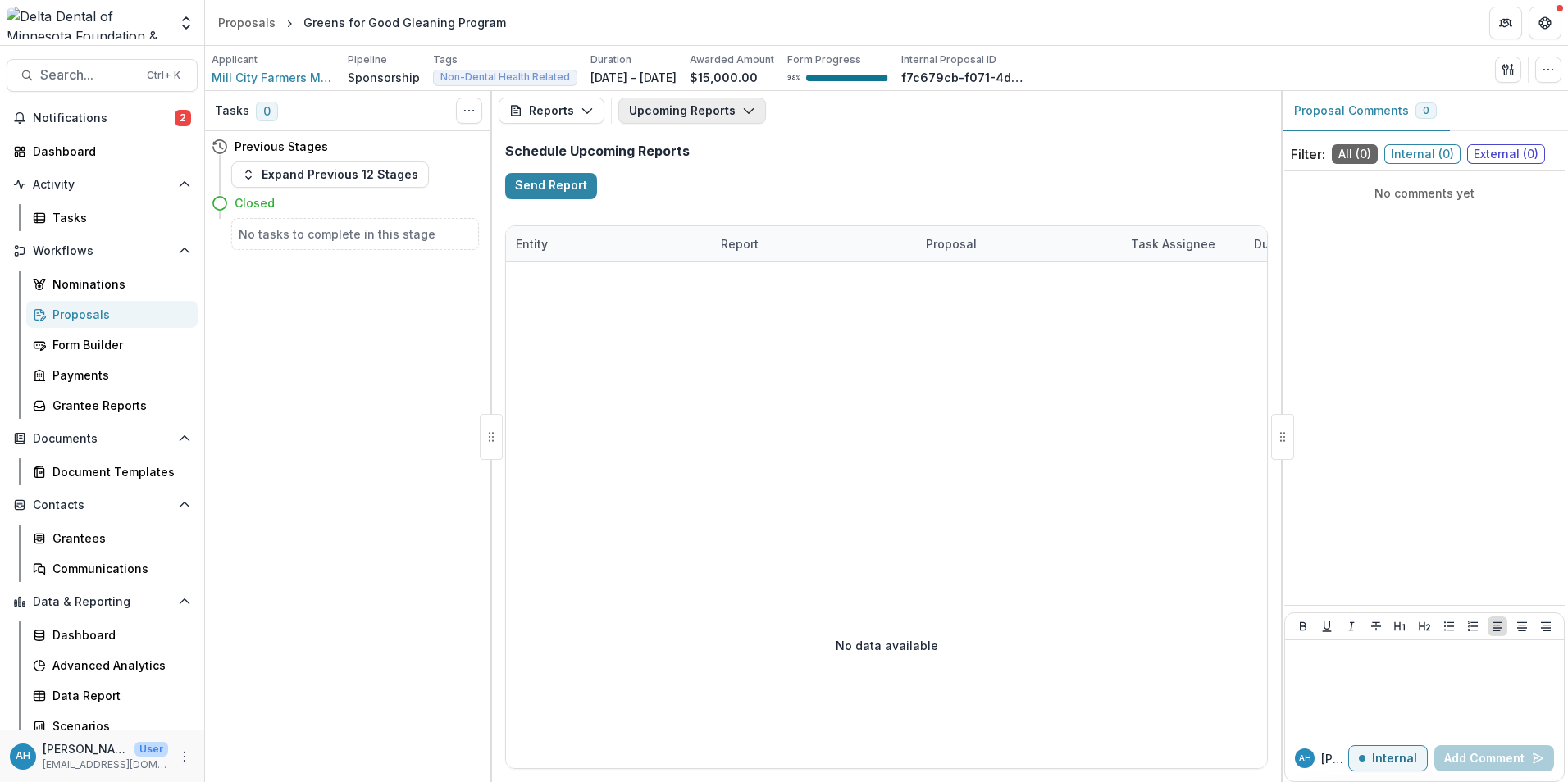
click at [690, 108] on button "Upcoming Reports" at bounding box center [692, 111] width 147 height 26
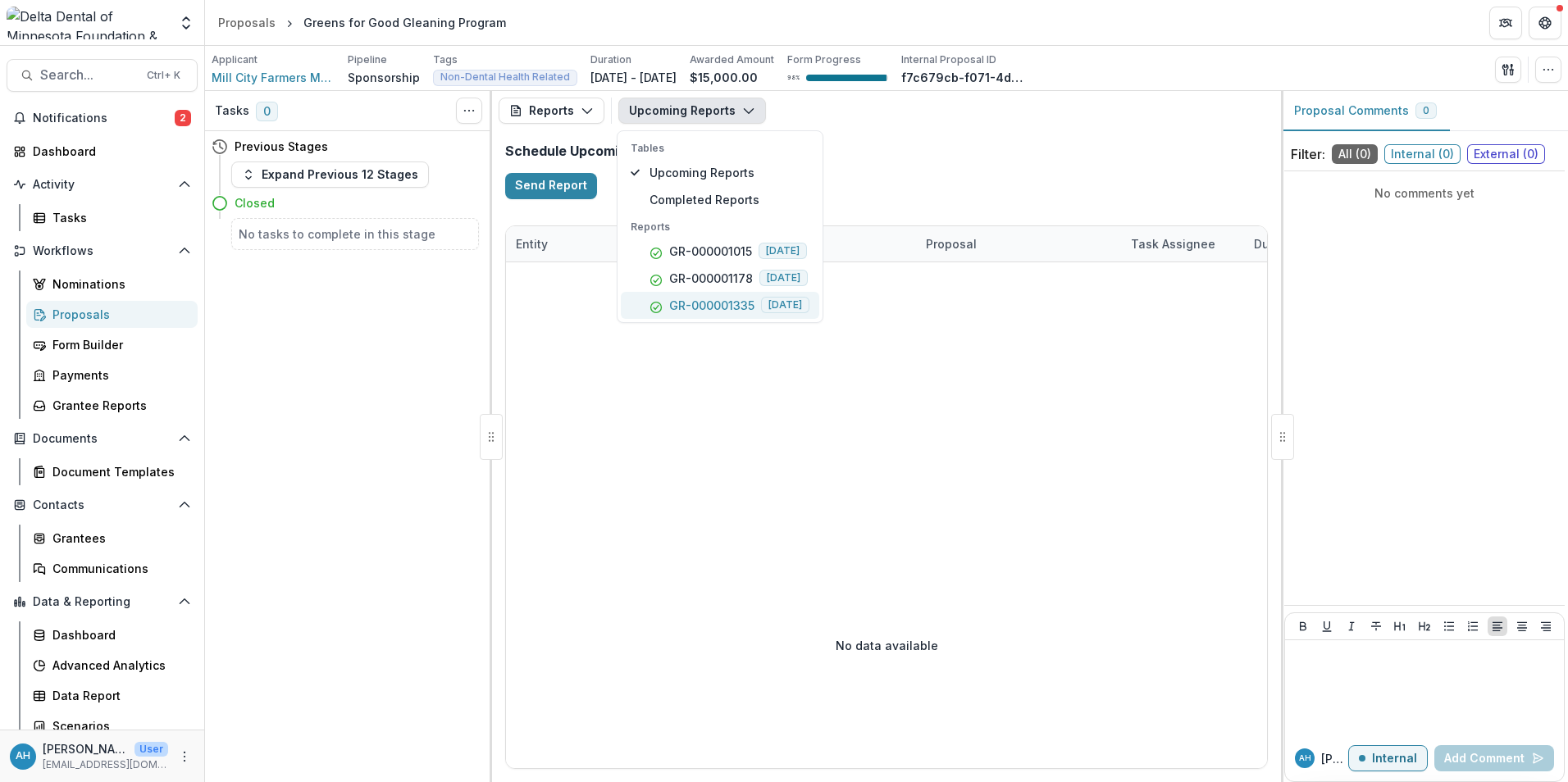
click at [728, 308] on p "GR-000001335" at bounding box center [711, 305] width 85 height 17
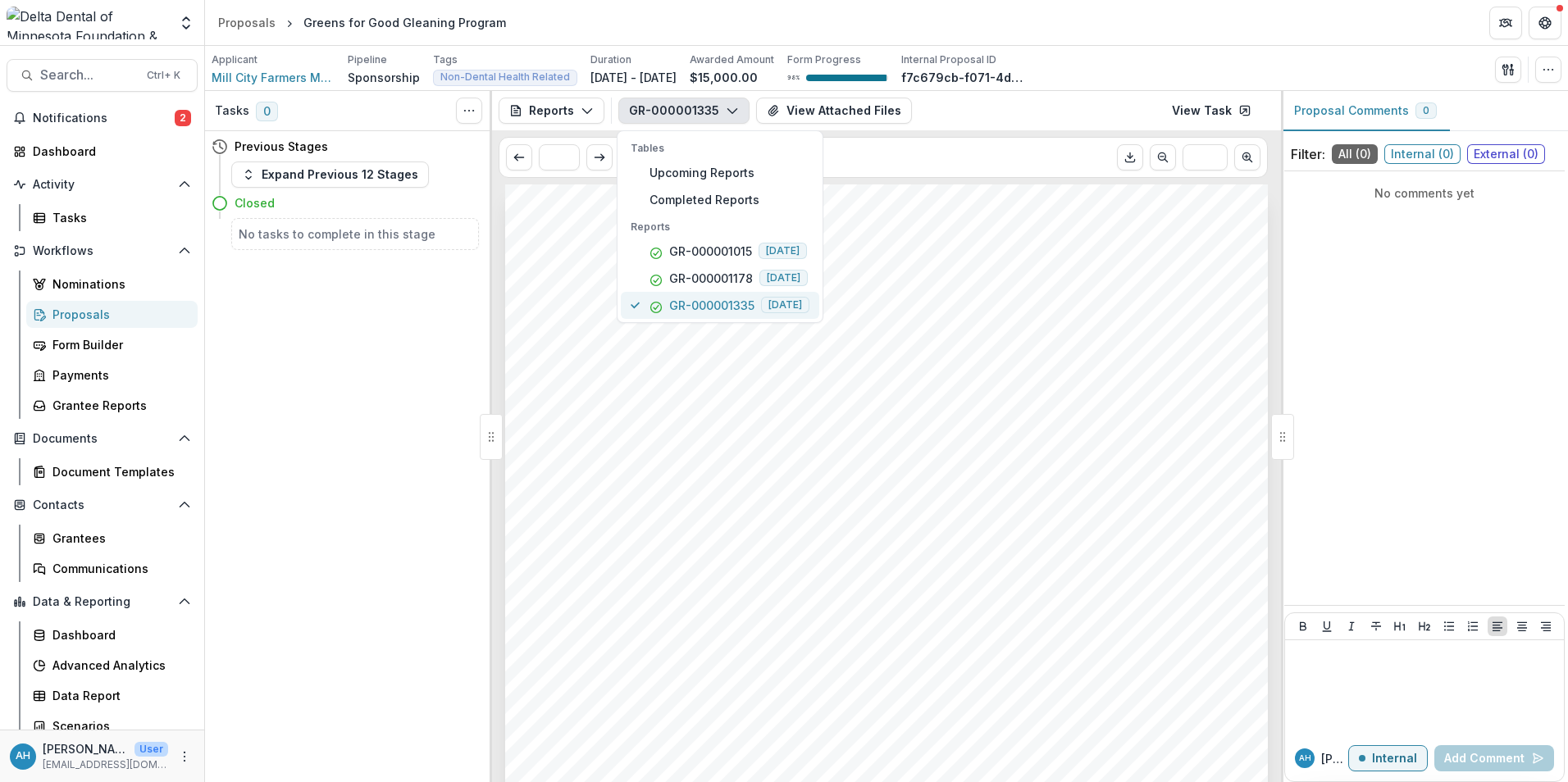
click at [681, 300] on p "GR-000001335" at bounding box center [711, 305] width 85 height 17
click at [1031, 423] on div "Submission Responses FGM Base Report Contact Martha Archer FGM Base Submitted B…" at bounding box center [886, 724] width 762 height 1079
click at [677, 119] on button "GR-000001335" at bounding box center [684, 111] width 131 height 26
click at [1066, 310] on div "Submission Responses FGM Base Report Contact Martha Archer FGM Base Submitted B…" at bounding box center [886, 724] width 762 height 1079
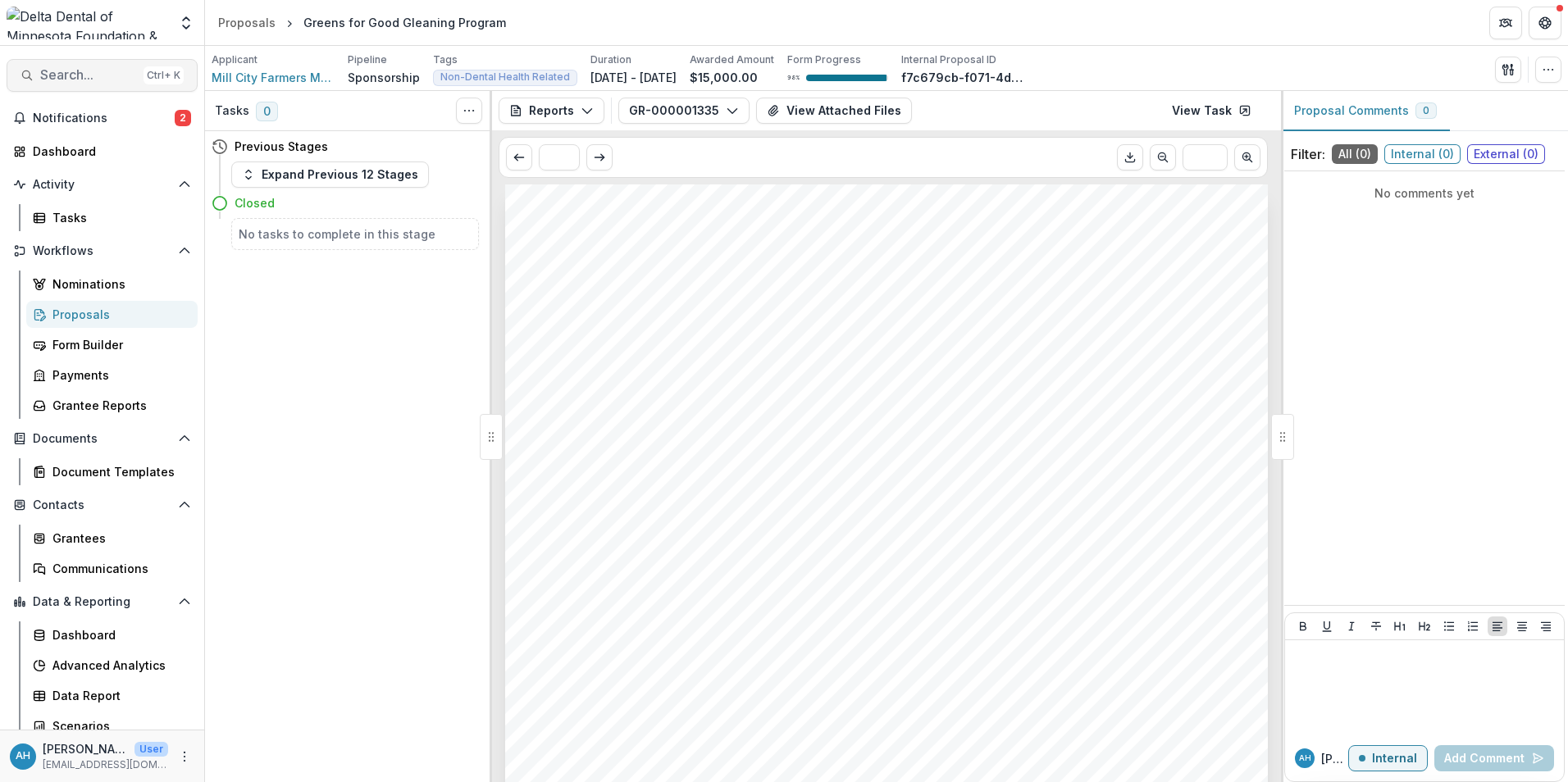
click at [78, 73] on span "Search..." at bounding box center [89, 74] width 97 height 16
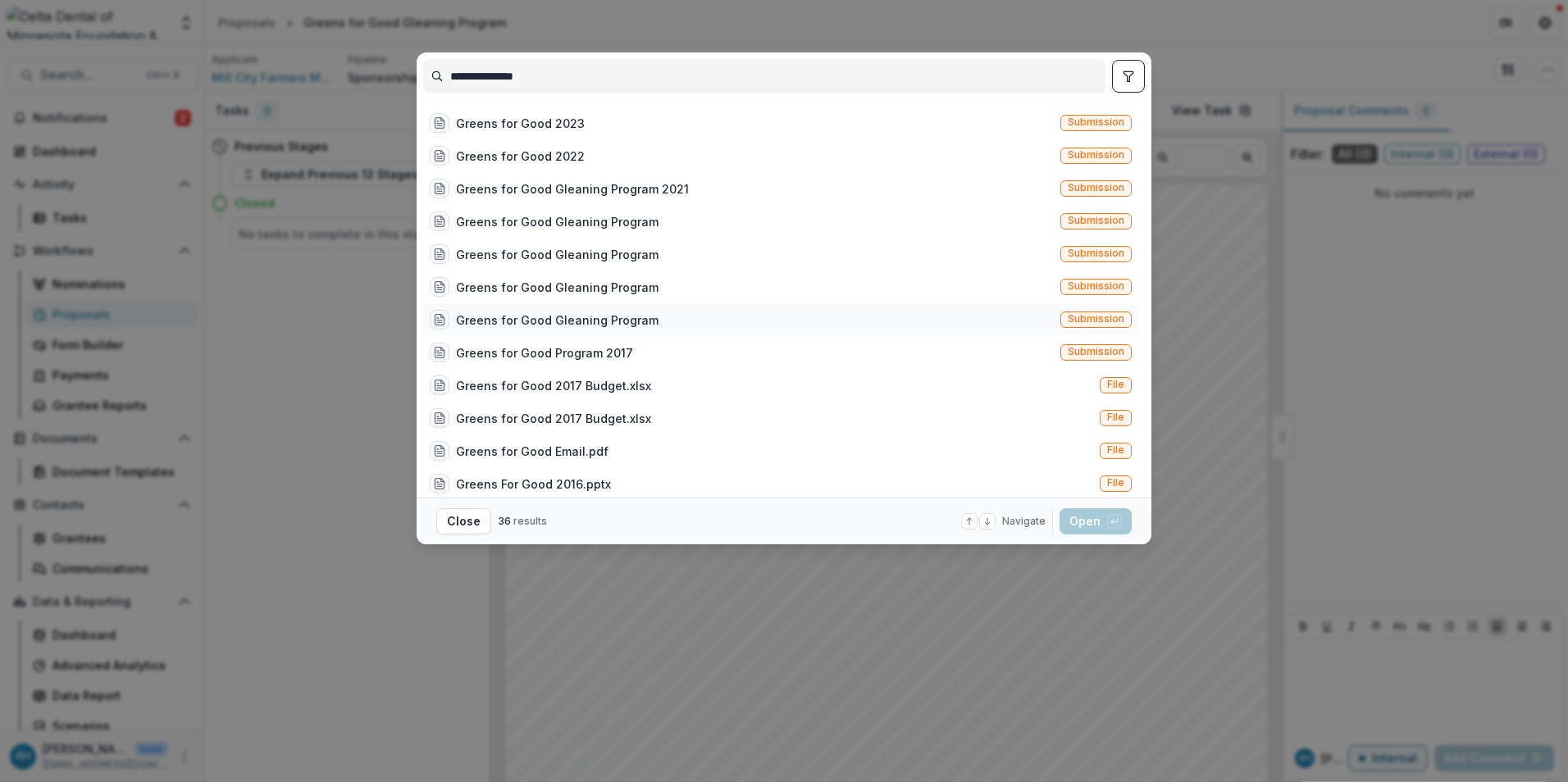
type input "**********"
click at [613, 315] on div "Greens for Good Gleaning Program" at bounding box center [557, 319] width 203 height 17
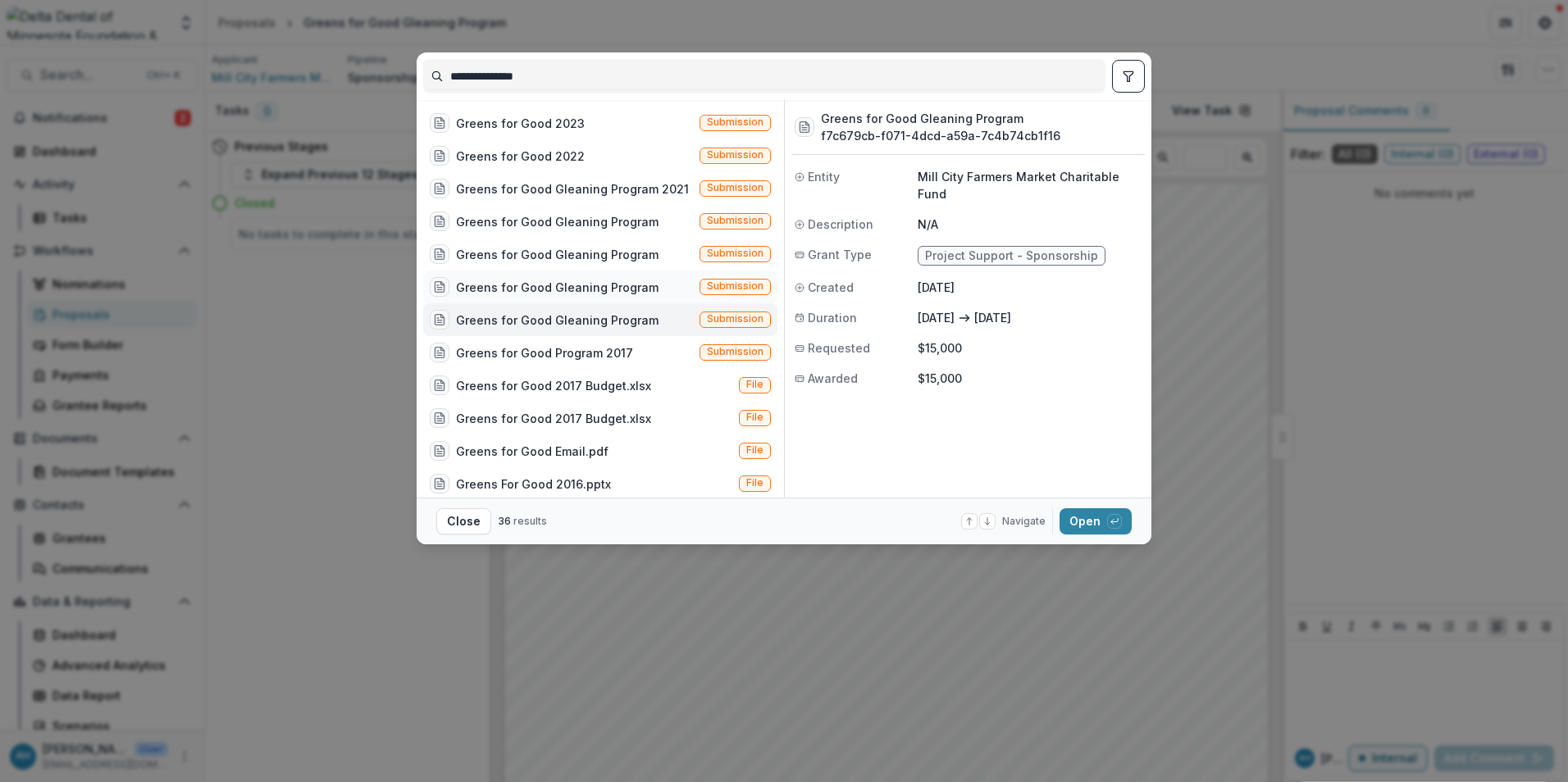
click at [608, 290] on div "Greens for Good Gleaning Program" at bounding box center [557, 287] width 203 height 17
click at [602, 249] on div "Greens for Good Gleaning Program" at bounding box center [557, 254] width 203 height 17
click at [599, 221] on div "Greens for Good Gleaning Program" at bounding box center [557, 222] width 203 height 17
click at [1104, 521] on button "Open with enter key" at bounding box center [1095, 521] width 72 height 26
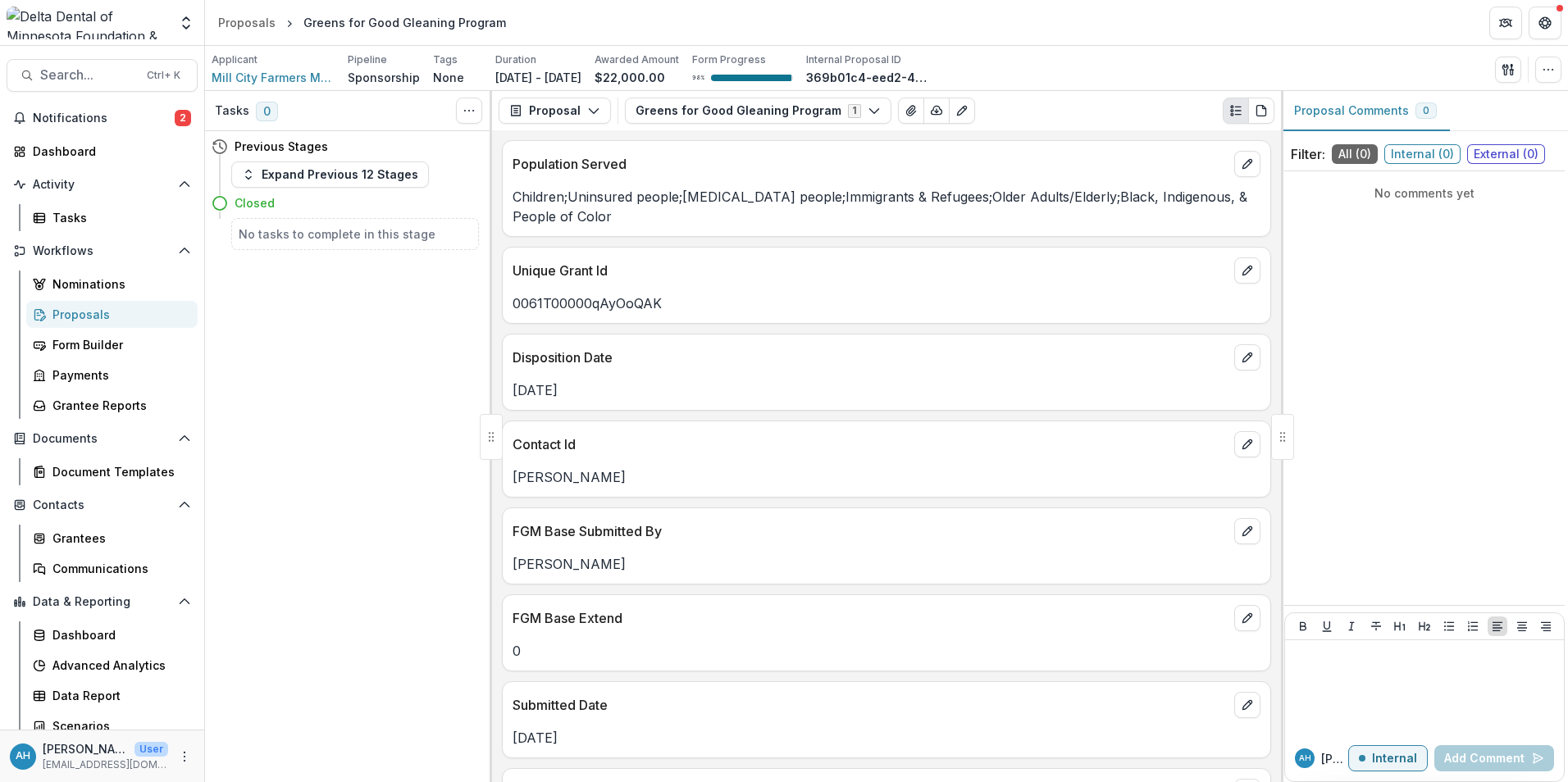
click at [294, 513] on div "Tasks 0 Show Cancelled Tasks Previous Stages Expand Previous 12 Stages Closed N…" at bounding box center [349, 436] width 287 height 691
click at [92, 74] on span "Search..." at bounding box center [89, 74] width 97 height 16
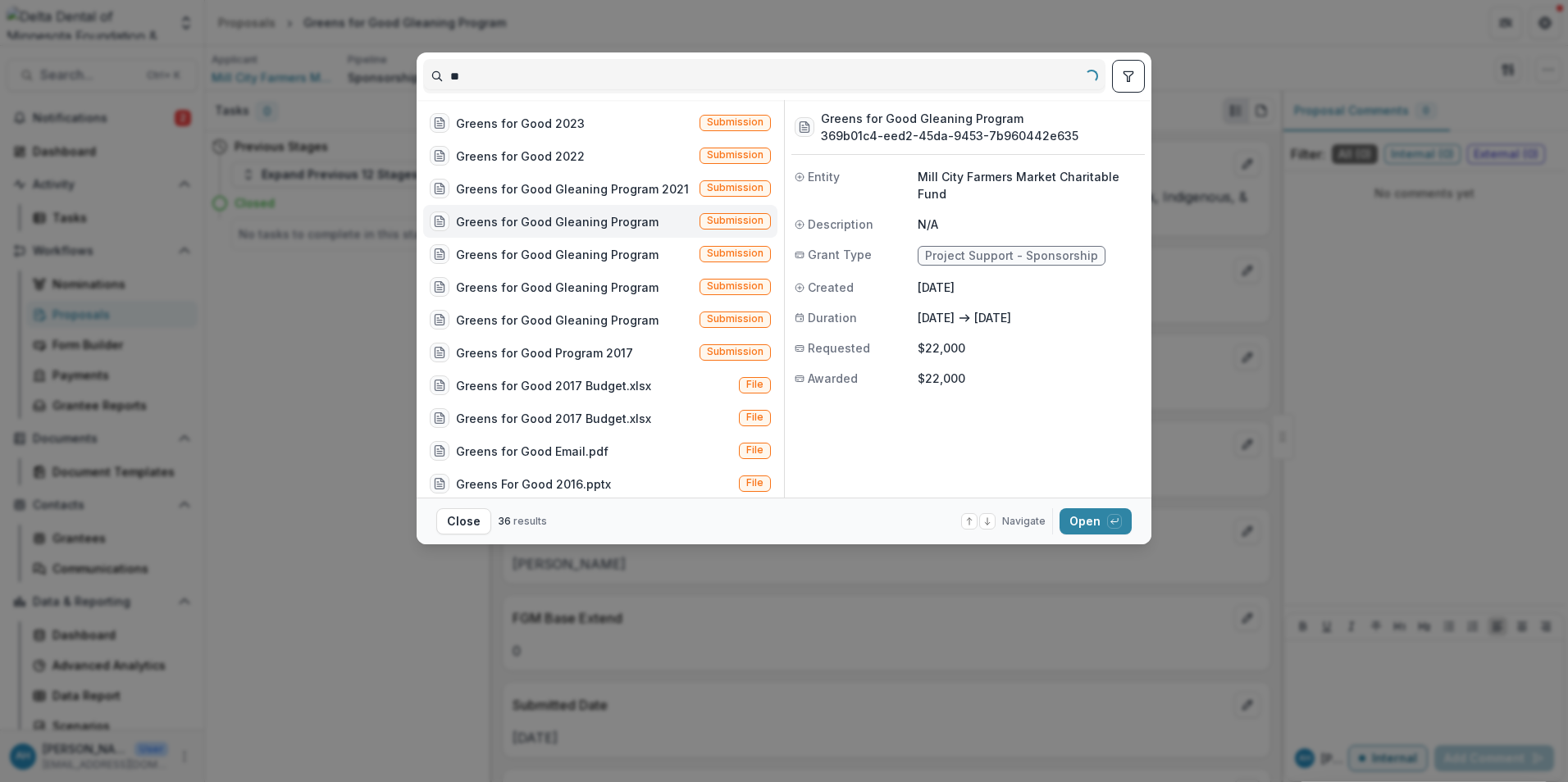
type input "*"
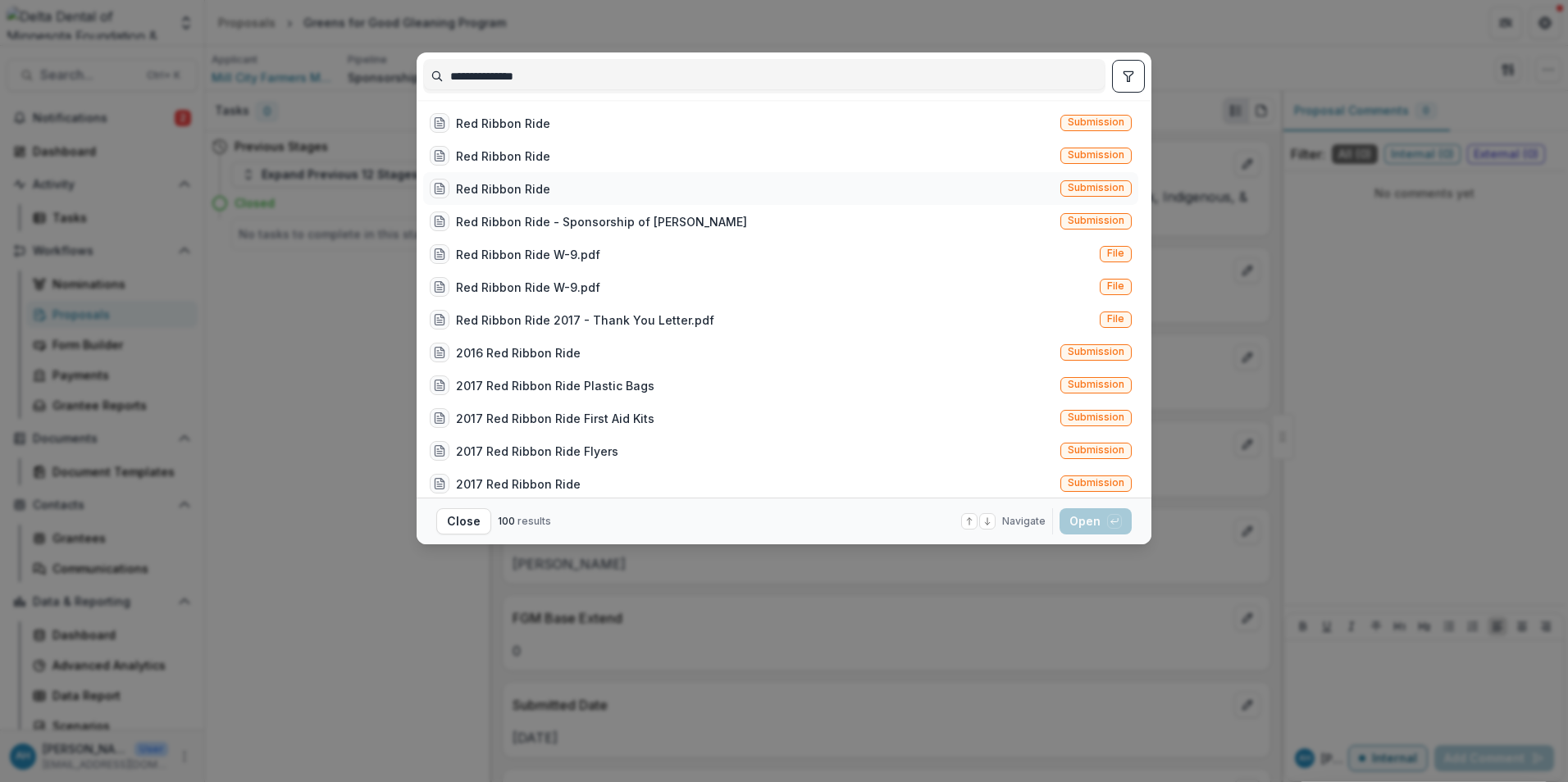
type input "**********"
click at [548, 194] on div "Red Ribbon Ride Submission" at bounding box center [781, 189] width 715 height 33
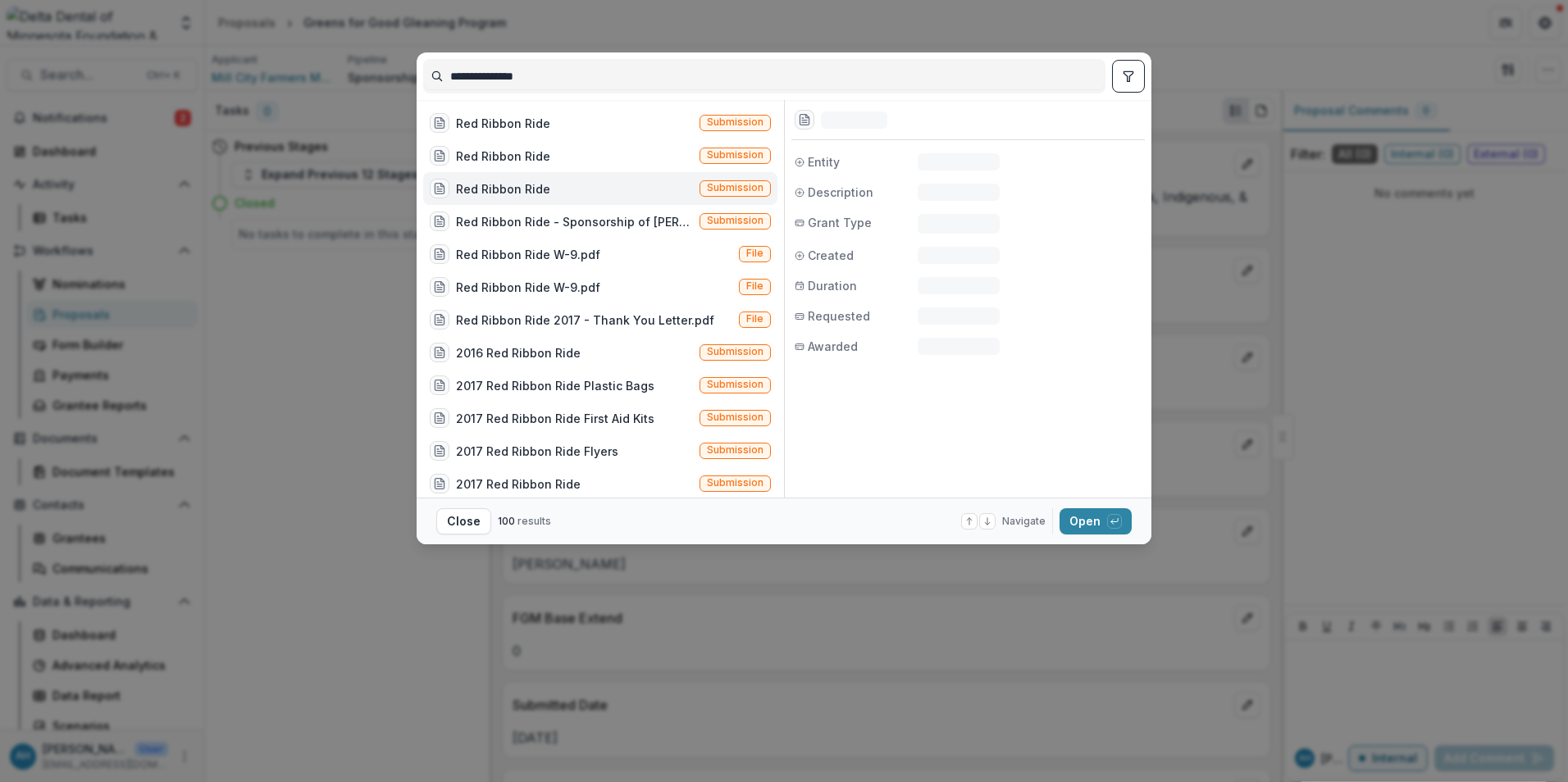
click at [548, 194] on div "Red Ribbon Ride Submission" at bounding box center [600, 189] width 354 height 33
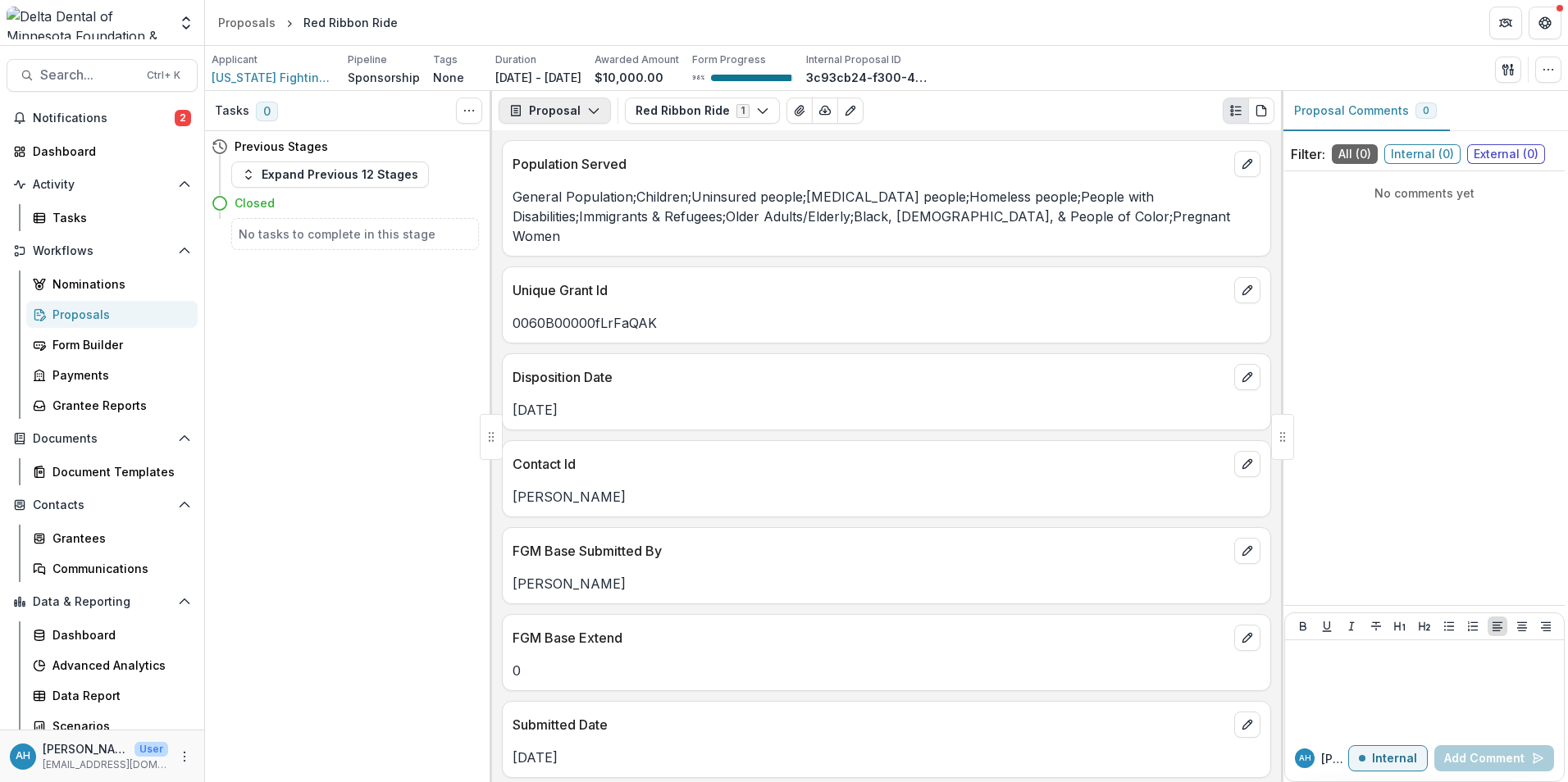
click at [552, 106] on button "Proposal" at bounding box center [555, 111] width 113 height 26
click at [562, 210] on div "Reports" at bounding box center [606, 202] width 150 height 17
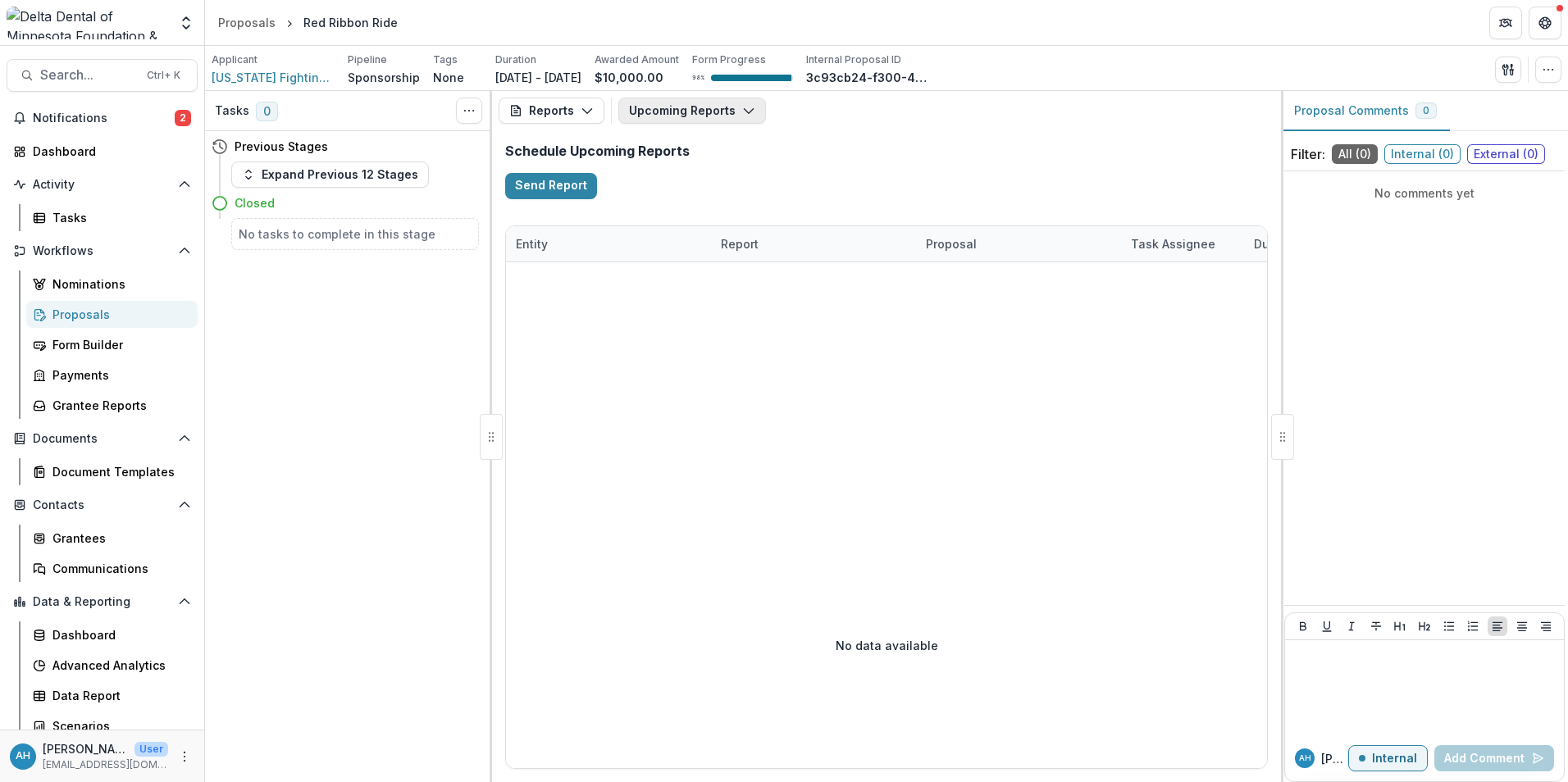
click at [652, 108] on button "Upcoming Reports" at bounding box center [692, 111] width 147 height 26
click at [733, 279] on p "GR-000001213" at bounding box center [710, 278] width 84 height 17
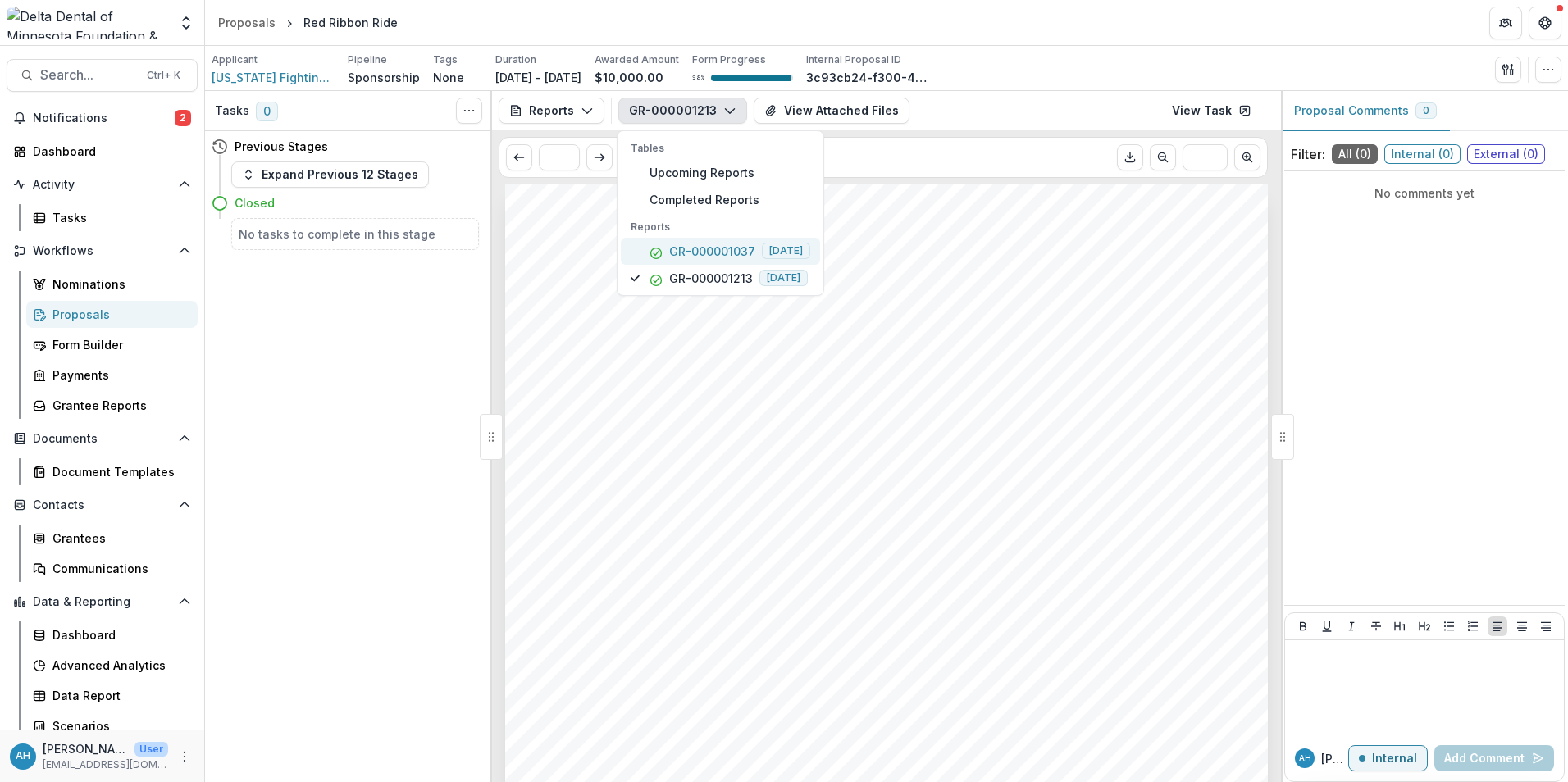
click at [719, 248] on p "GR-000001037" at bounding box center [712, 251] width 86 height 17
click at [1003, 25] on header "Proposals Red Ribbon Ride" at bounding box center [887, 22] width 1363 height 45
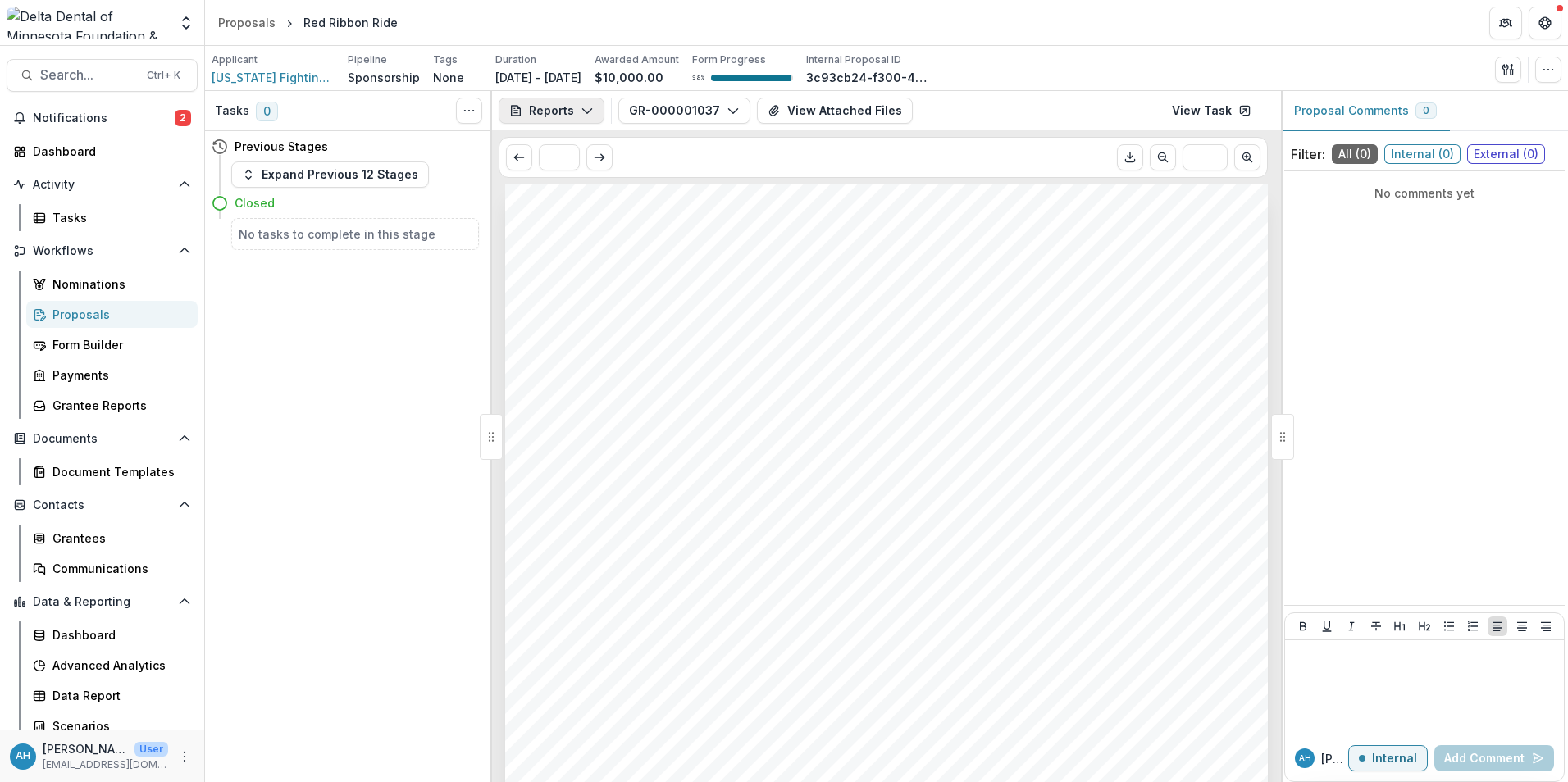
click at [560, 105] on button "Reports" at bounding box center [551, 111] width 106 height 26
click at [588, 150] on div "Proposal" at bounding box center [606, 147] width 150 height 17
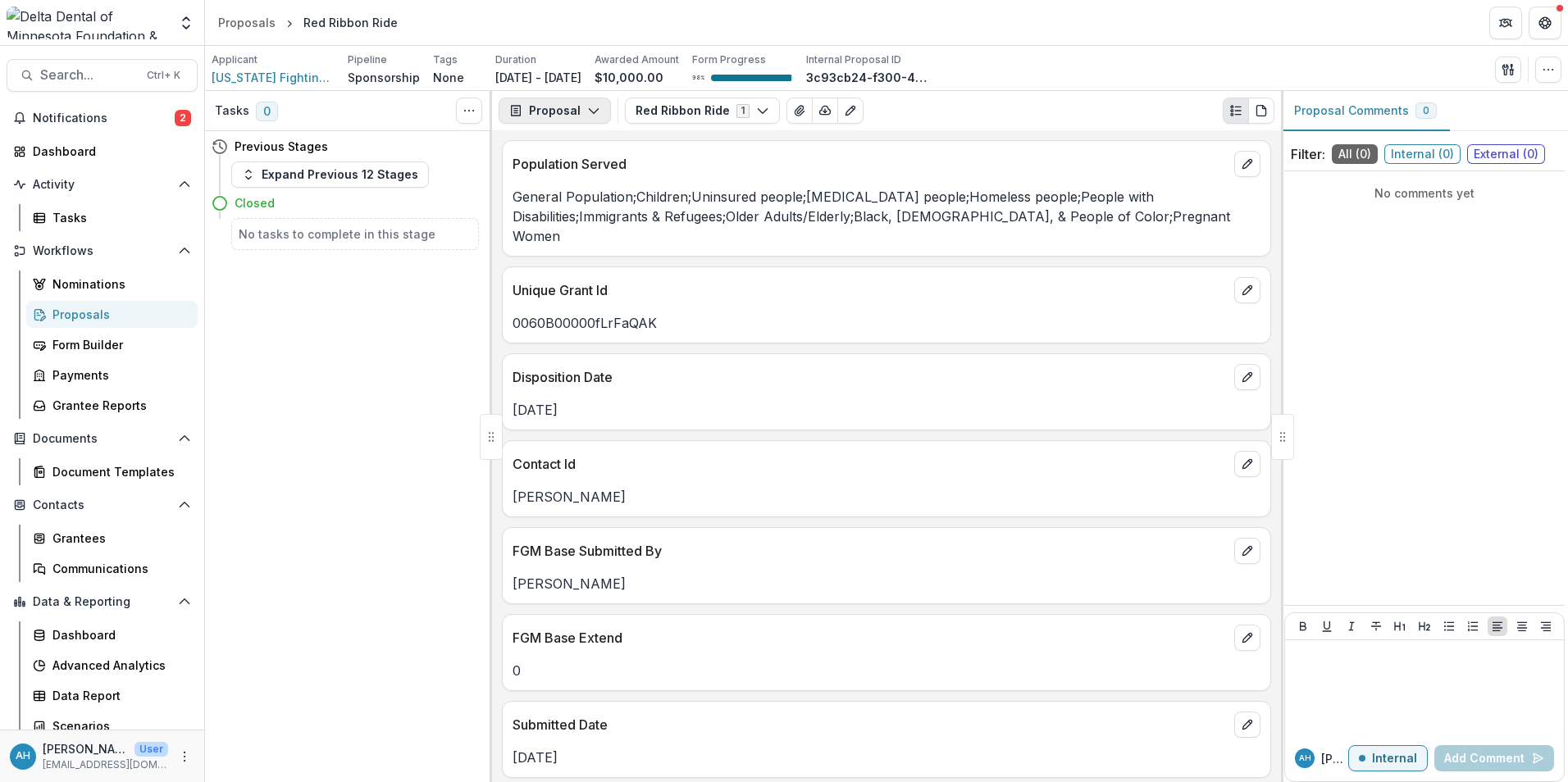
click at [546, 108] on button "Proposal" at bounding box center [555, 111] width 113 height 26
click at [570, 206] on div "Reports" at bounding box center [606, 202] width 150 height 17
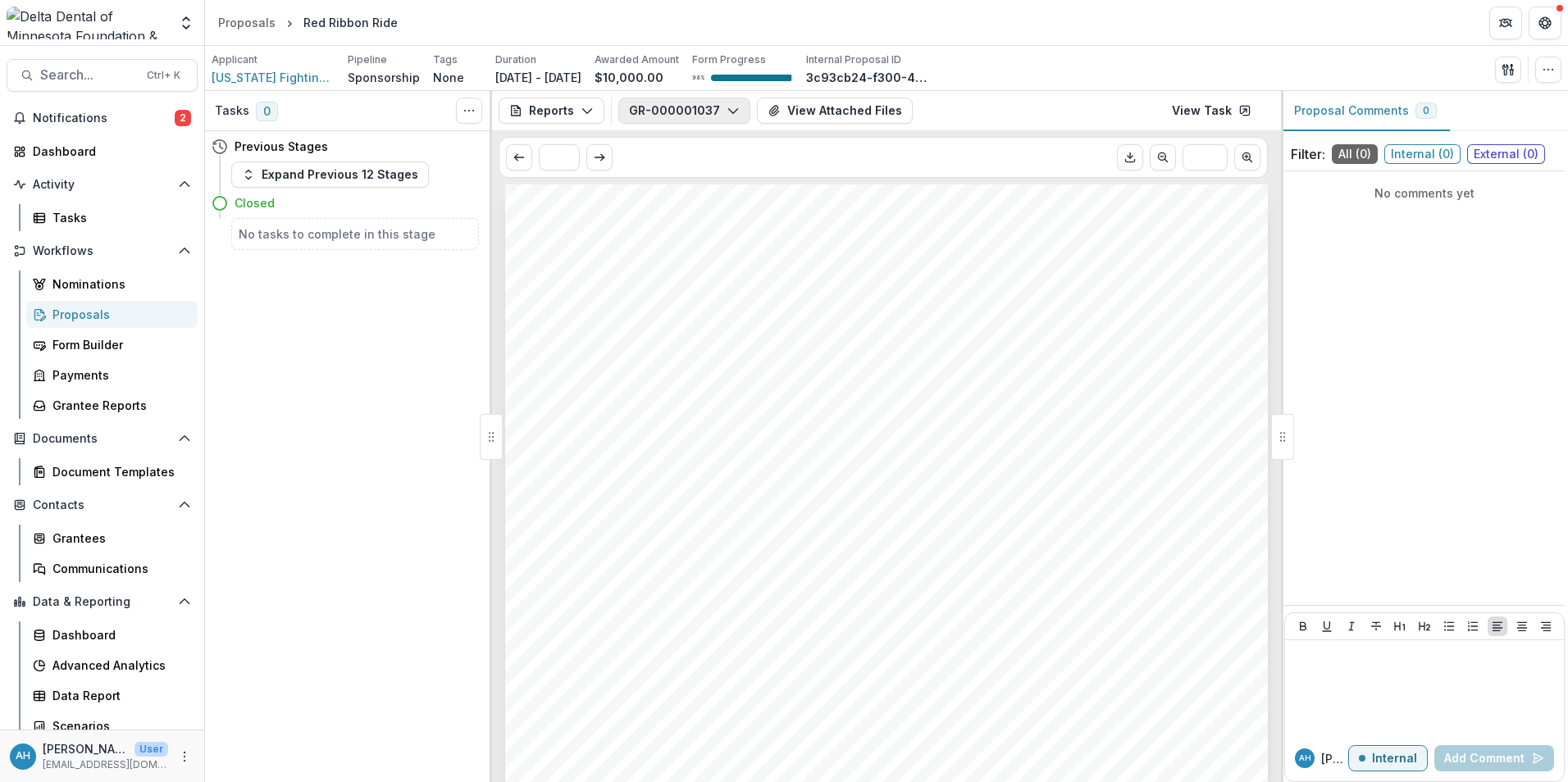
click at [669, 109] on button "GR-000001037" at bounding box center [684, 111] width 132 height 26
click at [725, 247] on p "GR-000001037" at bounding box center [712, 251] width 86 height 17
click at [1097, 466] on div "Submission Responses FGM Base Report Contact [PERSON_NAME] FGM Base Submitted B…" at bounding box center [886, 724] width 762 height 1079
click at [696, 114] on button "GR-000001037" at bounding box center [684, 111] width 132 height 26
click at [724, 280] on p "GR-000001213" at bounding box center [710, 278] width 84 height 17
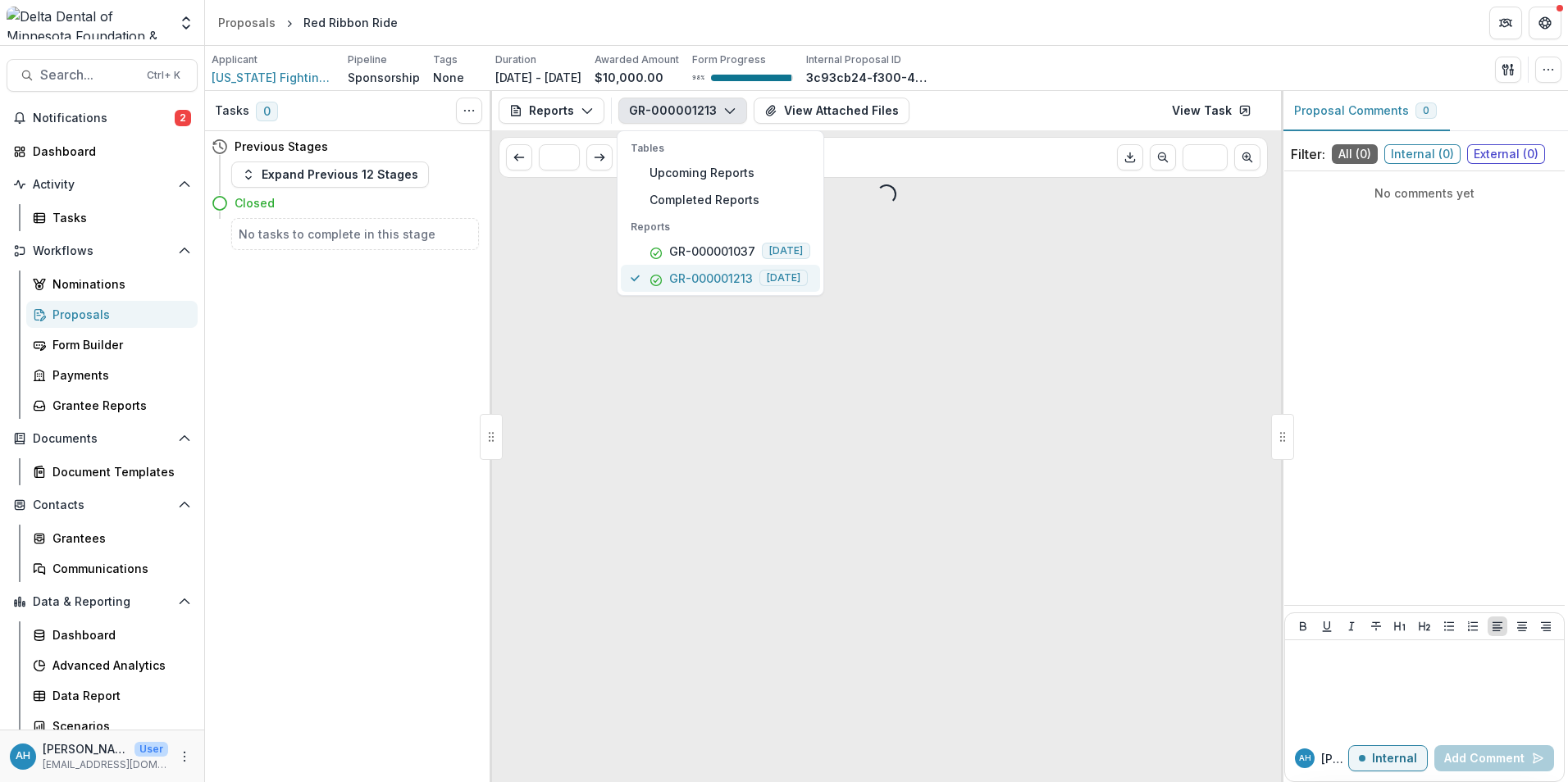
click at [724, 280] on p "GR-000001213" at bounding box center [710, 278] width 84 height 17
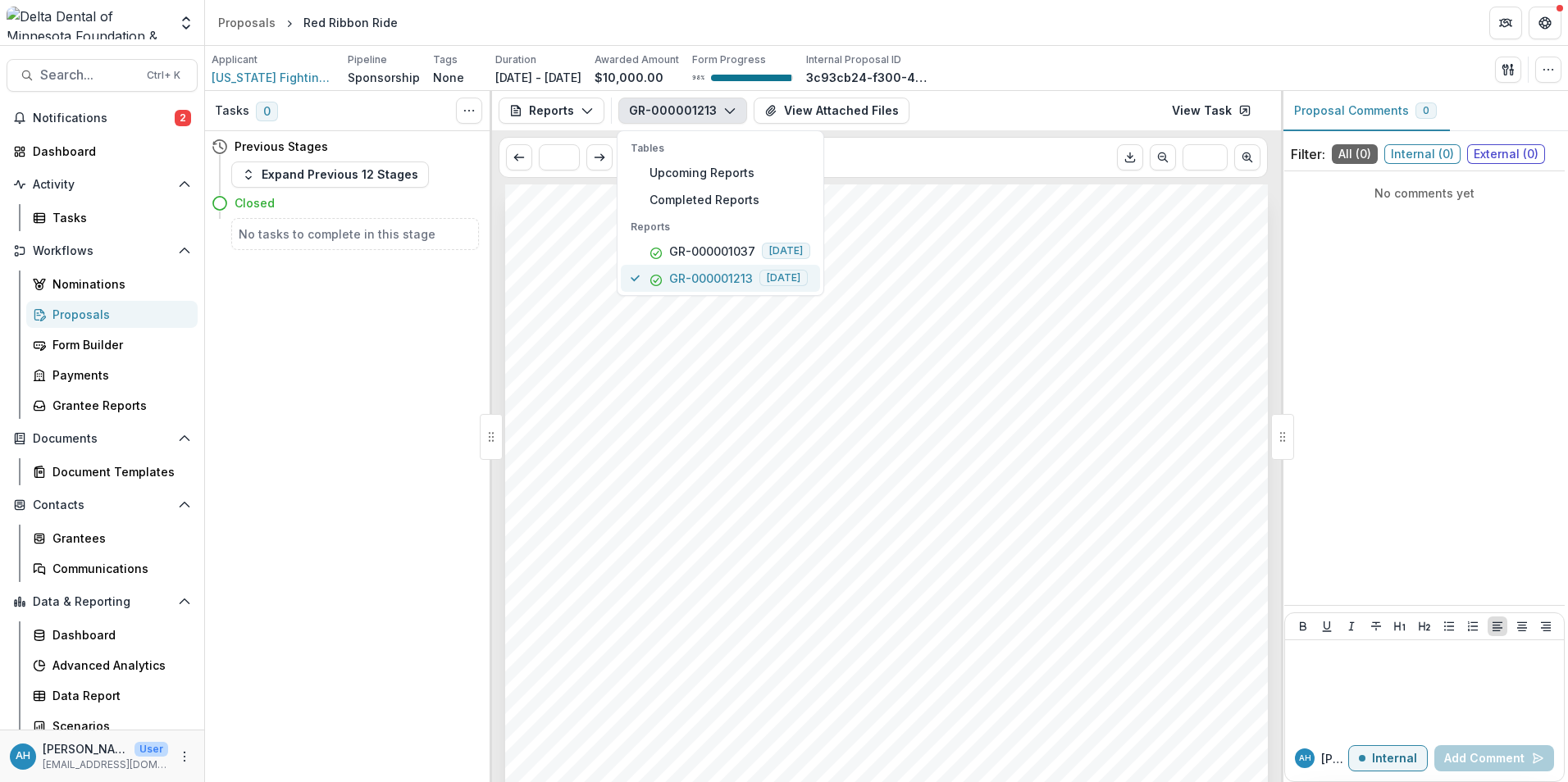
click at [715, 283] on p "GR-000001213" at bounding box center [710, 278] width 84 height 17
click at [733, 283] on p "GR-000001213" at bounding box center [710, 278] width 84 height 17
click at [1119, 297] on div "Submission Responses FGM Base Report Contact [PERSON_NAME] FGM Base Submitted B…" at bounding box center [886, 724] width 762 height 1079
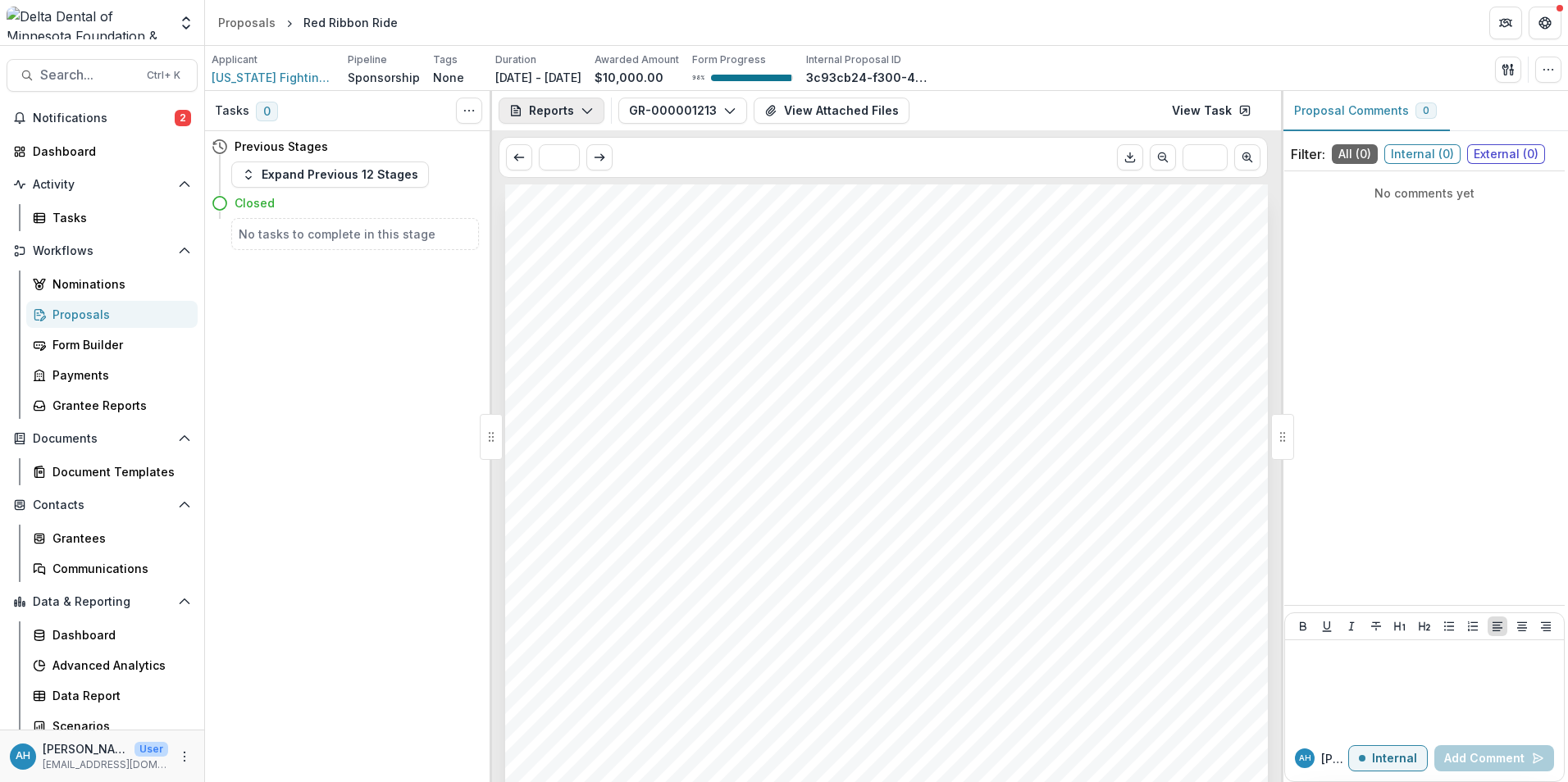
click at [543, 110] on button "Reports" at bounding box center [551, 111] width 106 height 26
click at [82, 77] on span "Search..." at bounding box center [89, 74] width 97 height 16
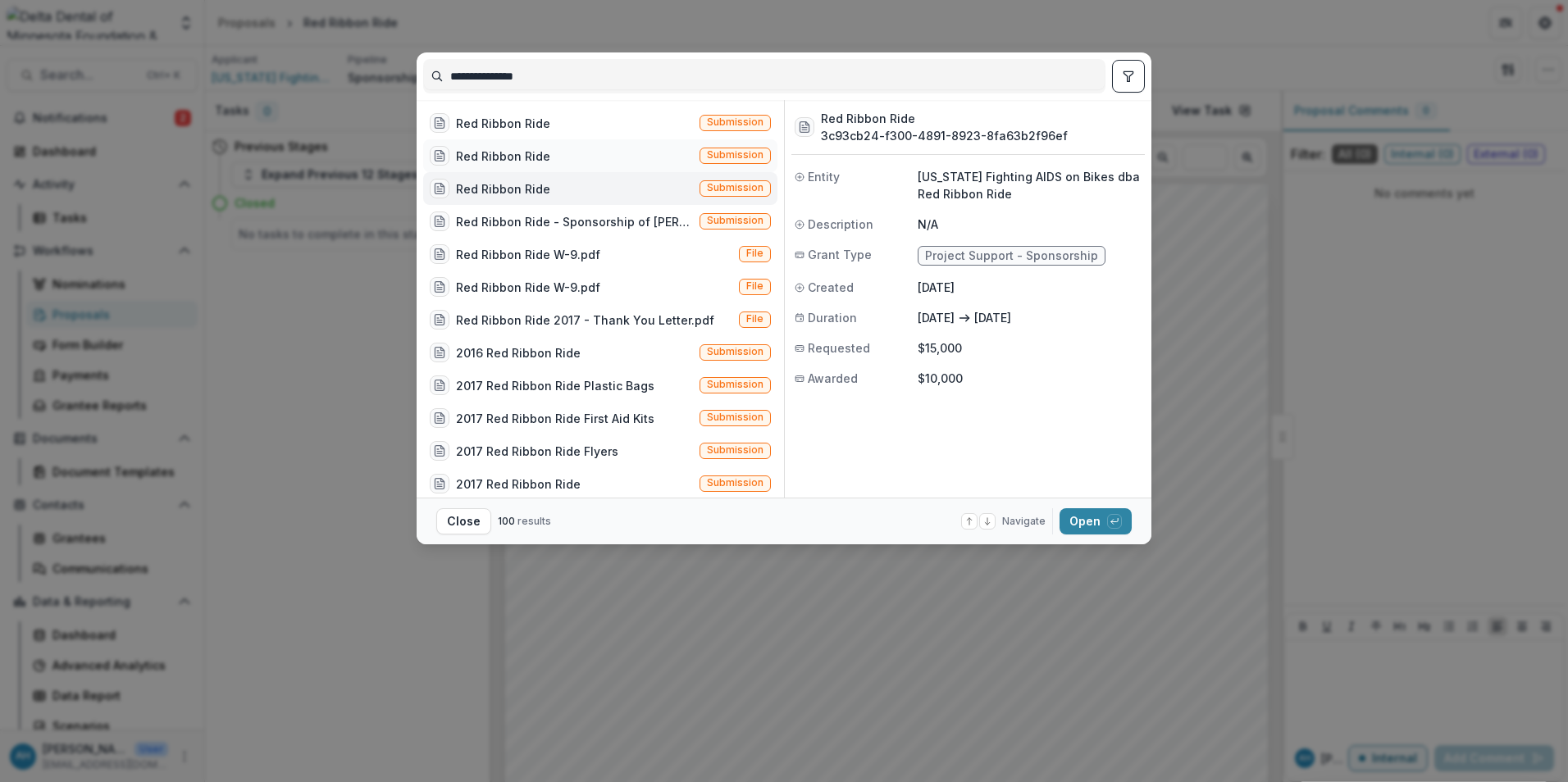
click at [557, 157] on div "Red Ribbon Ride Submission" at bounding box center [600, 156] width 354 height 33
click at [1100, 525] on button "Open with enter key" at bounding box center [1095, 521] width 72 height 26
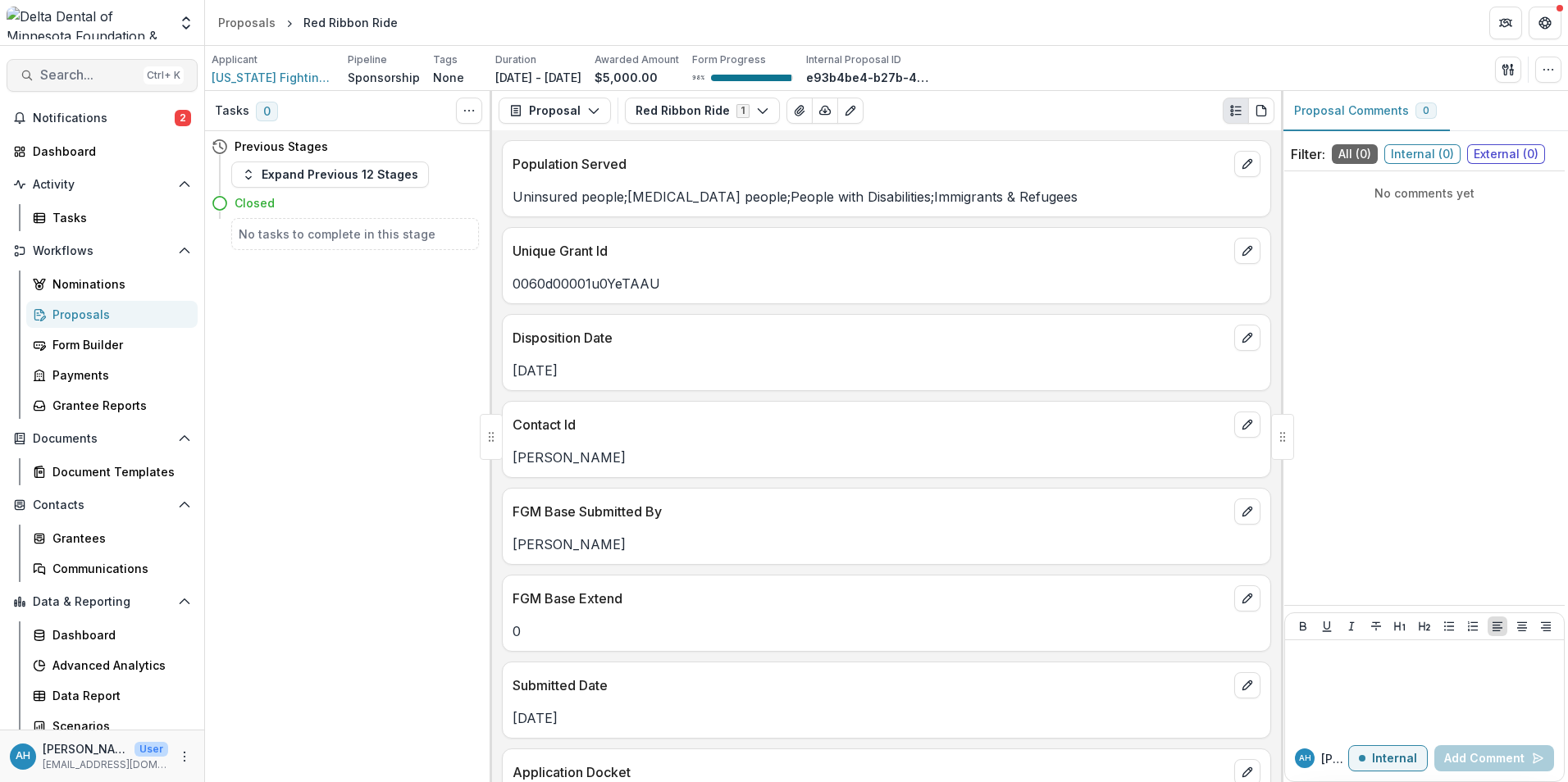
click at [90, 65] on button "Search... Ctrl + K" at bounding box center [102, 75] width 191 height 33
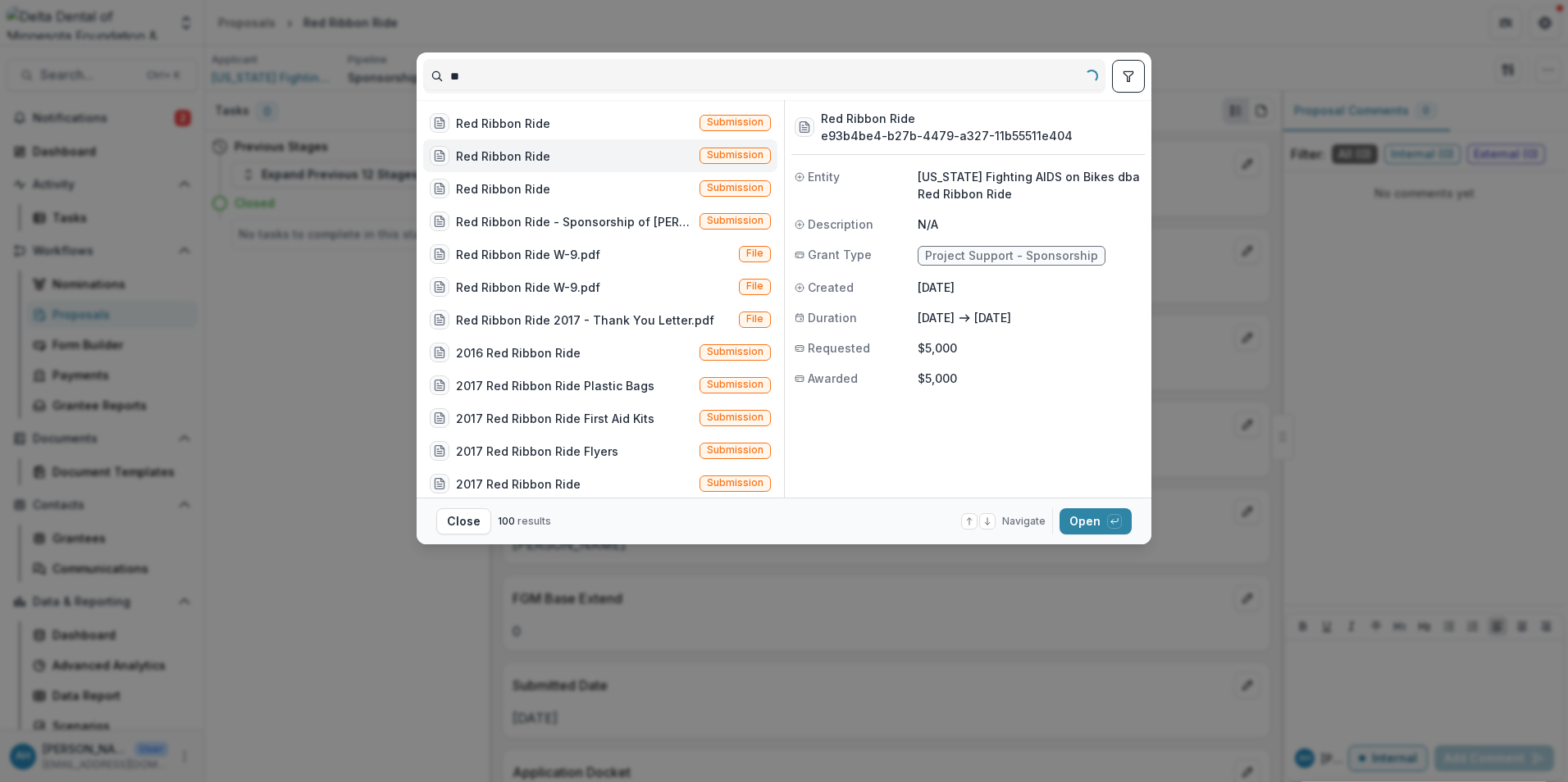
type input "*"
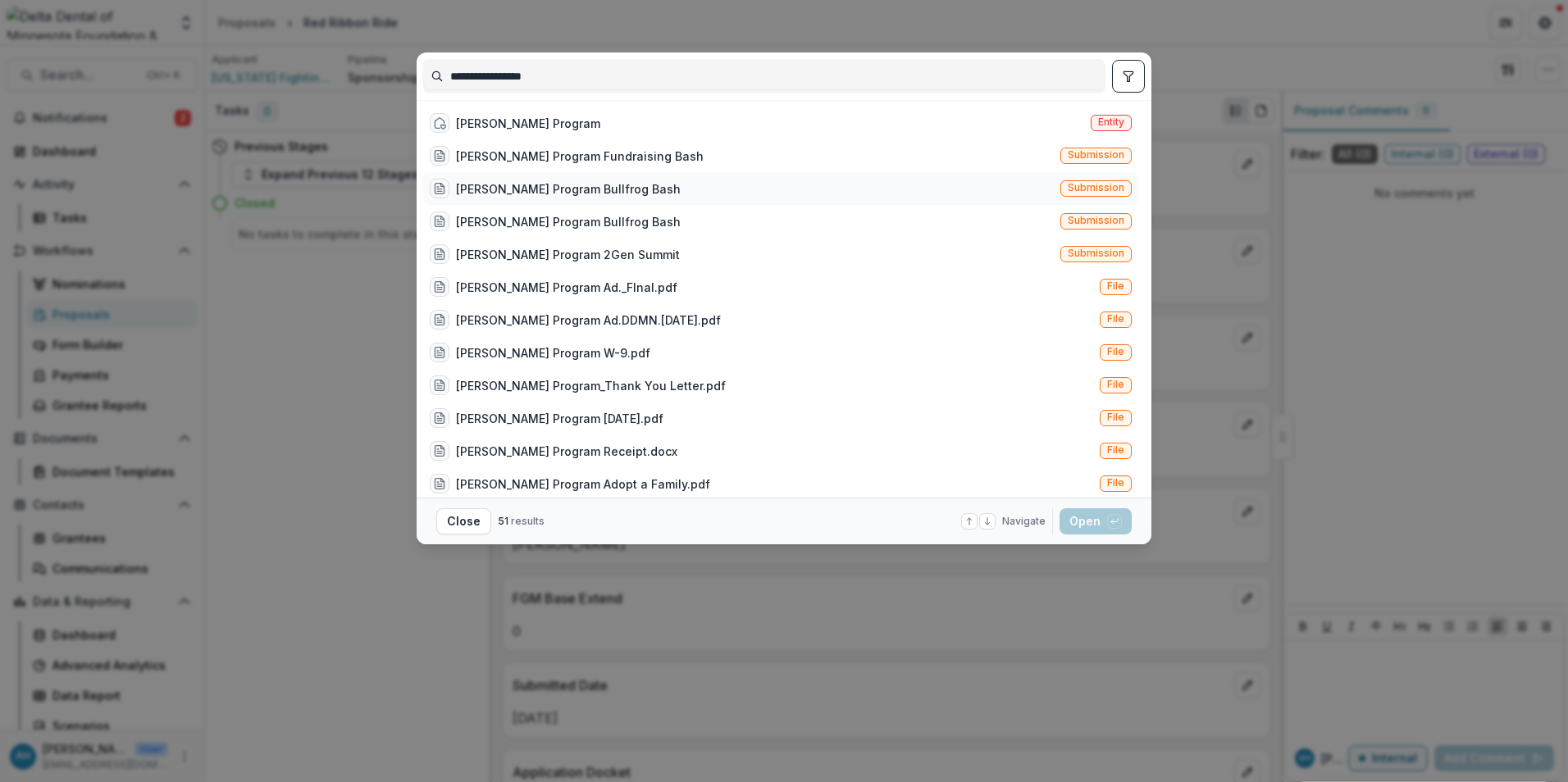
type input "**********"
click at [605, 188] on div "[PERSON_NAME] Program Bullfrog Bash" at bounding box center [568, 189] width 224 height 17
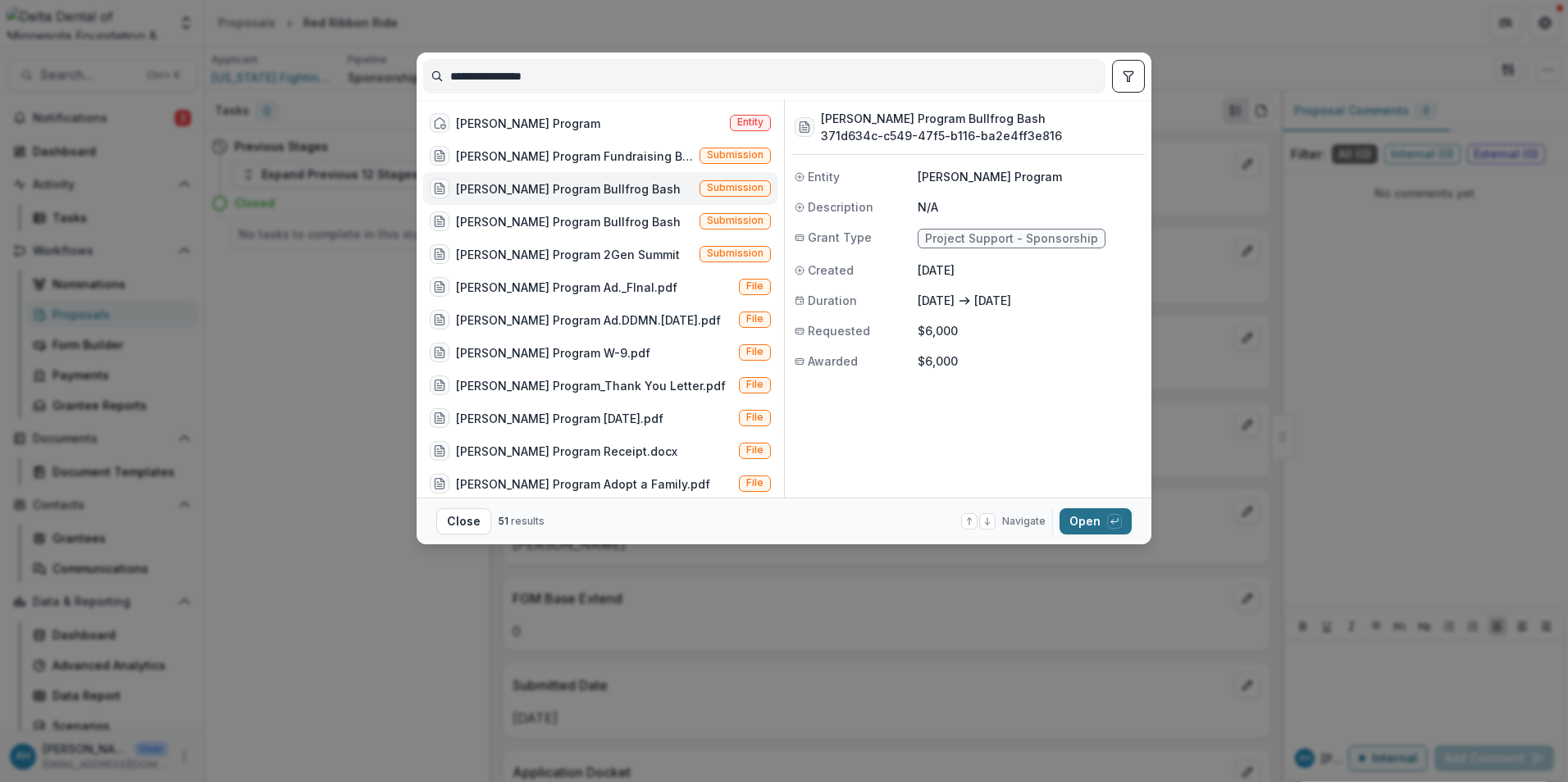
click at [1094, 524] on button "Open with enter key" at bounding box center [1095, 521] width 72 height 26
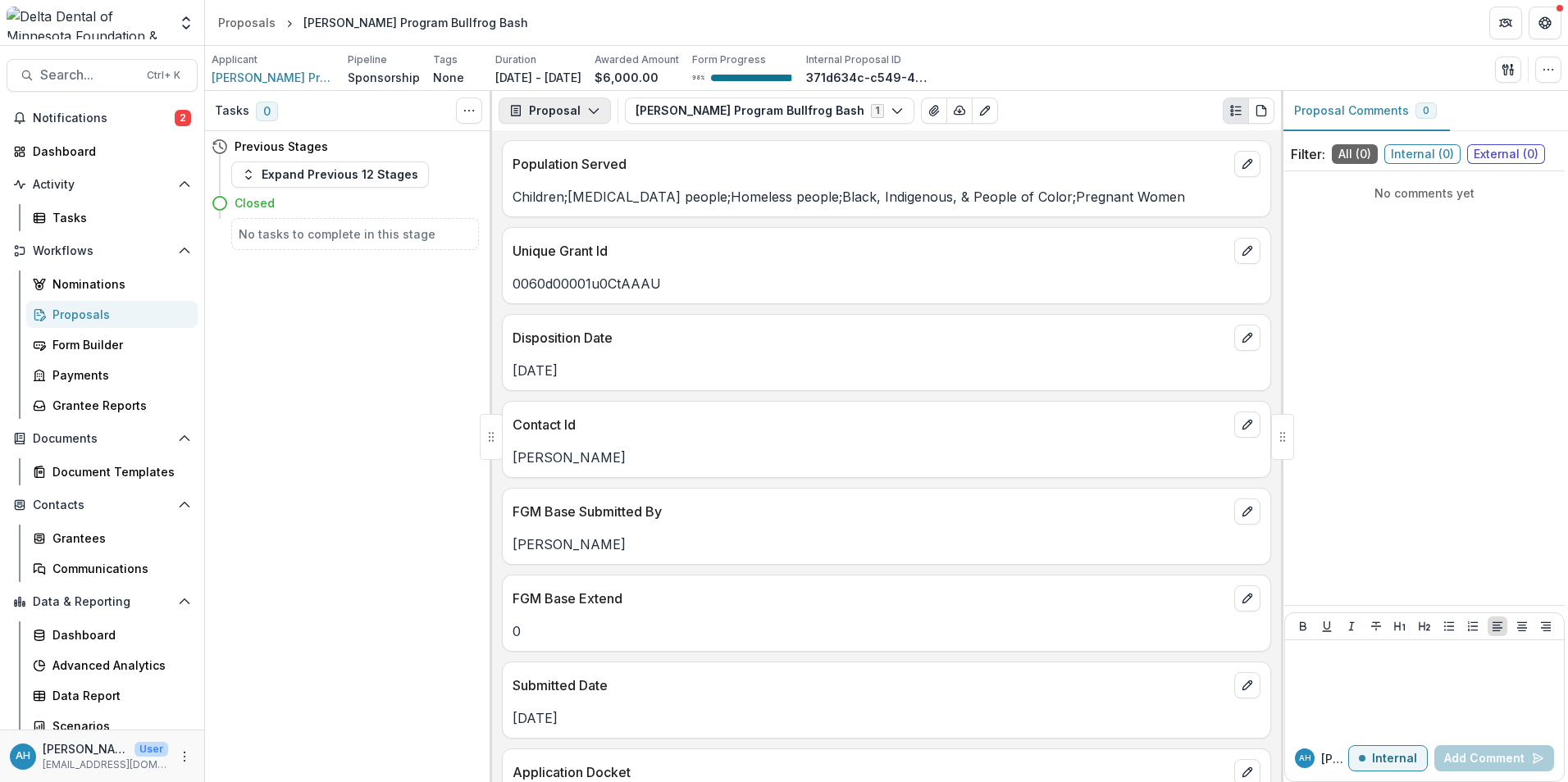
click at [559, 103] on button "Proposal" at bounding box center [555, 111] width 113 height 26
click at [580, 200] on div "Reports" at bounding box center [606, 202] width 150 height 17
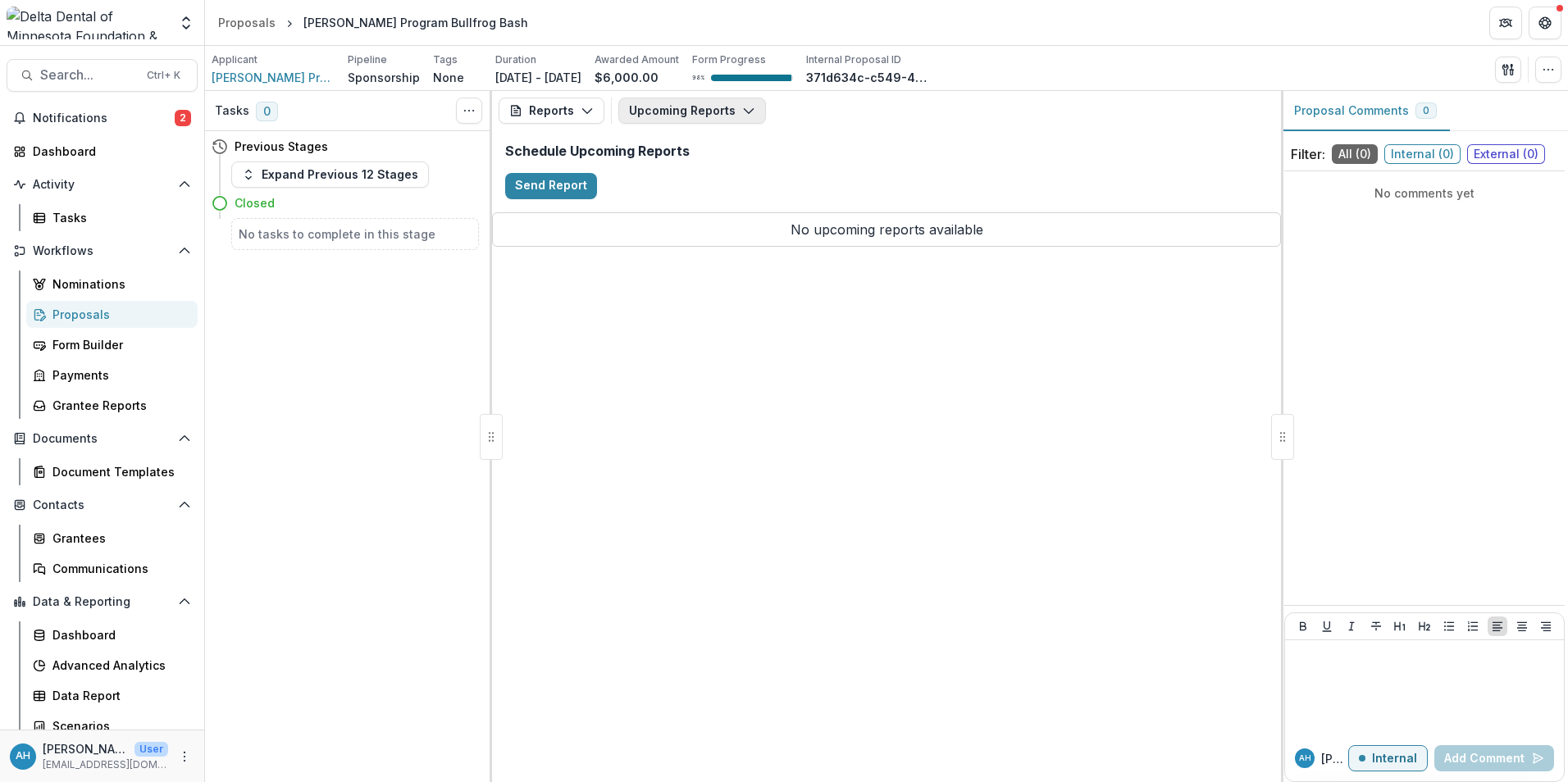
click at [687, 113] on button "Upcoming Reports" at bounding box center [692, 111] width 147 height 26
click at [62, 69] on span "Search..." at bounding box center [89, 74] width 97 height 16
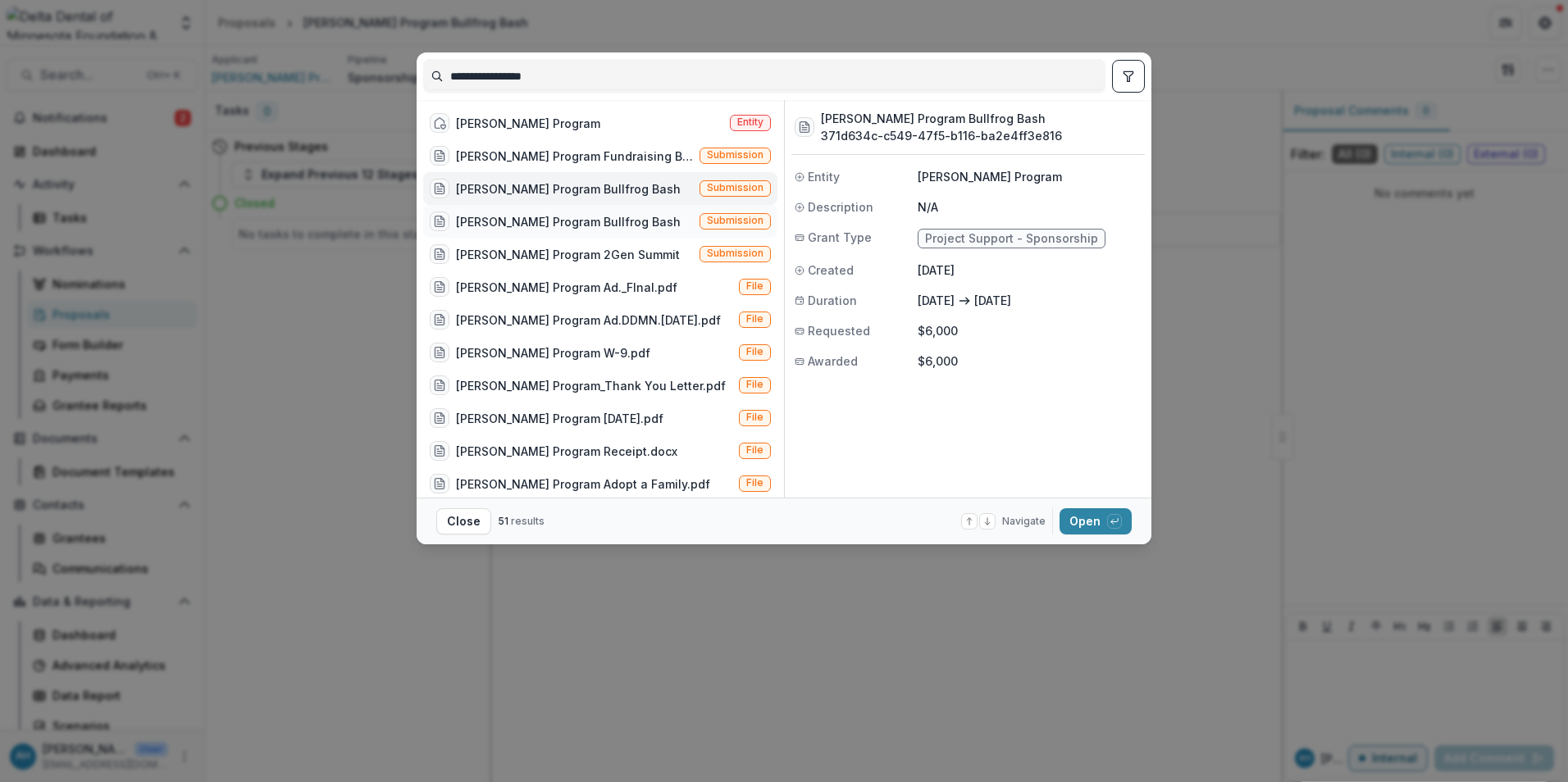
click at [572, 223] on div "[PERSON_NAME] Program Bullfrog Bash" at bounding box center [568, 222] width 224 height 17
click at [1103, 522] on button "Open with enter key" at bounding box center [1095, 521] width 72 height 26
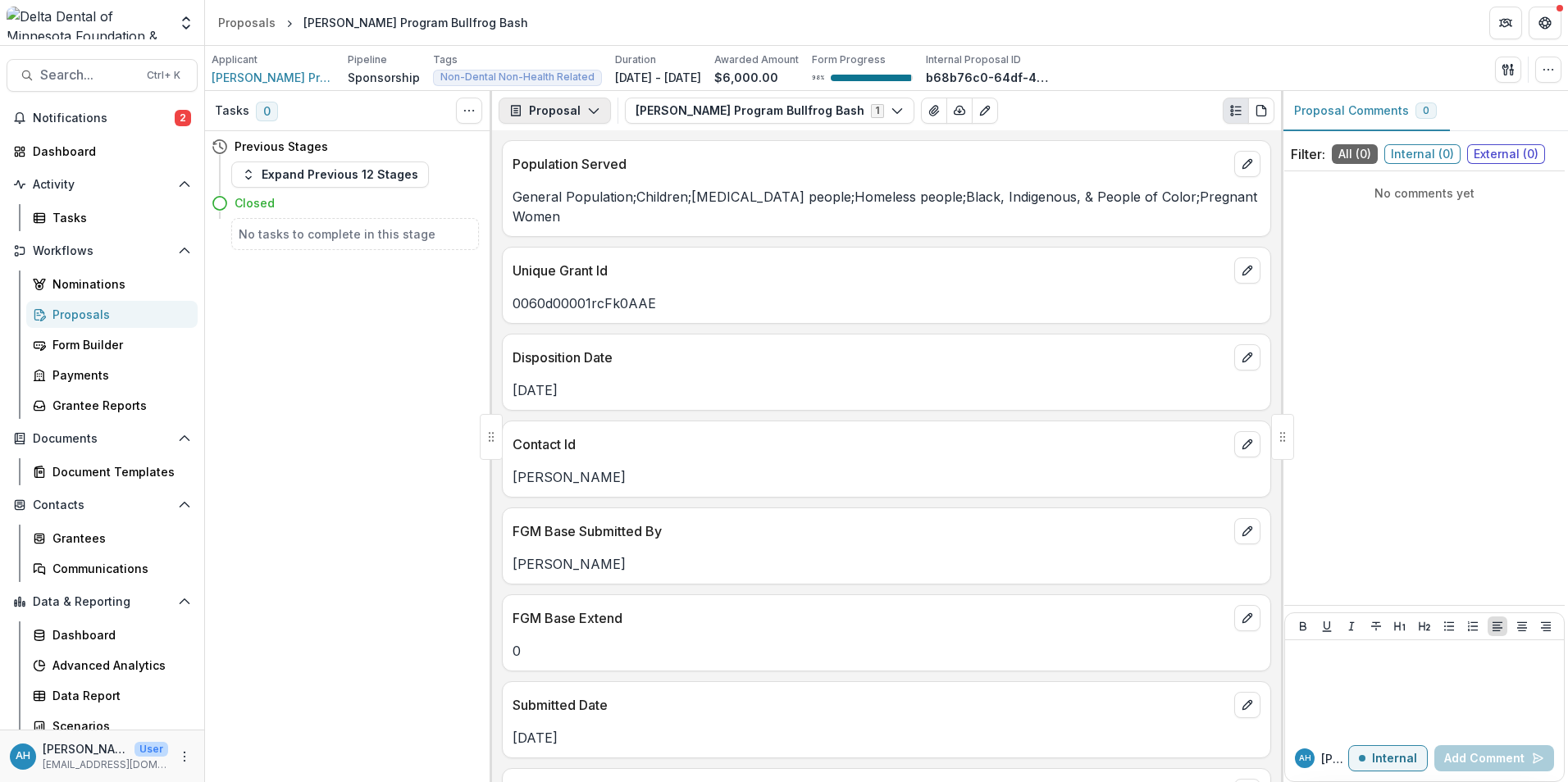
click at [587, 114] on icon "button" at bounding box center [594, 111] width 13 height 13
click at [584, 198] on div "Reports" at bounding box center [606, 202] width 150 height 17
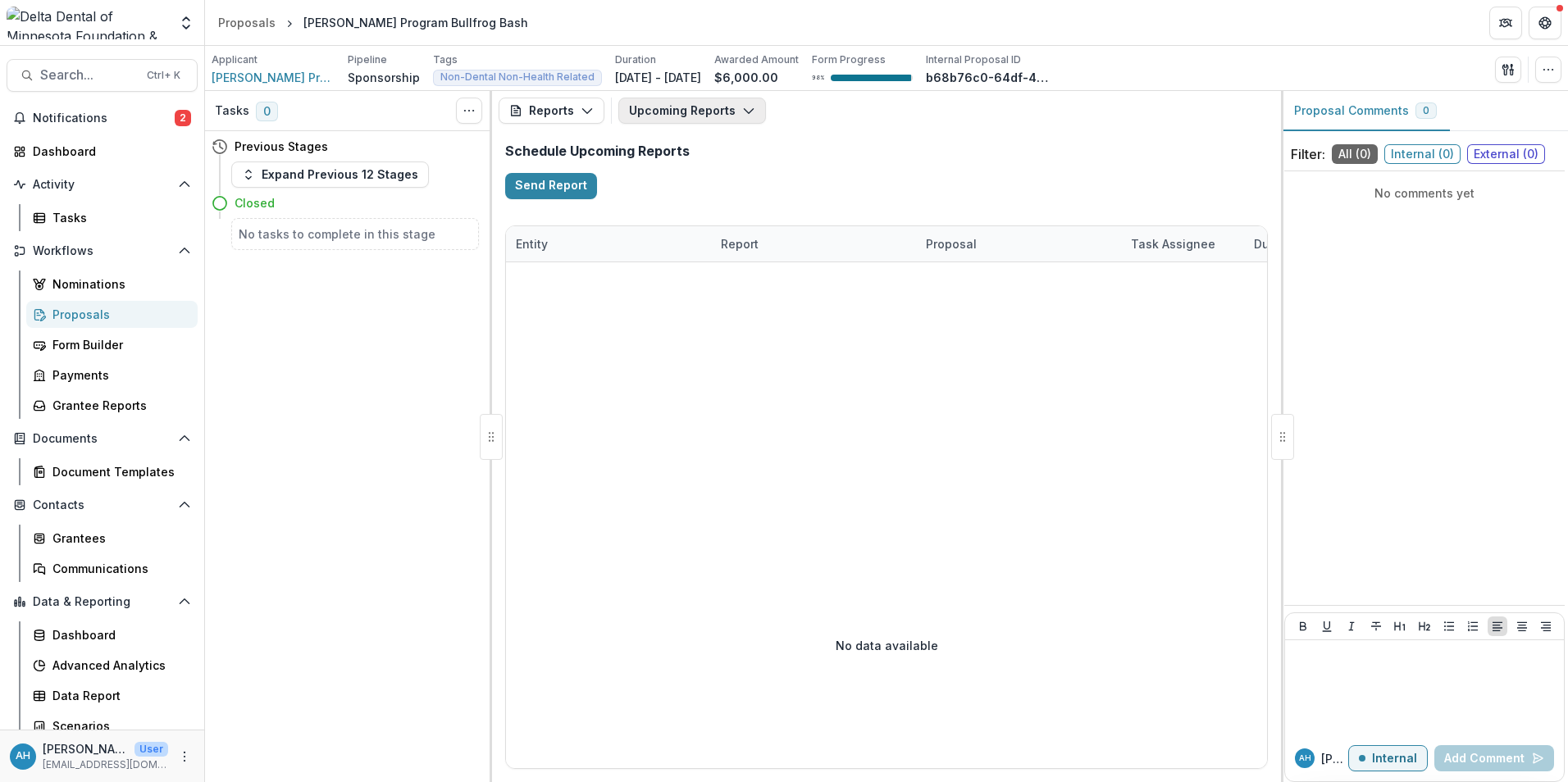
click at [714, 114] on button "Upcoming Reports" at bounding box center [692, 111] width 147 height 26
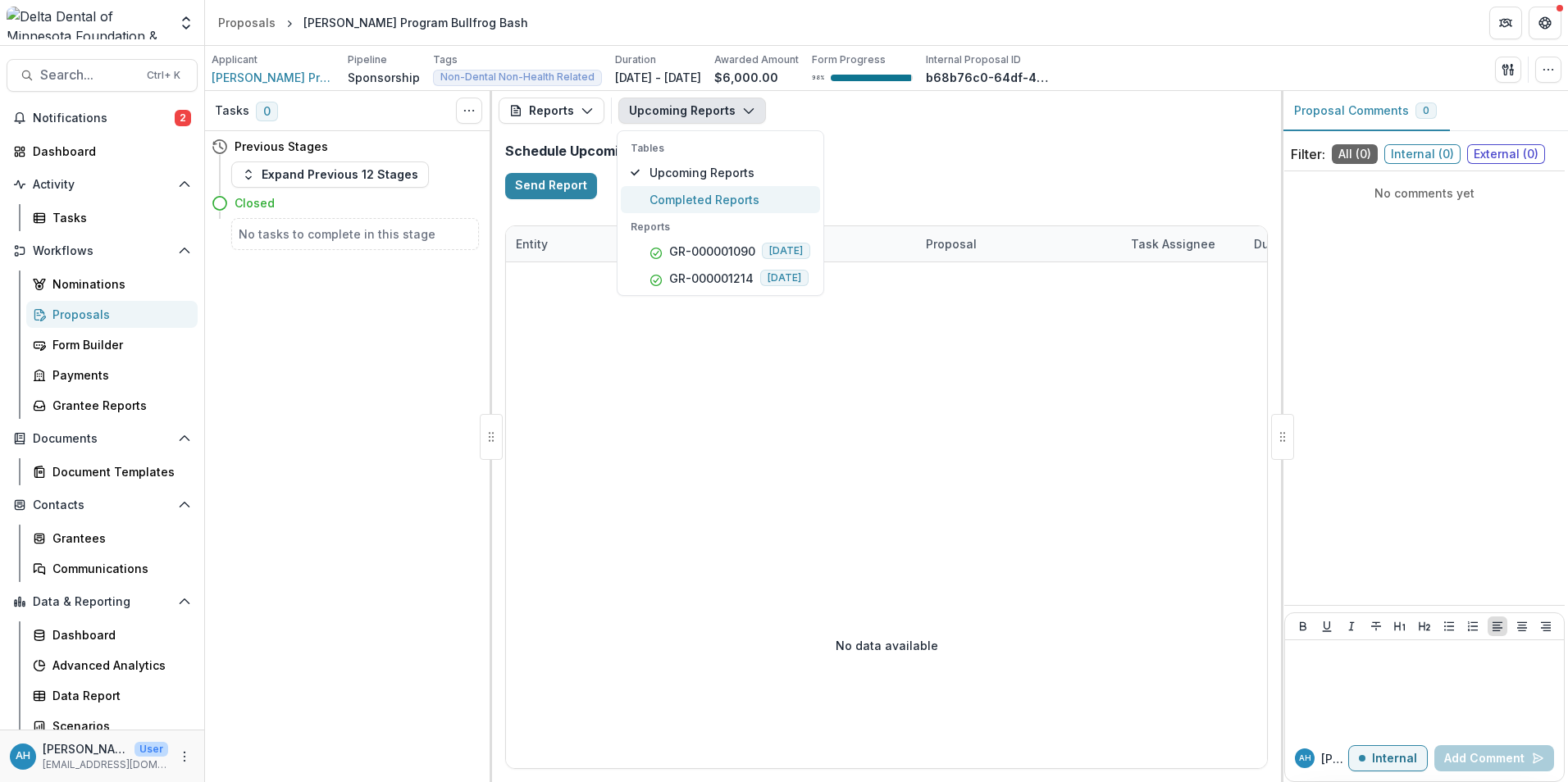
click at [704, 200] on span "Completed Reports" at bounding box center [730, 199] width 161 height 17
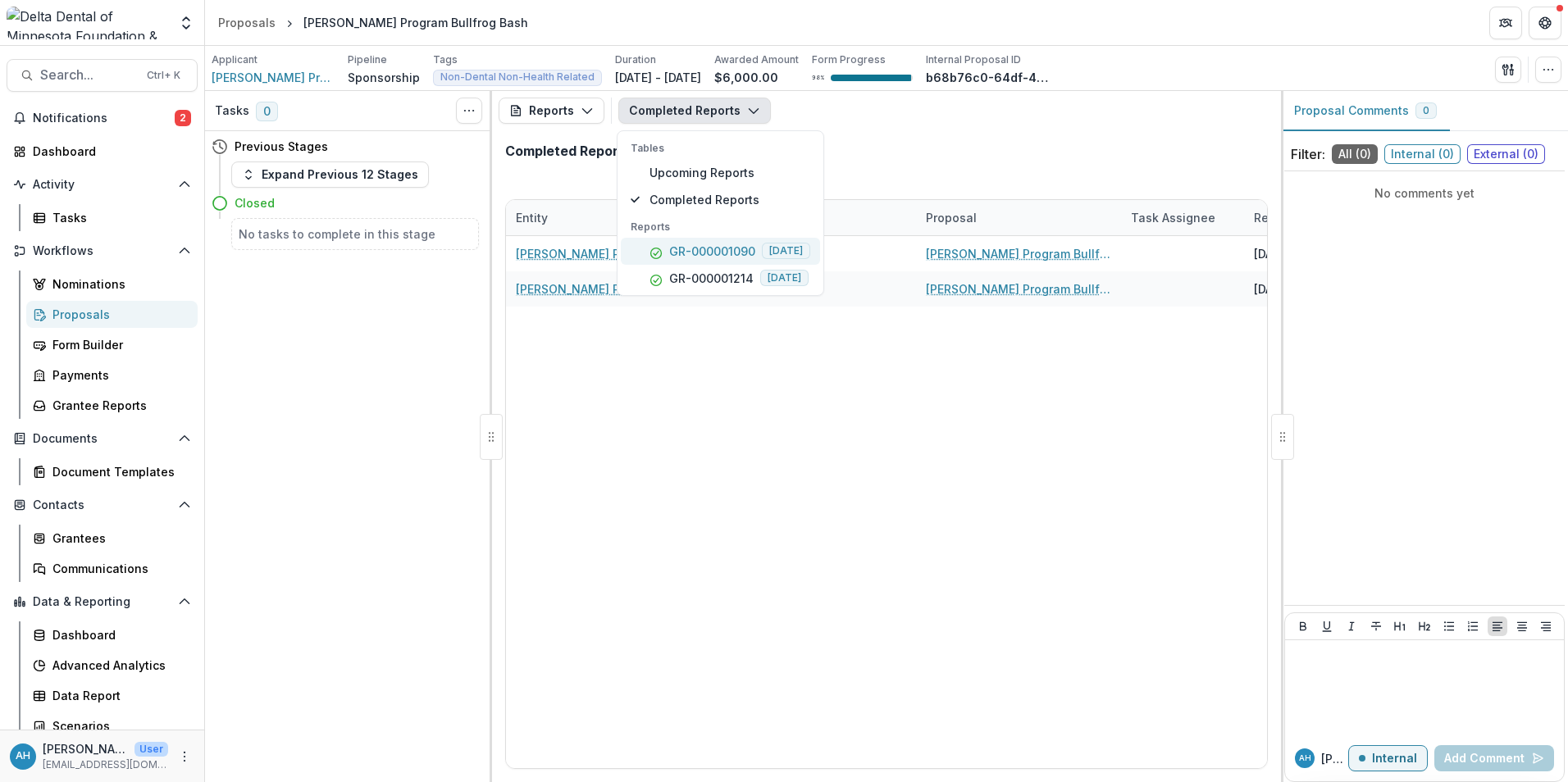
click at [715, 248] on p "GR-000001090" at bounding box center [712, 251] width 86 height 17
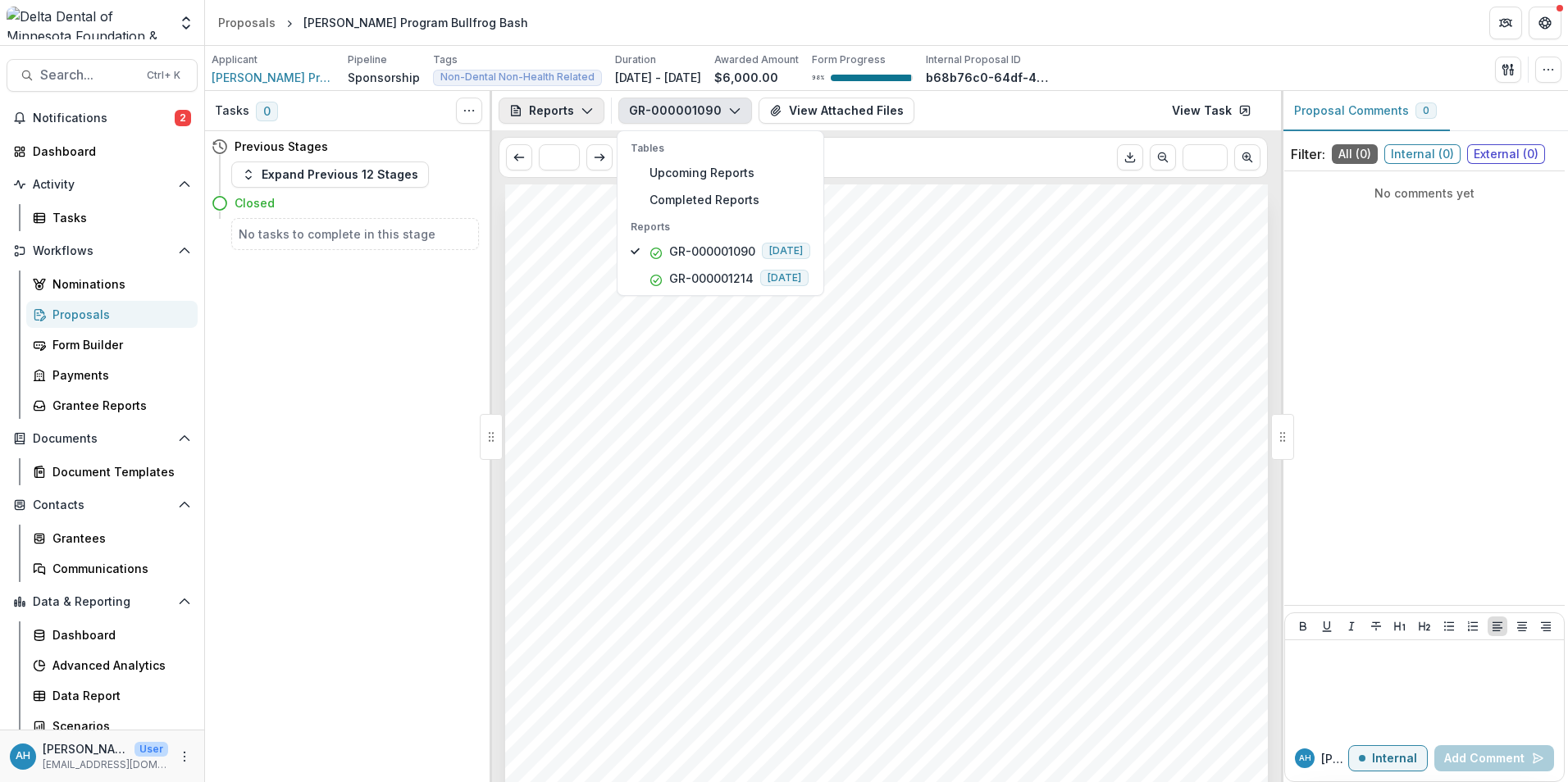
click at [545, 108] on button "Reports" at bounding box center [551, 111] width 106 height 26
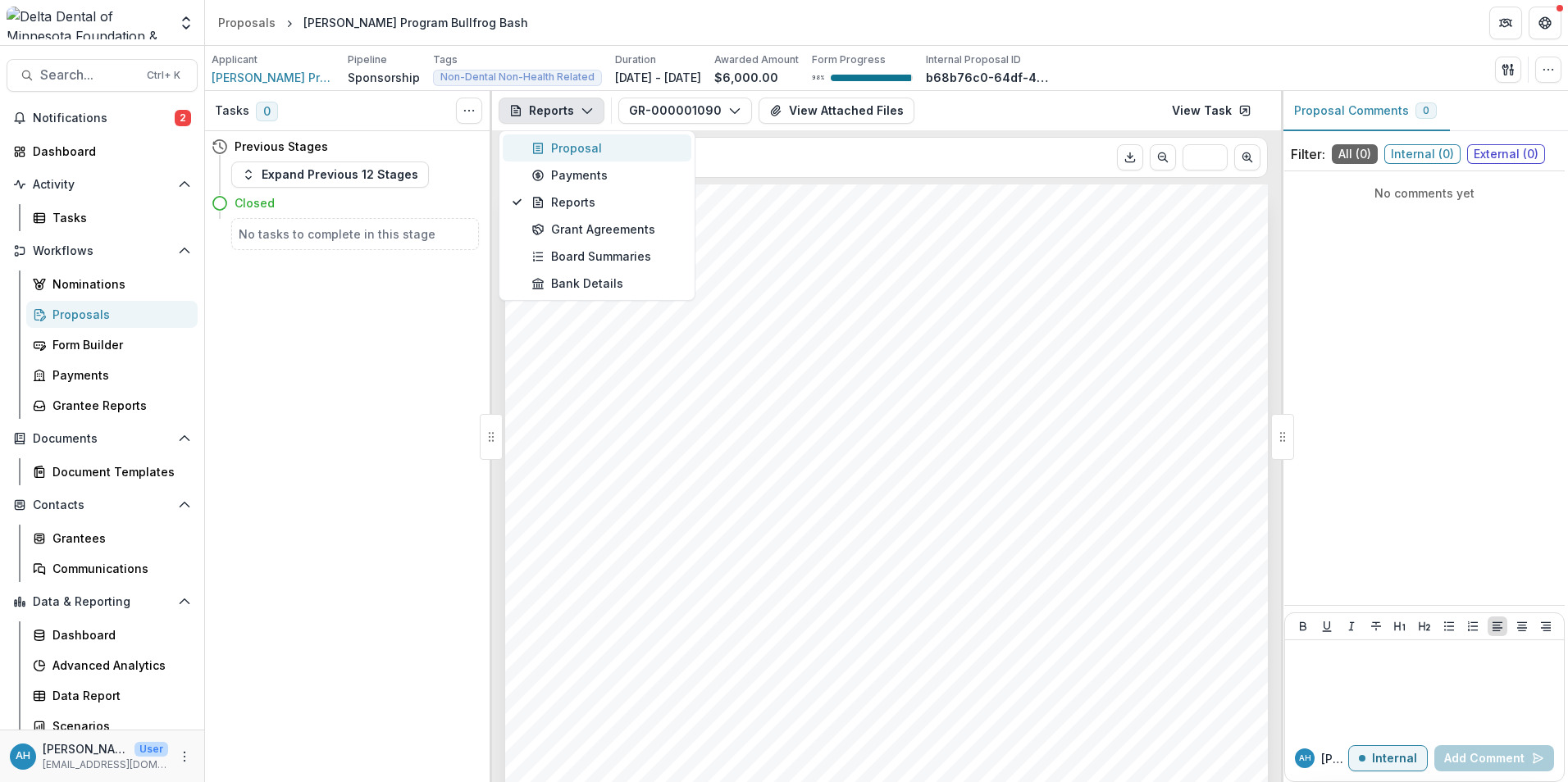
click at [586, 146] on div "Proposal" at bounding box center [606, 147] width 150 height 17
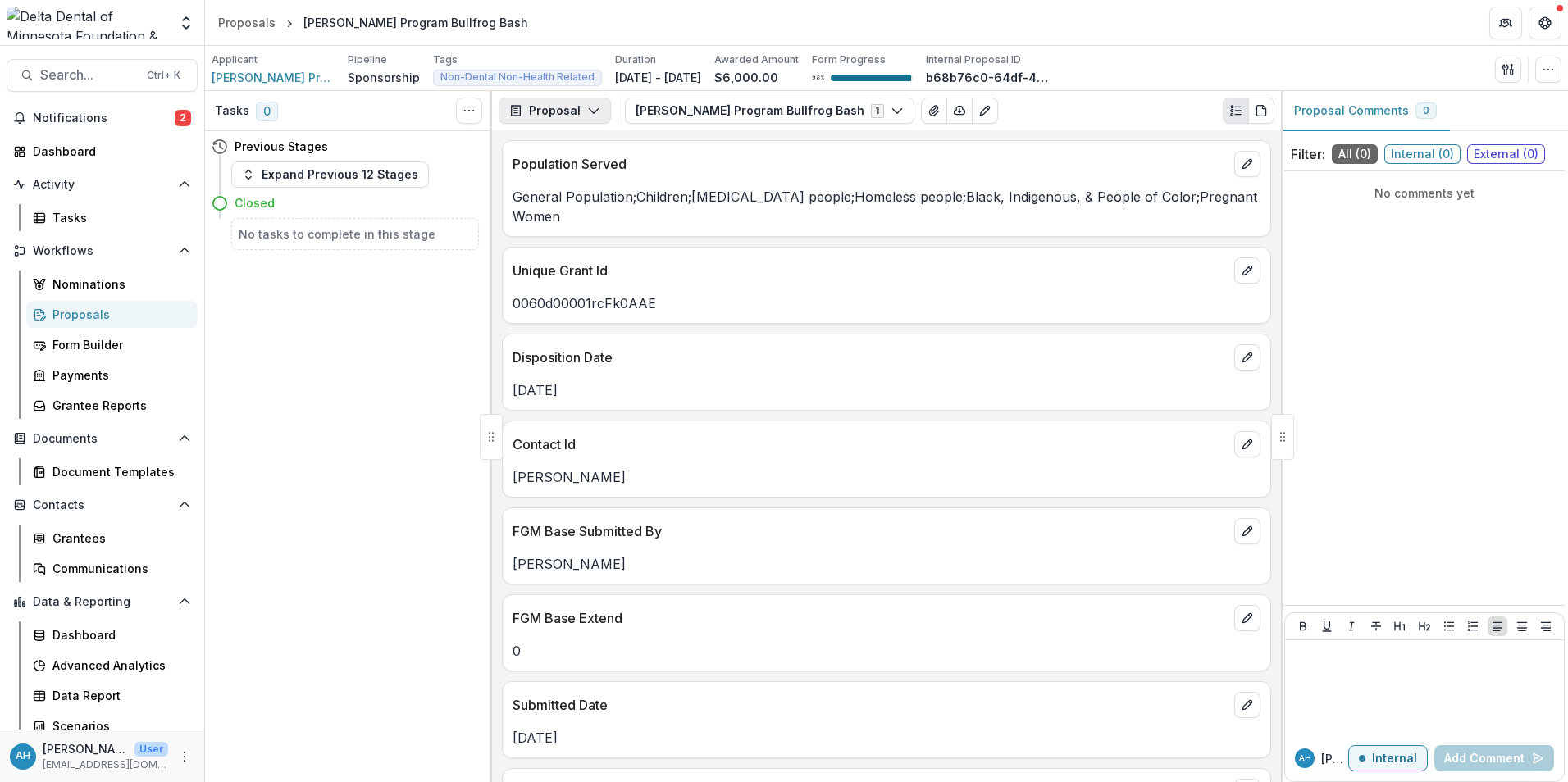
click at [556, 118] on button "Proposal" at bounding box center [555, 111] width 113 height 26
click at [588, 202] on div "Reports" at bounding box center [606, 202] width 150 height 17
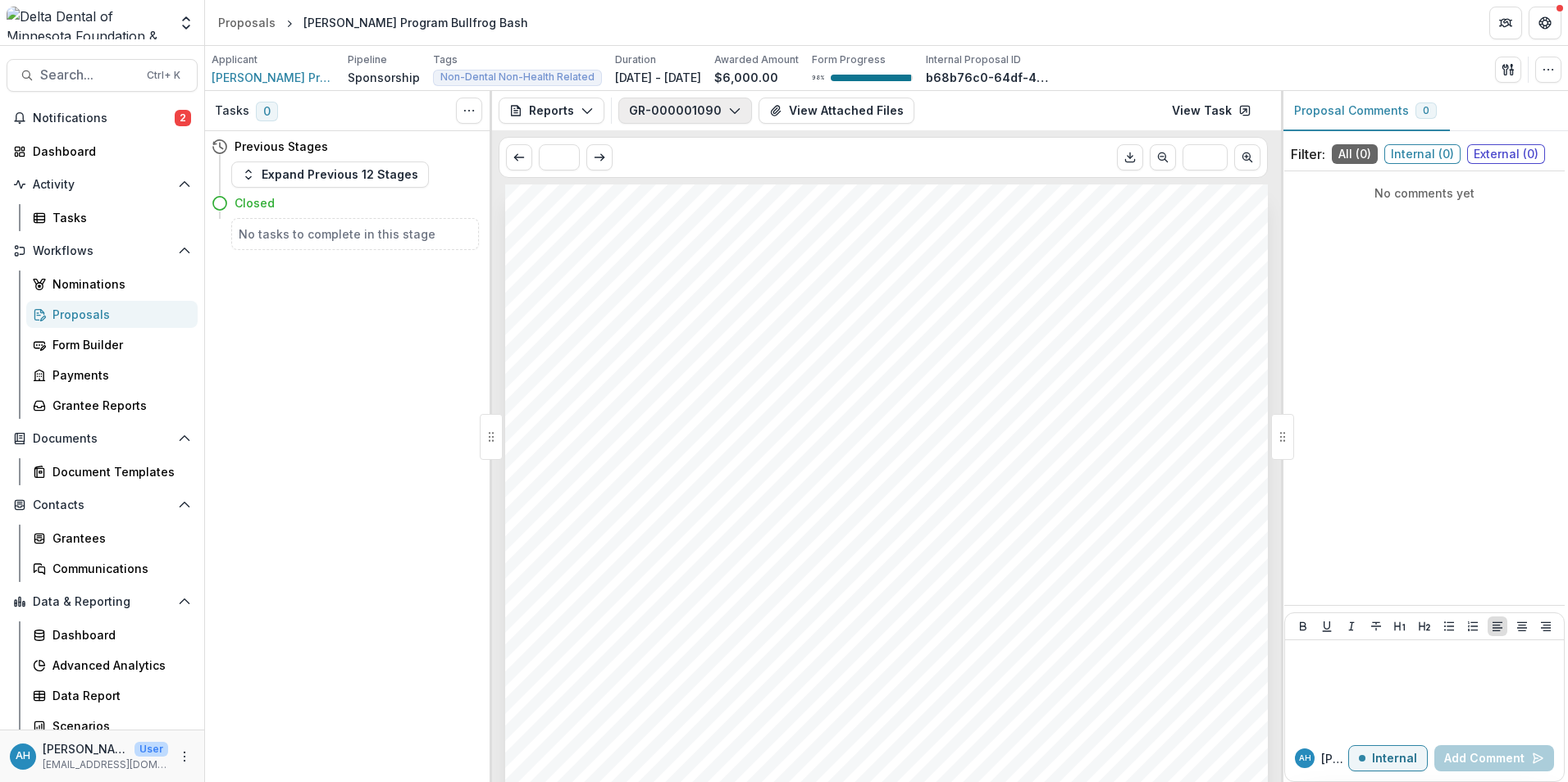
click at [699, 108] on button "GR-000001090" at bounding box center [685, 111] width 133 height 26
click at [695, 105] on button "GR-000001090" at bounding box center [685, 111] width 133 height 26
click at [709, 276] on p "GR-000001214" at bounding box center [711, 278] width 84 height 17
click at [1155, 12] on header "Proposals [PERSON_NAME] Program Bullfrog Bash" at bounding box center [887, 22] width 1363 height 45
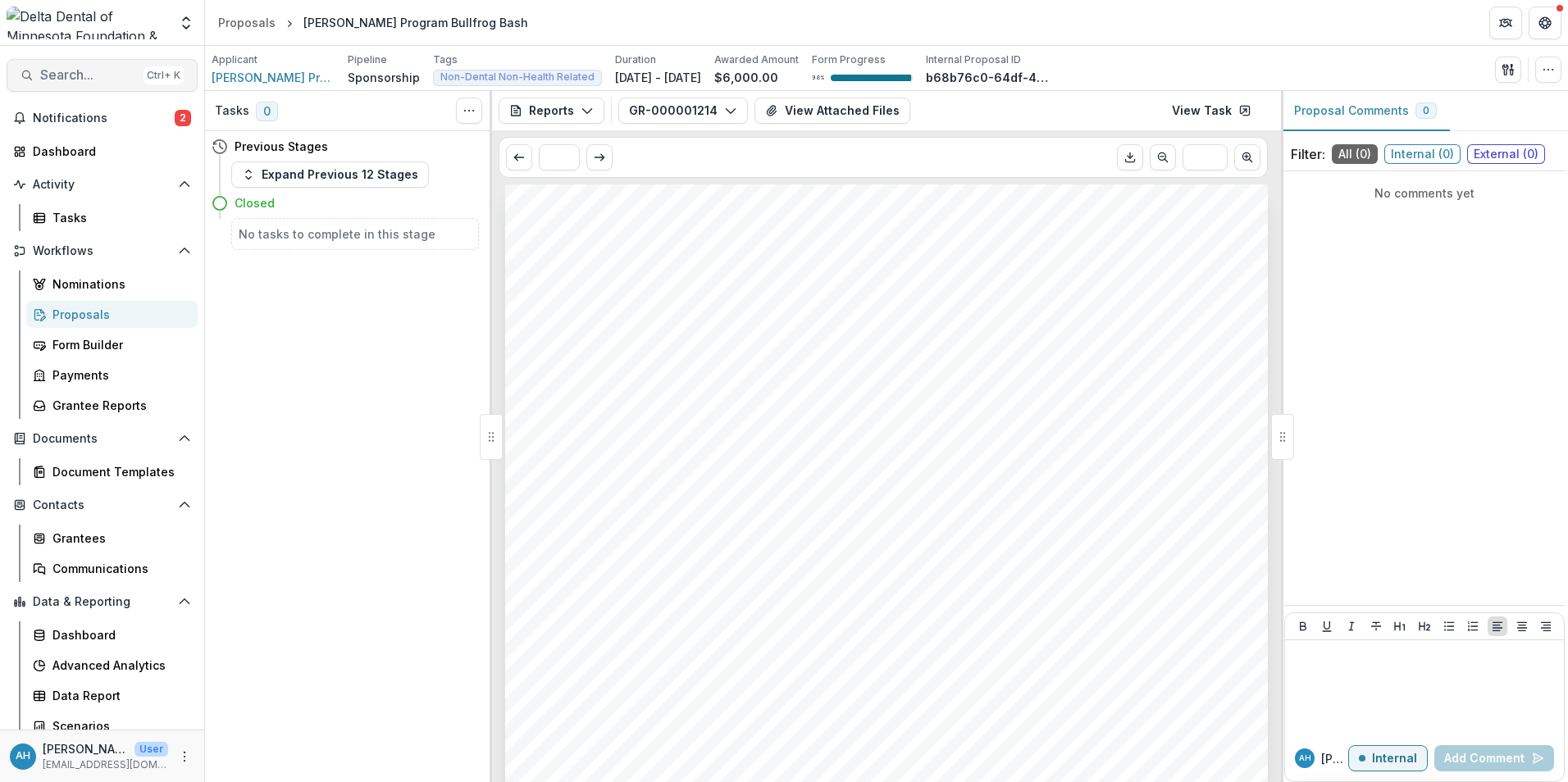
click at [65, 81] on span "Search..." at bounding box center [89, 74] width 97 height 16
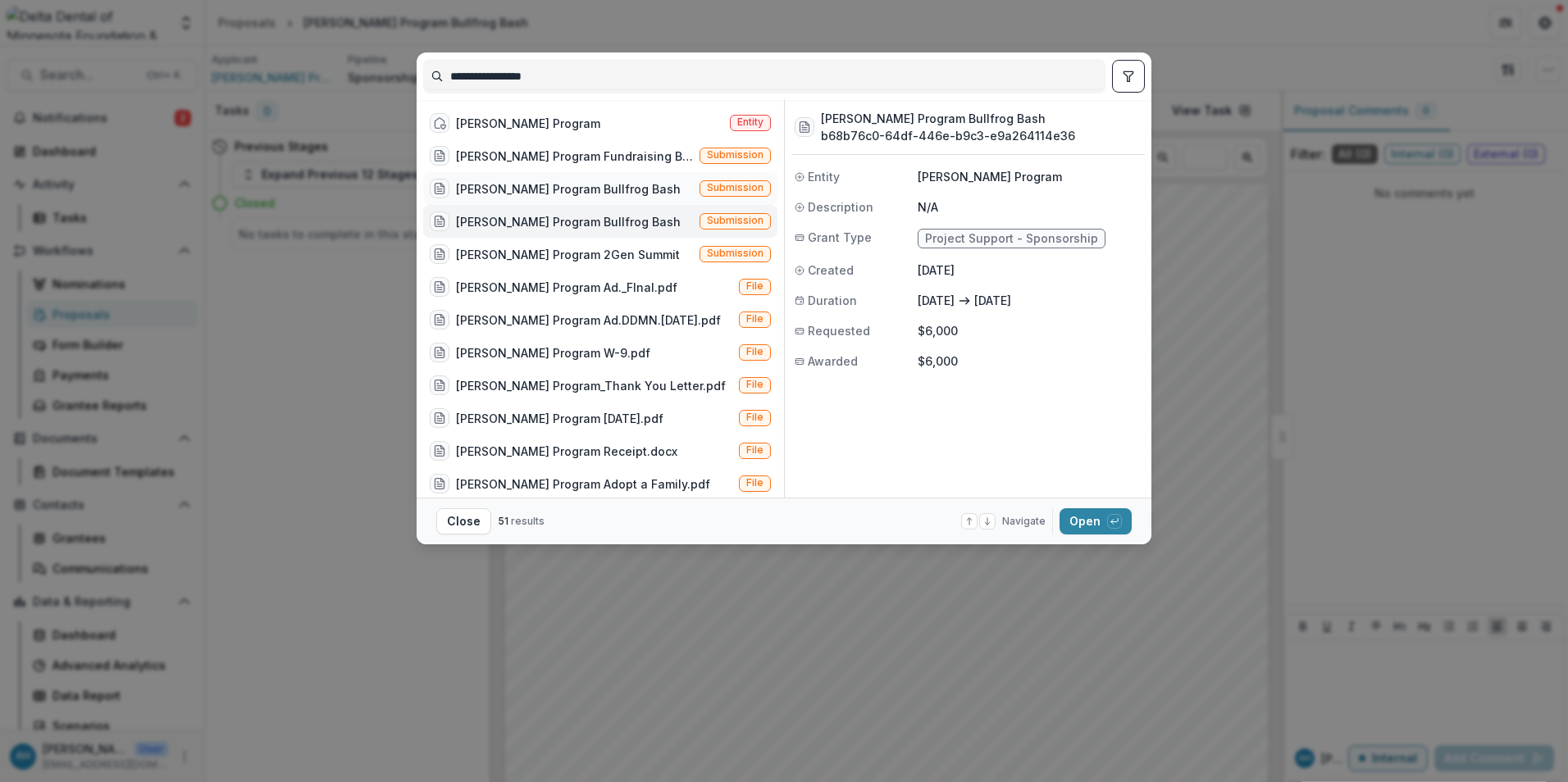
click at [620, 190] on div "[PERSON_NAME] Program Bullfrog Bash" at bounding box center [568, 189] width 224 height 17
